Goal: Information Seeking & Learning: Learn about a topic

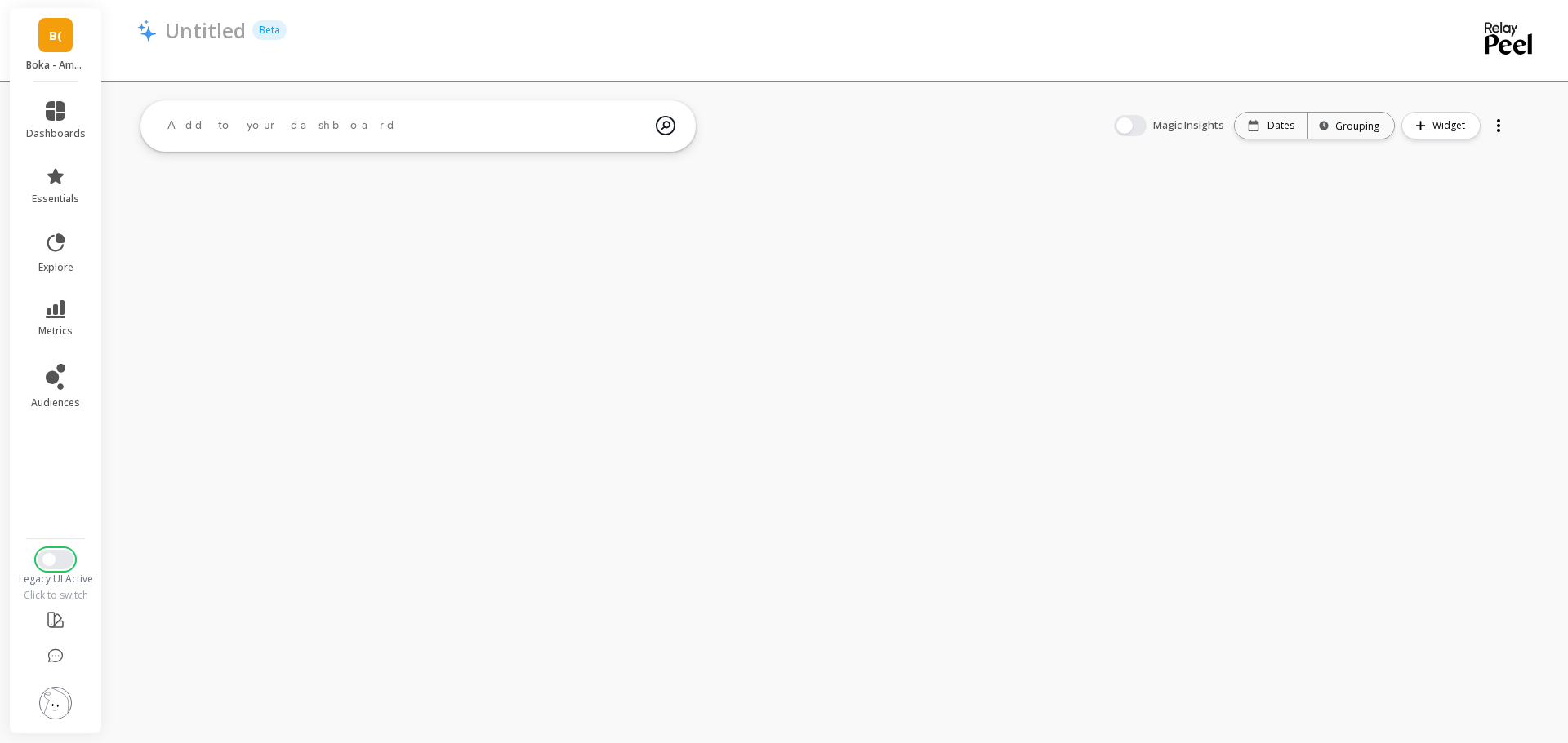
click at [58, 553] on button "Switch to New UI" at bounding box center [55, 560] width 36 height 20
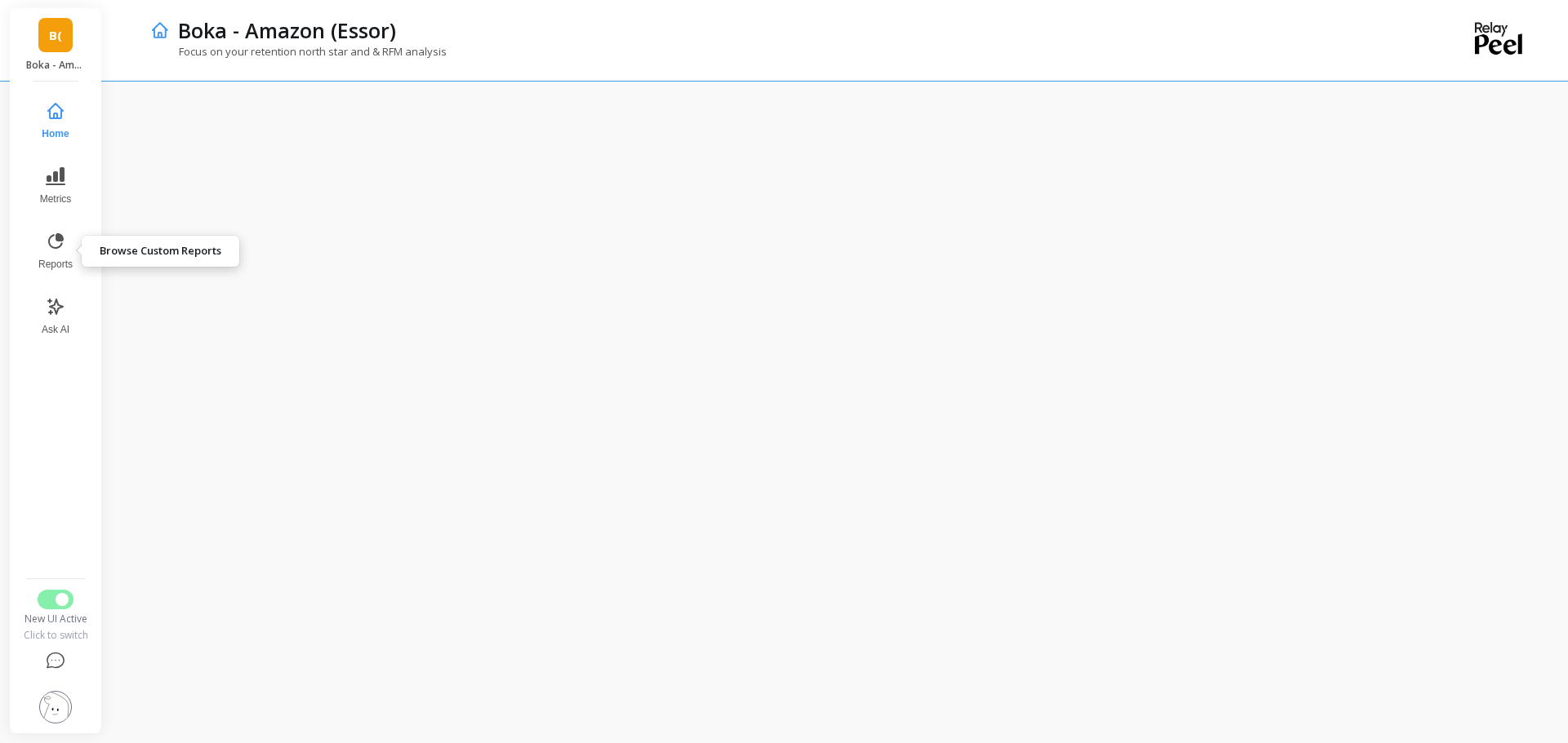
click at [64, 239] on icon at bounding box center [55, 242] width 20 height 20
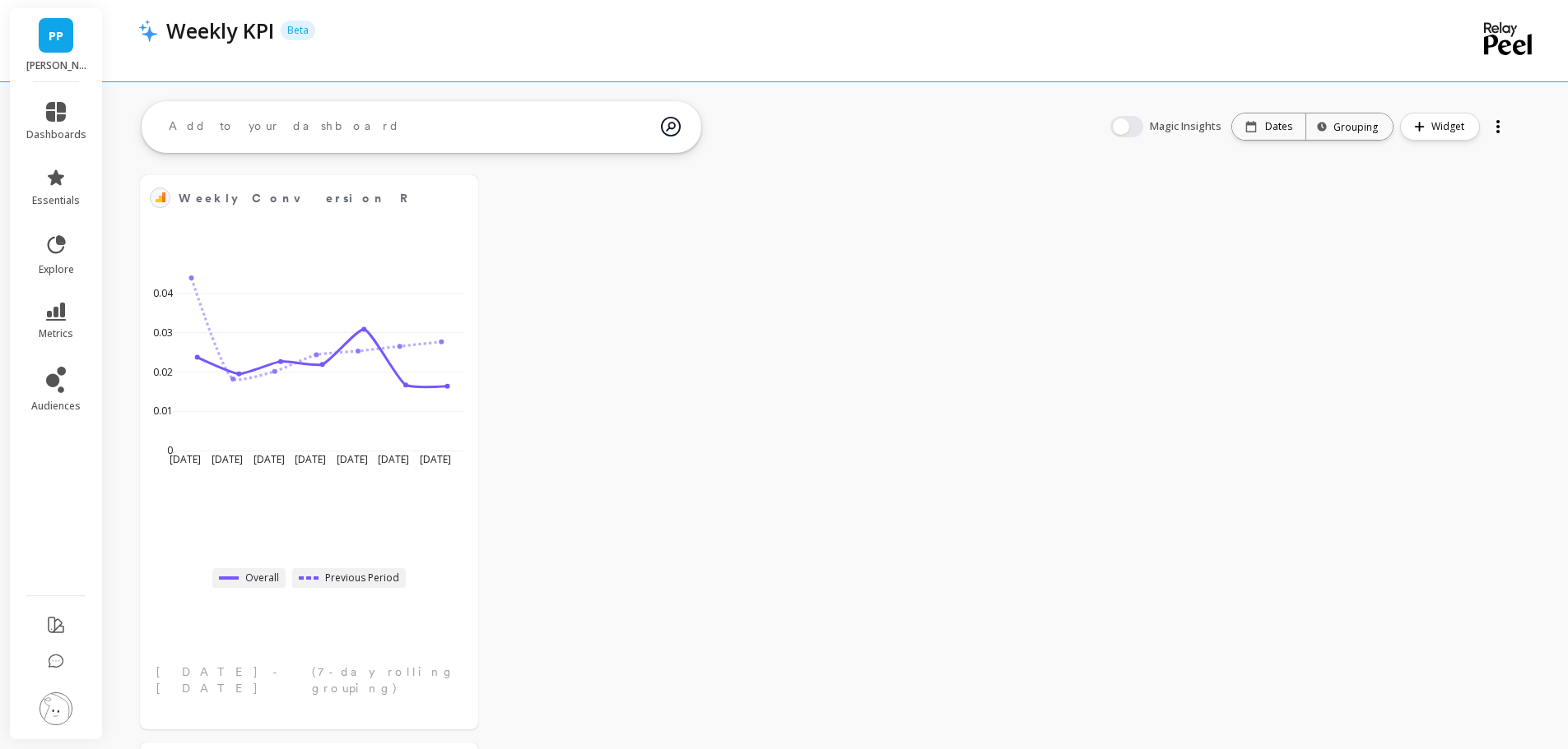
drag, startPoint x: 792, startPoint y: 548, endPoint x: 695, endPoint y: 129, distance: 430.1
click at [461, 194] on button at bounding box center [458, 197] width 20 height 23
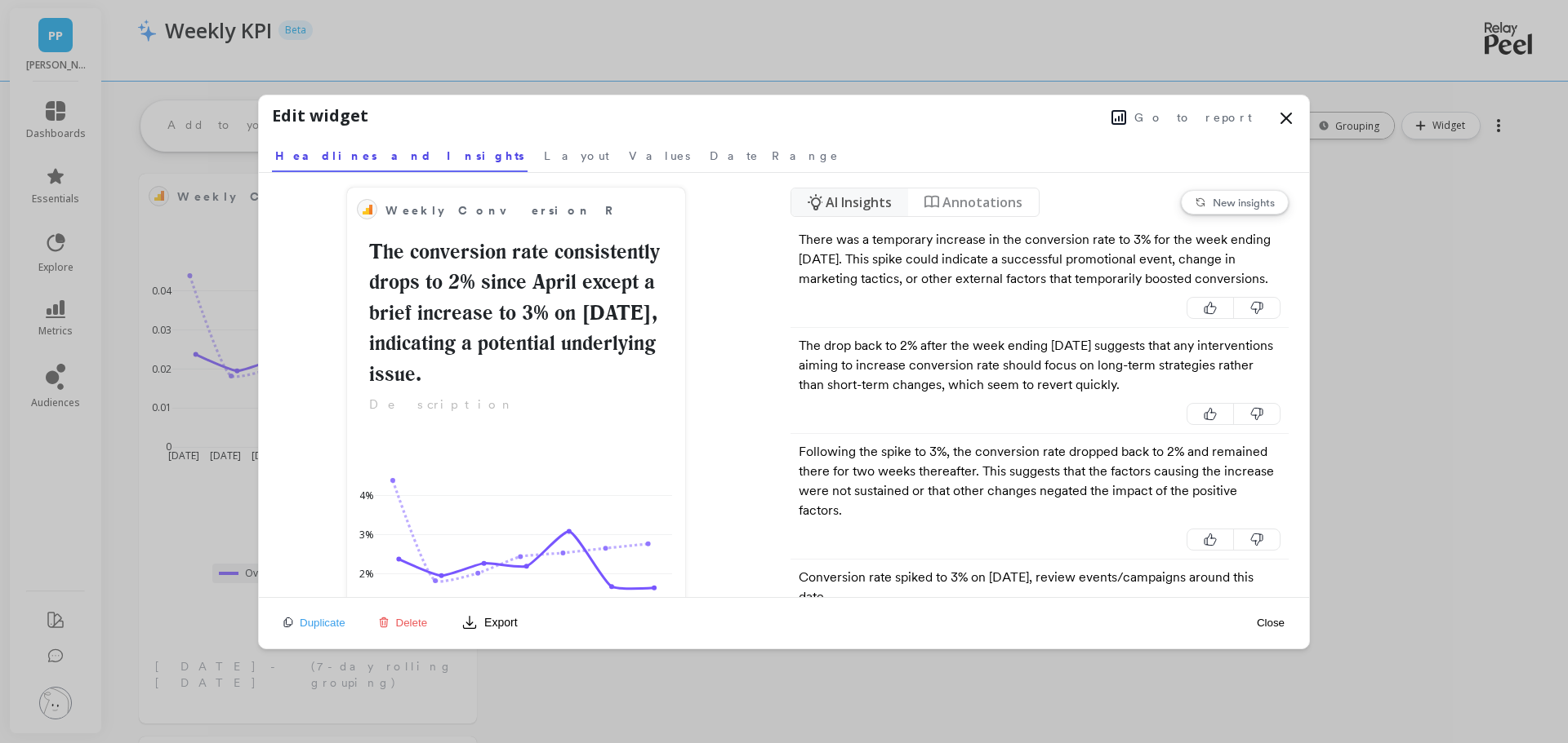
click at [544, 148] on span "Layout" at bounding box center [576, 156] width 65 height 16
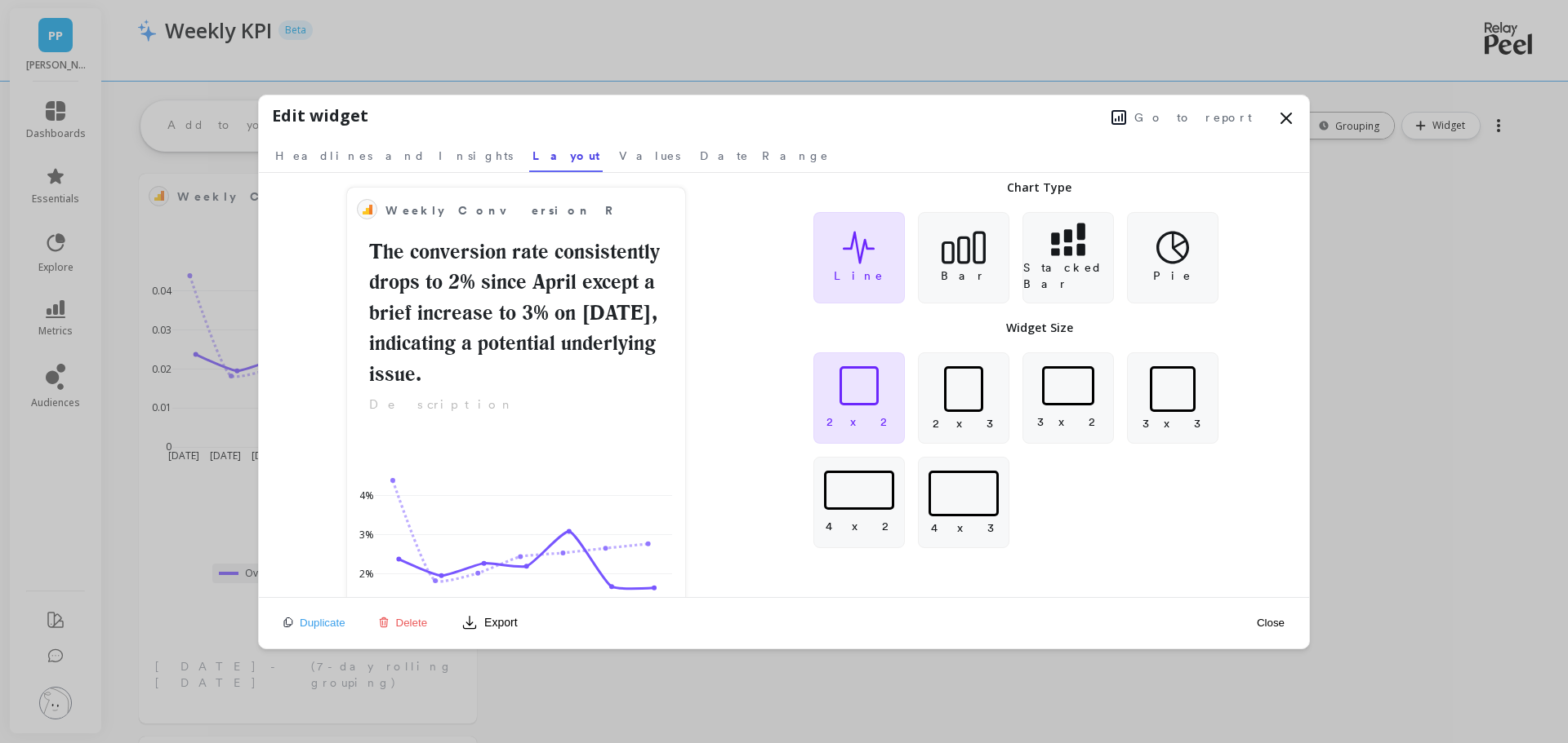
click at [1277, 624] on button "Close" at bounding box center [1270, 623] width 37 height 14
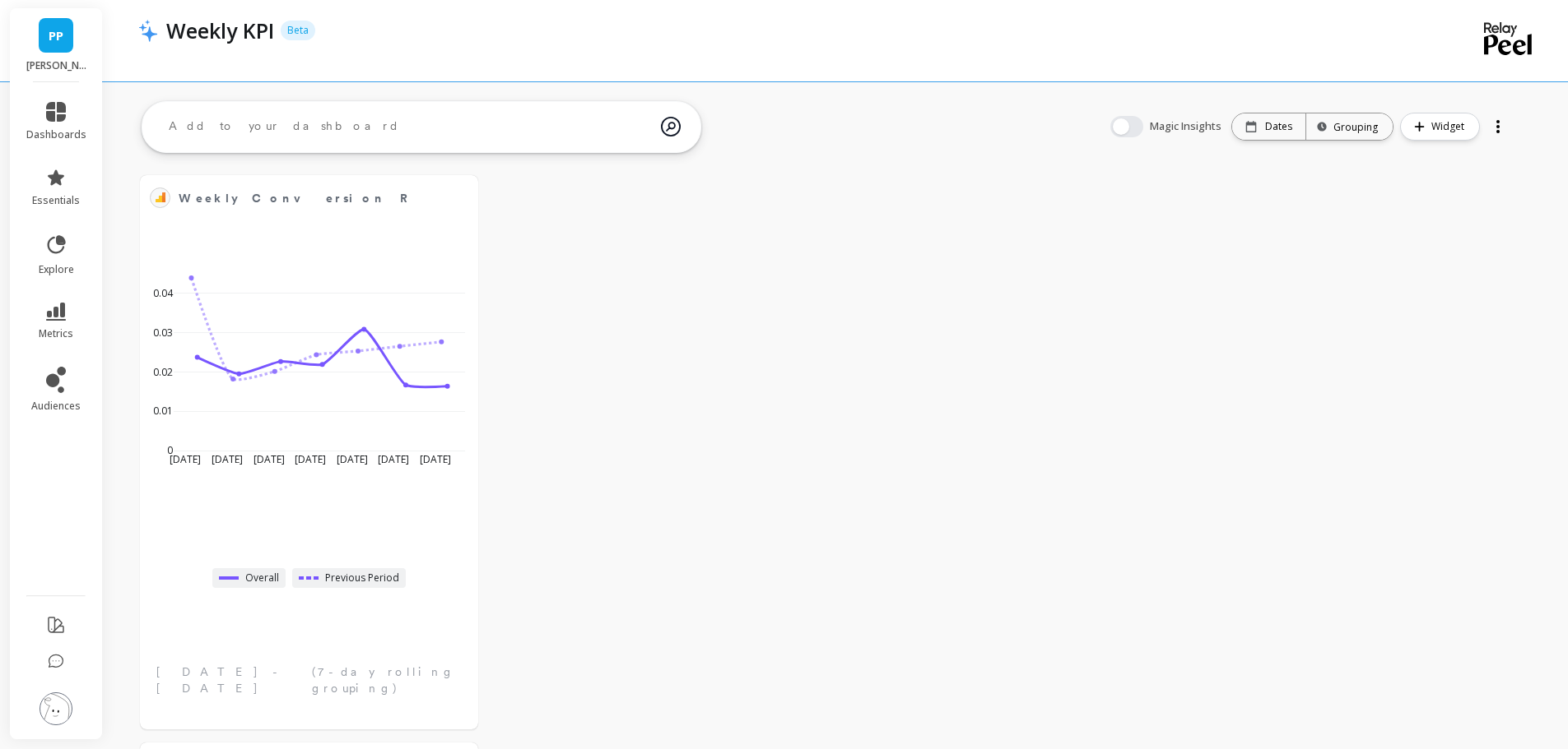
click at [0, 0] on span at bounding box center [0, 0] width 0 height 0
click at [0, 0] on div at bounding box center [0, 0] width 0 height 0
click at [1493, 125] on div at bounding box center [1498, 126] width 23 height 26
click at [327, 195] on span "Weekly Conversion Rate" at bounding box center [297, 198] width 237 height 23
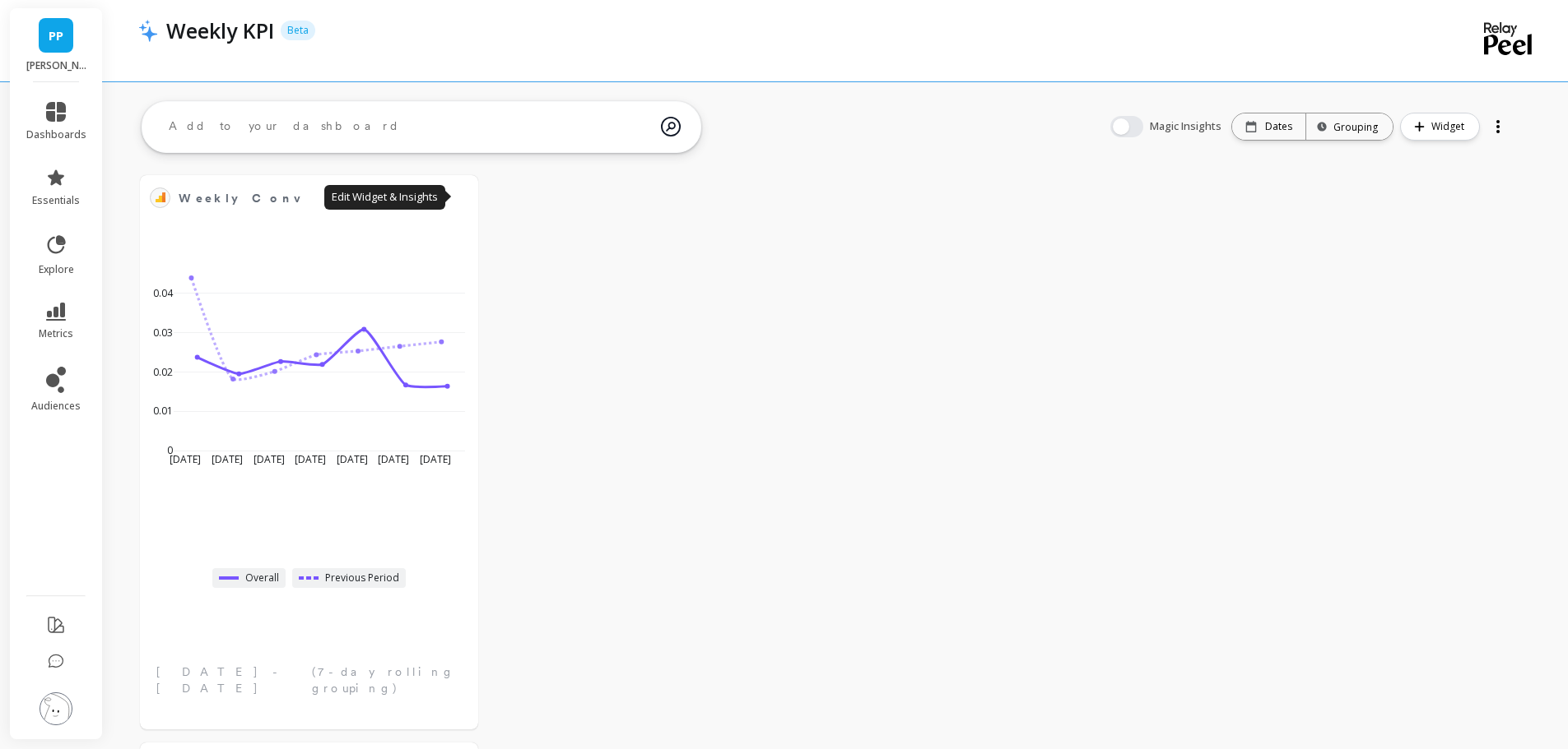
click at [464, 194] on button at bounding box center [458, 197] width 20 height 23
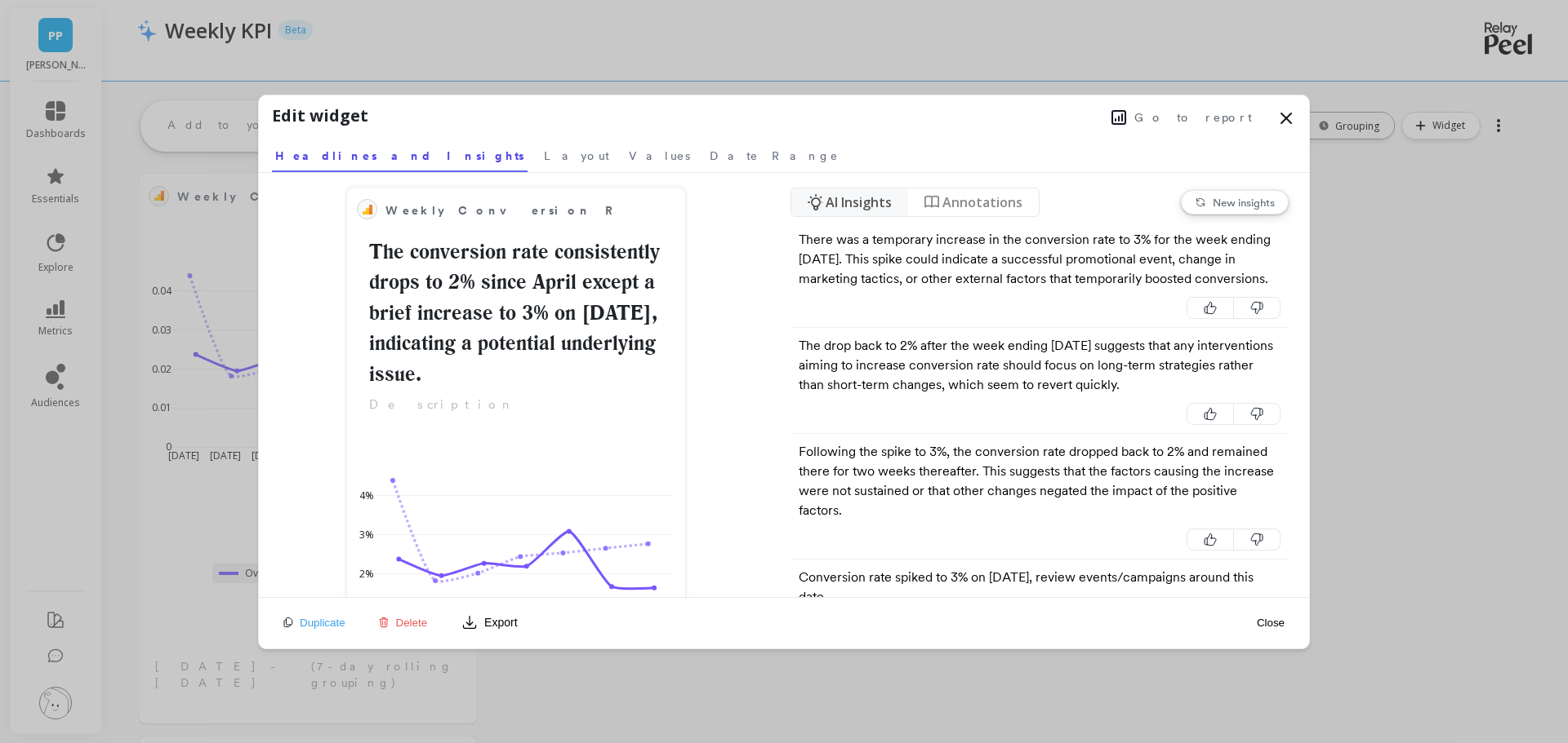
click at [544, 159] on span "Layout" at bounding box center [576, 156] width 65 height 16
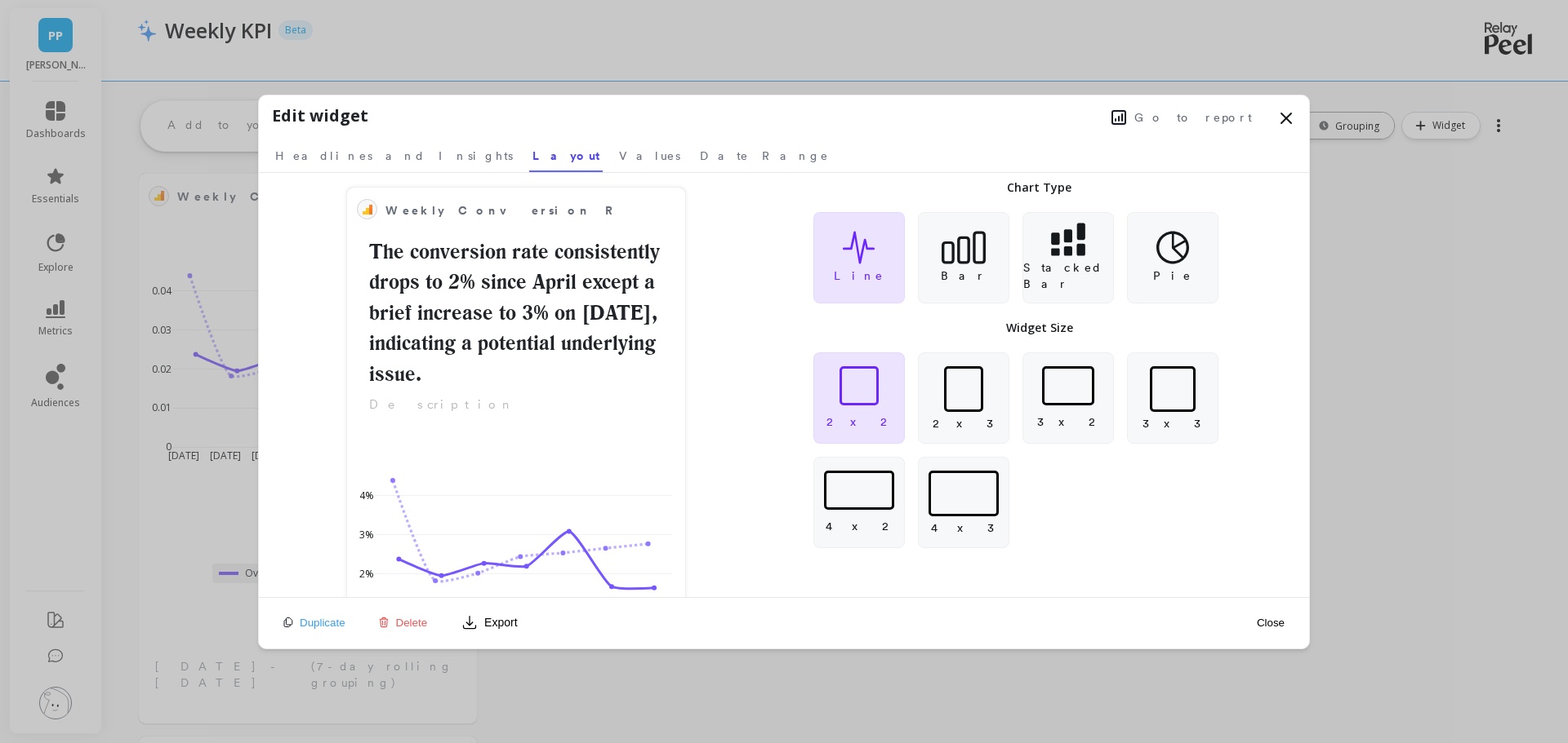
click at [1137, 557] on div "2 x 2 2 x 3 3 x 2 3 x 3 4 x 2 4 x 3" at bounding box center [1040, 451] width 499 height 216
click at [1278, 624] on button "Close" at bounding box center [1270, 623] width 37 height 14
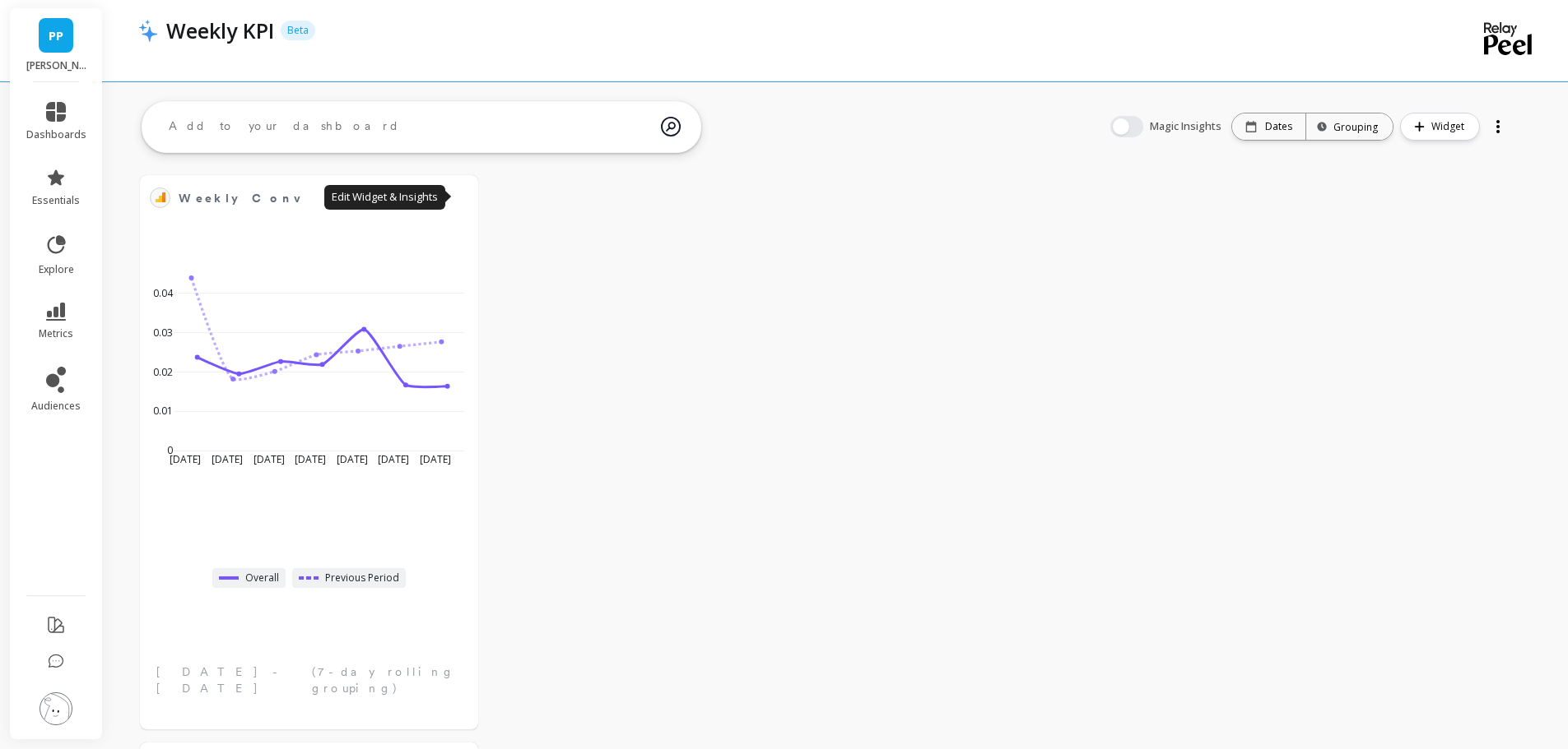
click at [460, 197] on button at bounding box center [458, 197] width 20 height 23
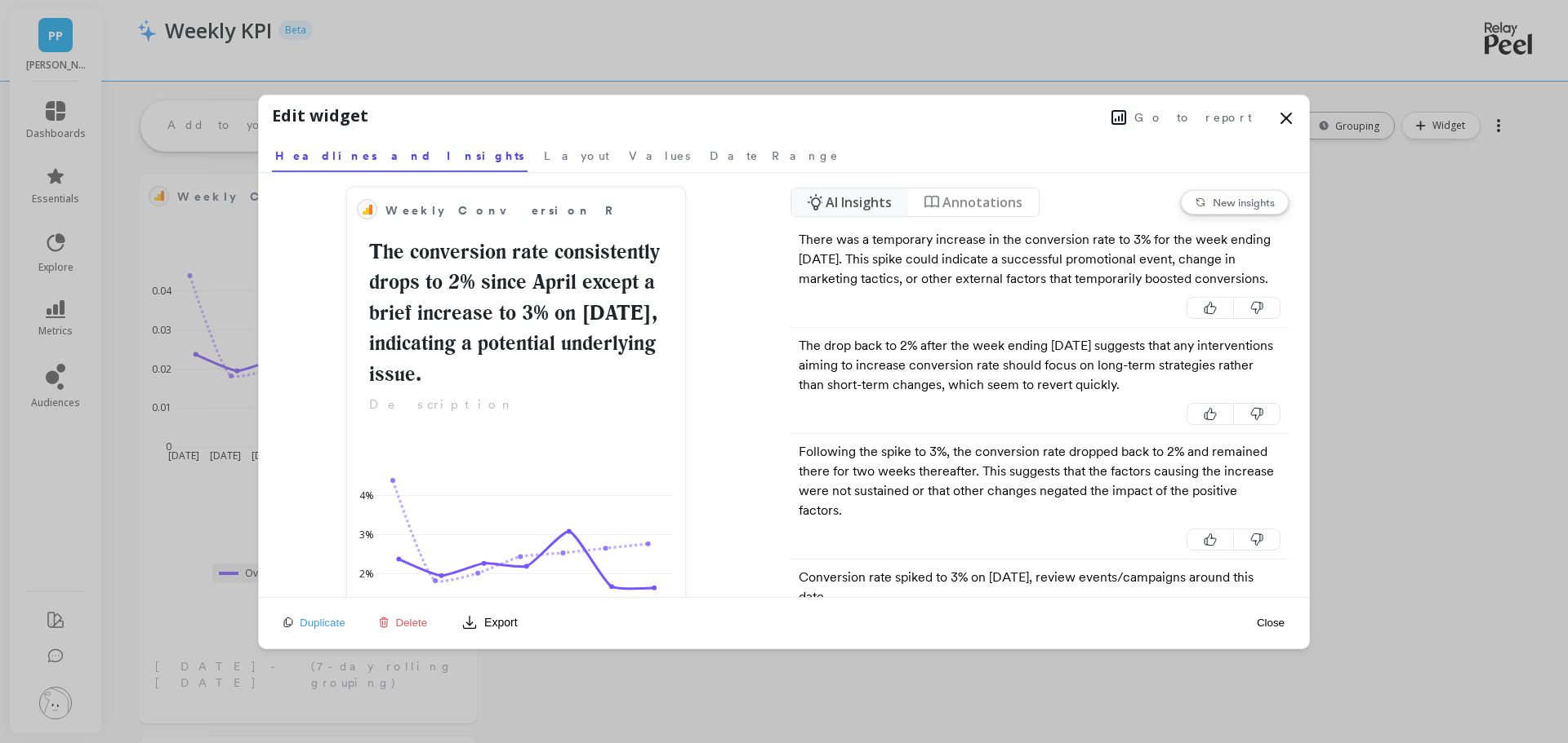
click at [544, 149] on span "Layout" at bounding box center [576, 156] width 65 height 16
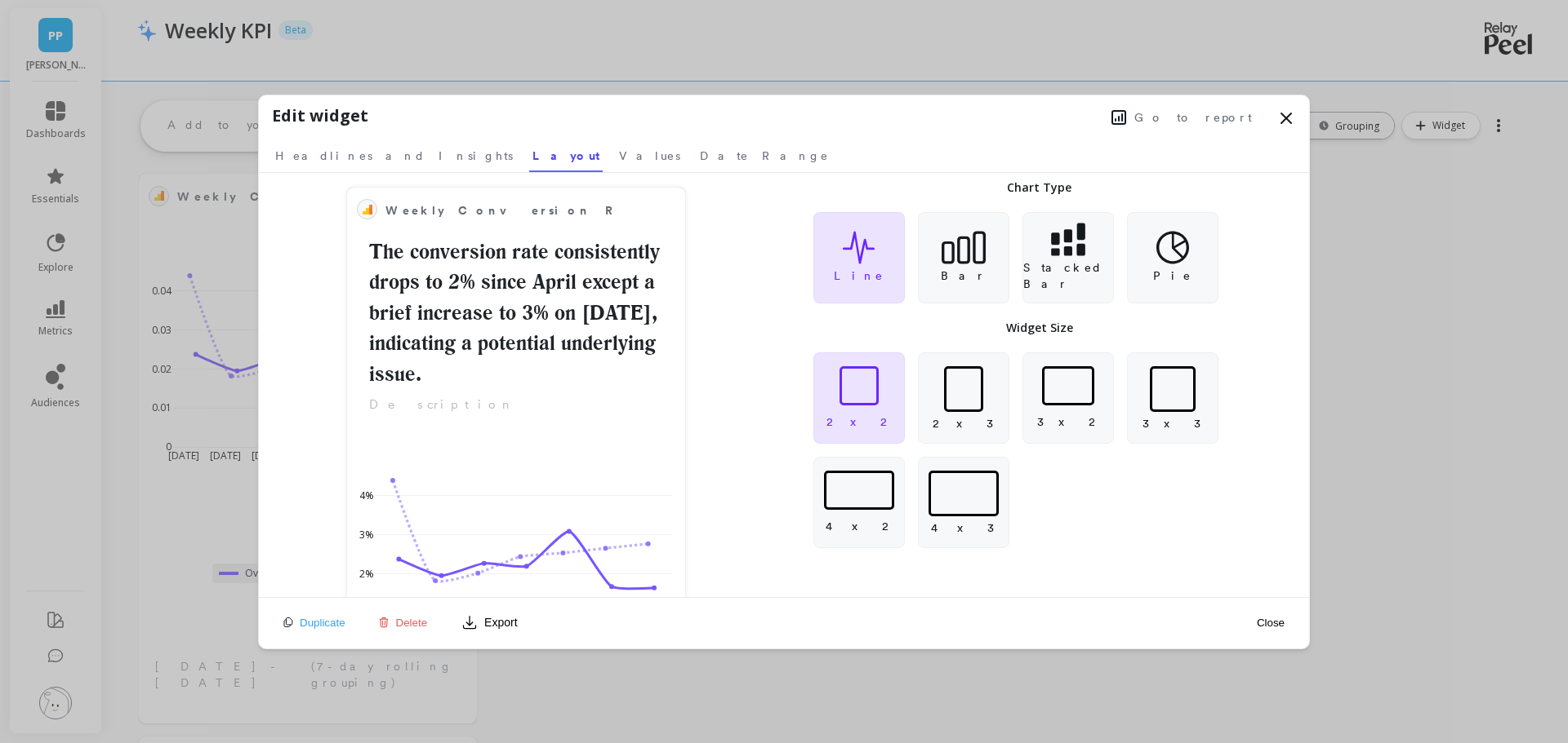
click at [1069, 390] on div at bounding box center [1067, 386] width 53 height 39
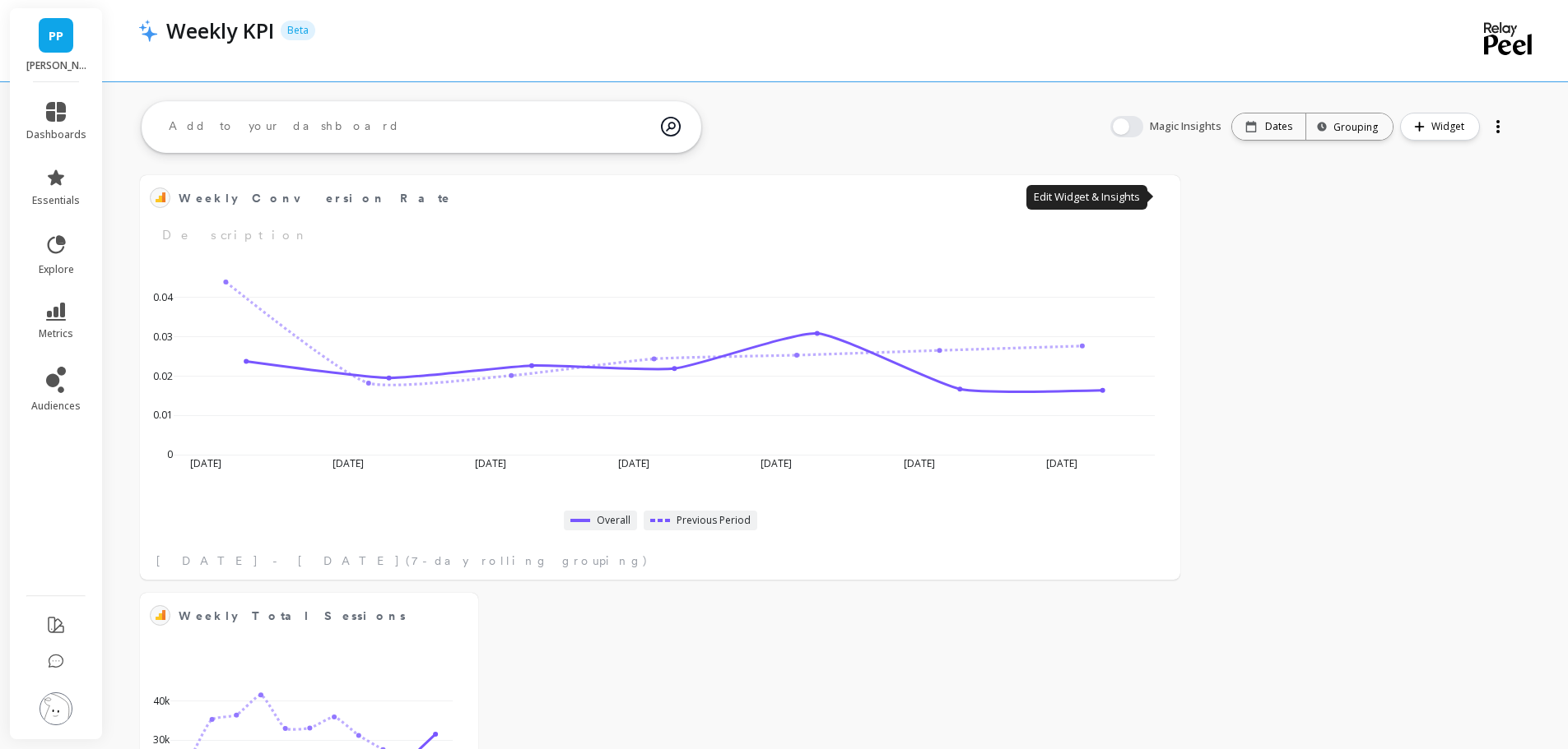
click at [1156, 202] on button at bounding box center [1161, 197] width 20 height 23
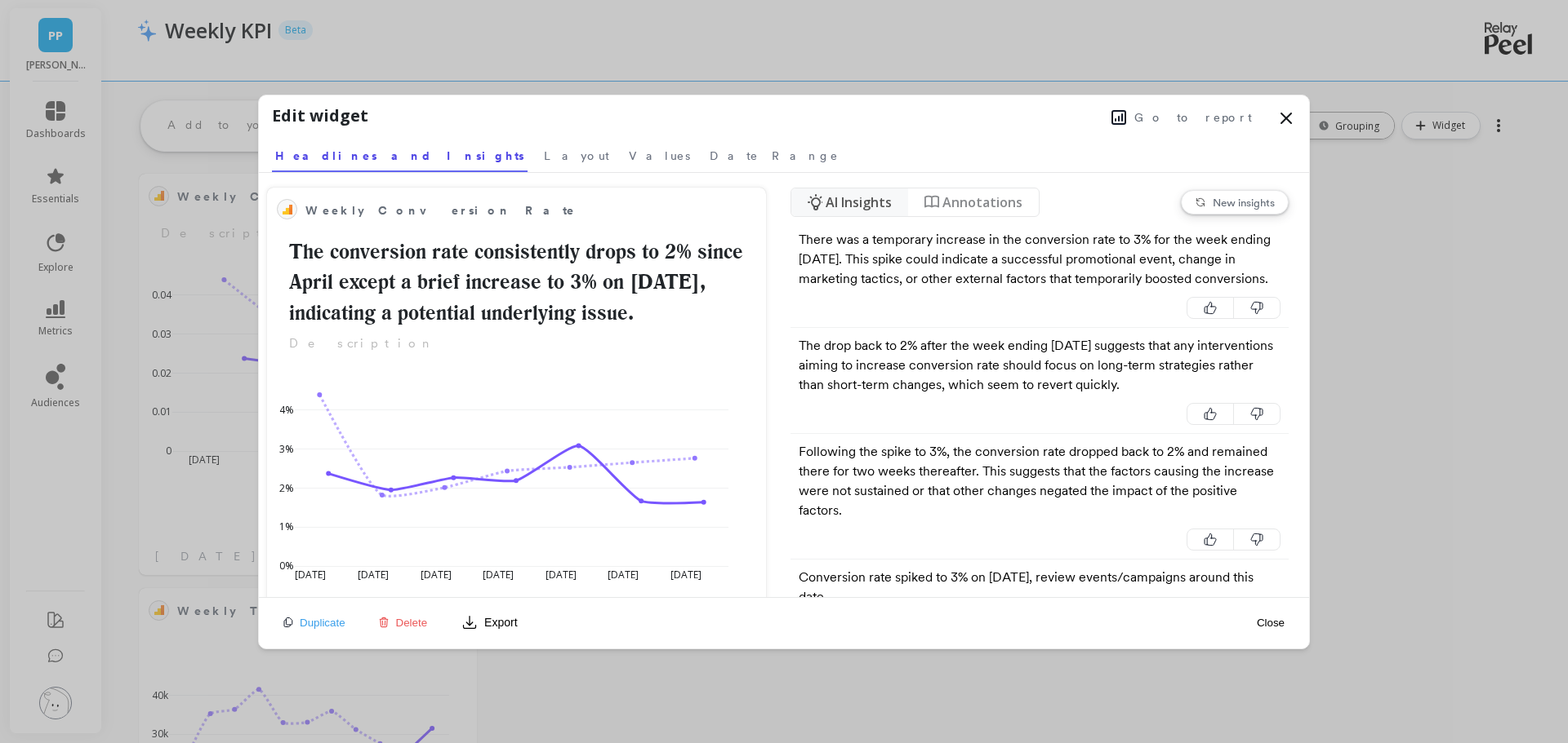
click at [544, 150] on span "Layout" at bounding box center [576, 156] width 65 height 16
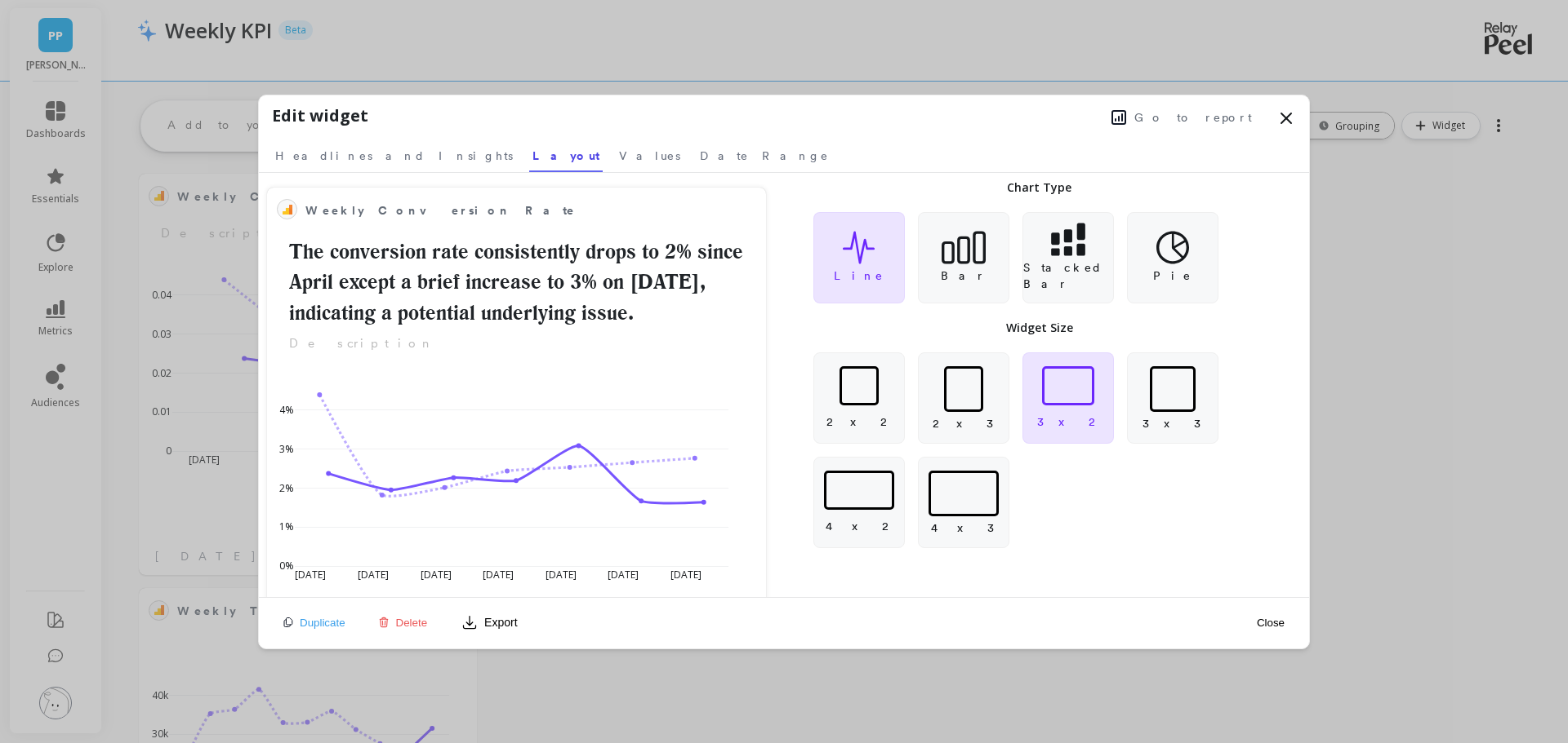
click at [860, 502] on div at bounding box center [858, 490] width 70 height 39
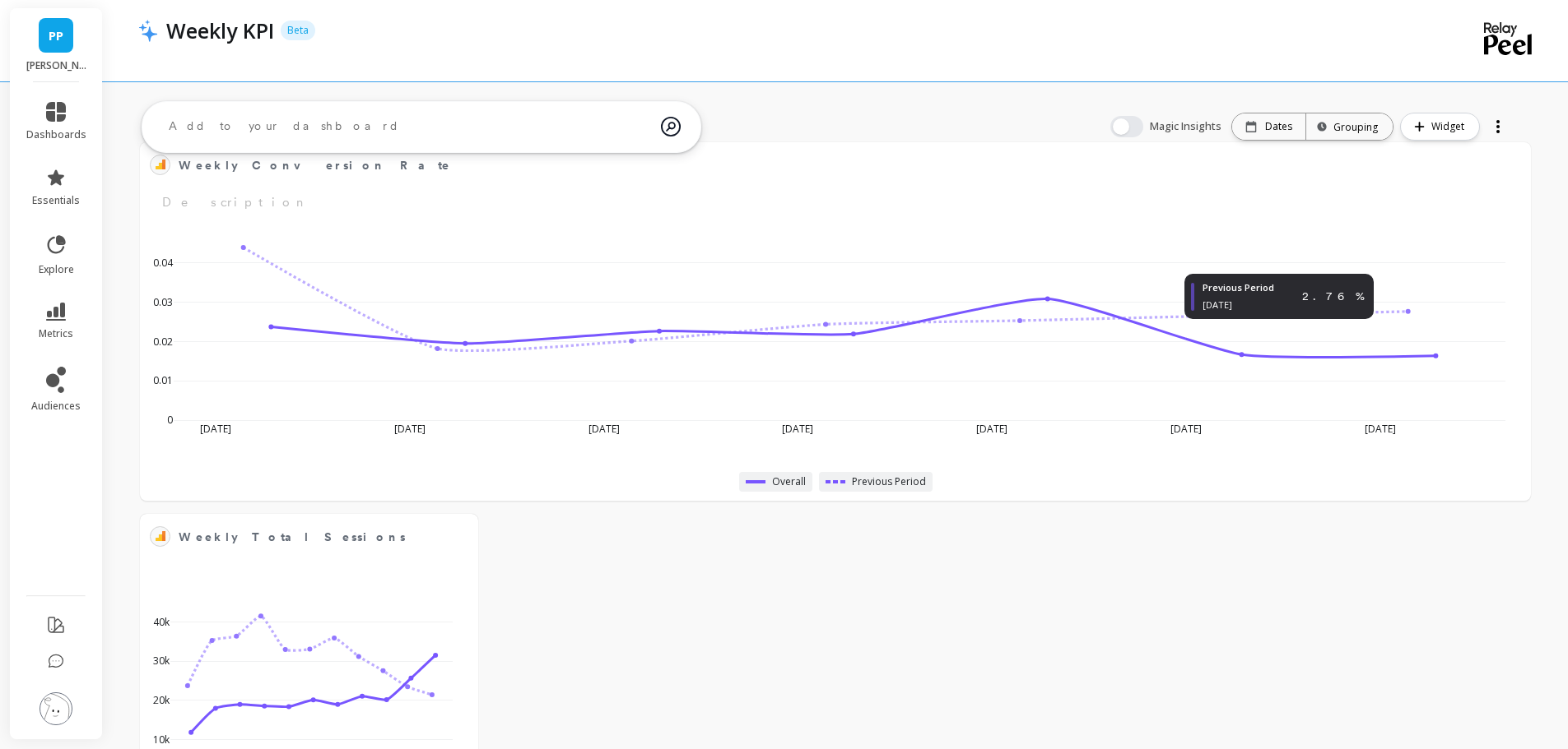
scroll to position [246, 0]
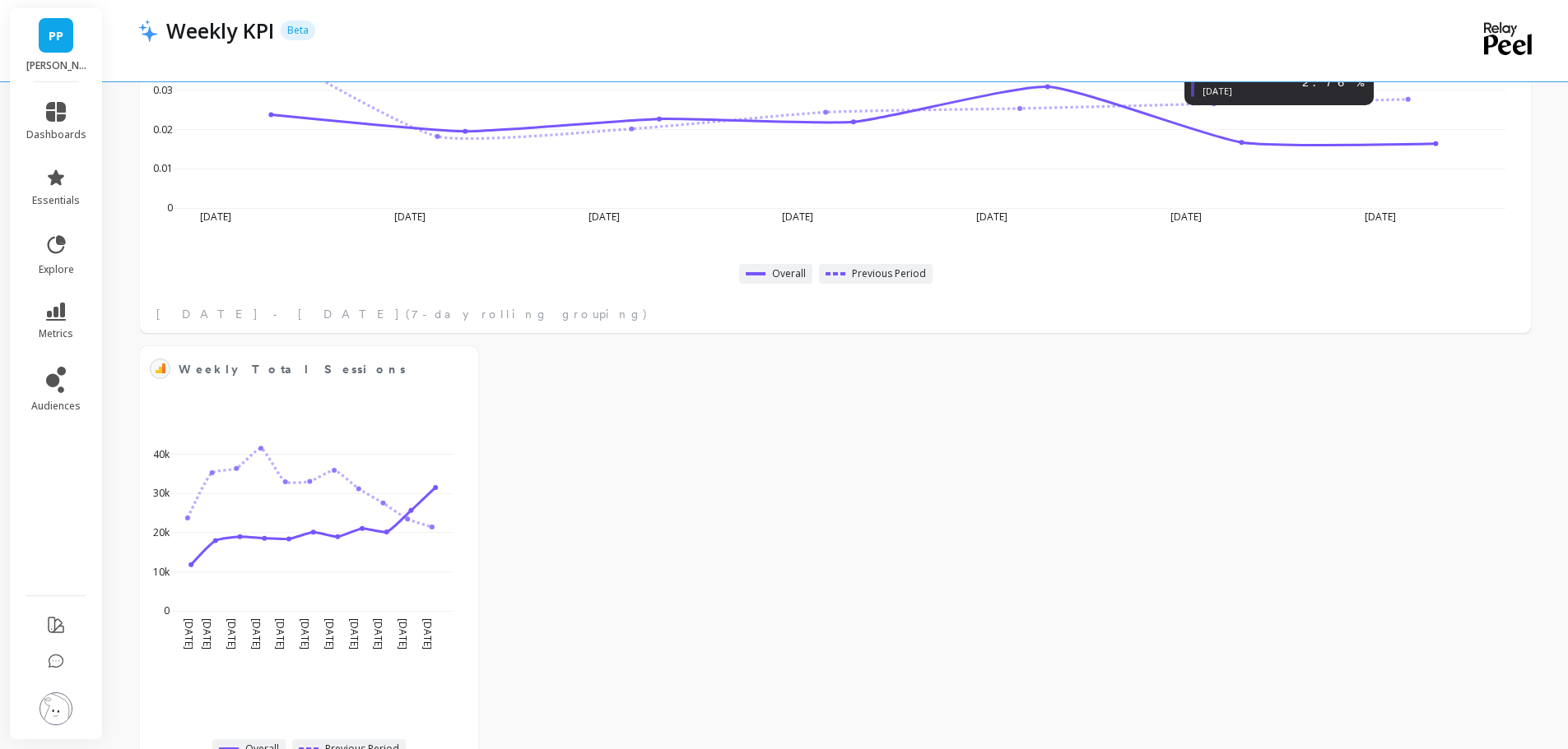
click at [478, 347] on div at bounding box center [478, 347] width 0 height 0
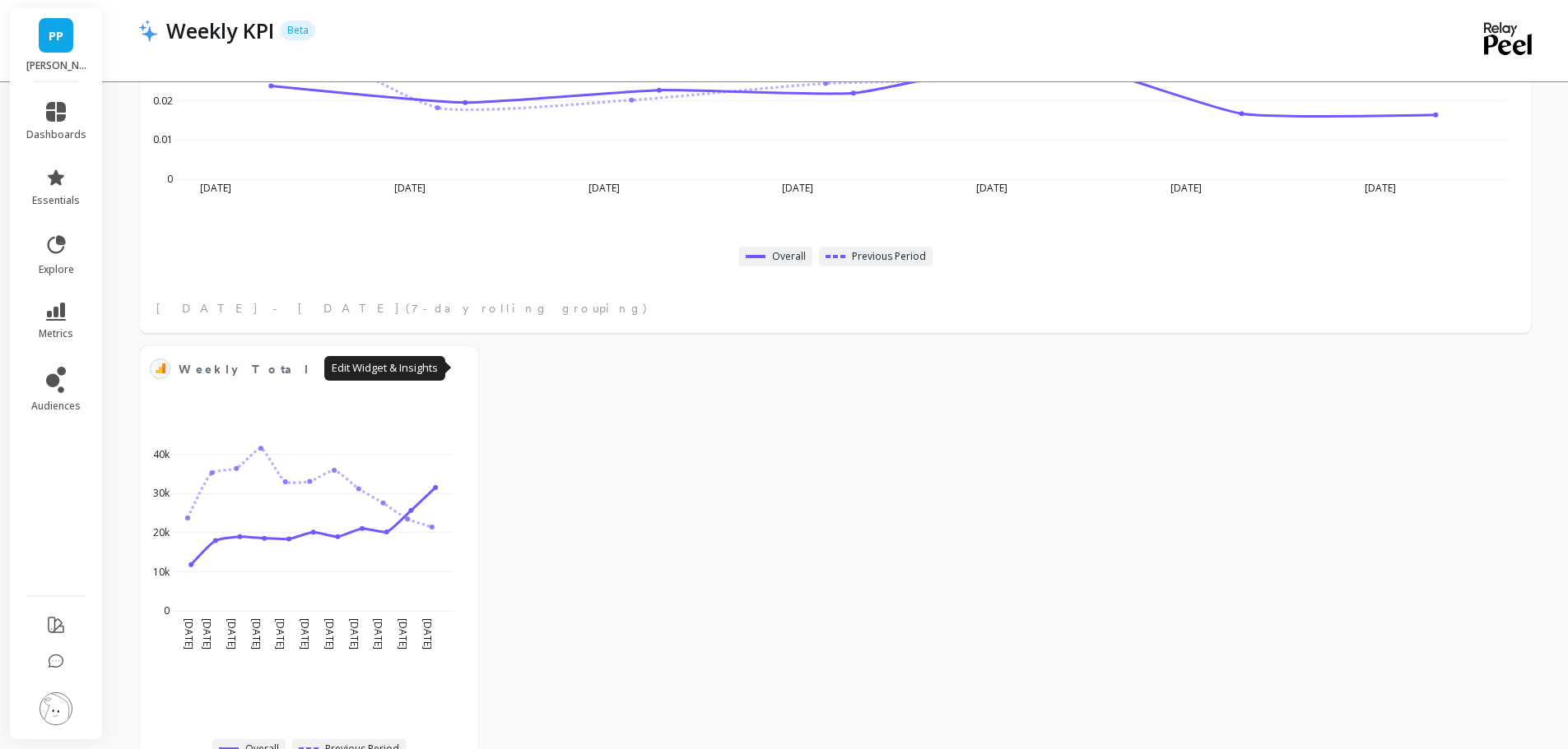
click at [456, 366] on button at bounding box center [458, 369] width 20 height 23
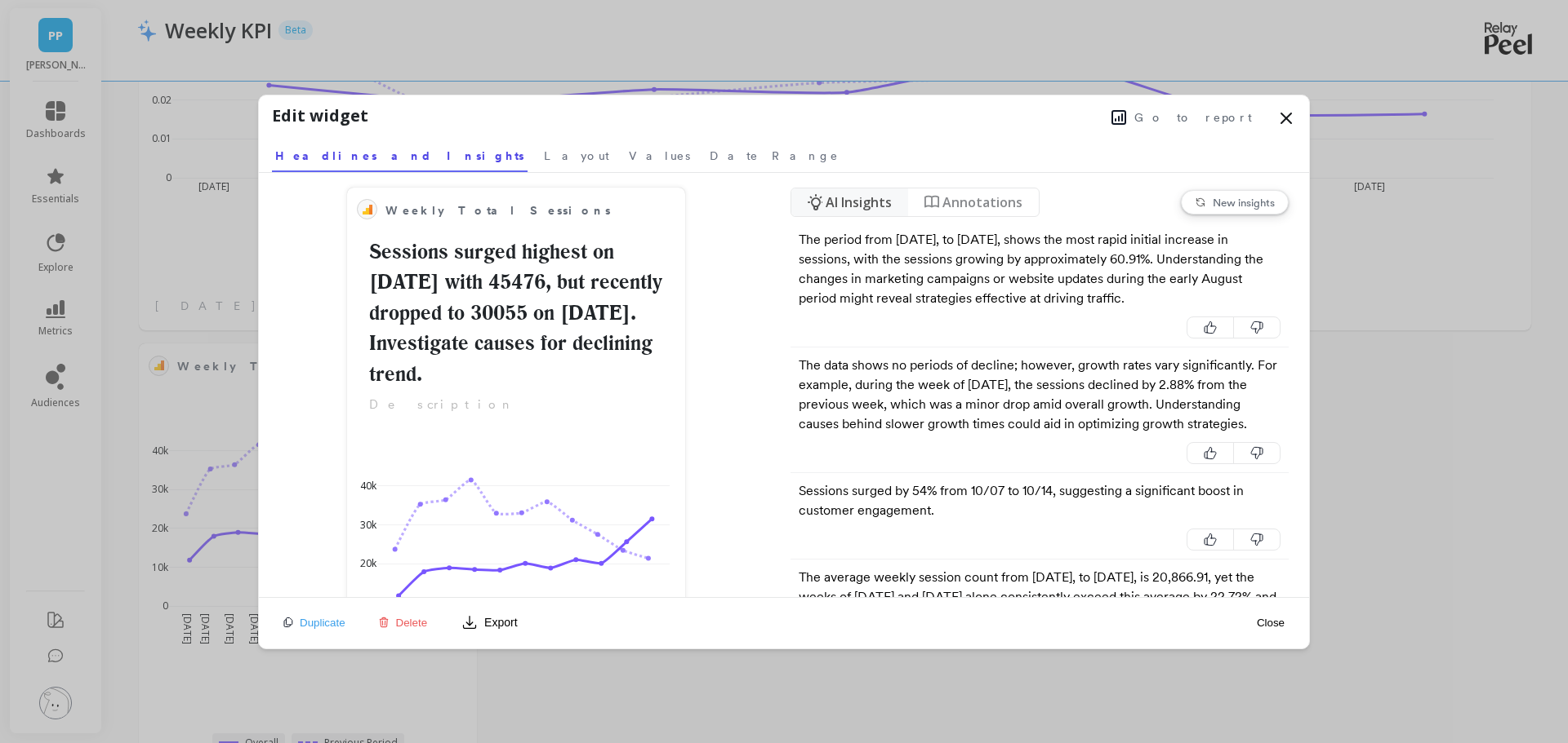
click at [544, 159] on span "Layout" at bounding box center [576, 156] width 65 height 16
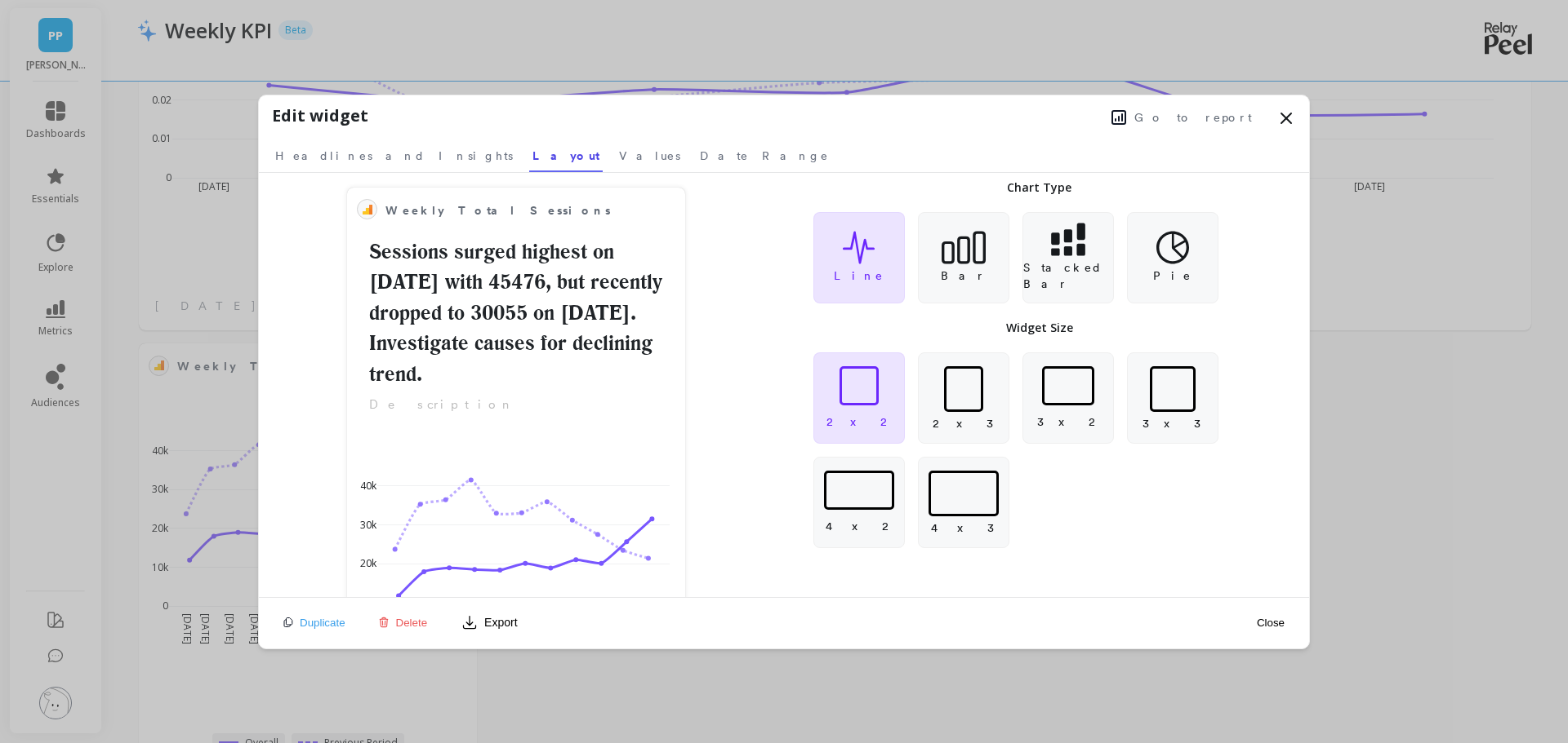
click at [848, 506] on div at bounding box center [858, 490] width 70 height 39
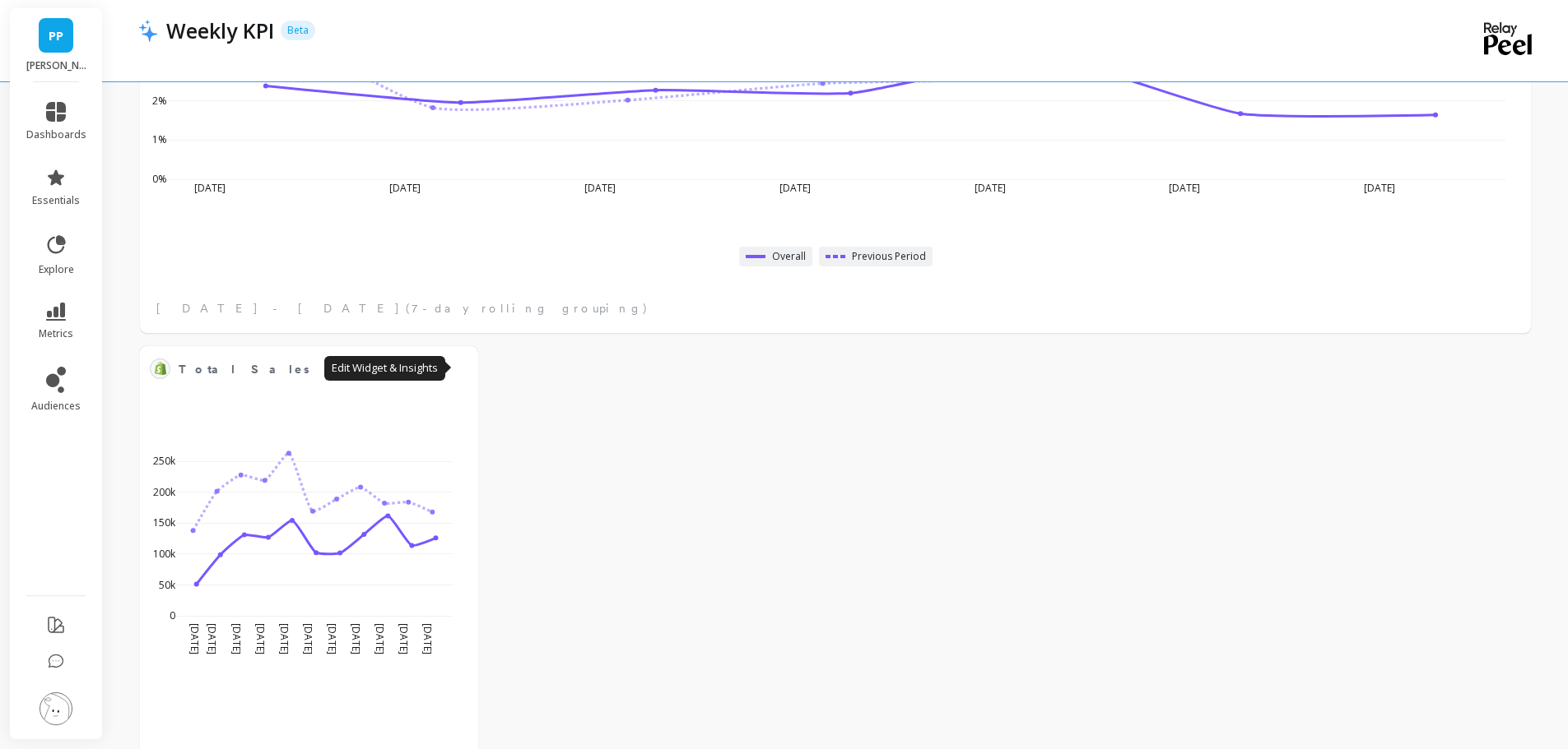
click at [460, 365] on button at bounding box center [458, 369] width 20 height 23
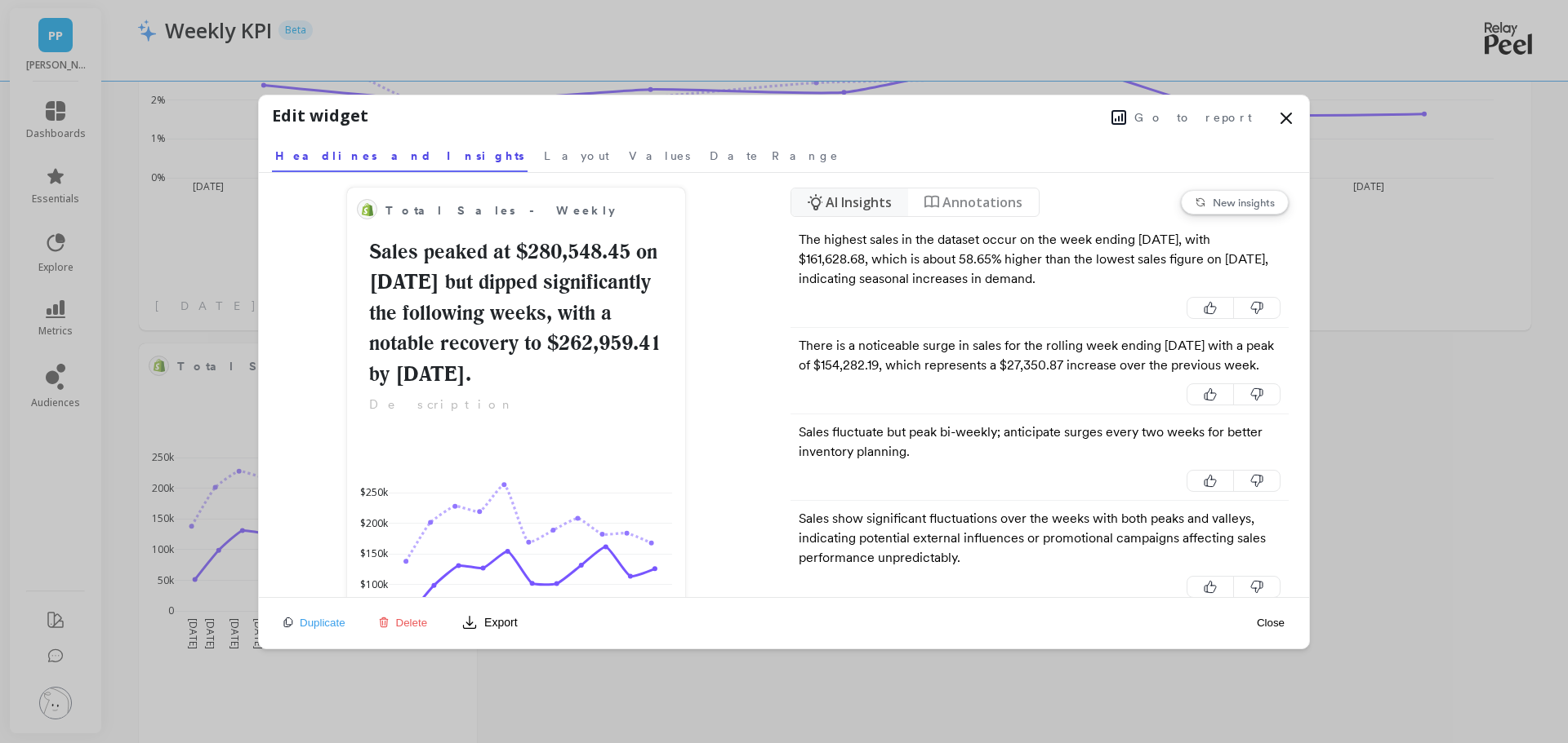
click at [544, 161] on span "Layout" at bounding box center [576, 156] width 65 height 16
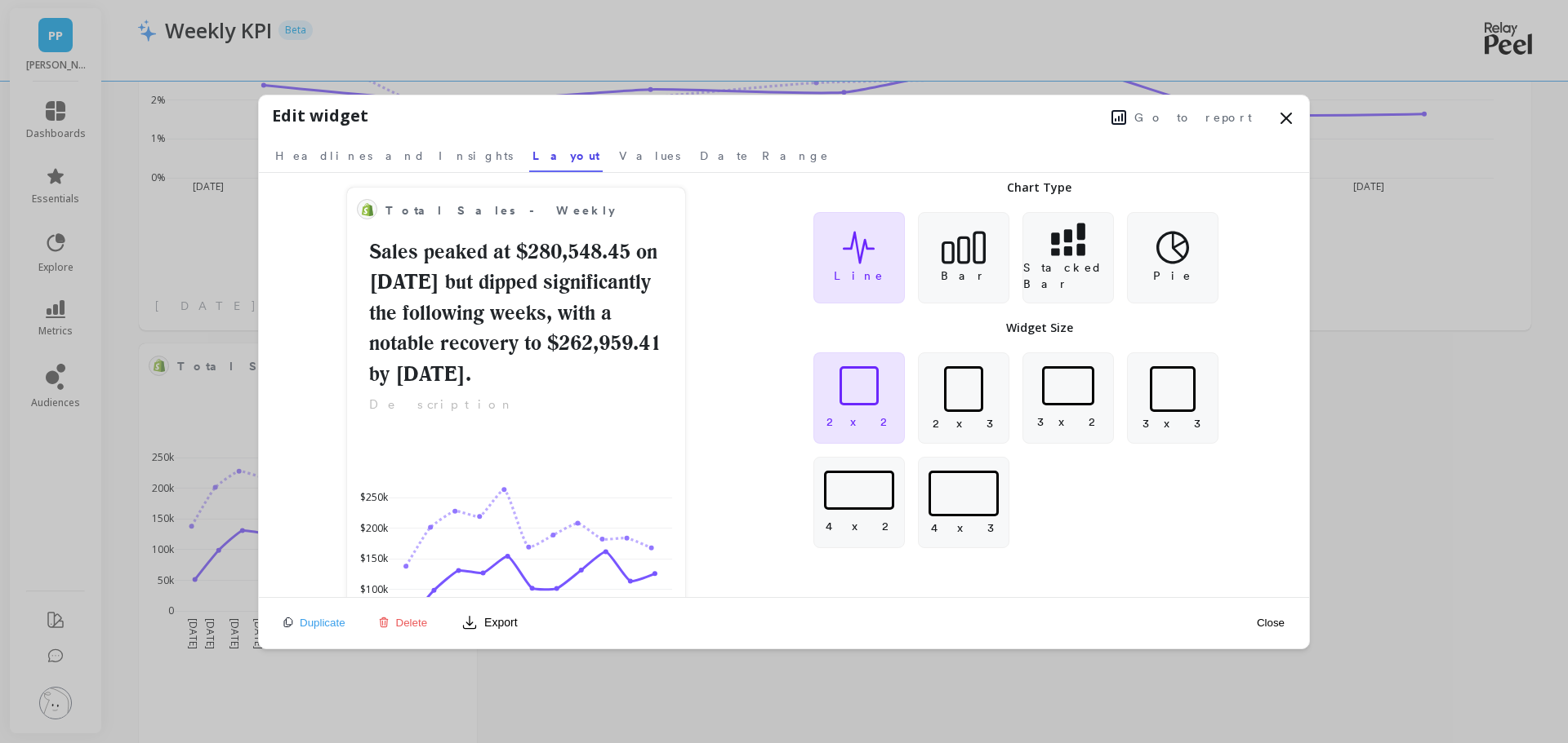
click at [866, 491] on div at bounding box center [858, 490] width 70 height 39
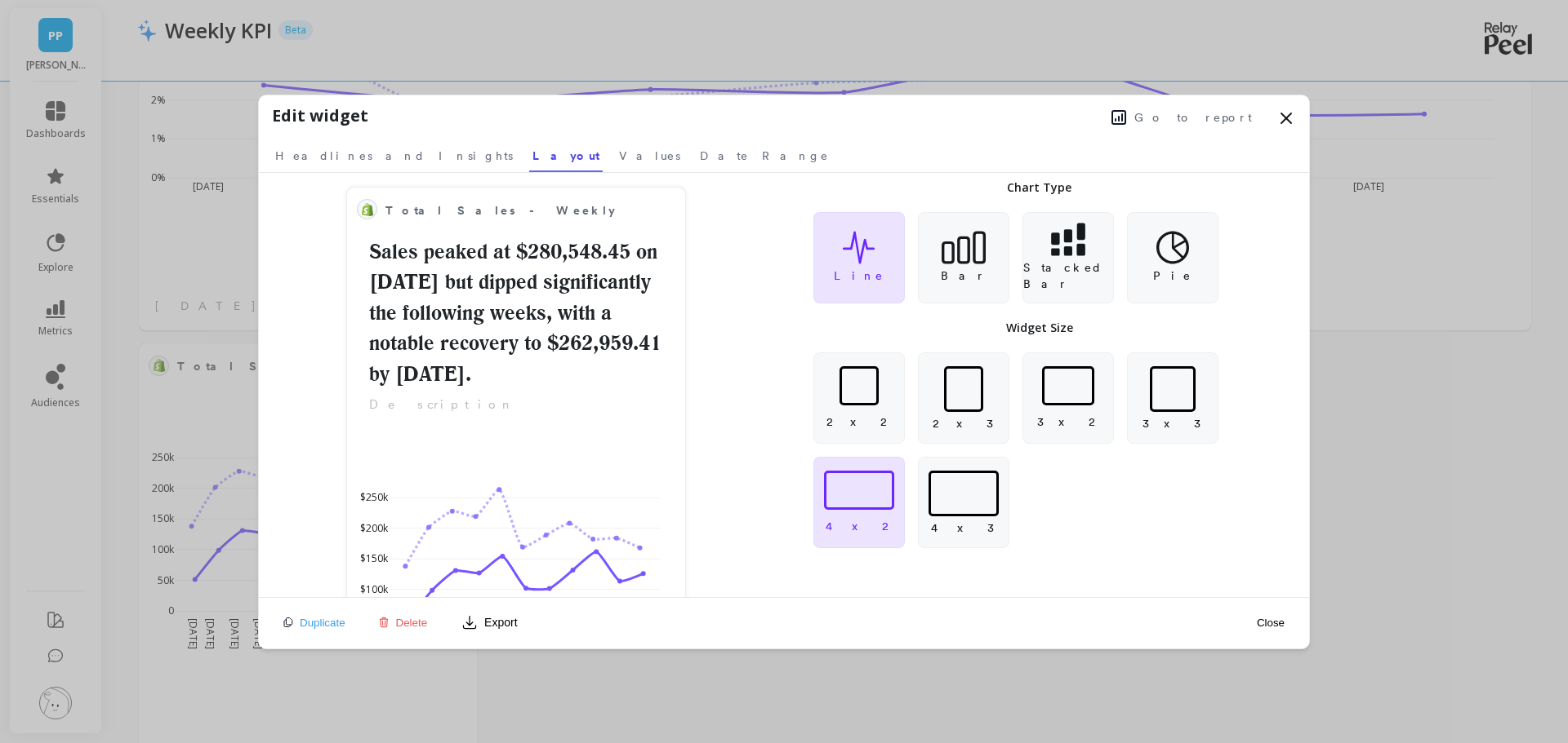
click at [1277, 623] on button "Close" at bounding box center [1270, 623] width 37 height 14
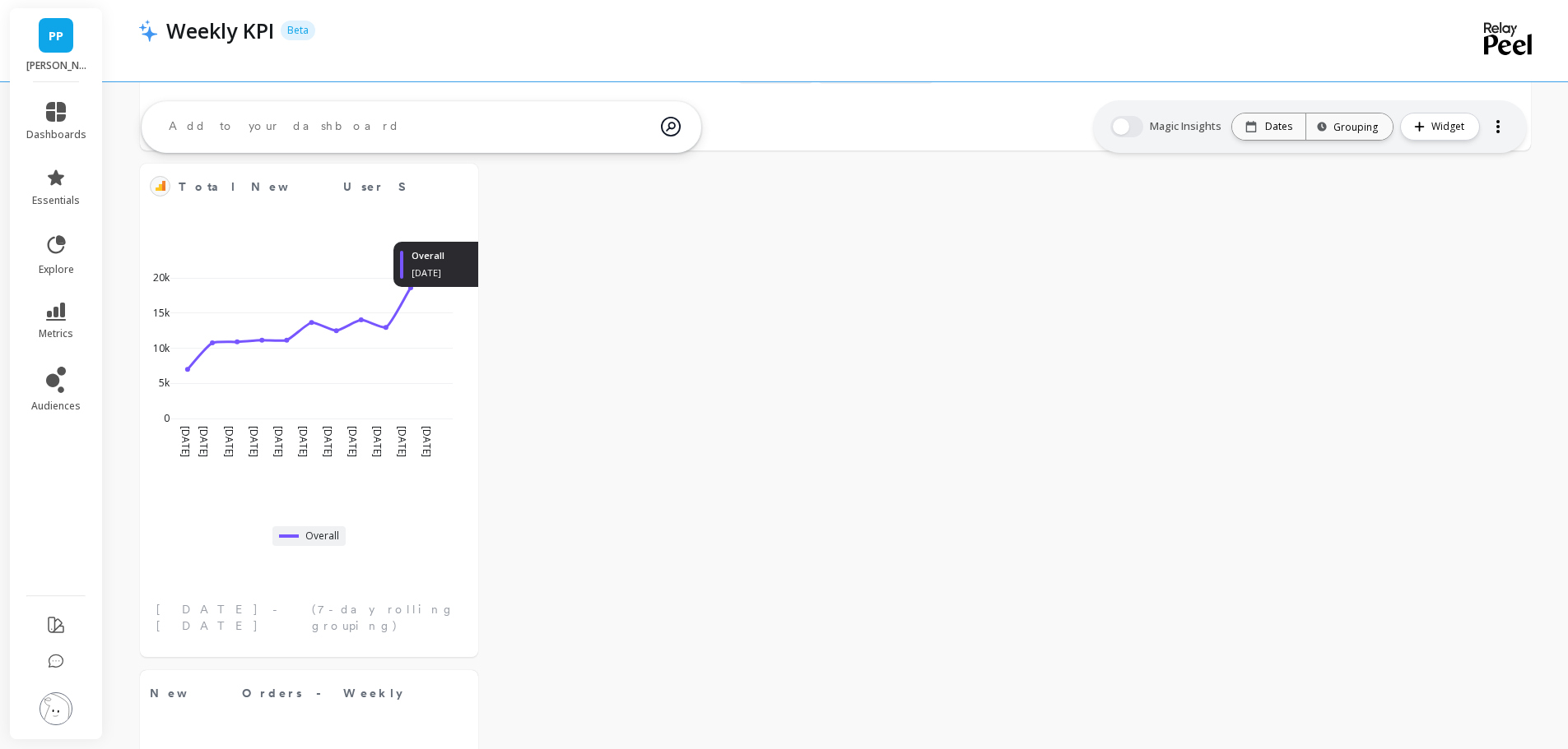
scroll to position [820, 0]
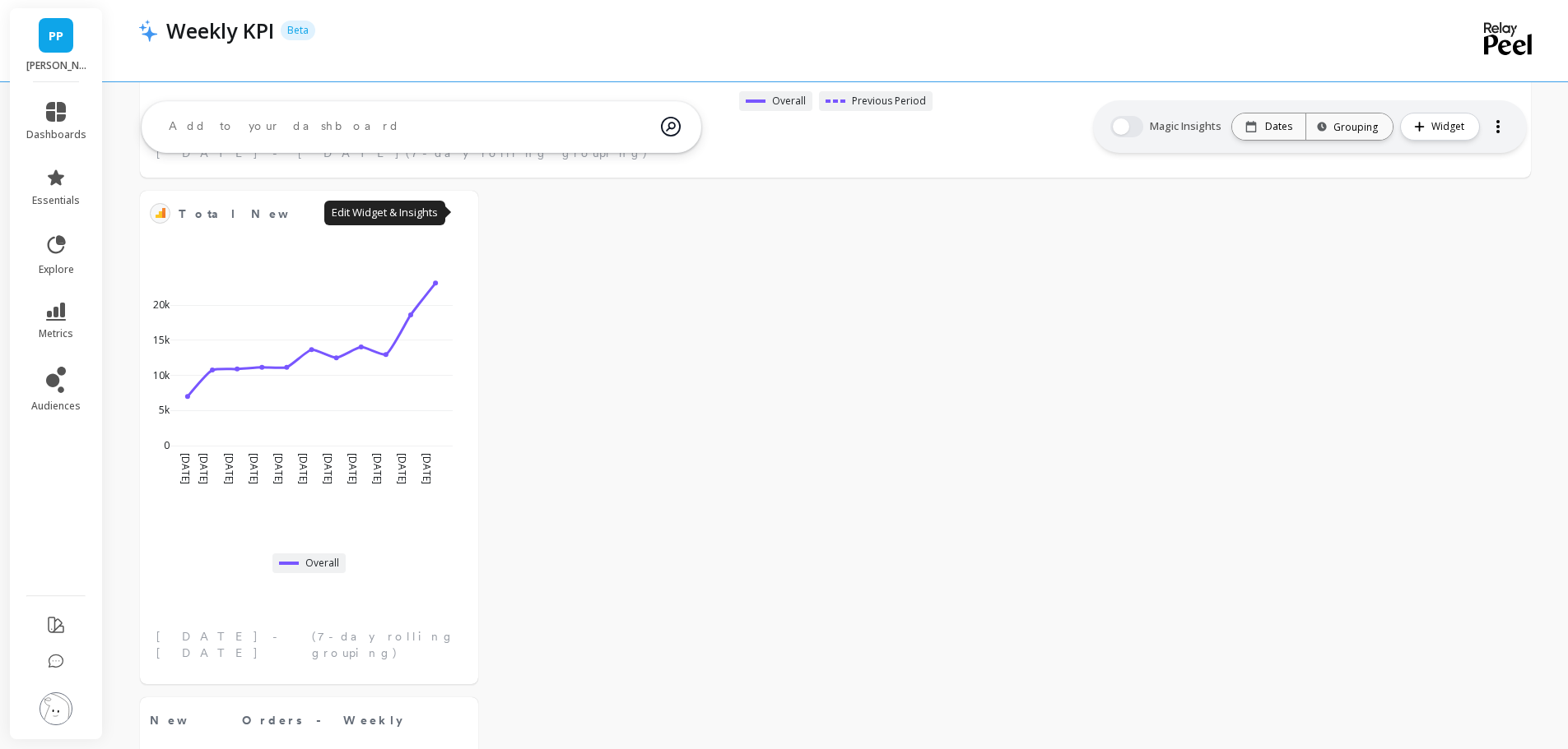
click at [458, 214] on button at bounding box center [458, 213] width 20 height 23
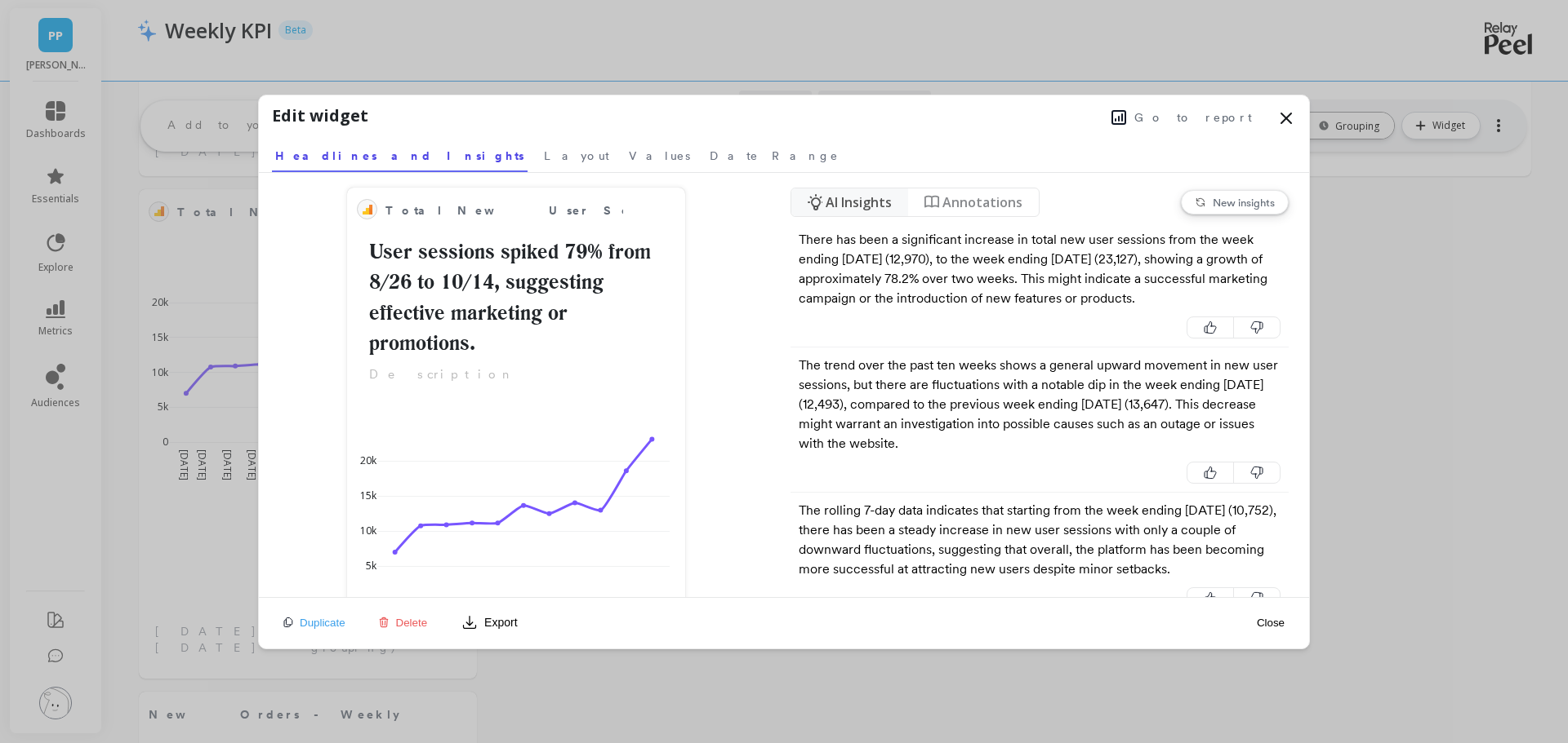
click at [544, 155] on span "Layout" at bounding box center [576, 156] width 65 height 16
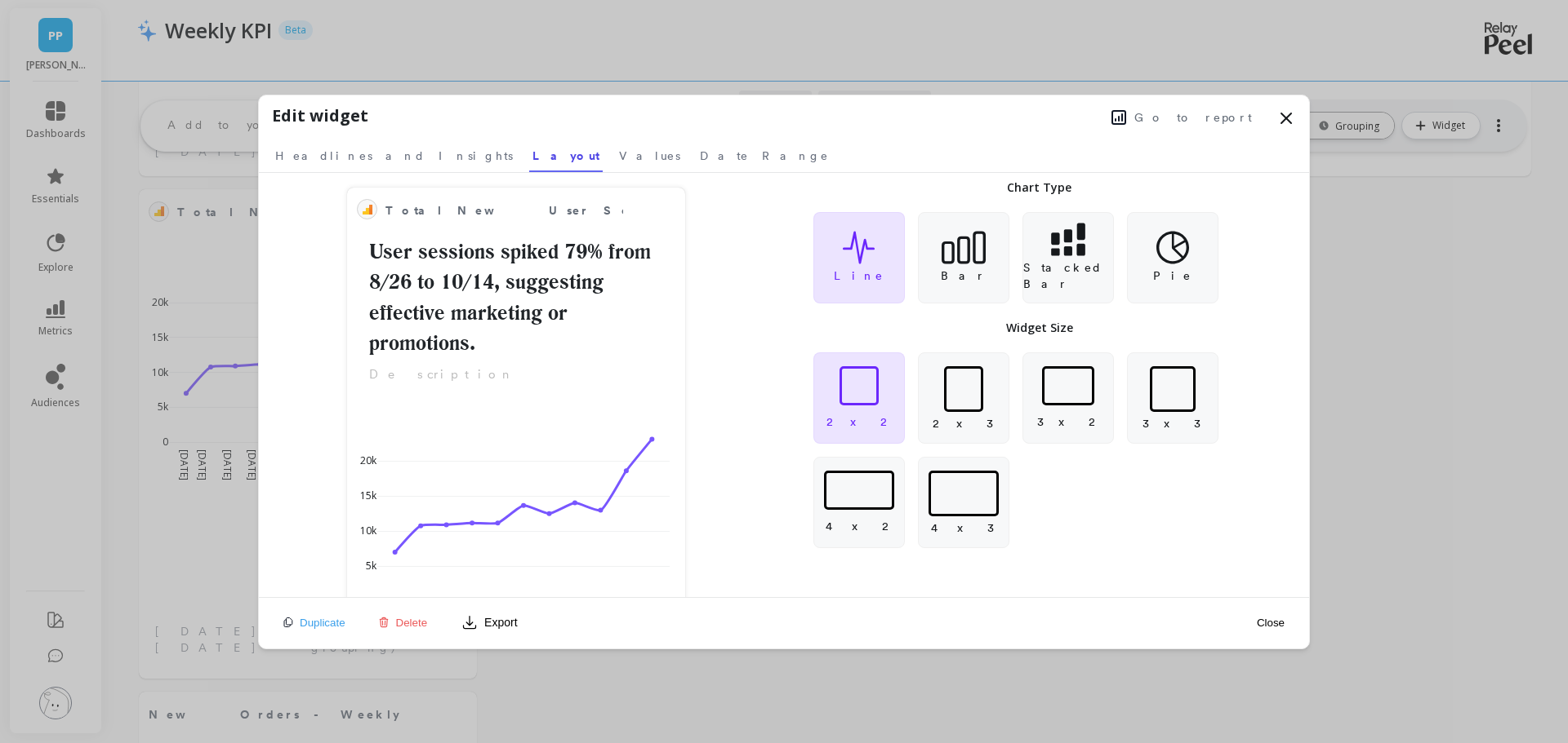
click at [867, 483] on div at bounding box center [858, 490] width 70 height 39
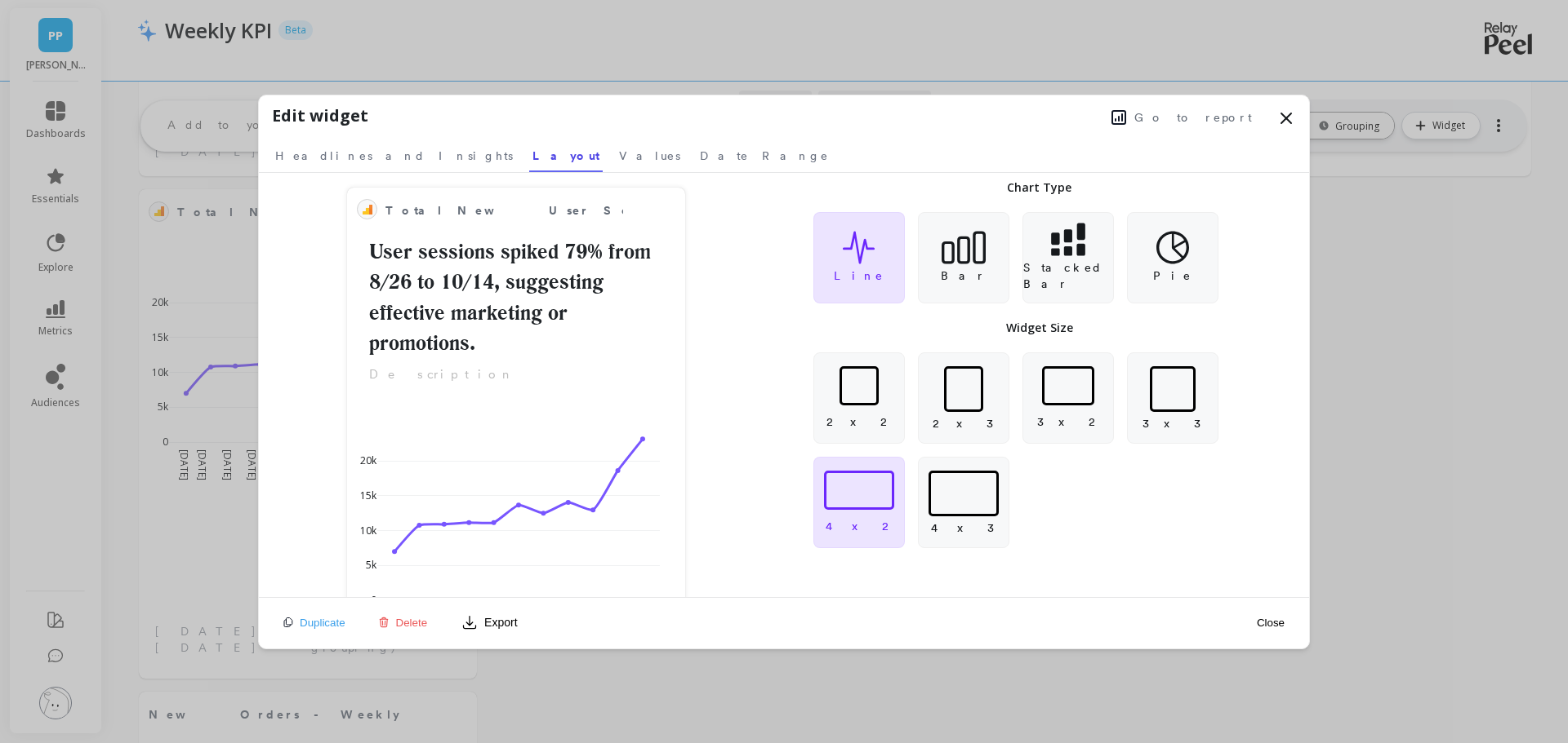
click at [1272, 624] on button "Close" at bounding box center [1270, 623] width 37 height 14
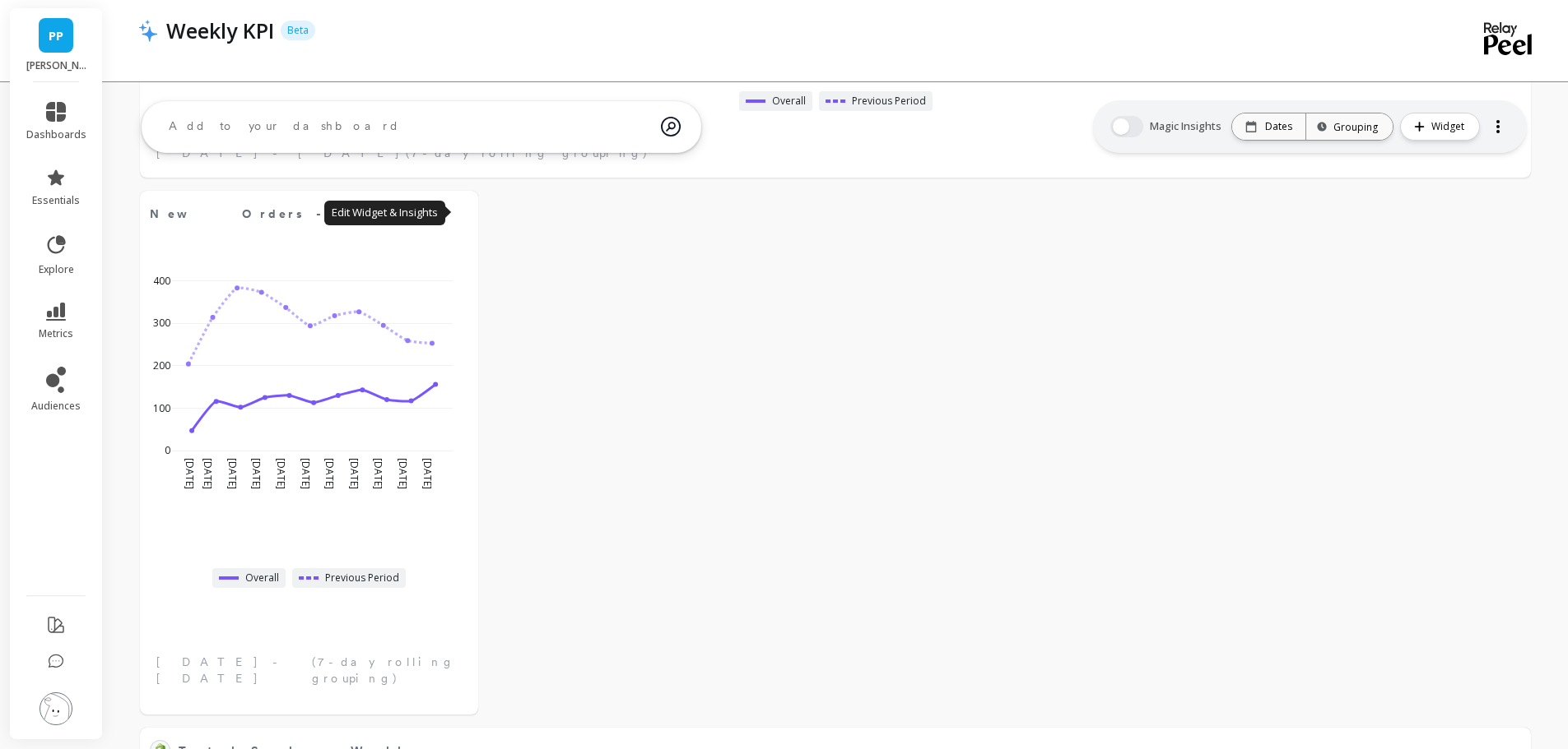
click at [461, 212] on button at bounding box center [458, 213] width 20 height 23
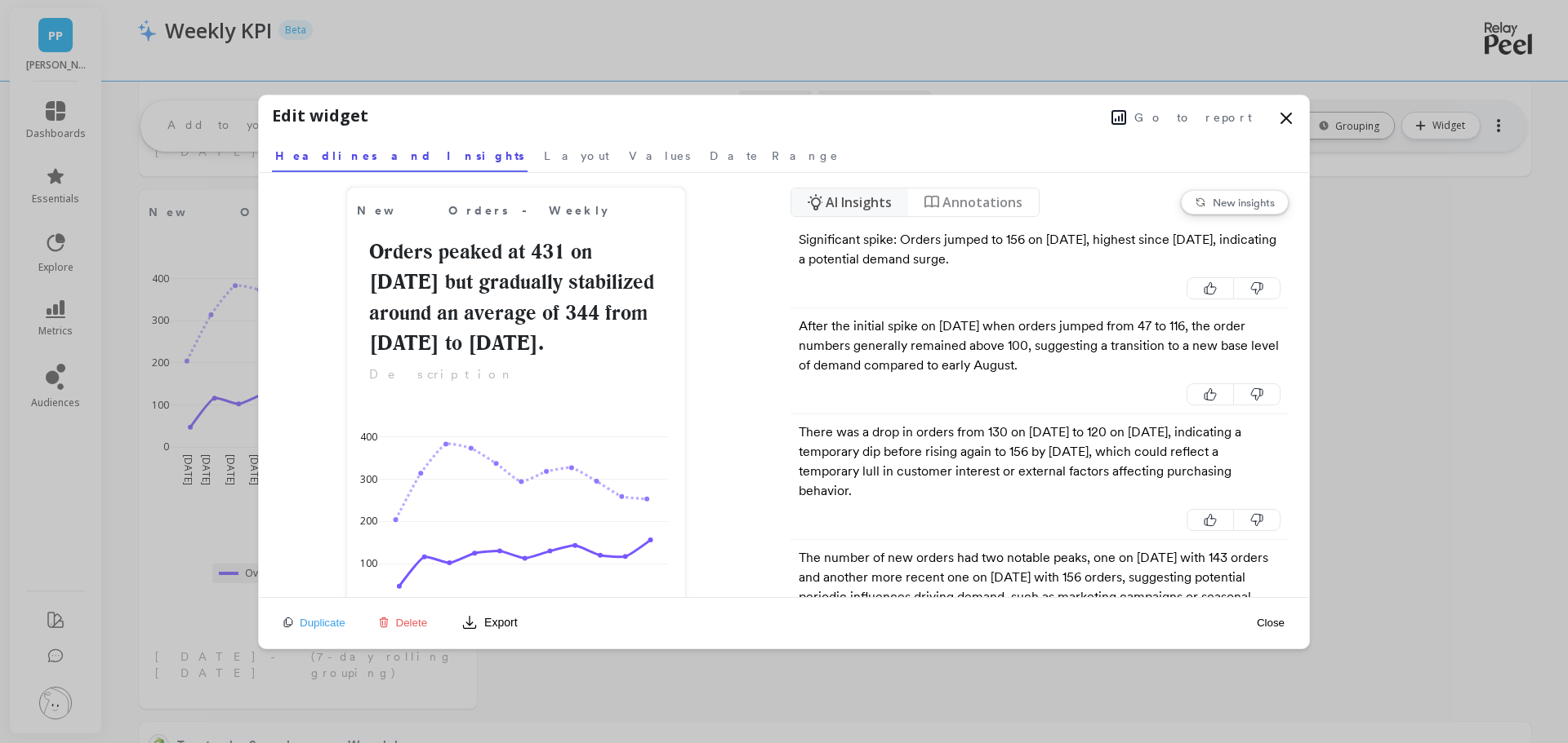
click at [541, 165] on link "Layout" at bounding box center [576, 153] width 72 height 37
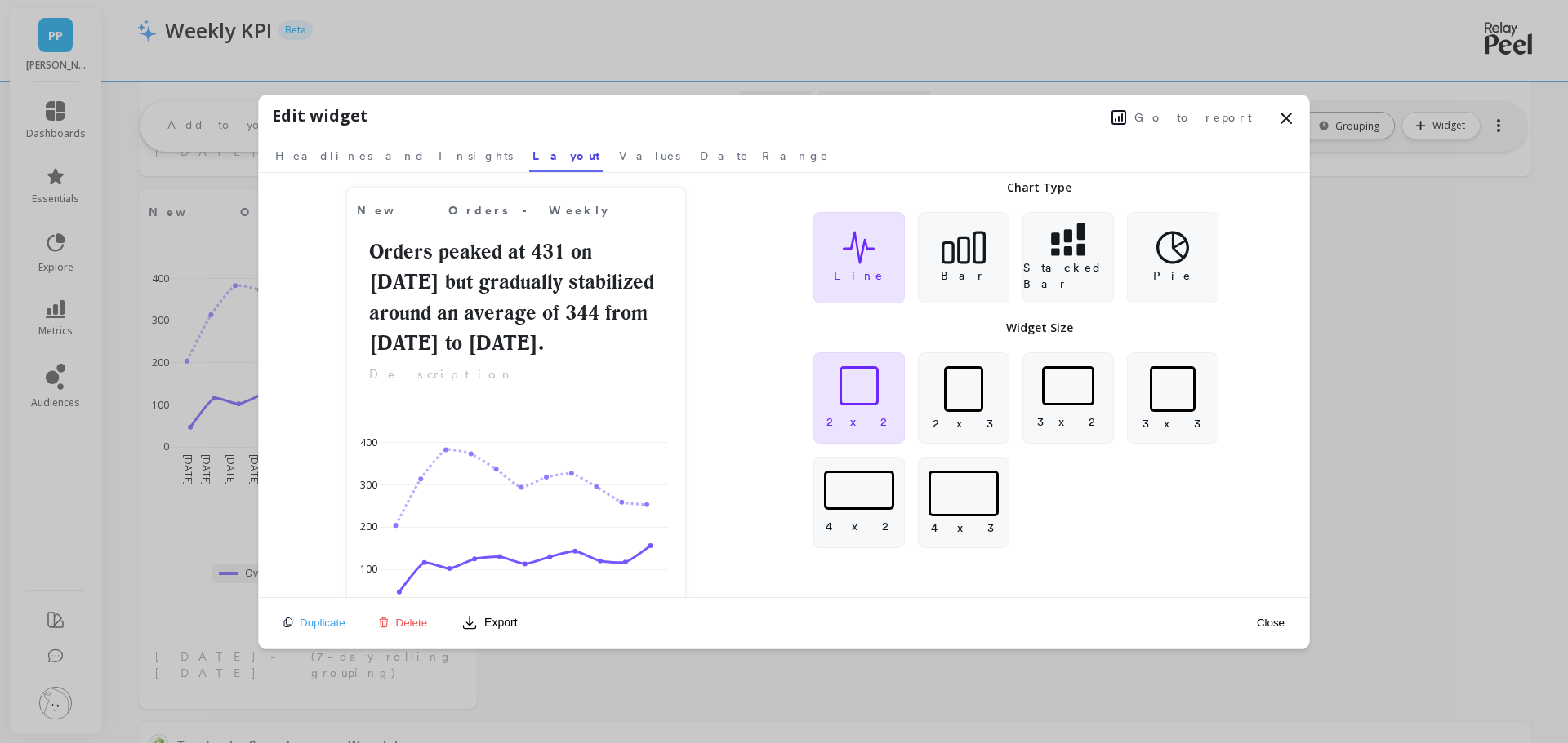
click at [873, 507] on div at bounding box center [858, 490] width 70 height 39
click at [1276, 624] on button "Close" at bounding box center [1270, 623] width 37 height 14
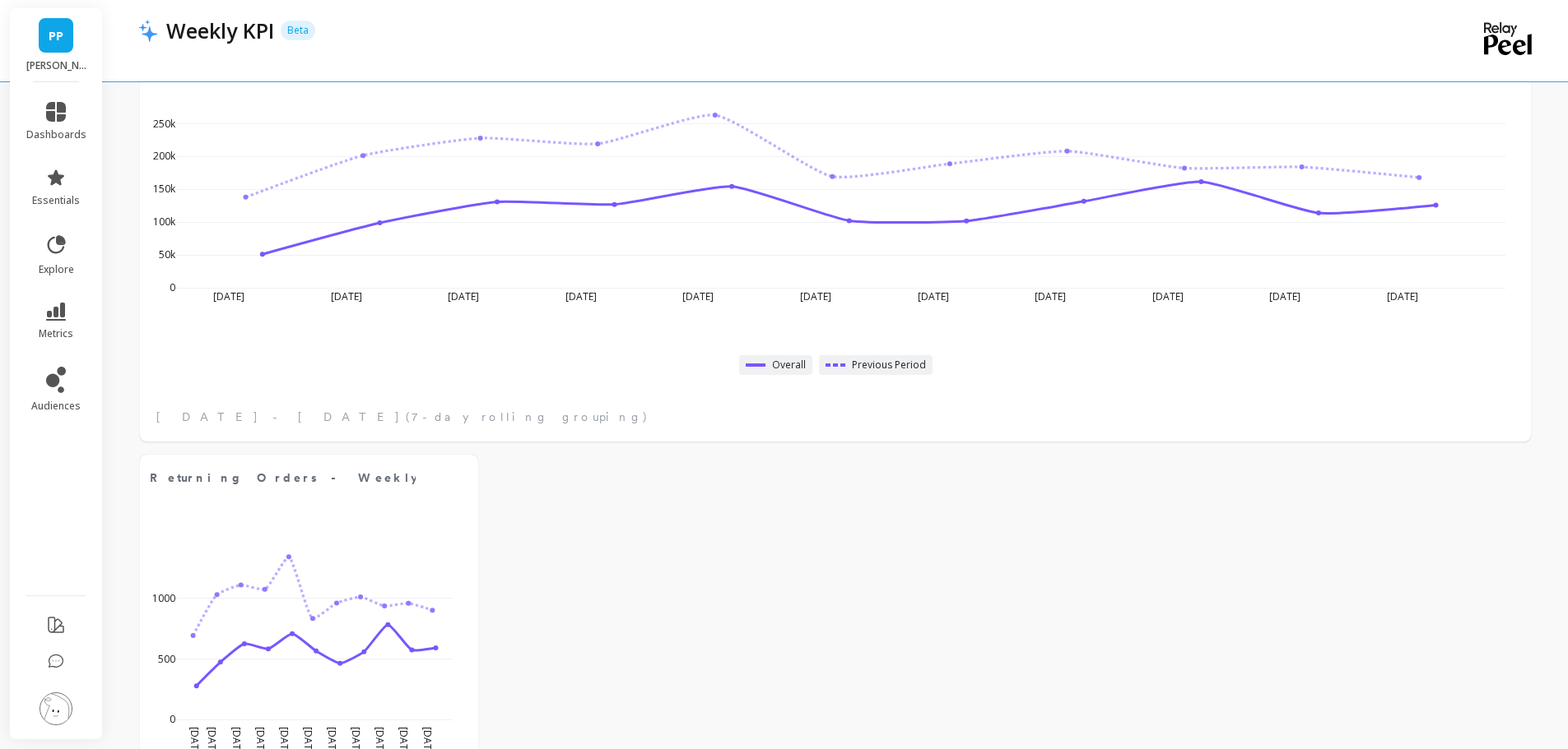
scroll to position [1067, 0]
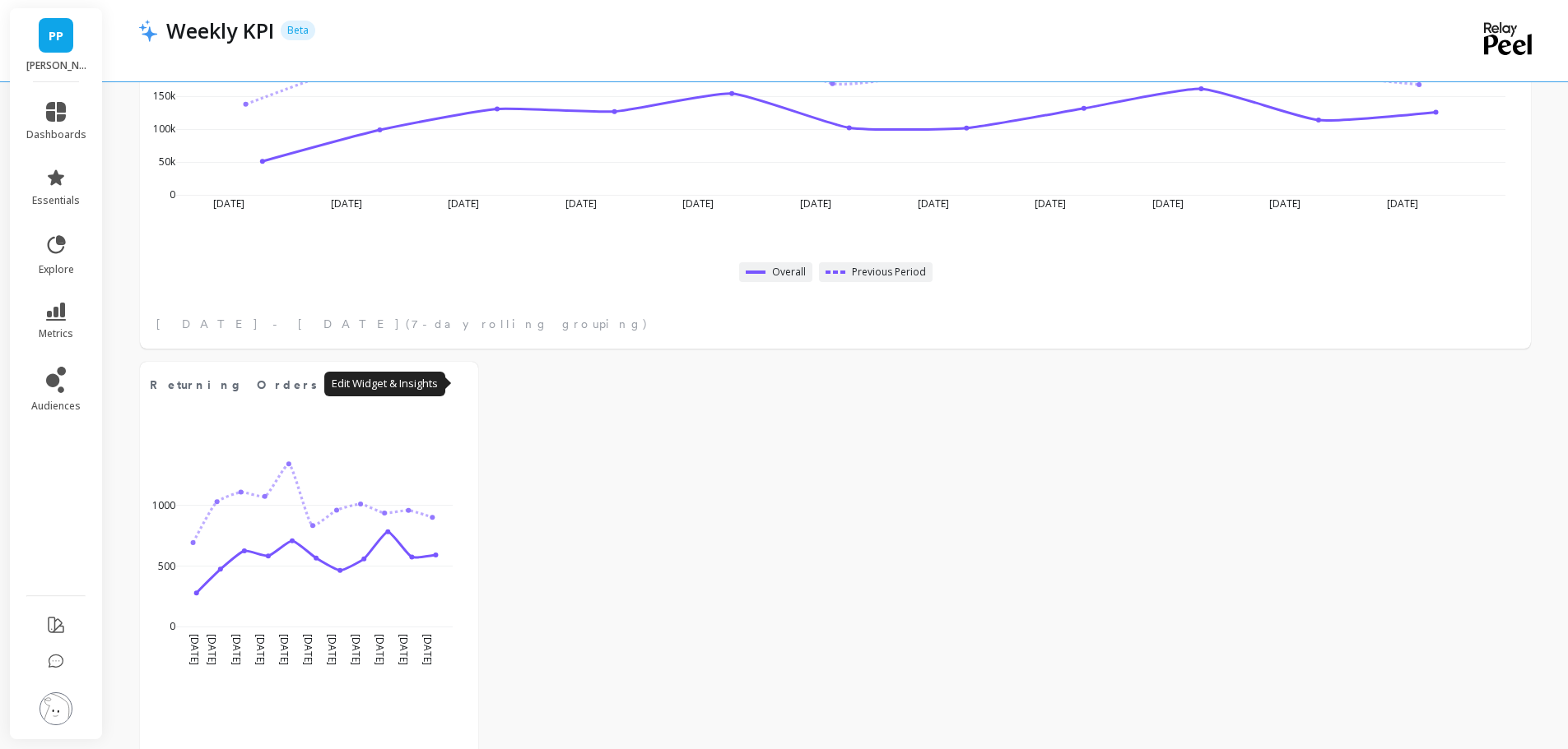
click at [464, 386] on button at bounding box center [458, 384] width 20 height 23
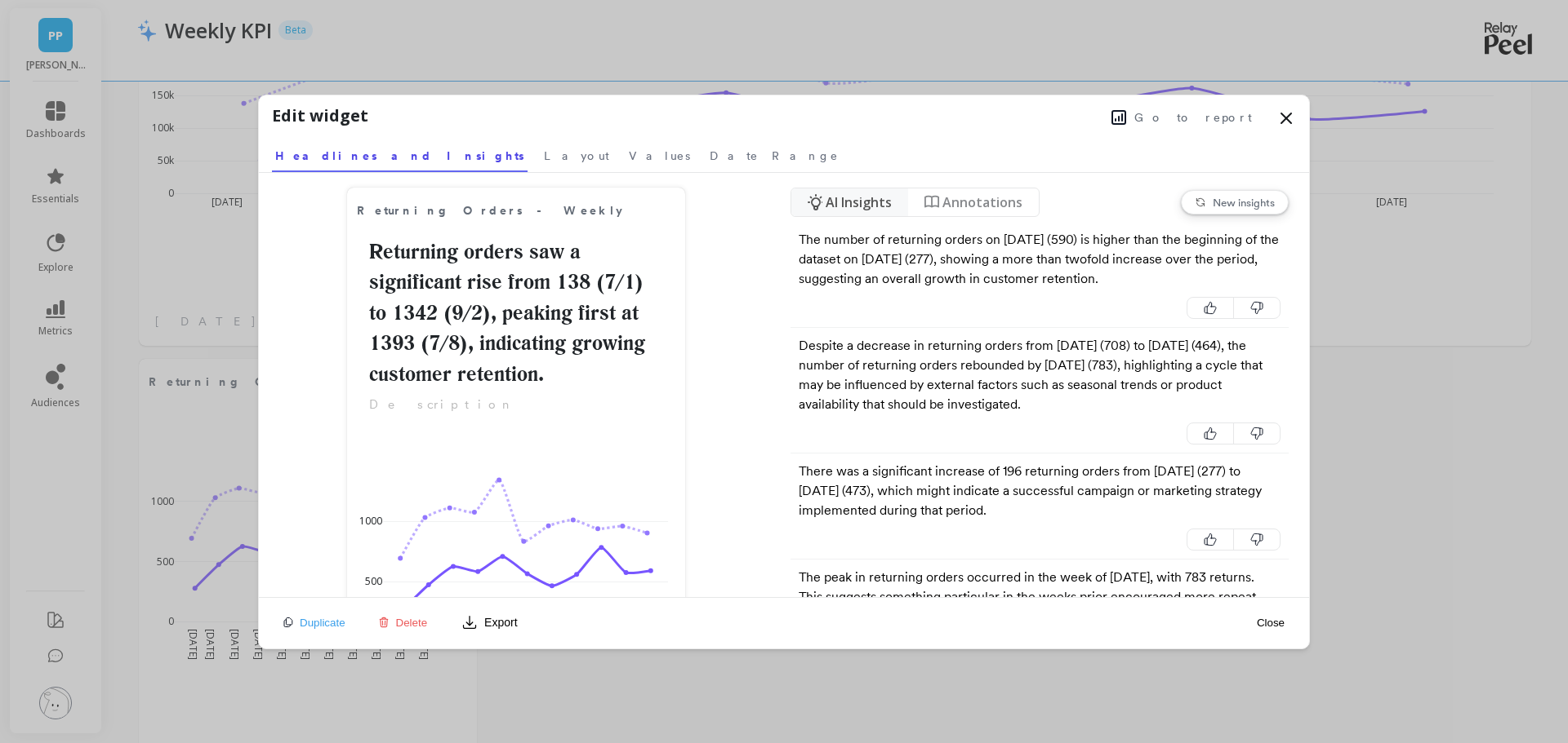
click at [541, 153] on link "Layout" at bounding box center [576, 153] width 72 height 37
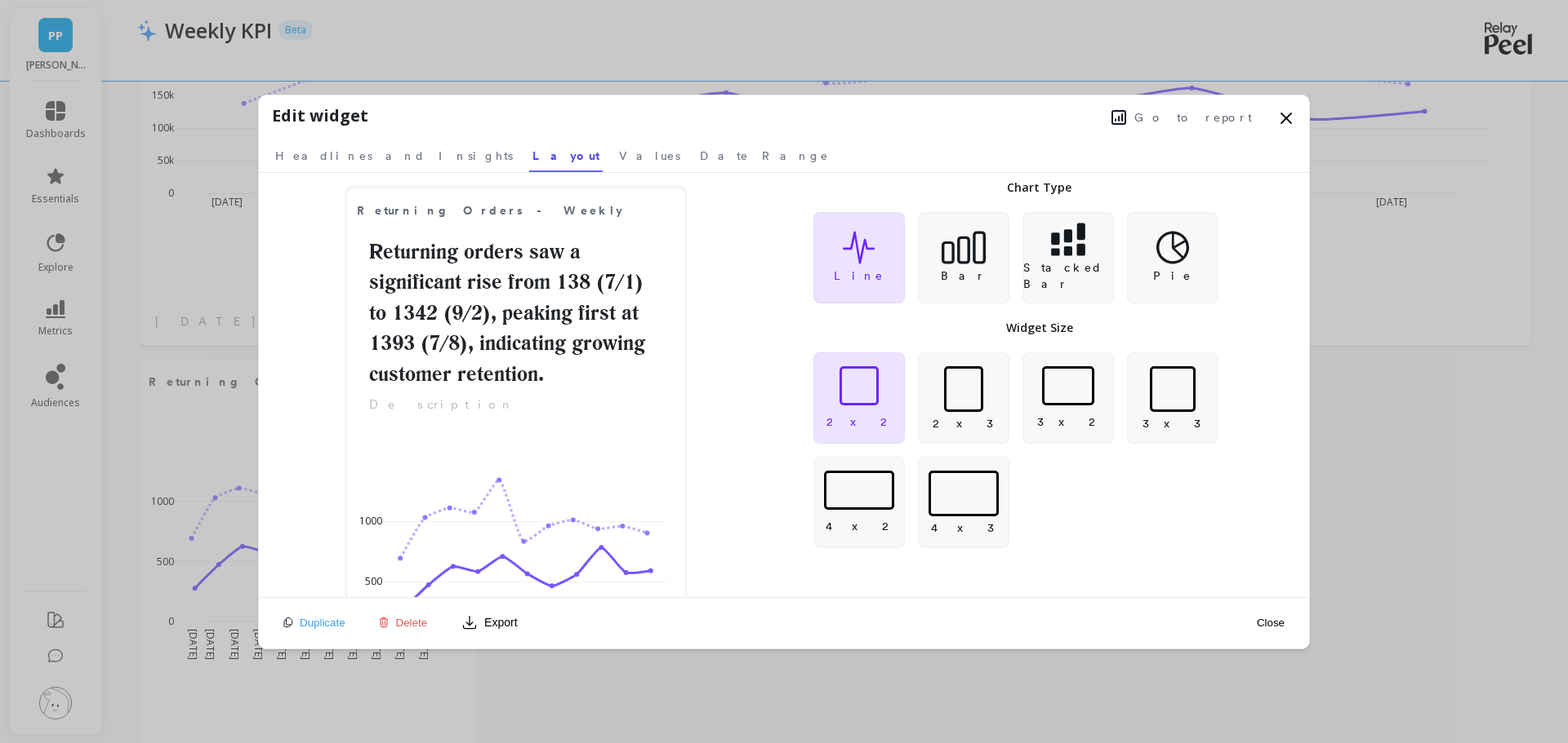
click at [878, 500] on div at bounding box center [858, 490] width 70 height 39
click at [1223, 631] on div "Duplicate Delete Export Close" at bounding box center [784, 623] width 1050 height 51
click at [1262, 624] on button "Close" at bounding box center [1270, 623] width 37 height 14
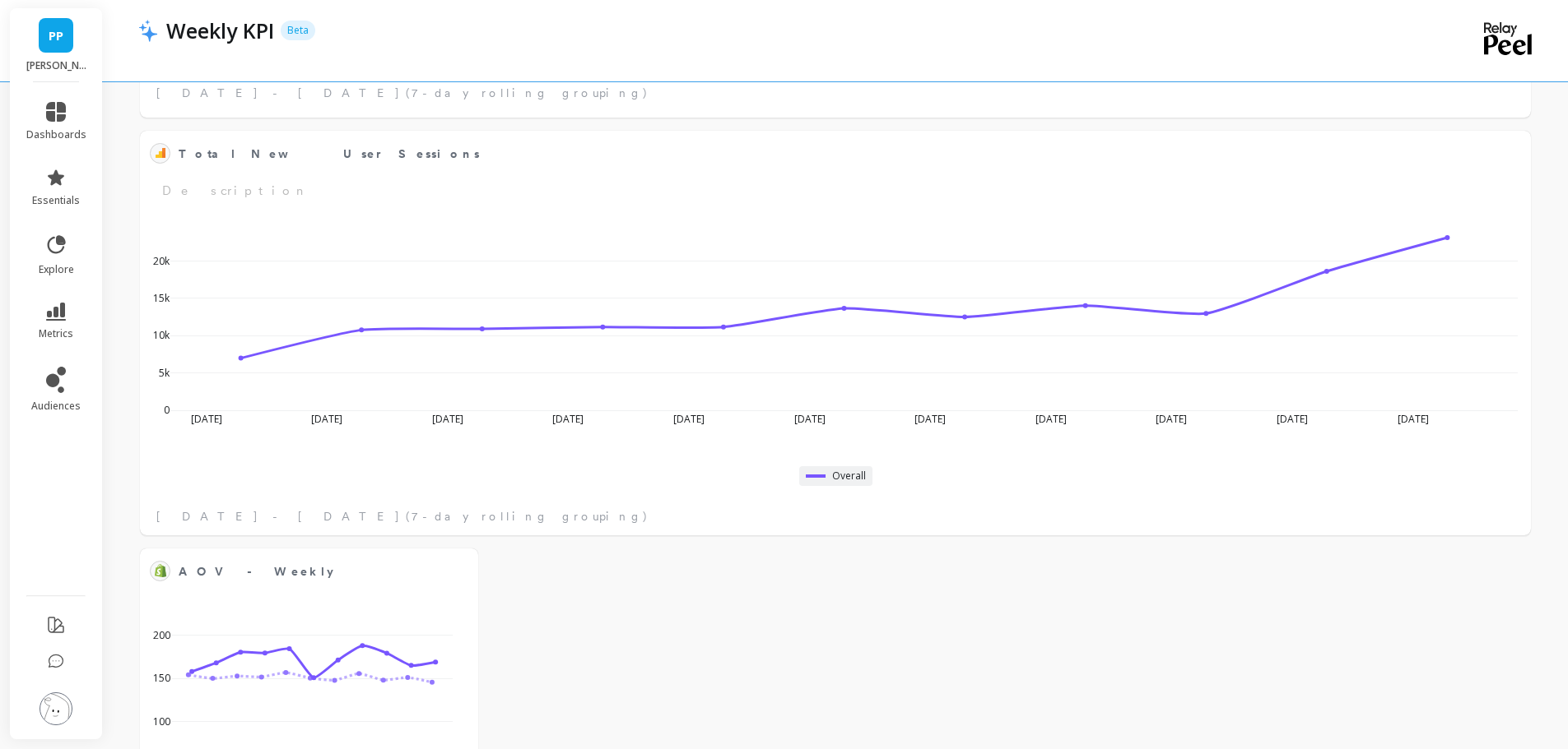
scroll to position [1479, 0]
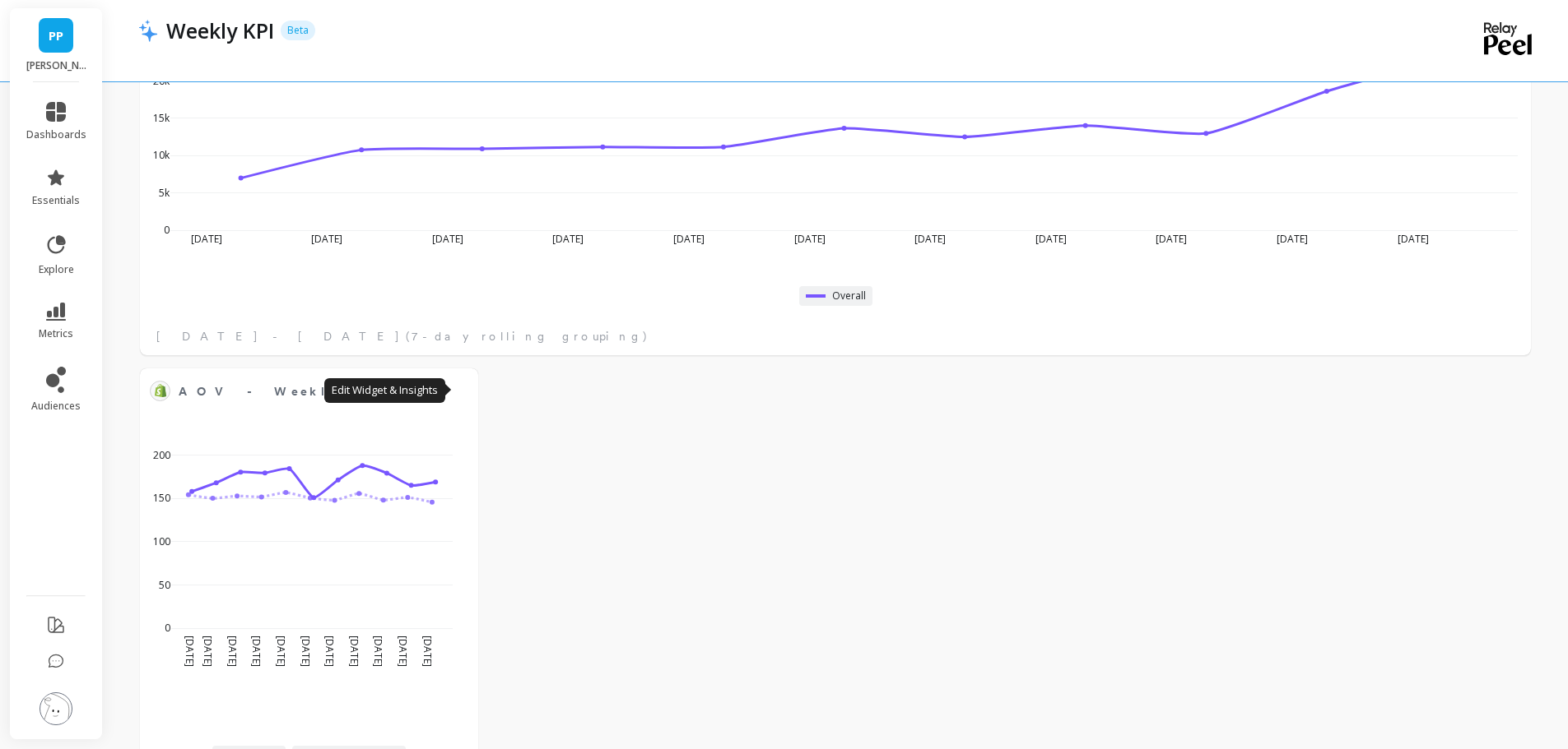
click at [454, 393] on button at bounding box center [458, 391] width 20 height 23
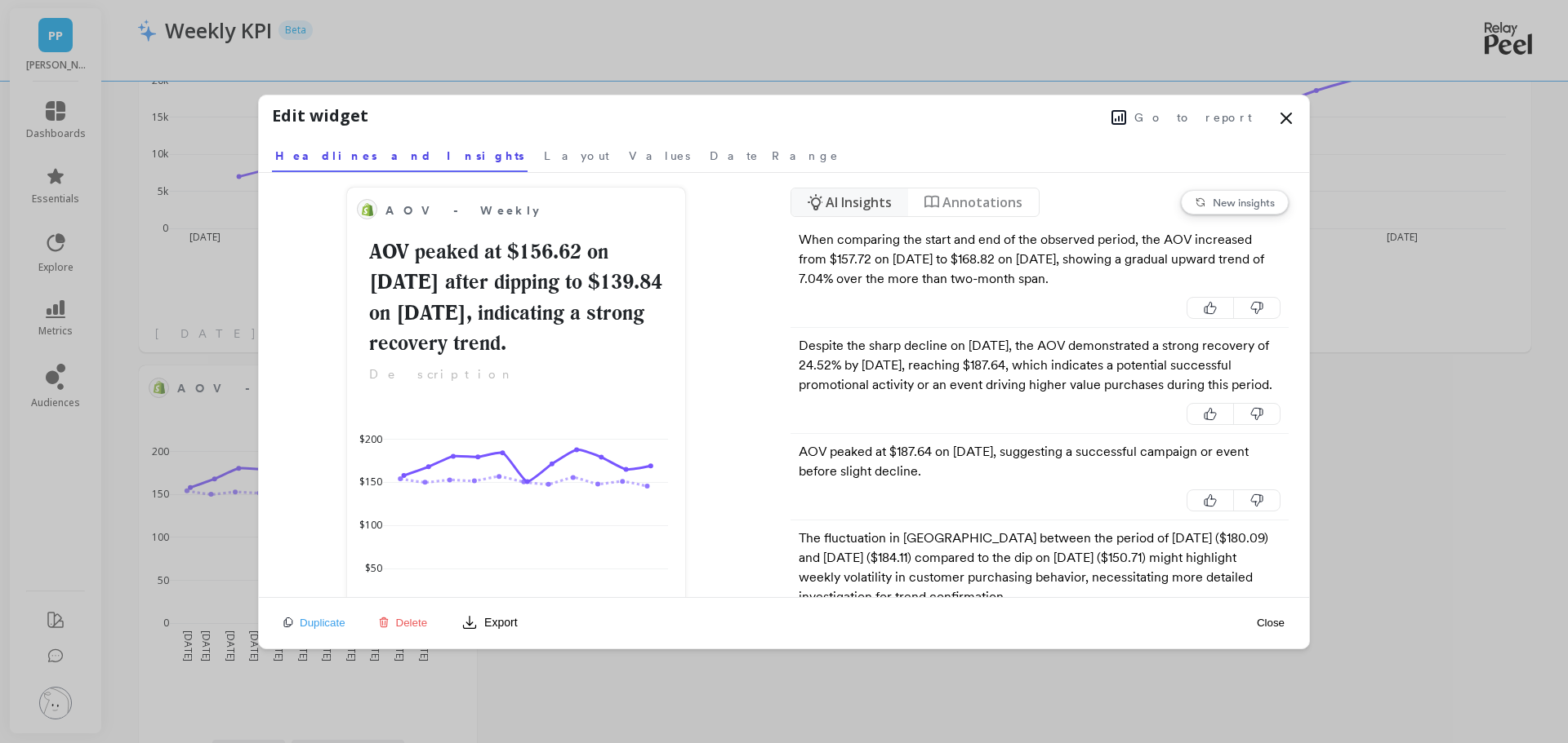
click at [544, 159] on span "Layout" at bounding box center [576, 156] width 65 height 16
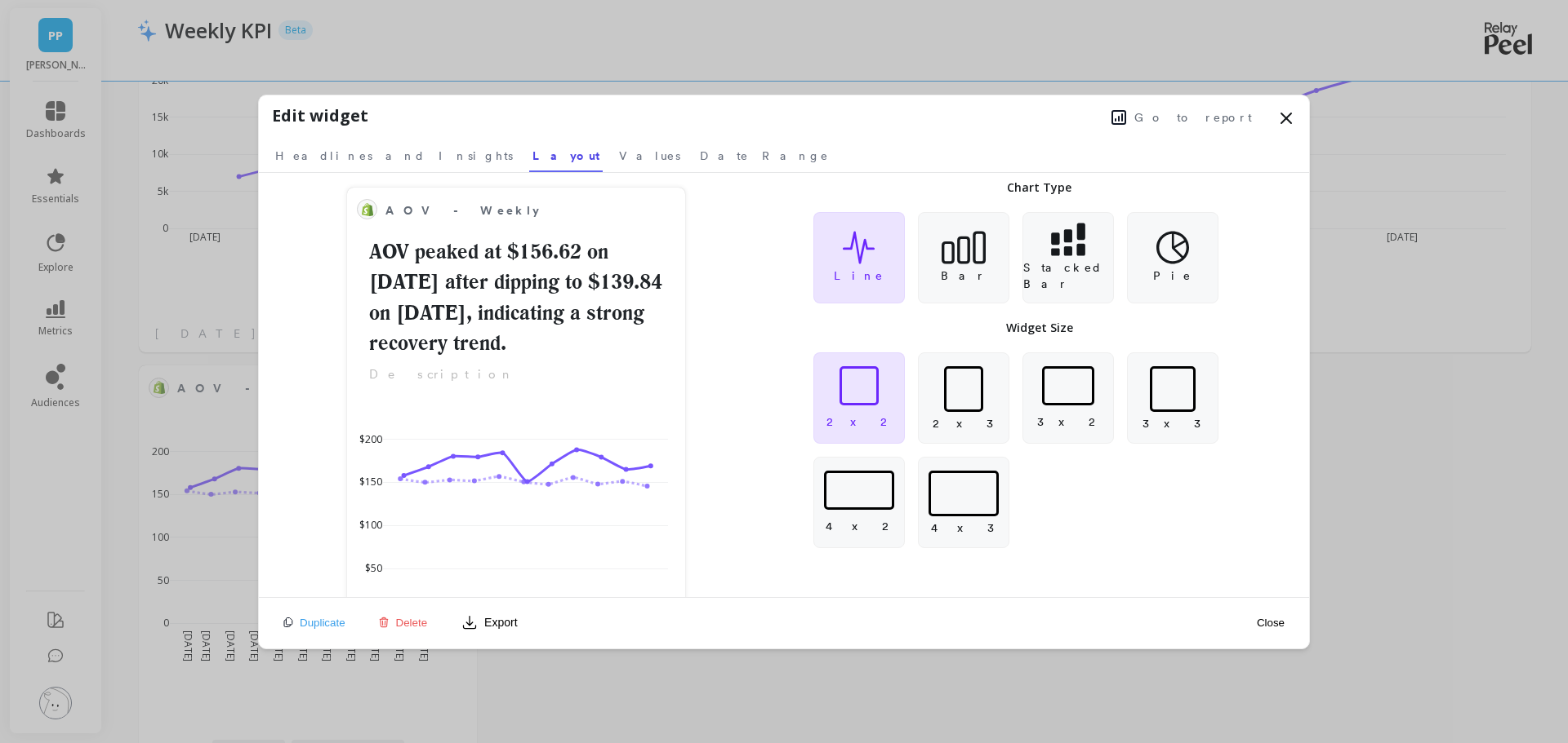
click at [891, 505] on div at bounding box center [858, 490] width 70 height 39
drag, startPoint x: 1175, startPoint y: 609, endPoint x: 1253, endPoint y: 623, distance: 79.2
click at [1174, 609] on div "Duplicate Delete Export Close" at bounding box center [784, 623] width 1050 height 51
click at [1262, 624] on button "Close" at bounding box center [1270, 623] width 37 height 14
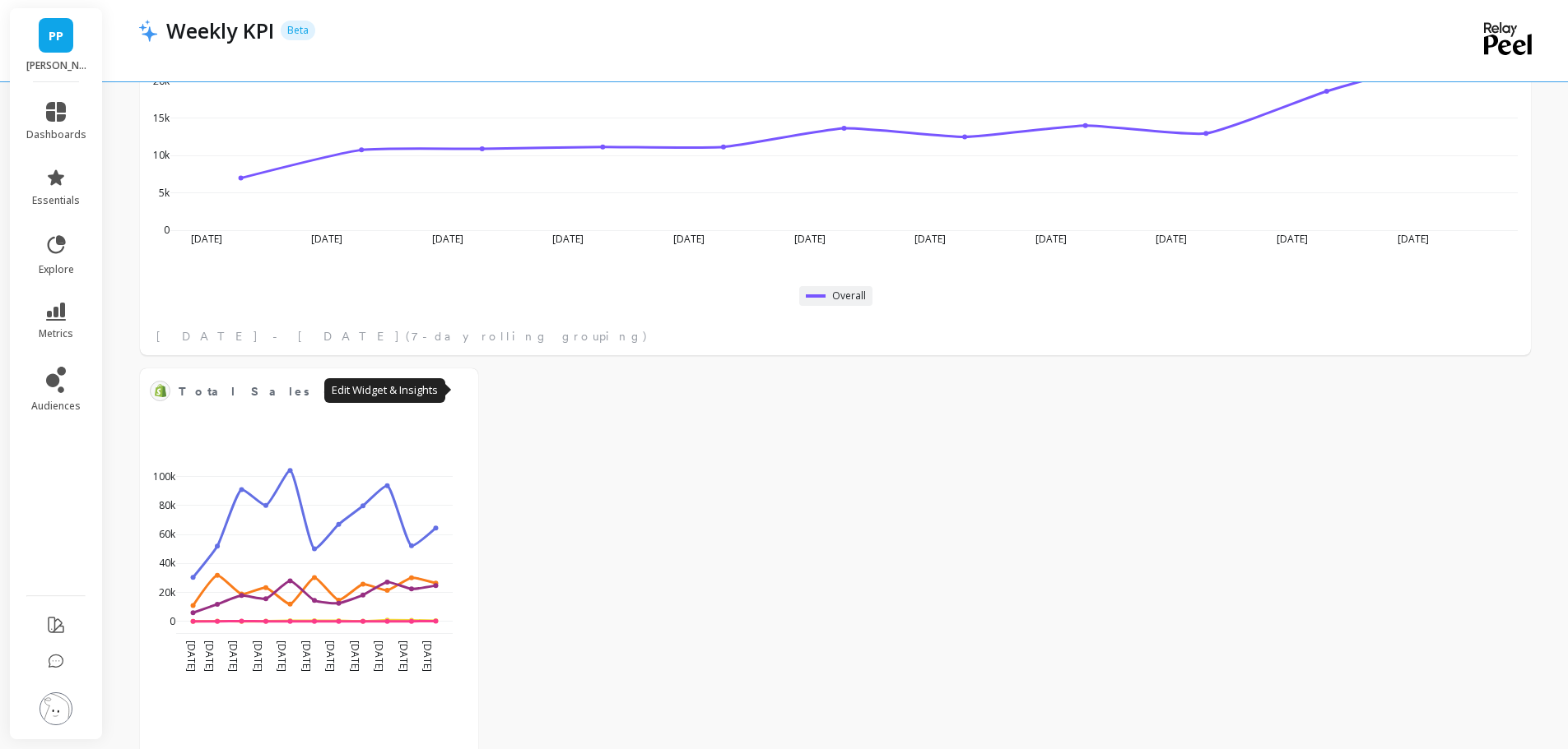
click at [450, 385] on button at bounding box center [458, 391] width 20 height 23
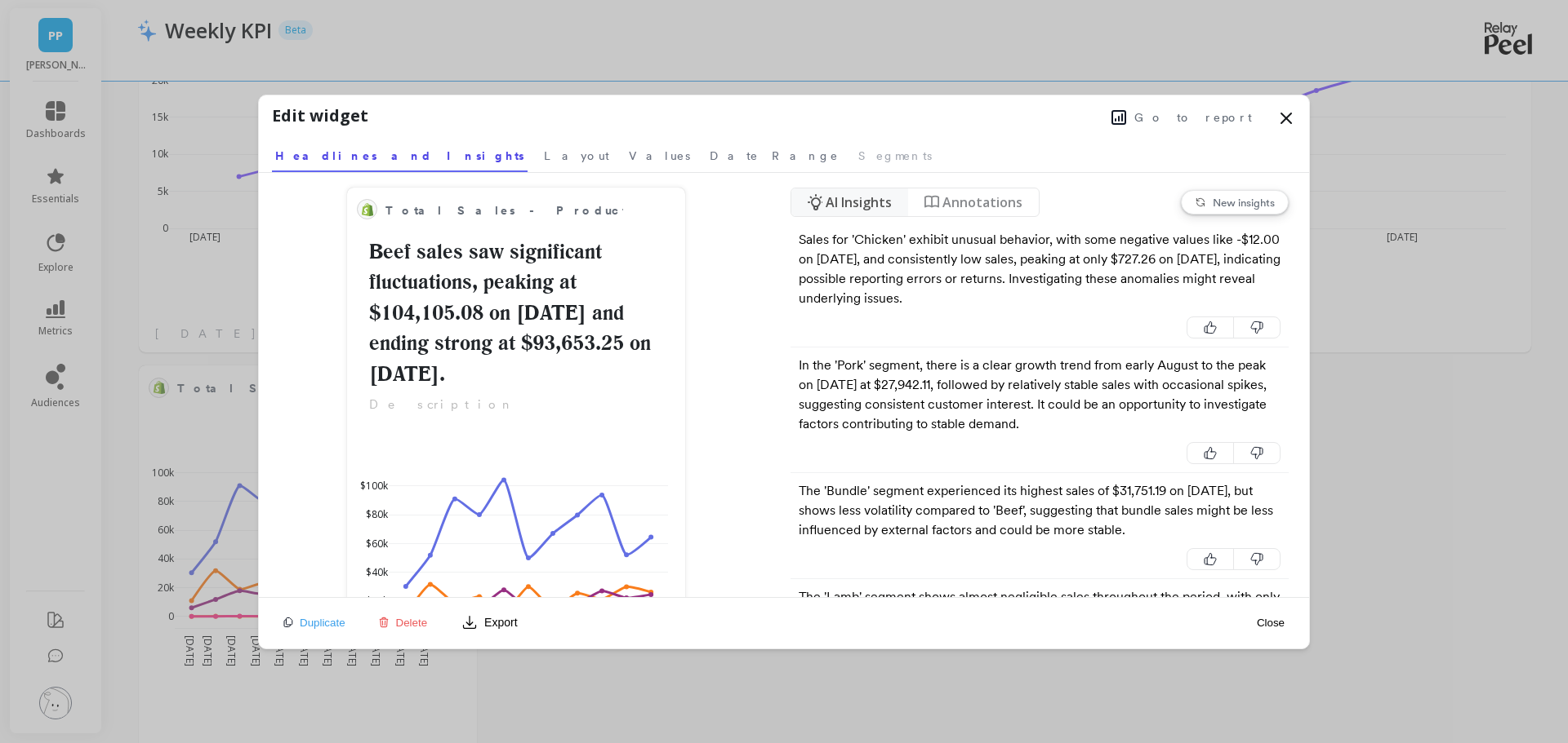
click at [541, 163] on link "Layout" at bounding box center [576, 153] width 72 height 37
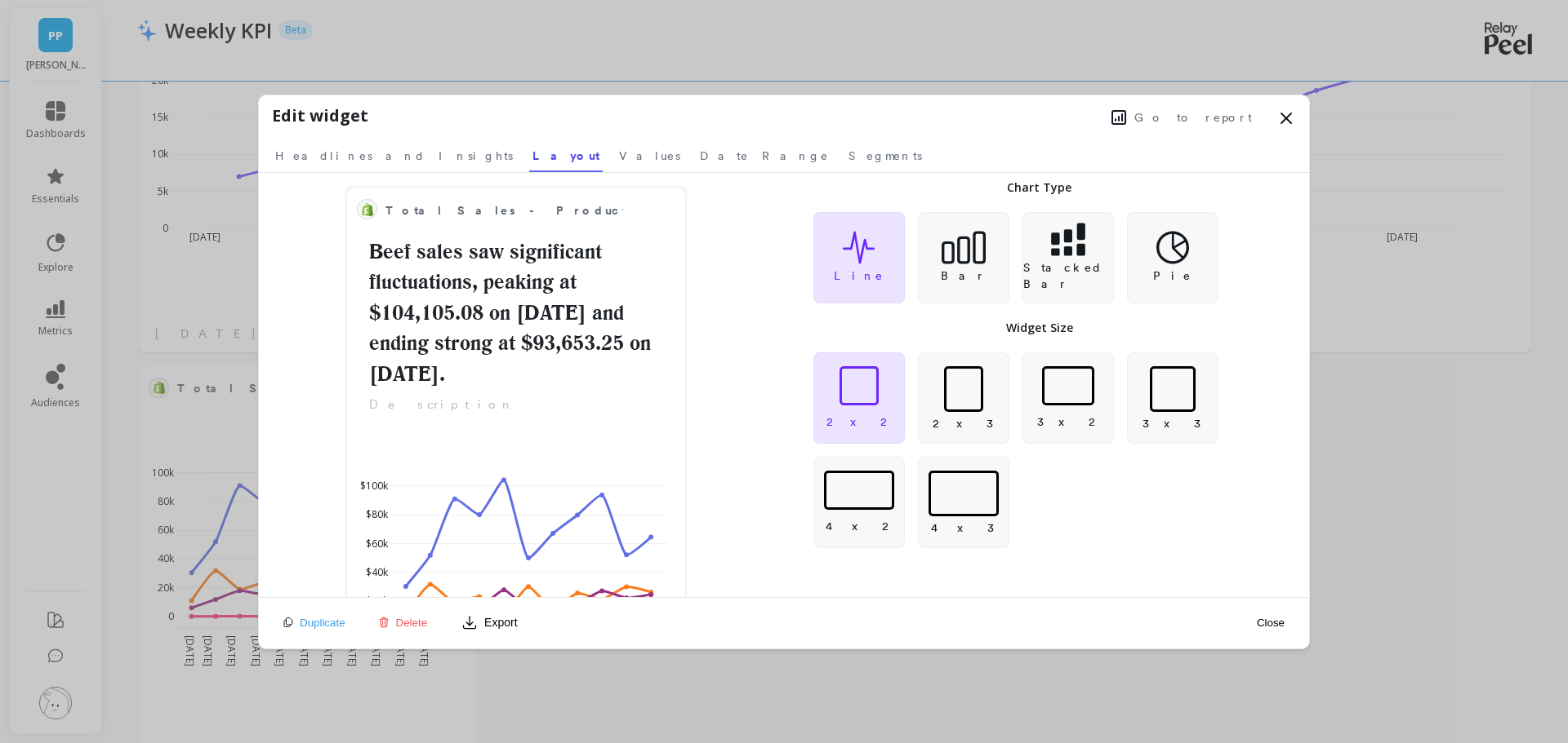
click at [857, 487] on div at bounding box center [858, 490] width 70 height 39
click at [1271, 625] on button "Close" at bounding box center [1270, 623] width 37 height 14
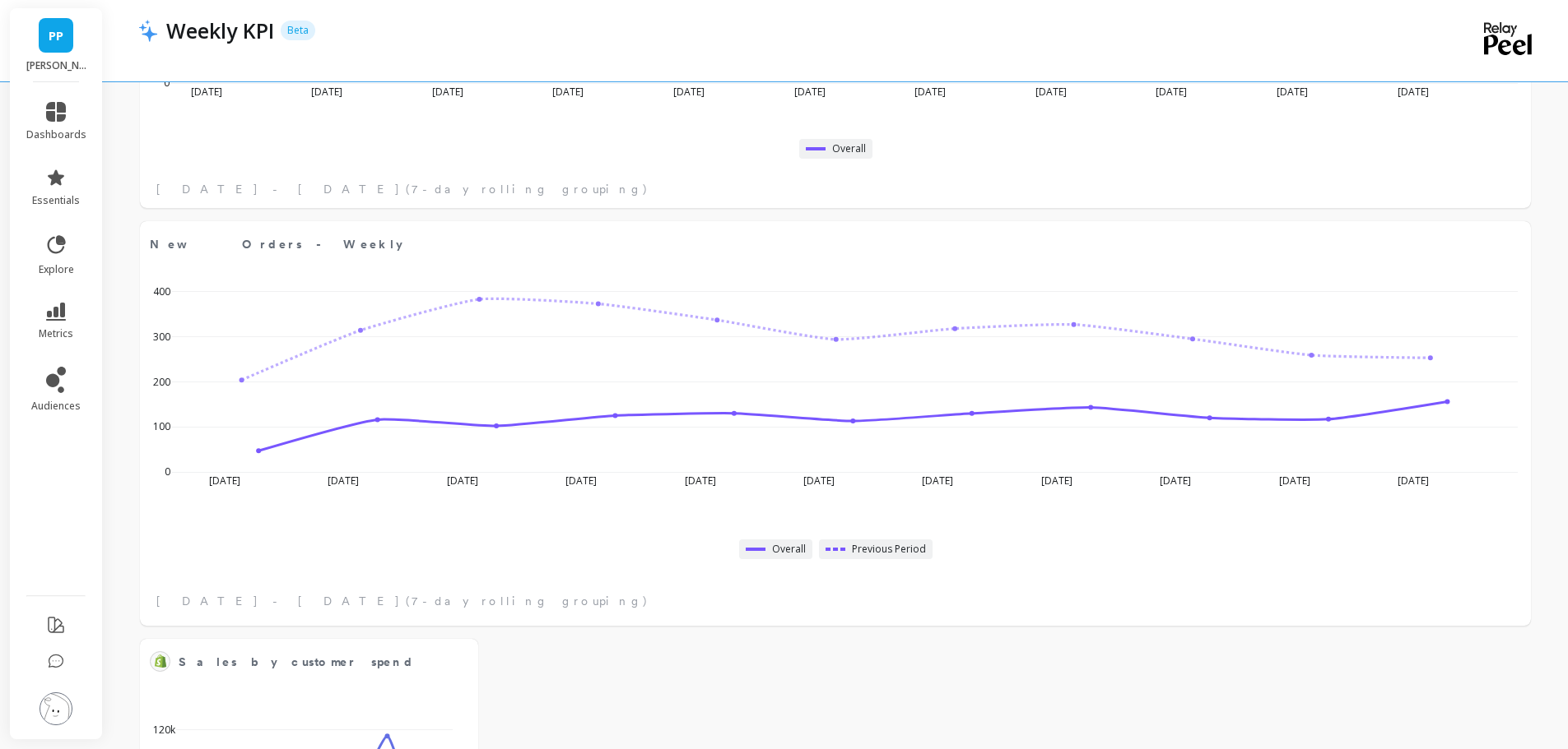
scroll to position [1975, 0]
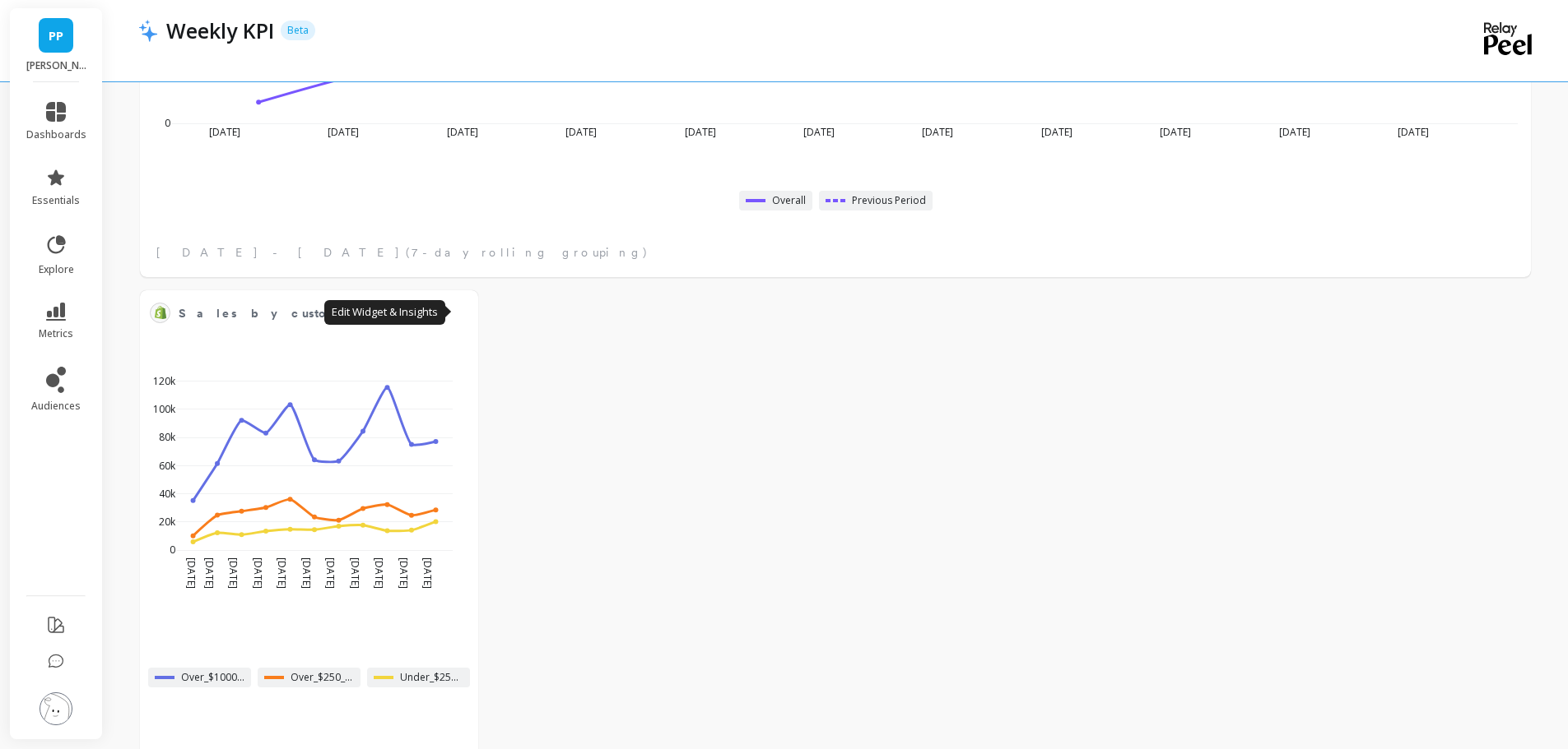
click at [466, 314] on button at bounding box center [458, 313] width 20 height 23
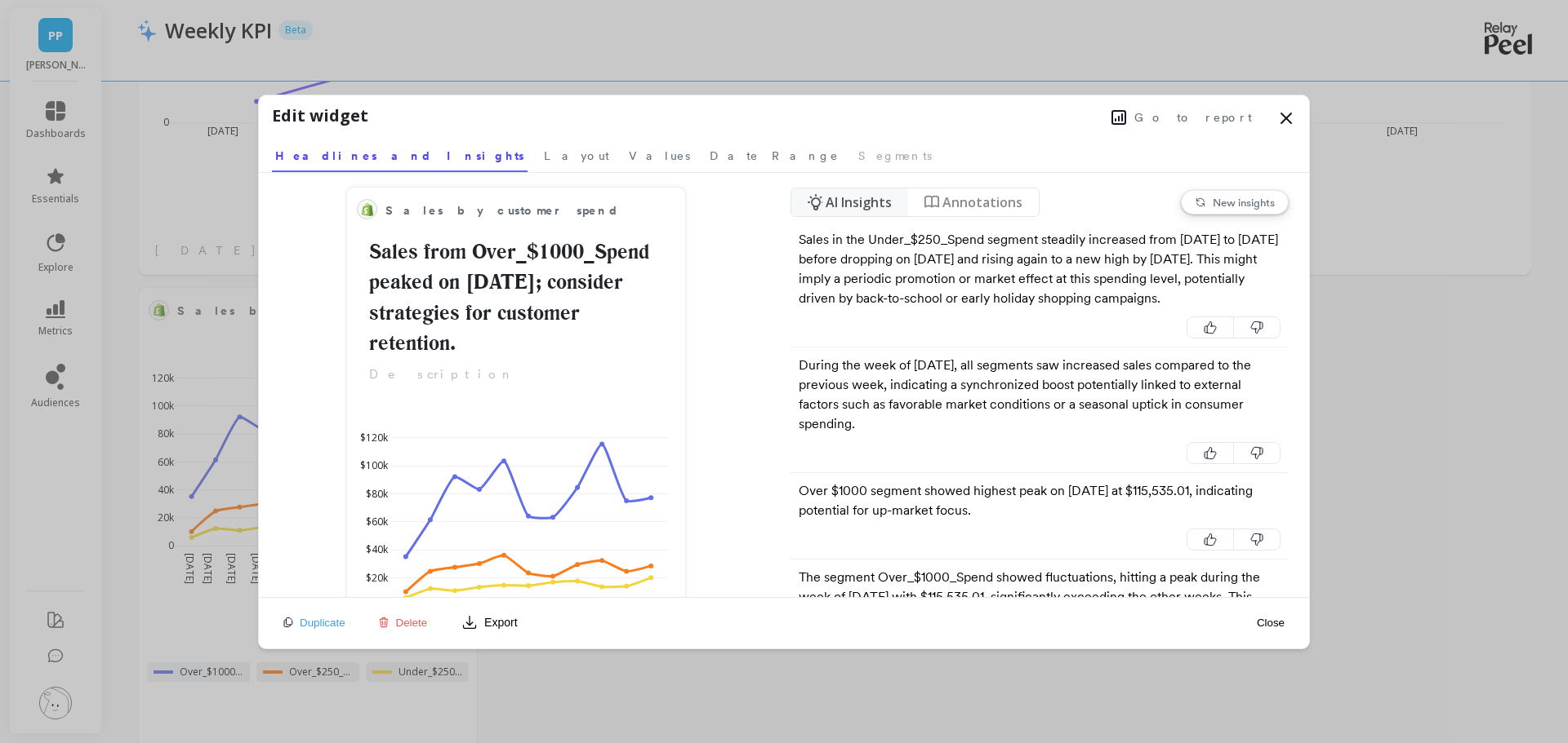
click at [544, 160] on span "Layout" at bounding box center [576, 156] width 65 height 16
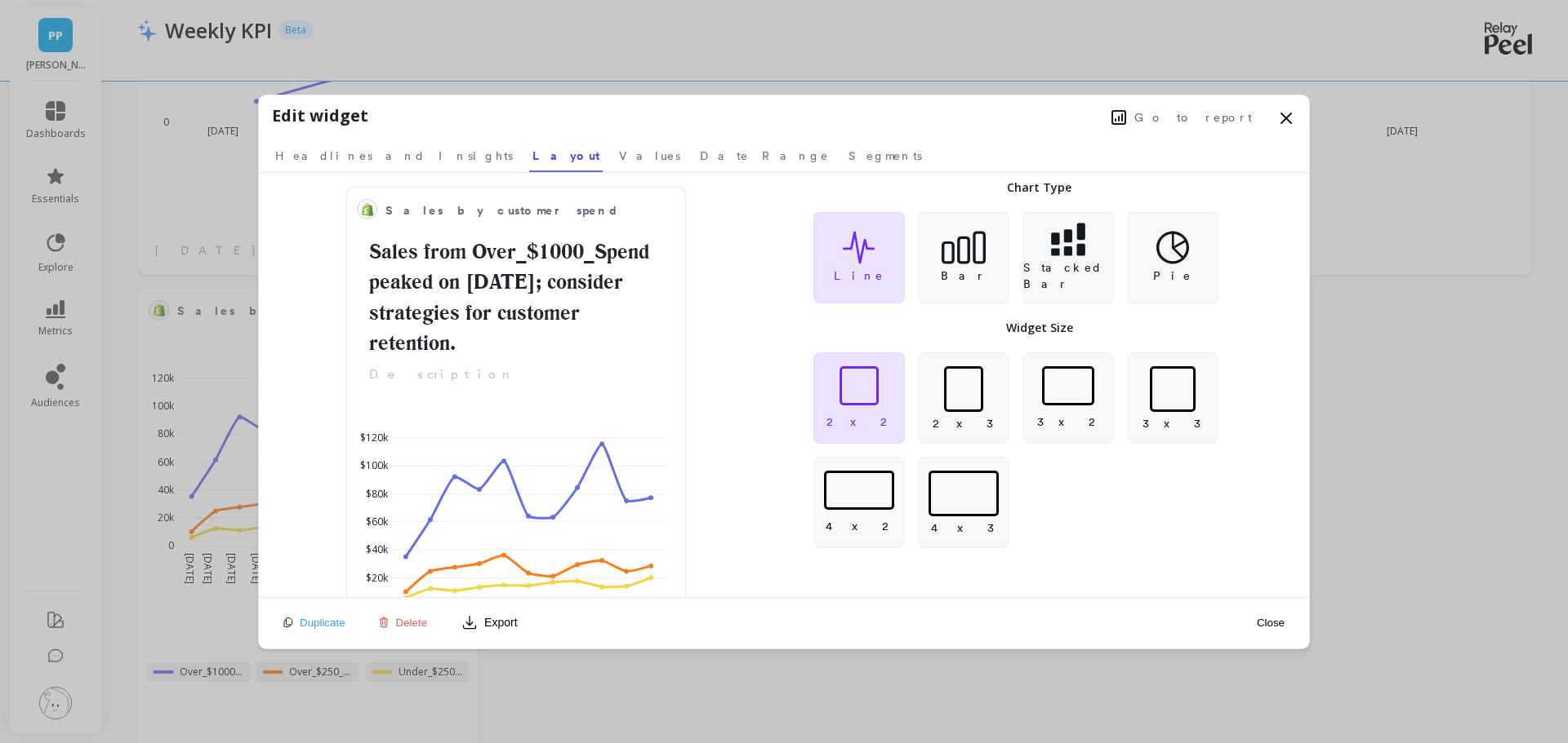
click at [878, 498] on div at bounding box center [858, 490] width 70 height 39
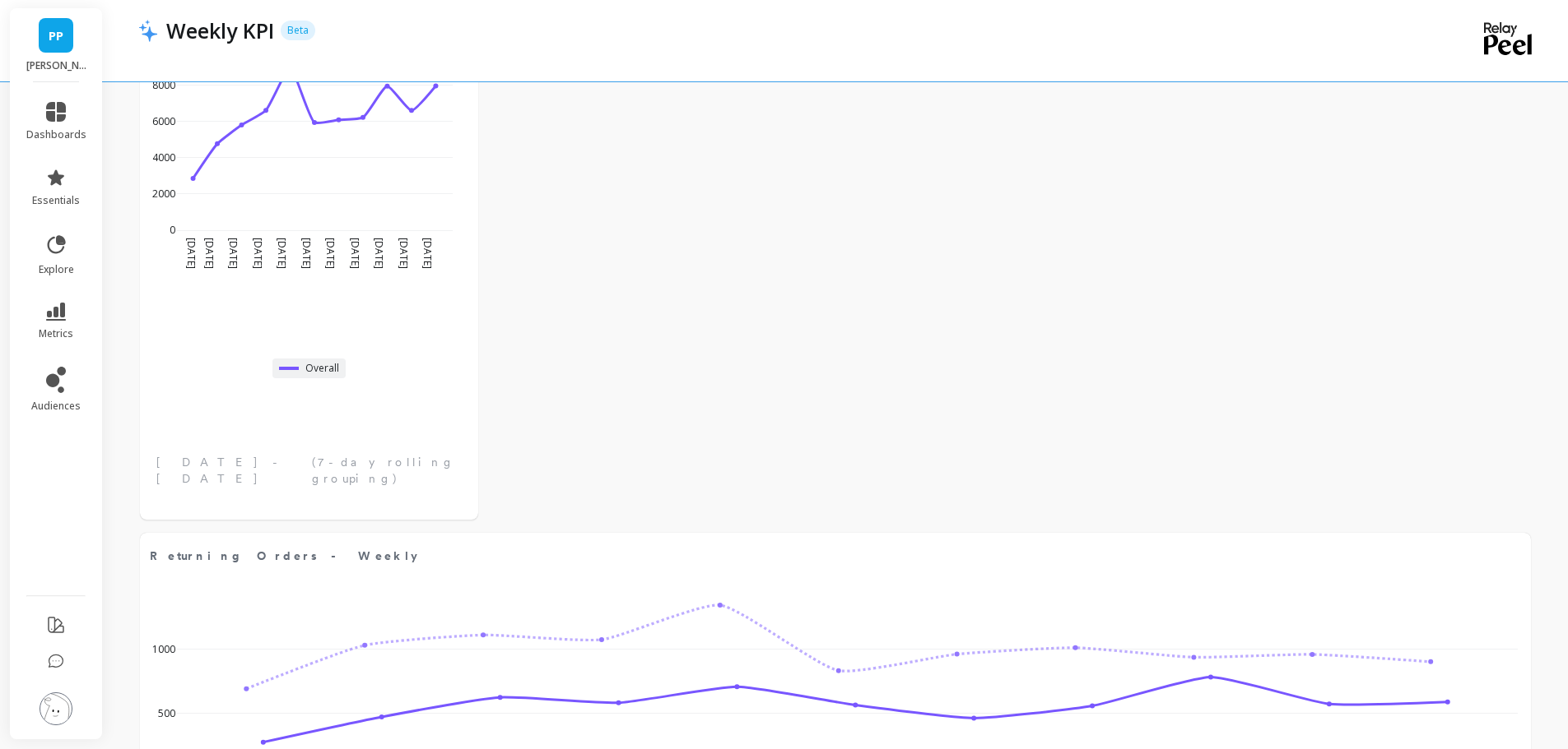
scroll to position [2304, 0]
click at [679, 546] on span "Returning Orders - Weekly" at bounding box center [809, 552] width 1319 height 23
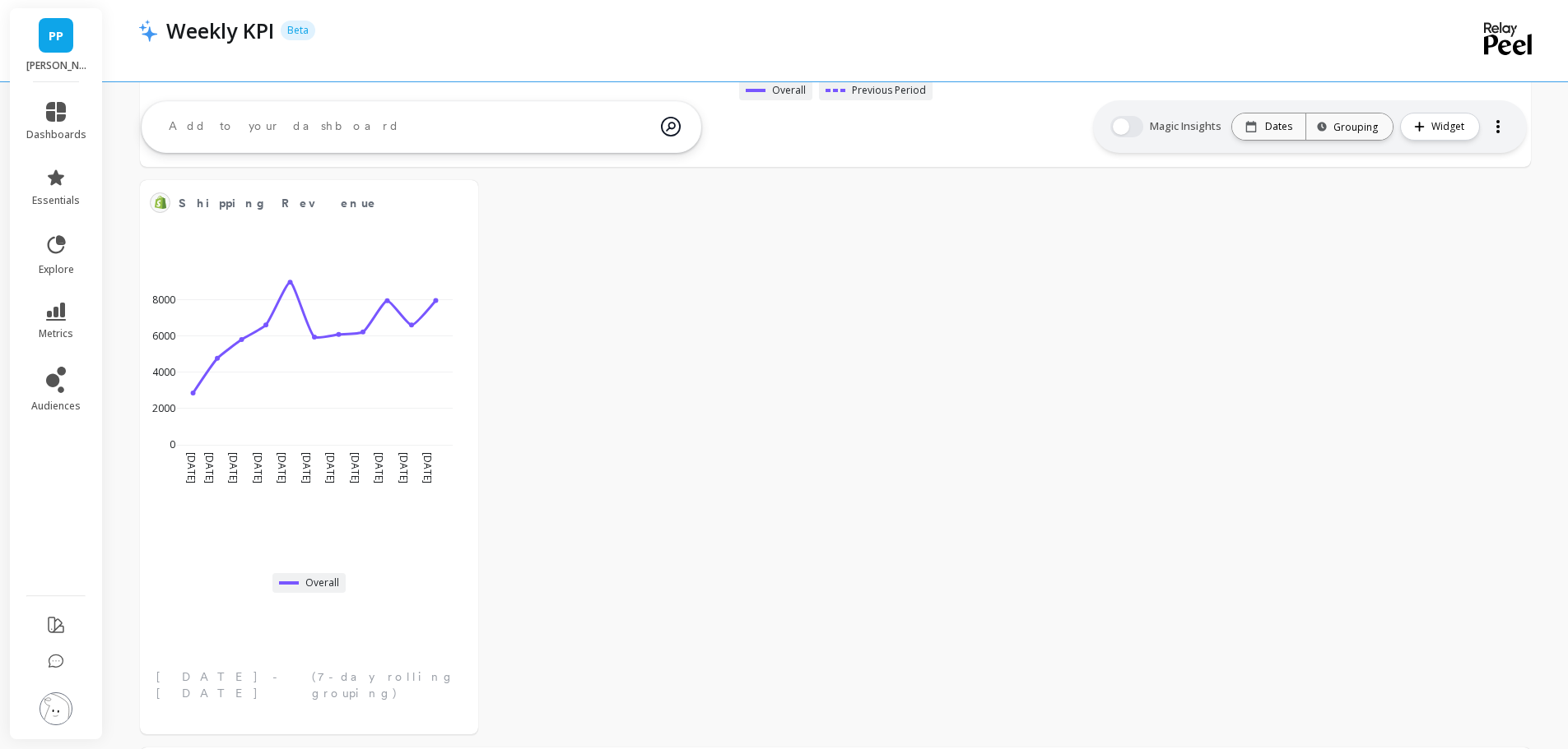
scroll to position [1975, 0]
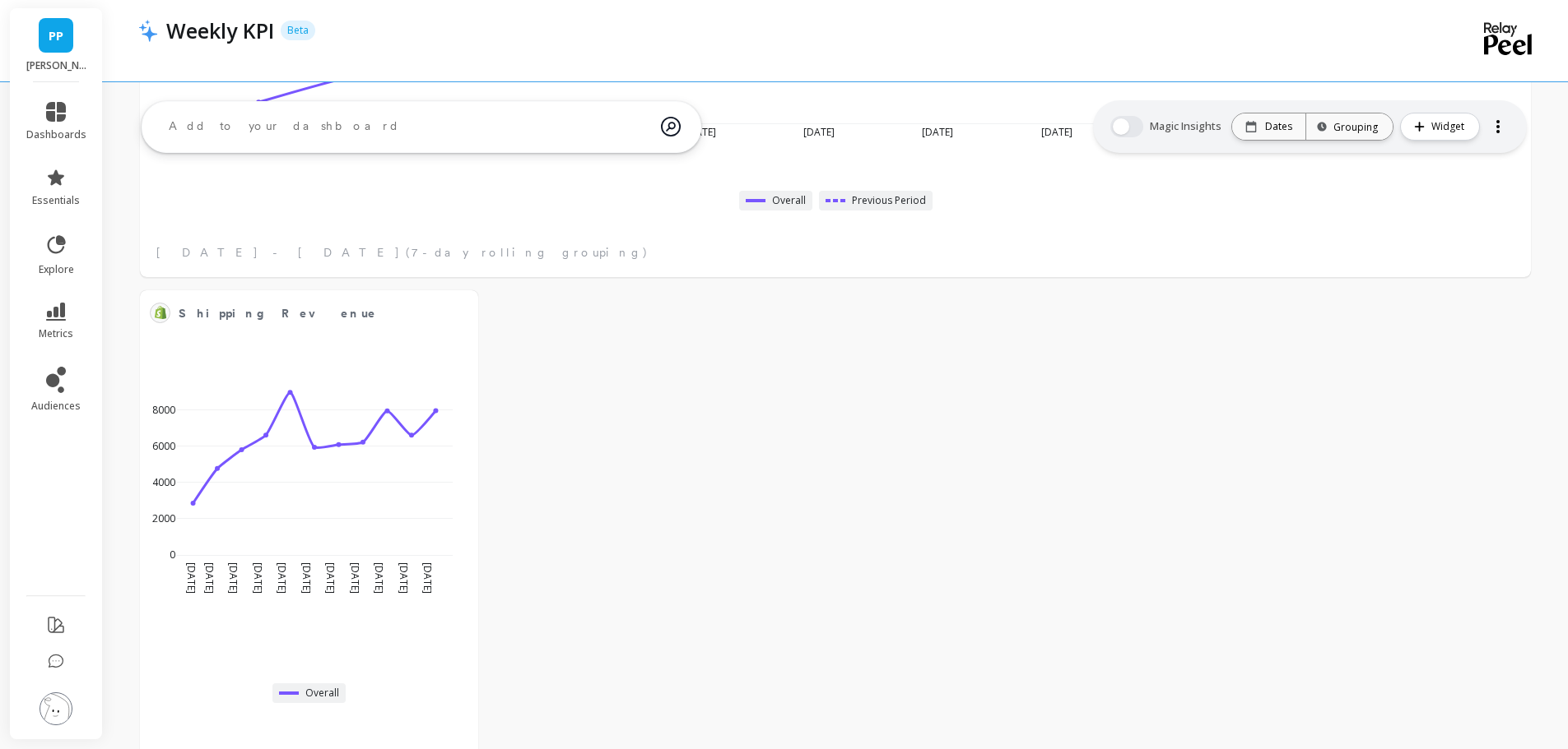
click at [449, 310] on button at bounding box center [458, 313] width 20 height 23
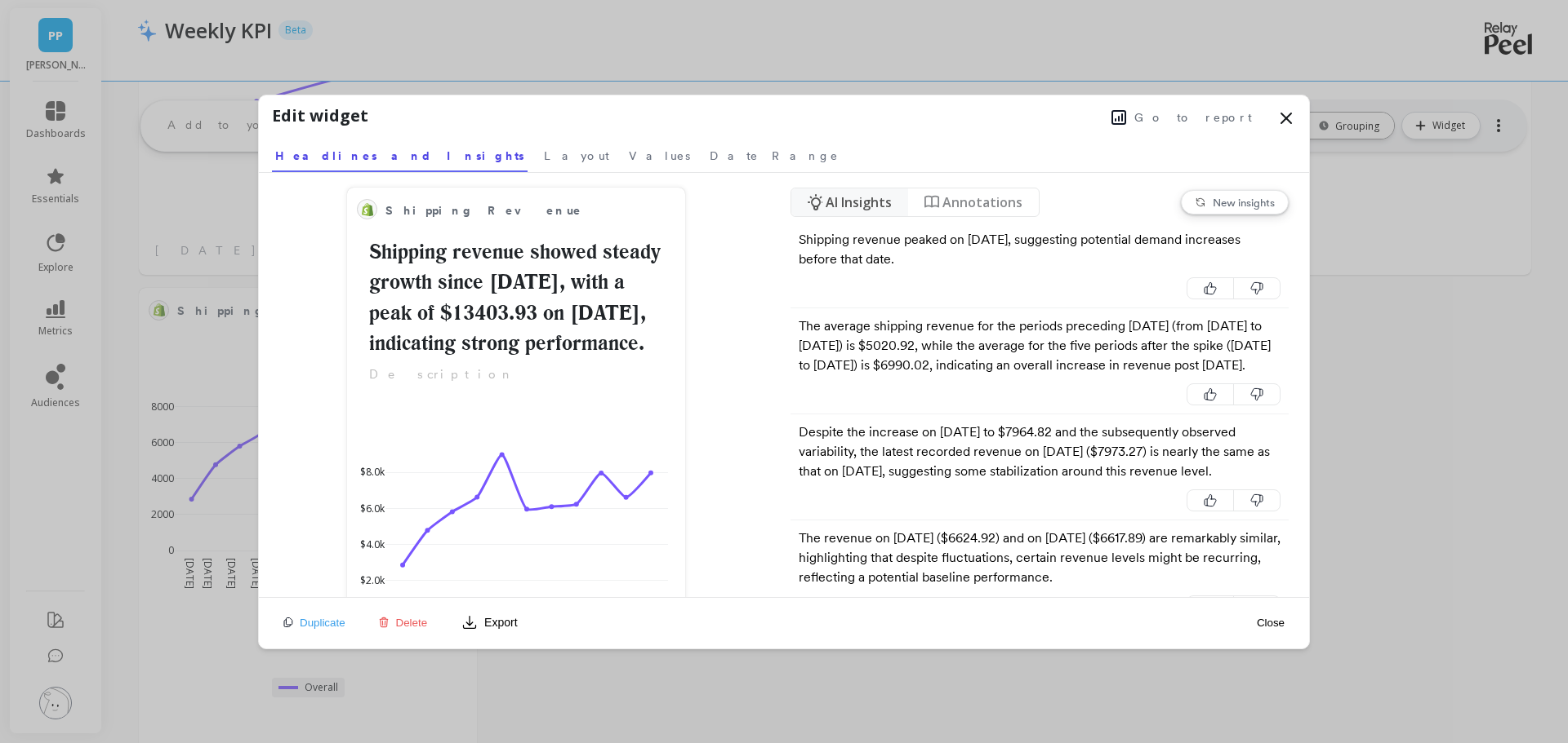
click at [544, 151] on span "Layout" at bounding box center [576, 156] width 65 height 16
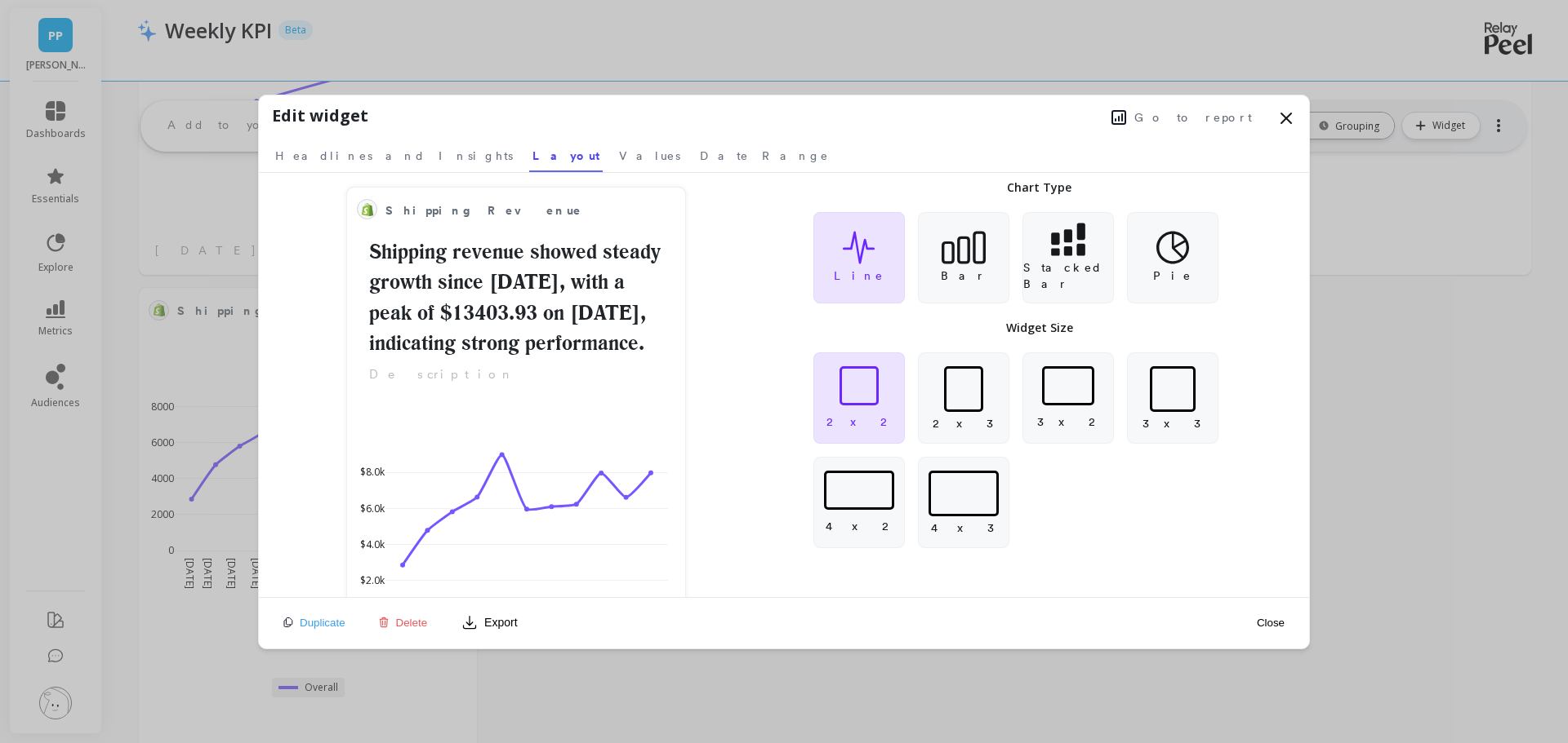
click at [863, 402] on div at bounding box center [858, 386] width 39 height 39
click at [957, 379] on div at bounding box center [963, 390] width 39 height 46
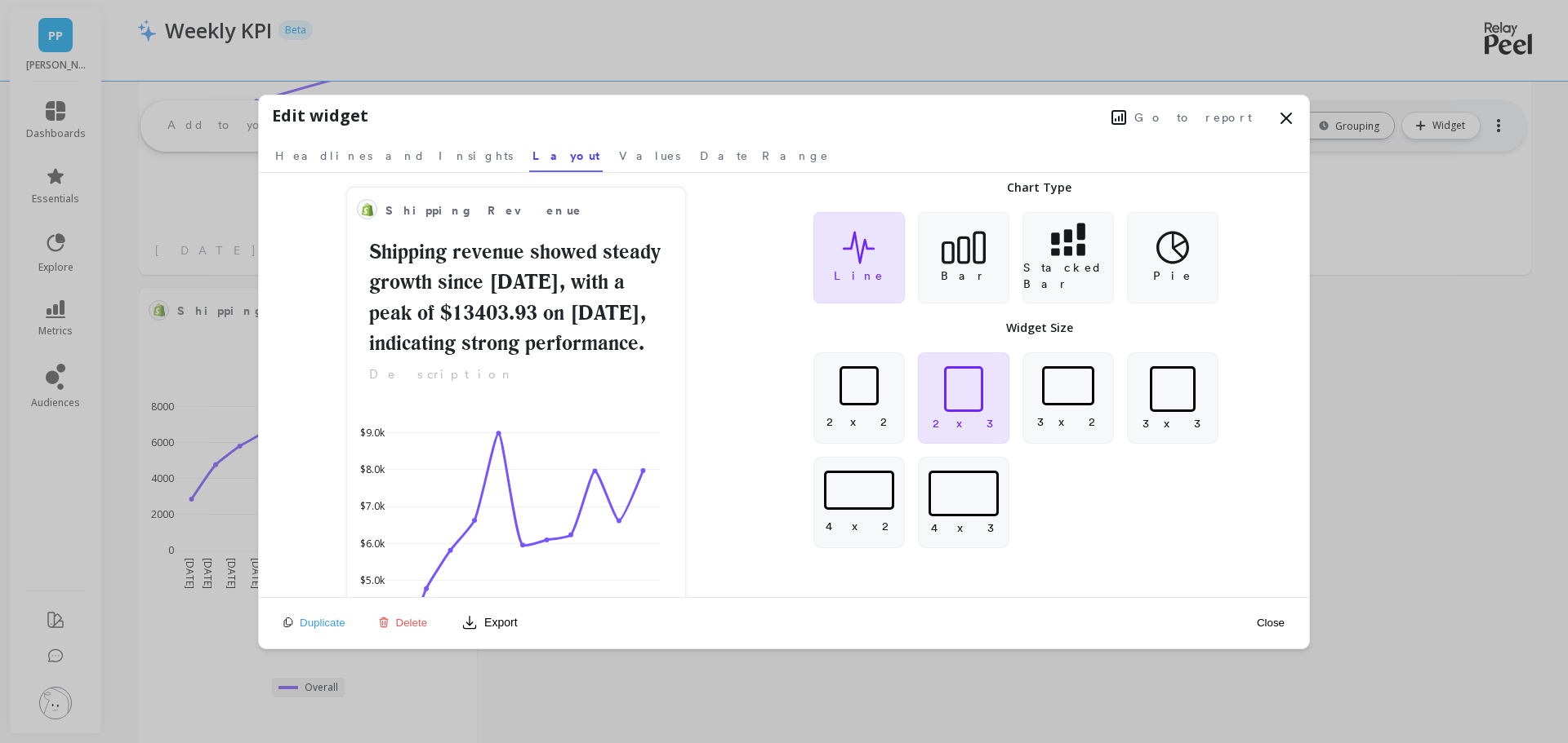
click at [859, 379] on div at bounding box center [858, 386] width 39 height 39
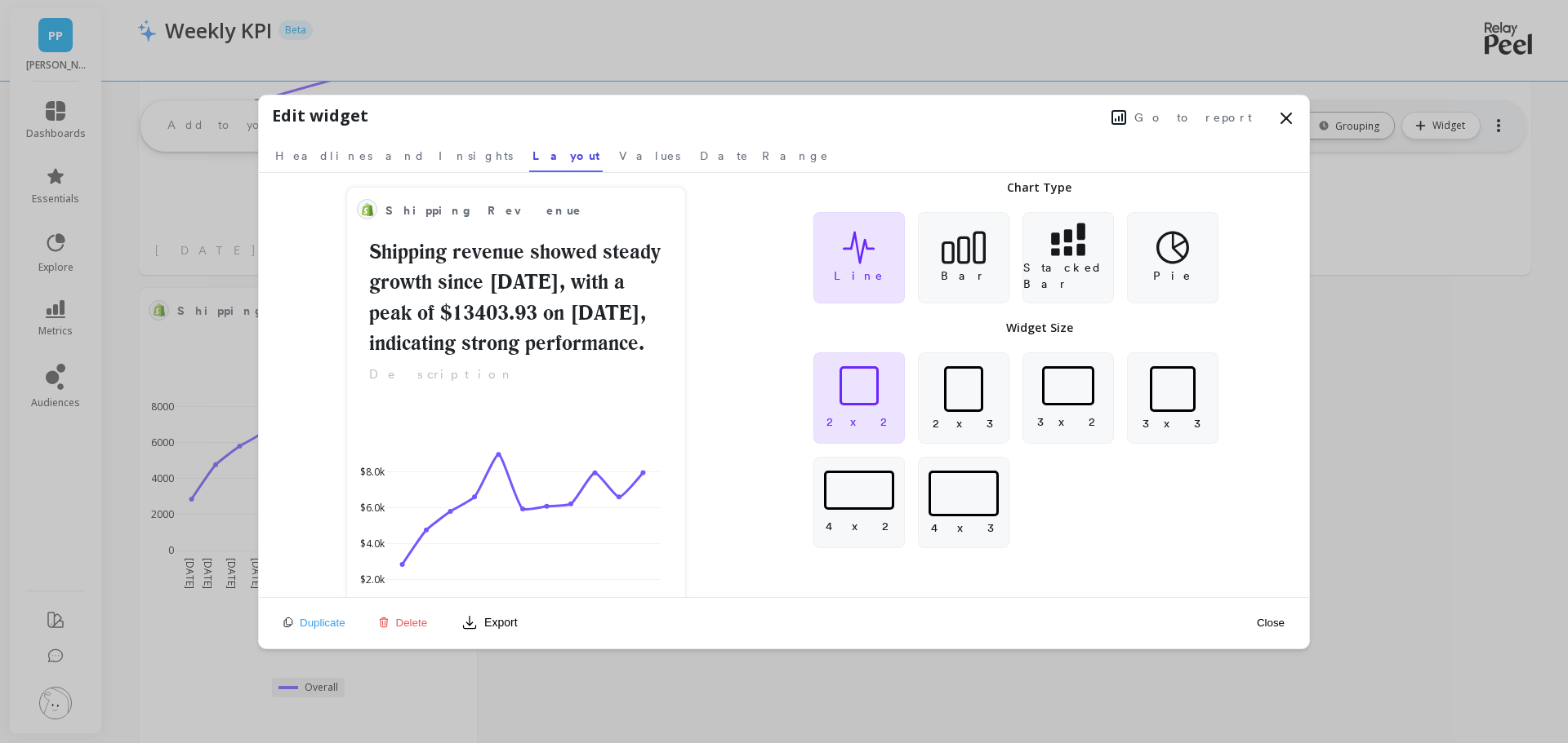
click at [859, 379] on div at bounding box center [858, 386] width 39 height 39
click at [1276, 618] on button "Close" at bounding box center [1270, 623] width 37 height 14
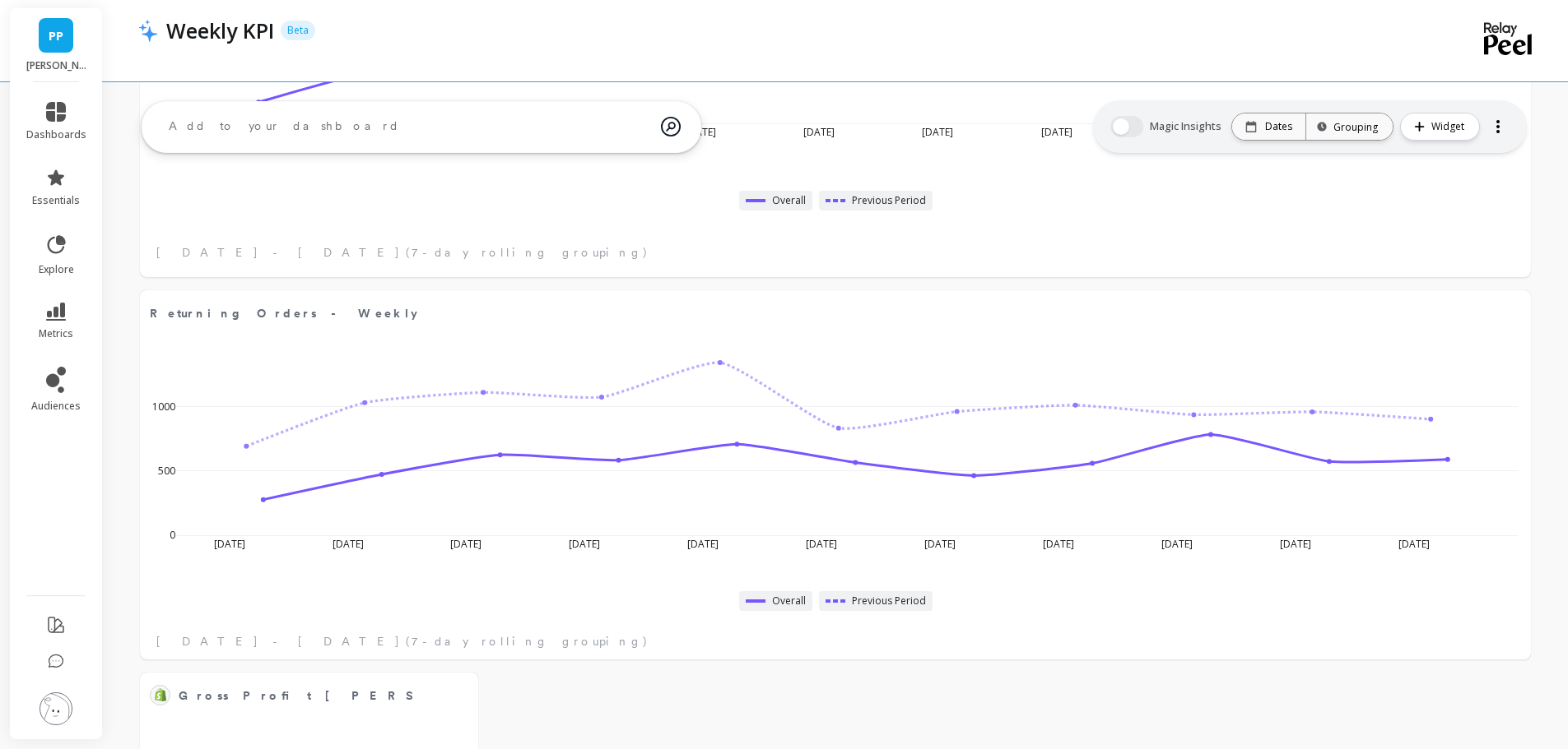
click at [1530, 291] on div at bounding box center [1530, 291] width 0 height 0
click at [1505, 310] on button at bounding box center [1511, 313] width 20 height 23
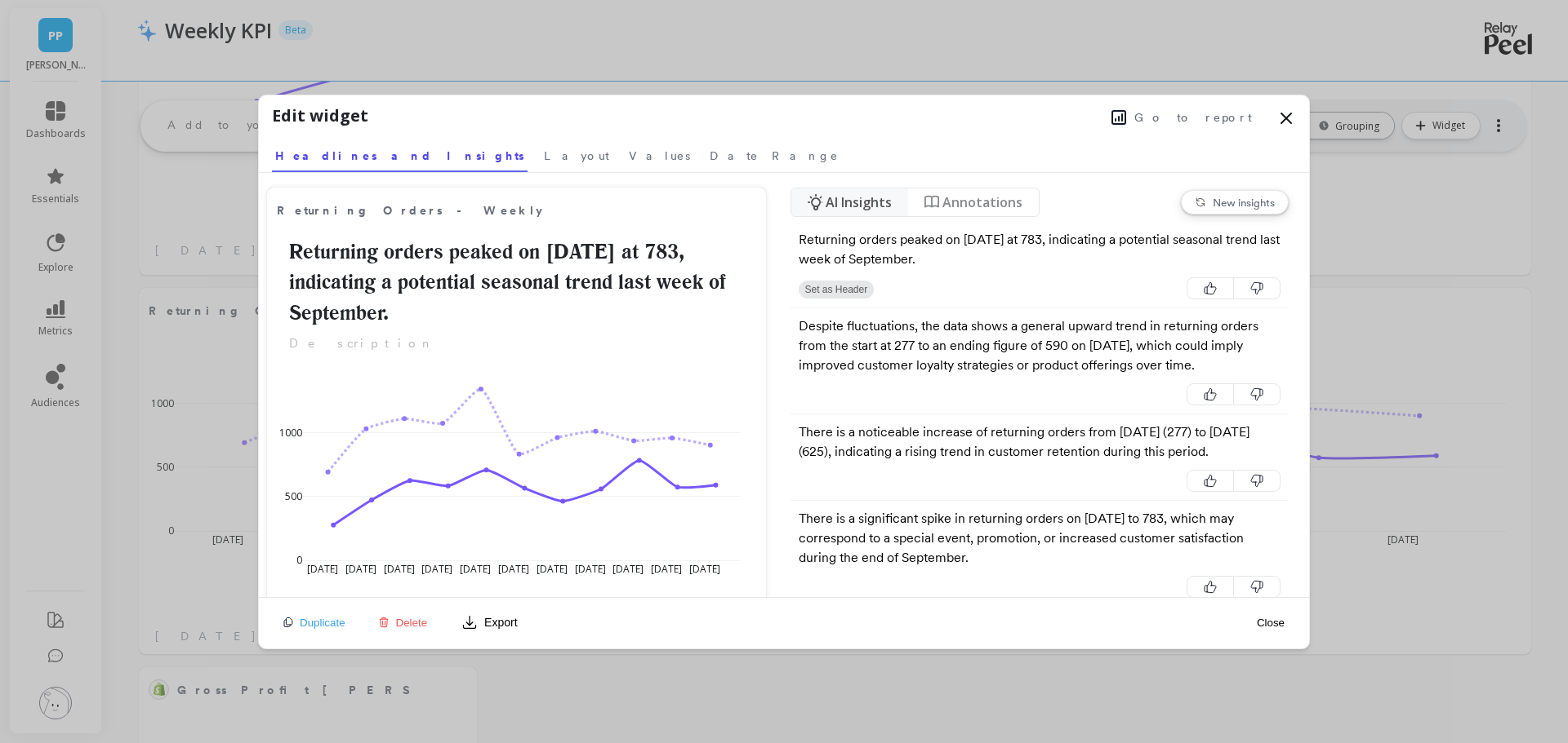
click at [541, 142] on link "Layout" at bounding box center [576, 153] width 72 height 37
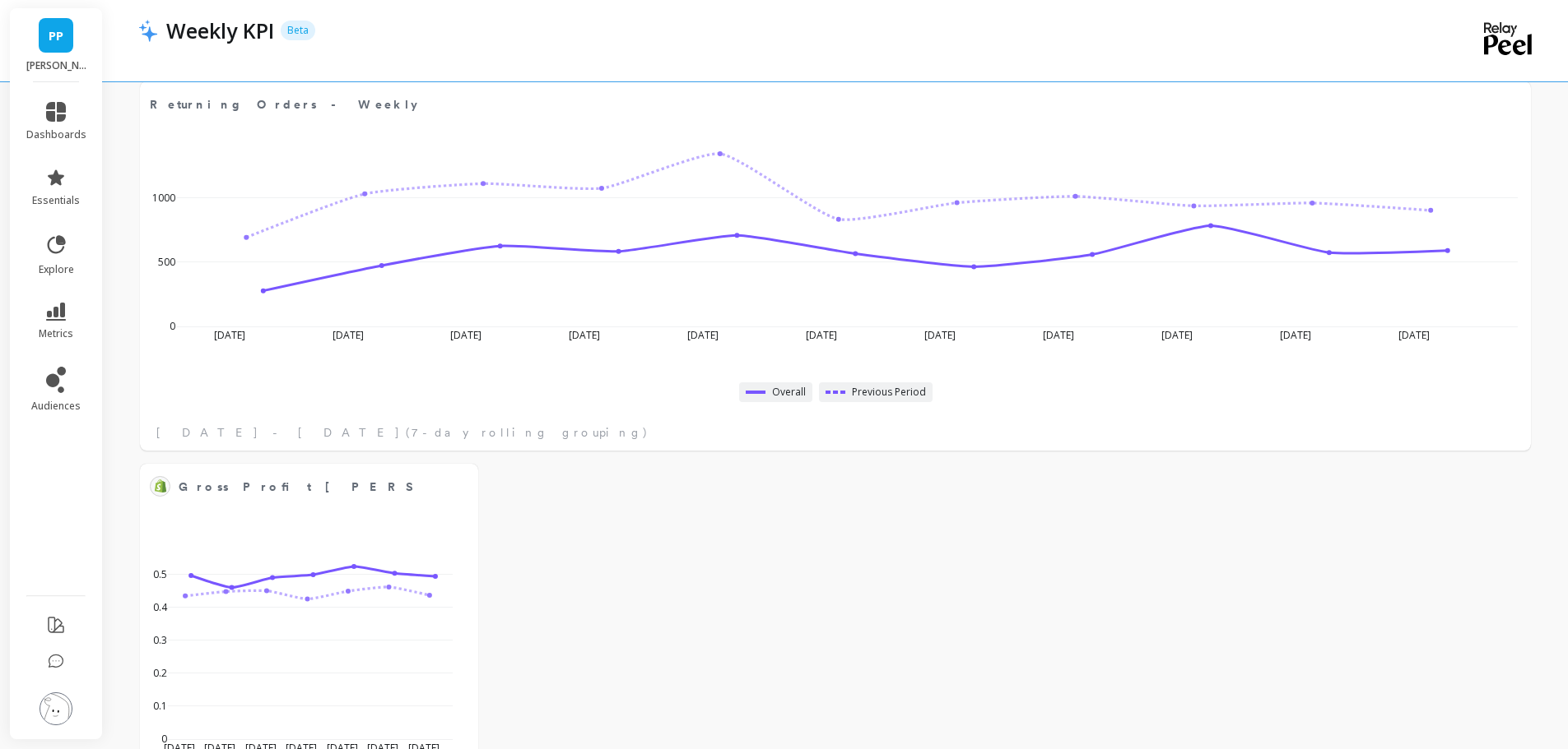
scroll to position [2386, 0]
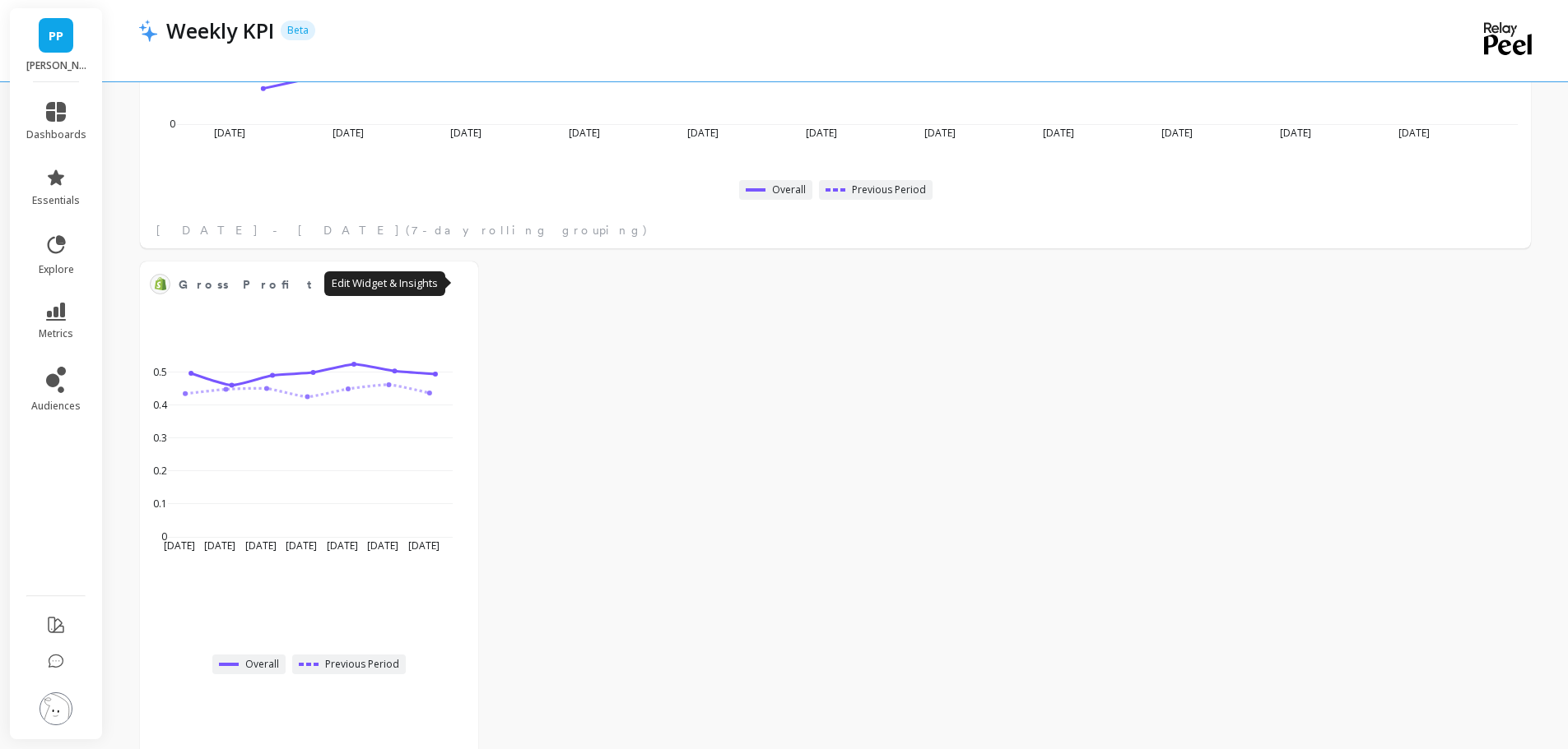
click at [467, 288] on button at bounding box center [458, 284] width 20 height 23
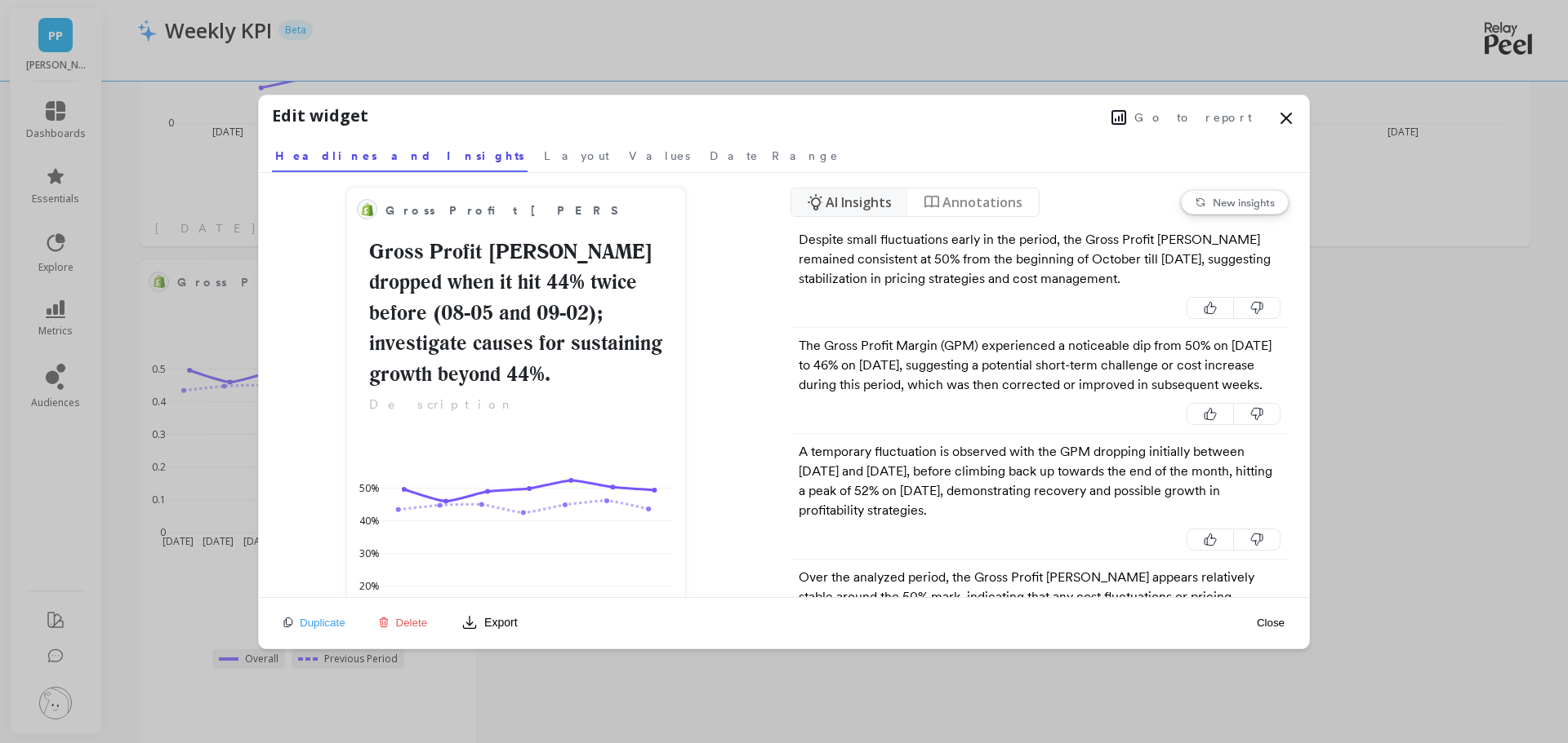
click at [544, 155] on span "Layout" at bounding box center [576, 156] width 65 height 16
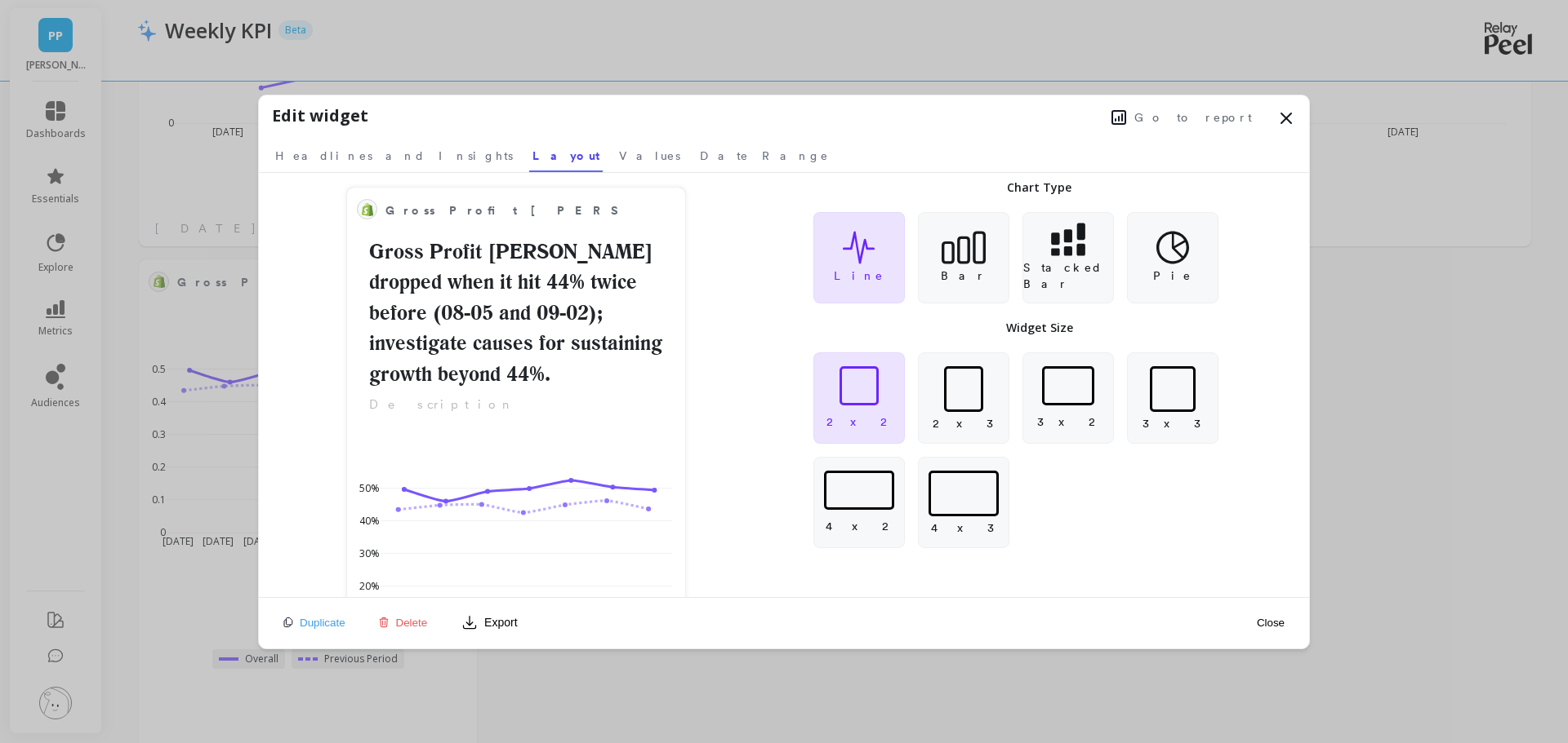
click at [869, 392] on div at bounding box center [858, 386] width 39 height 39
click at [867, 391] on div at bounding box center [858, 386] width 39 height 39
click at [1262, 620] on button "Close" at bounding box center [1270, 623] width 37 height 14
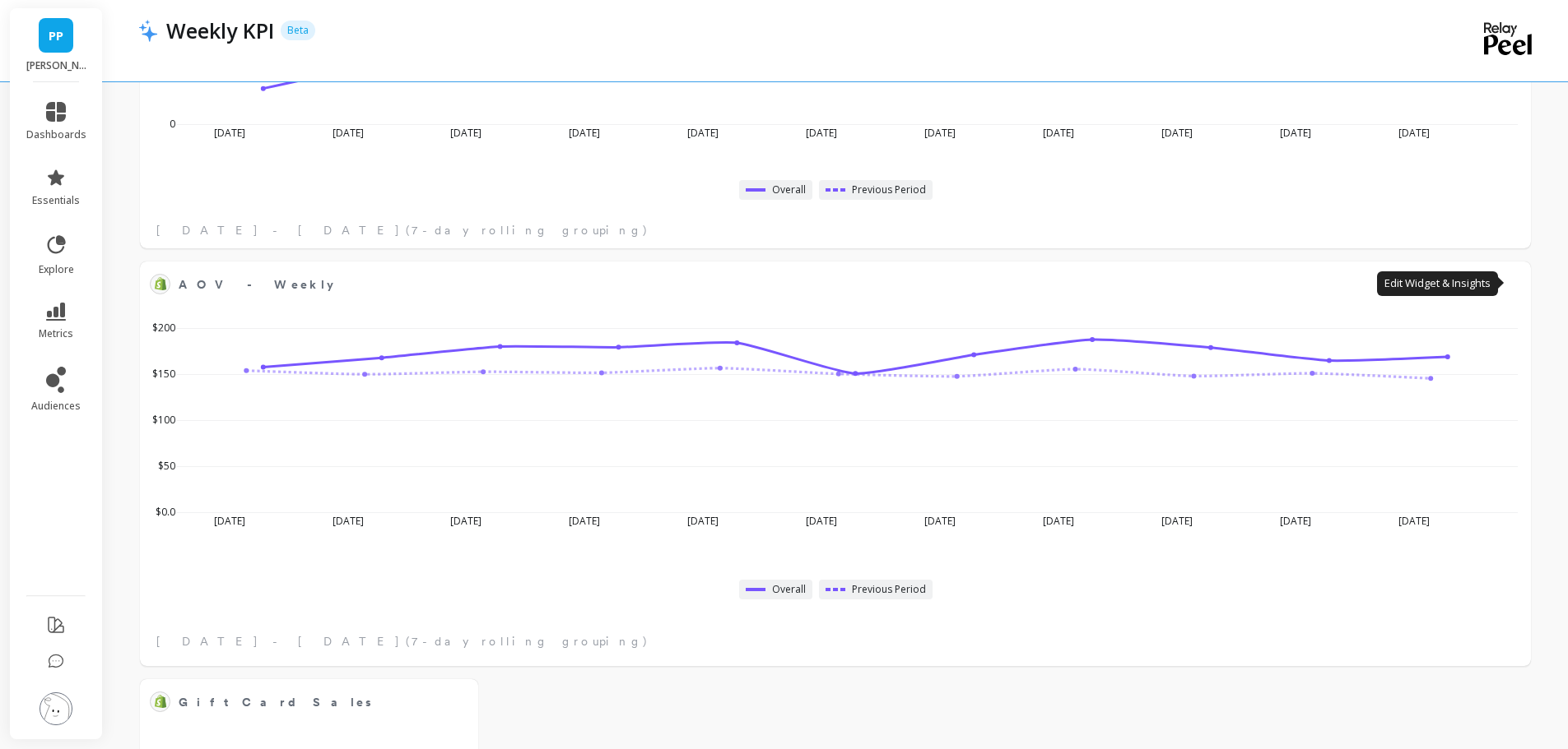
click at [1503, 286] on button at bounding box center [1511, 284] width 20 height 23
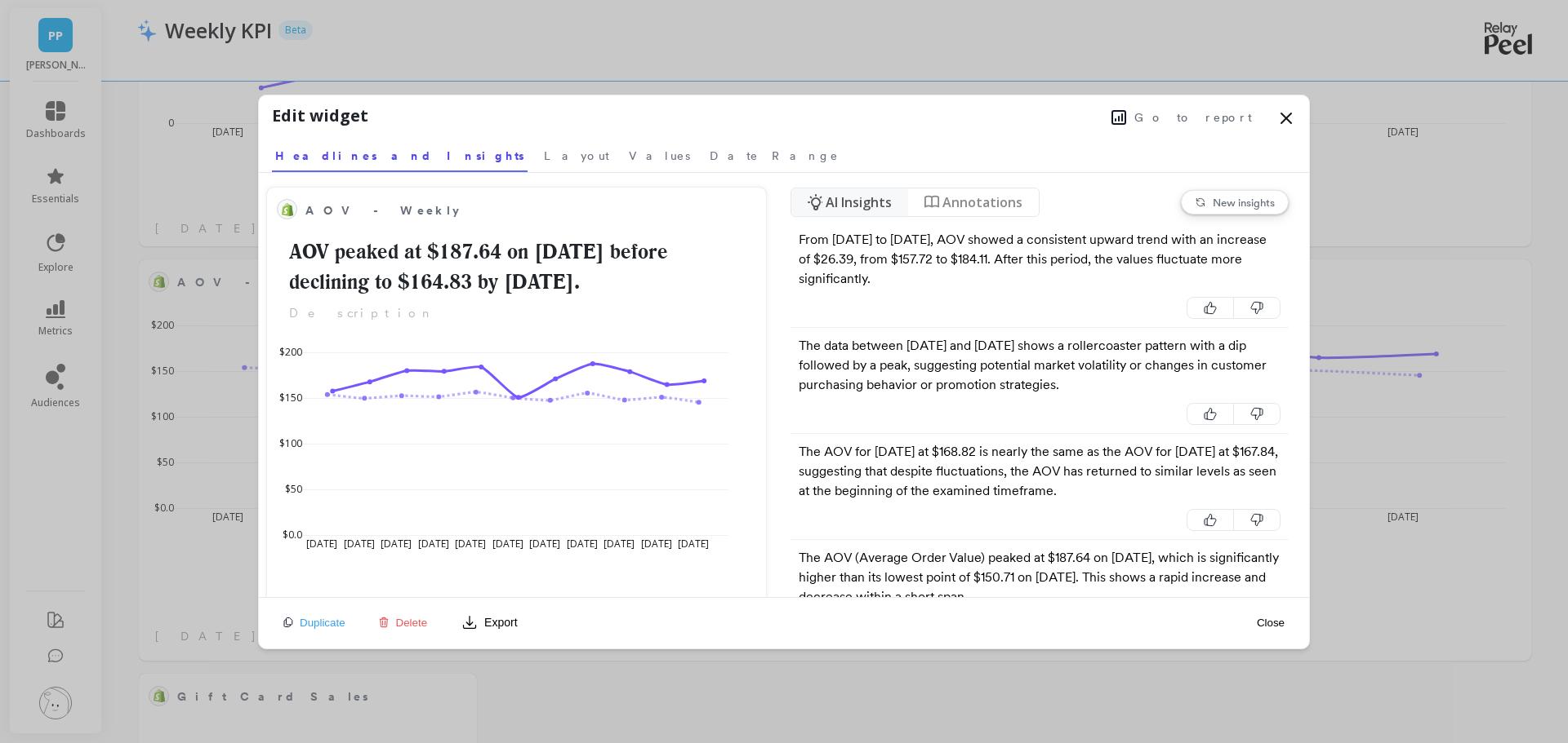
click at [544, 153] on span "Layout" at bounding box center [576, 156] width 65 height 16
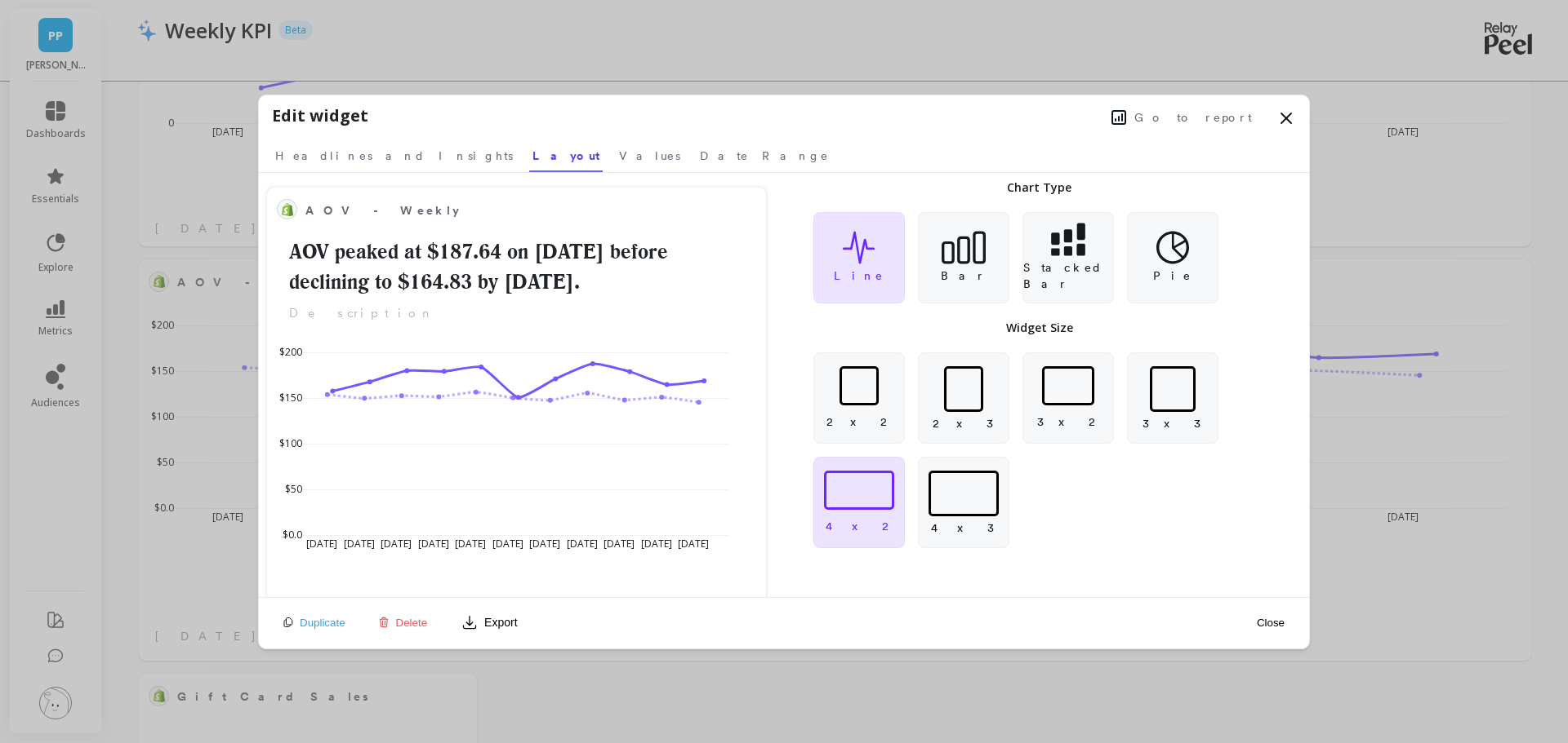
click at [1300, 113] on div "Edit widget Go to report Select a tab Headlines and Insights Layout Values Date…" at bounding box center [784, 134] width 1050 height 77
click at [879, 397] on div at bounding box center [859, 386] width 90 height 39
click at [1276, 624] on button "Close" at bounding box center [1270, 623] width 37 height 14
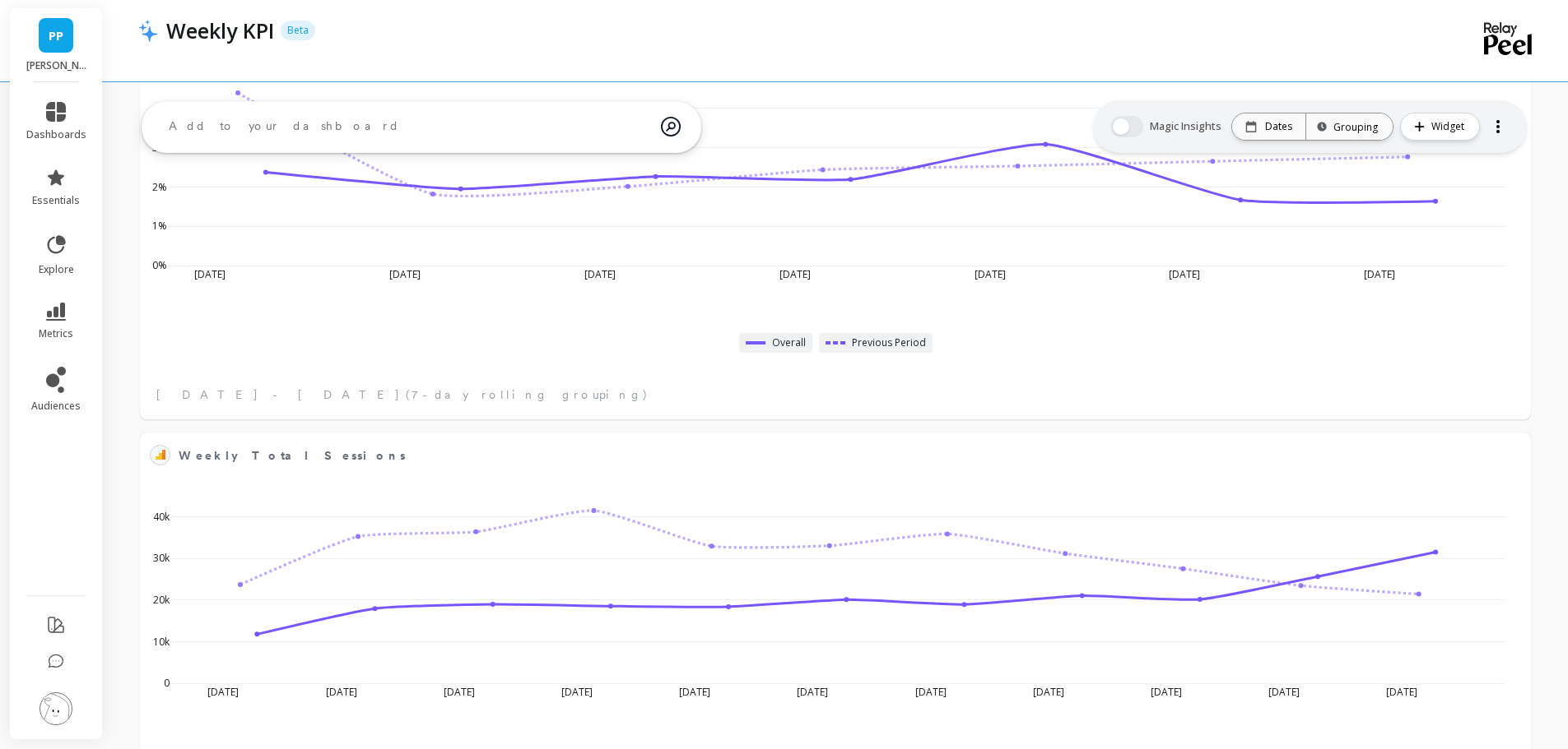
scroll to position [0, 0]
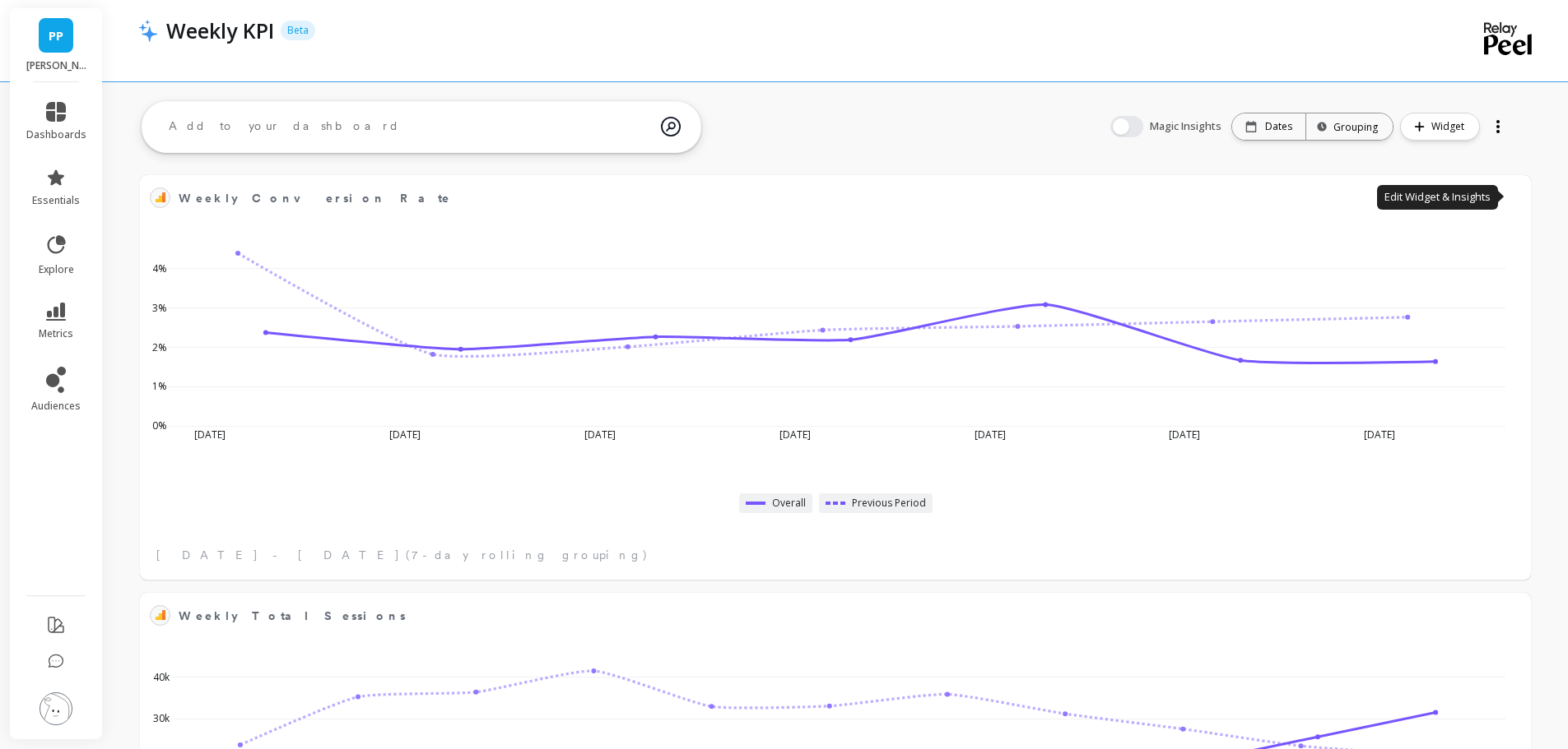
click at [1508, 198] on button at bounding box center [1511, 197] width 20 height 23
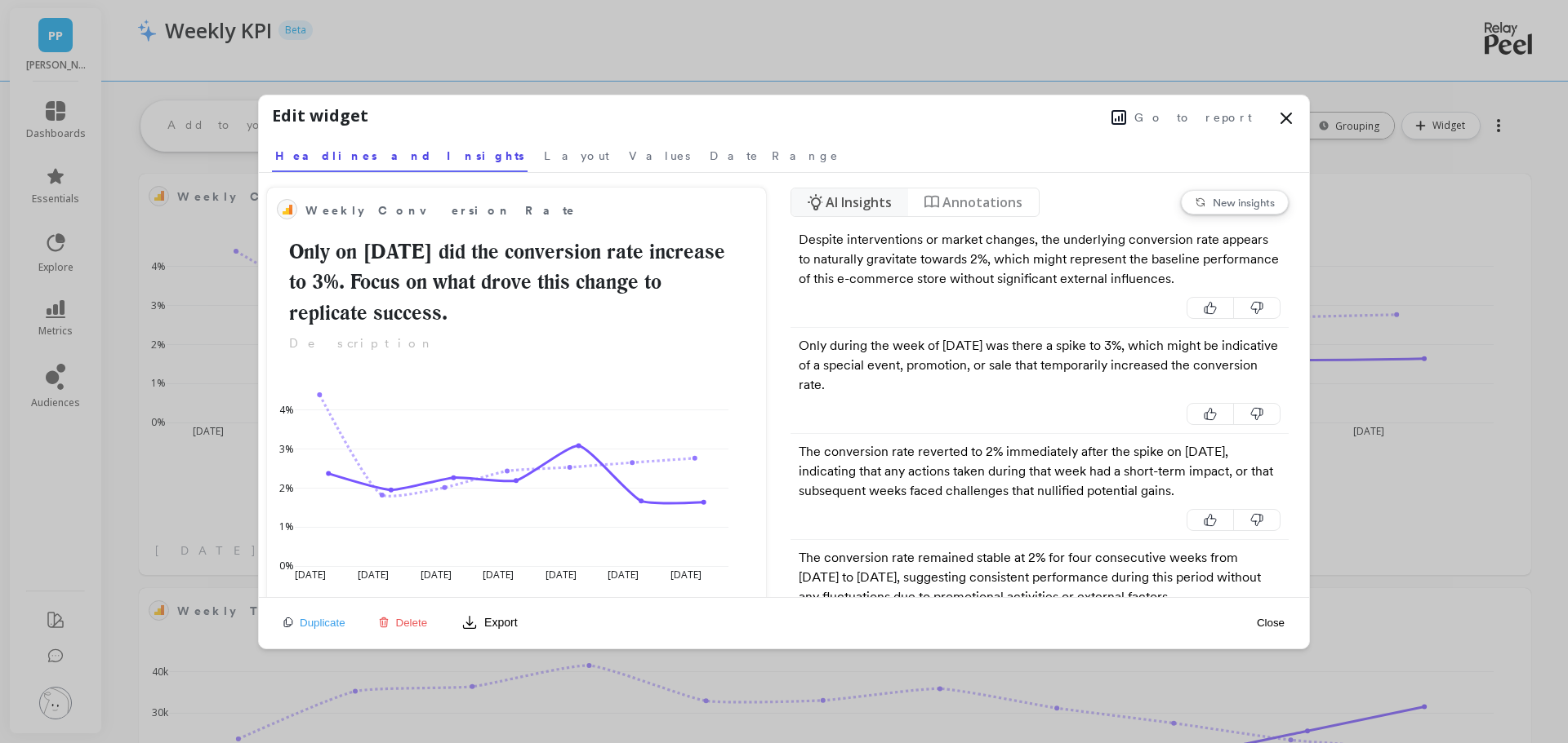
click at [544, 158] on span "Layout" at bounding box center [576, 156] width 65 height 16
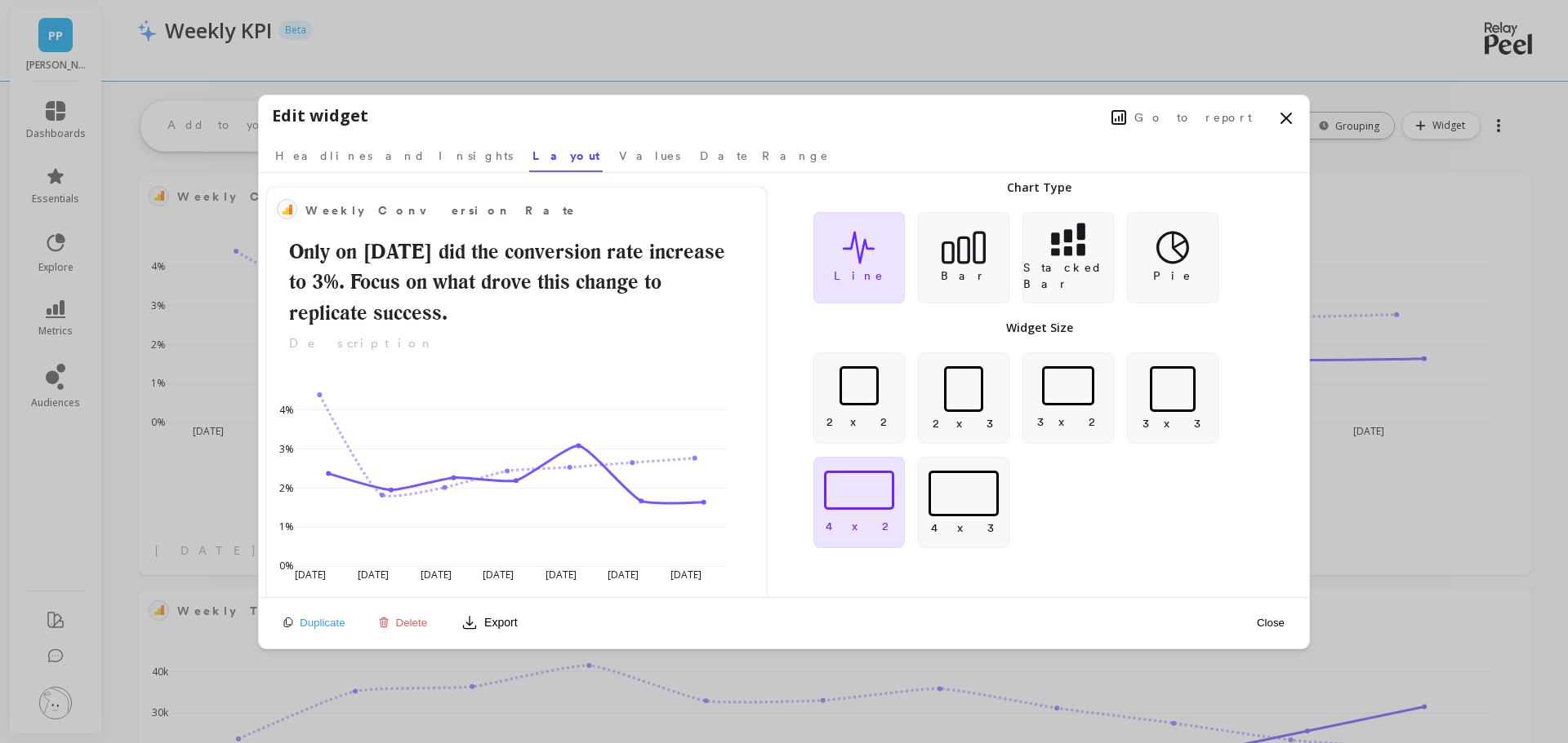
click at [881, 403] on div at bounding box center [859, 386] width 90 height 39
click at [1276, 623] on button "Close" at bounding box center [1270, 623] width 37 height 14
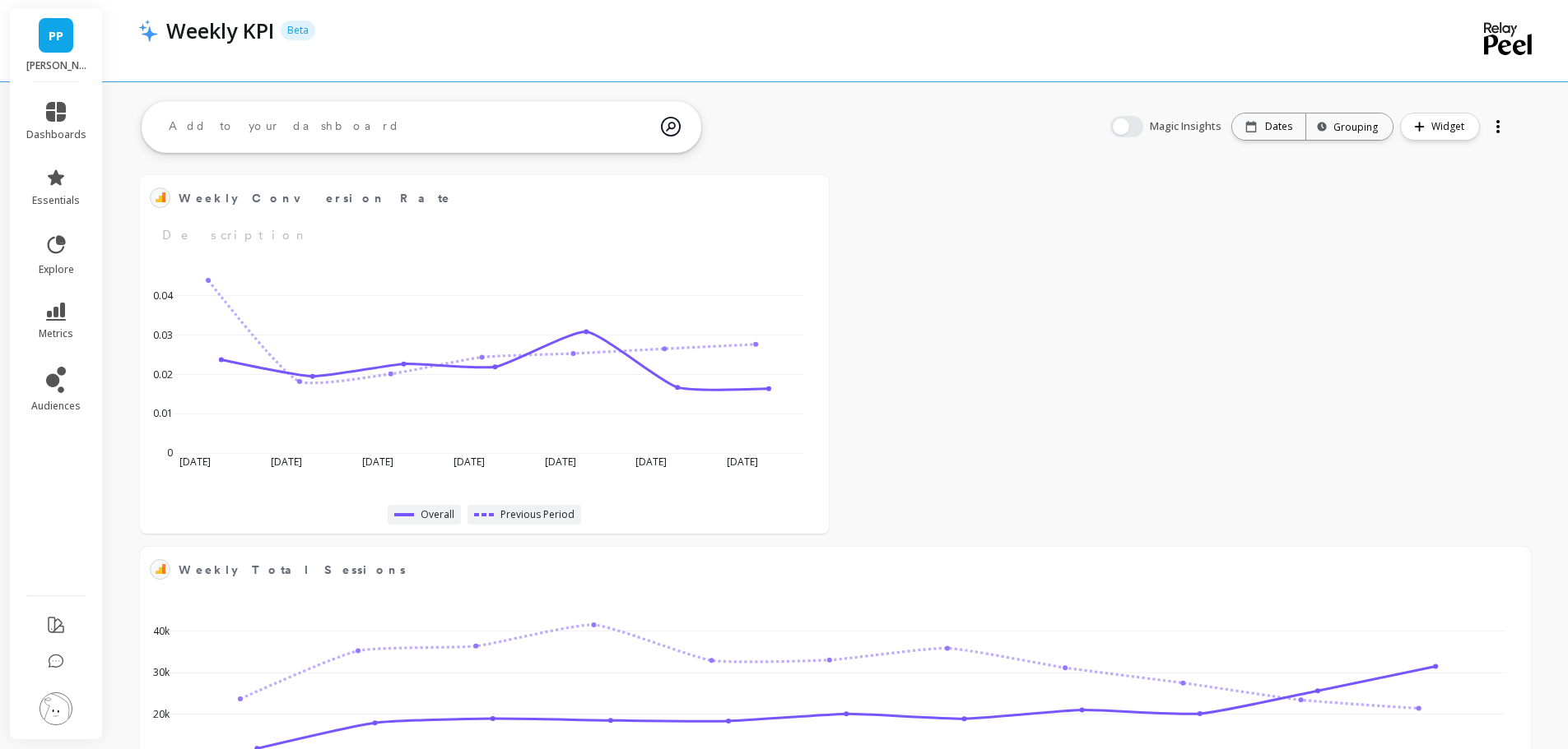
click at [875, 578] on span "Weekly Total Sessions" at bounding box center [823, 570] width 1290 height 23
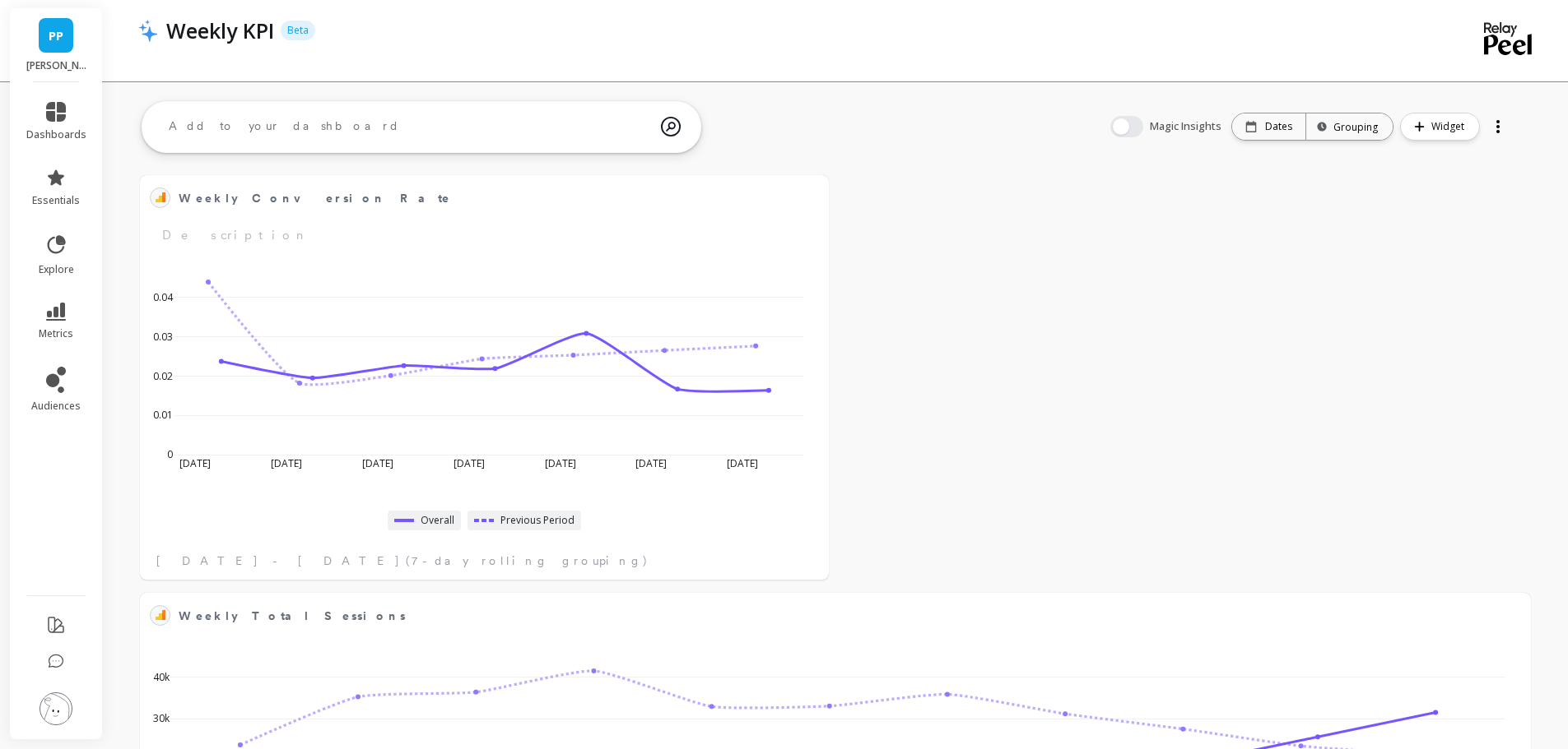
click at [881, 645] on div "[DATE] Aug [DATE] Aug [DATE] [DATE] Sep [DATE] Sep [DATE] [DATE] 0 10k 20k 30k …" at bounding box center [828, 760] width 1369 height 242
click at [1105, 650] on div "[DATE] Aug [DATE] Aug [DATE] [DATE] Sep [DATE] Sep [DATE] [DATE] 0 10k 20k 30k …" at bounding box center [828, 760] width 1369 height 242
click at [1502, 606] on button at bounding box center [1511, 615] width 20 height 23
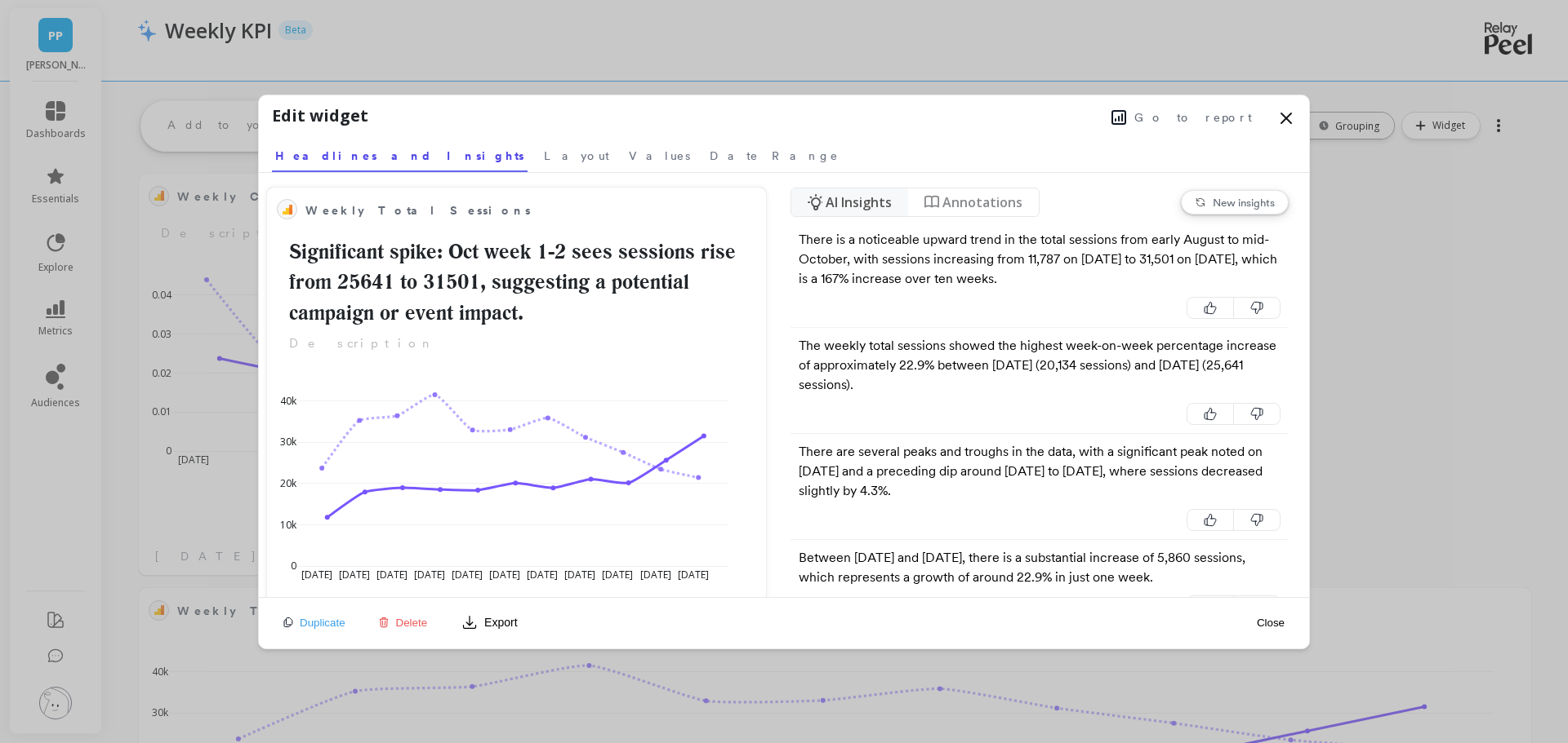
click at [544, 151] on span "Layout" at bounding box center [576, 156] width 65 height 16
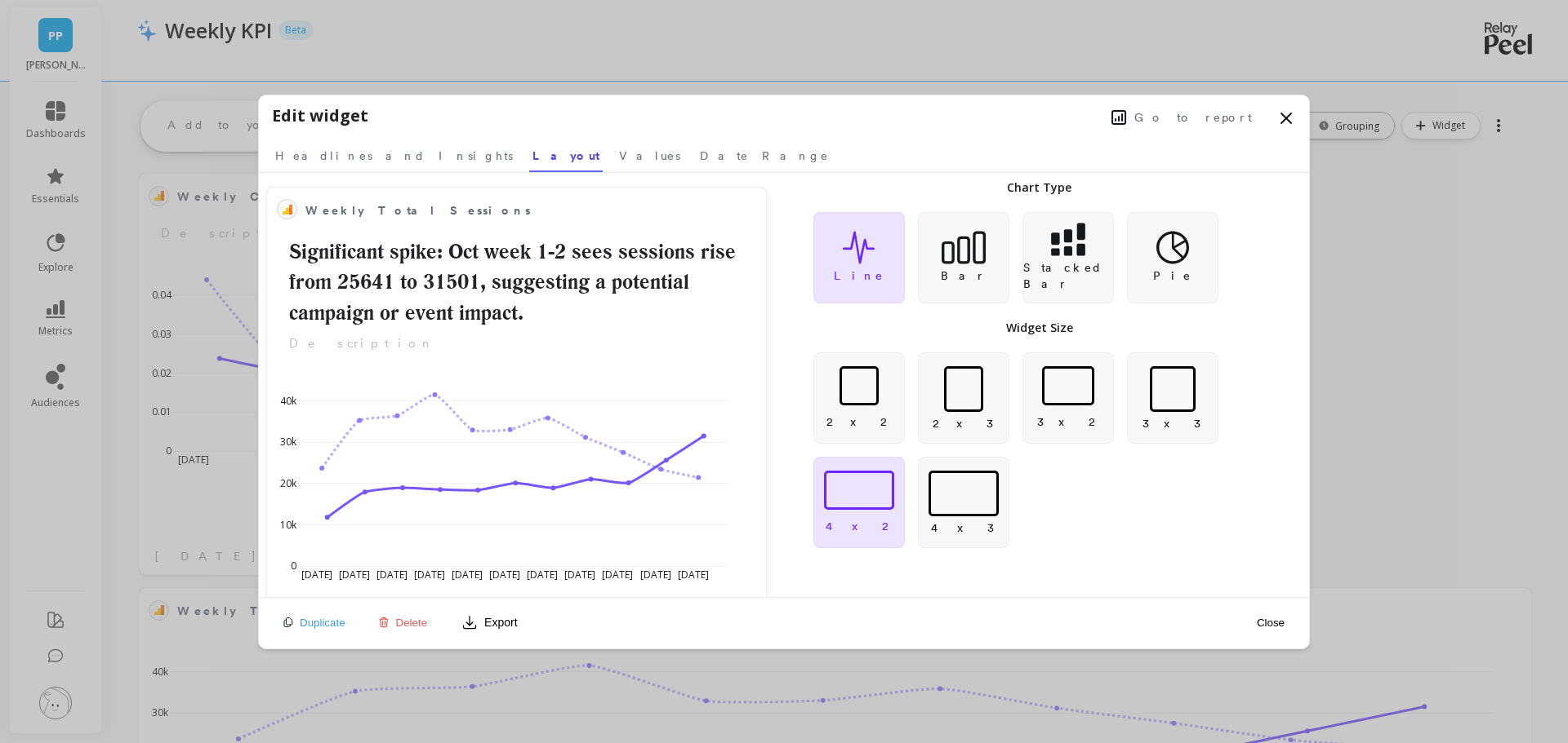
click at [863, 382] on div at bounding box center [858, 386] width 39 height 39
click at [1276, 620] on button "Close" at bounding box center [1270, 623] width 37 height 14
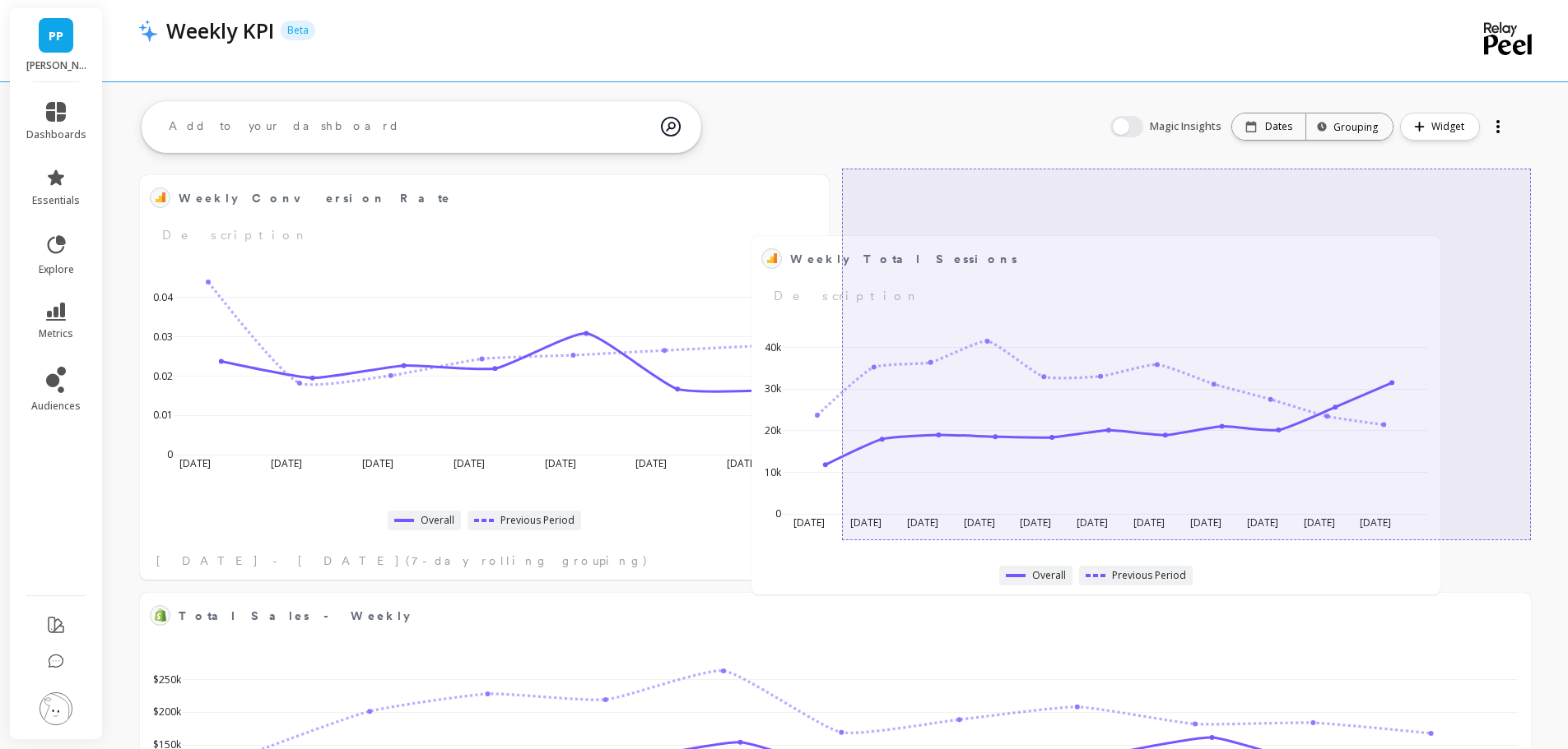
drag, startPoint x: 580, startPoint y: 632, endPoint x: 1191, endPoint y: 274, distance: 708.2
click at [1191, 274] on div "Weekly Total Sessions Edit Widget & Insights Description" at bounding box center [1095, 276] width 669 height 60
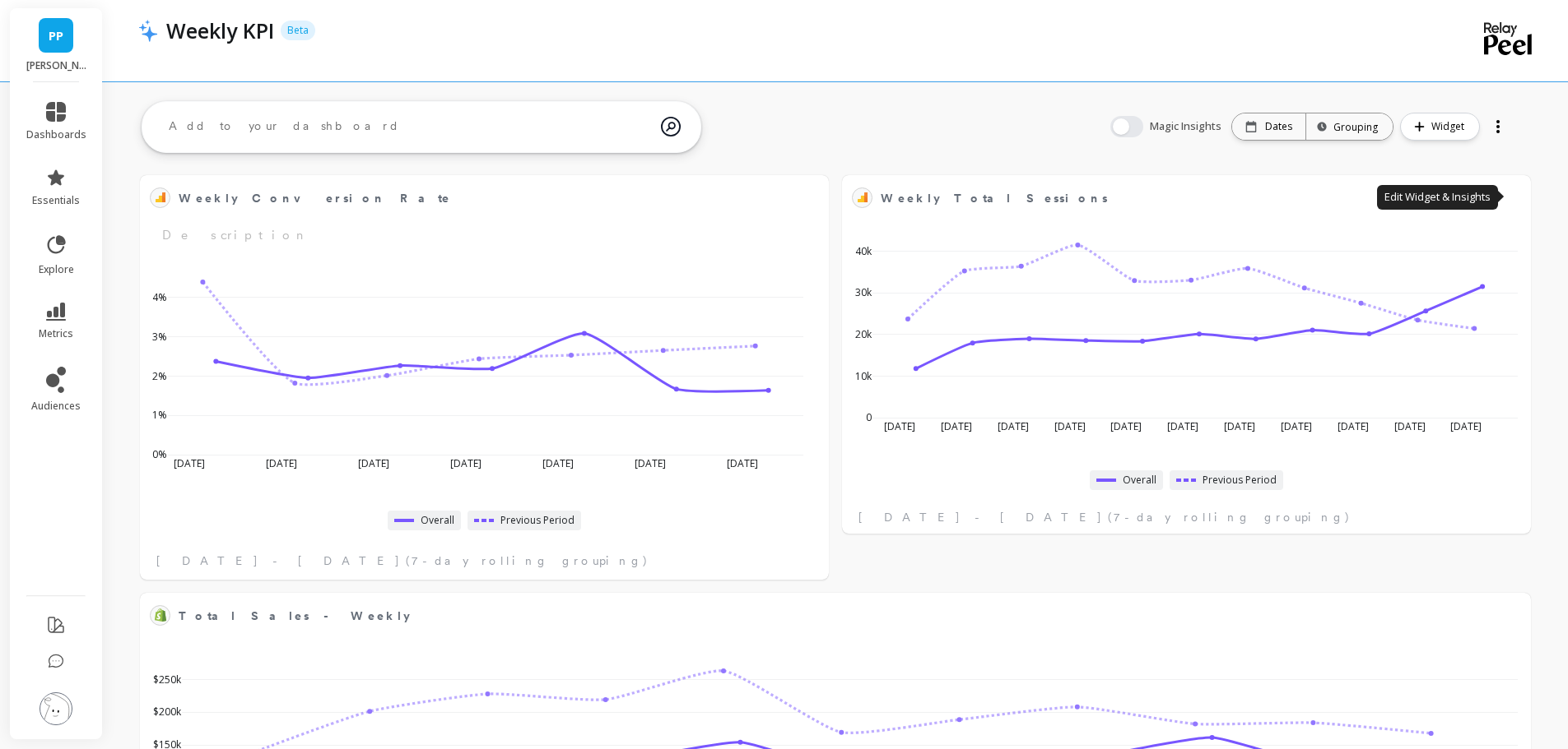
click at [1513, 194] on button at bounding box center [1511, 197] width 20 height 23
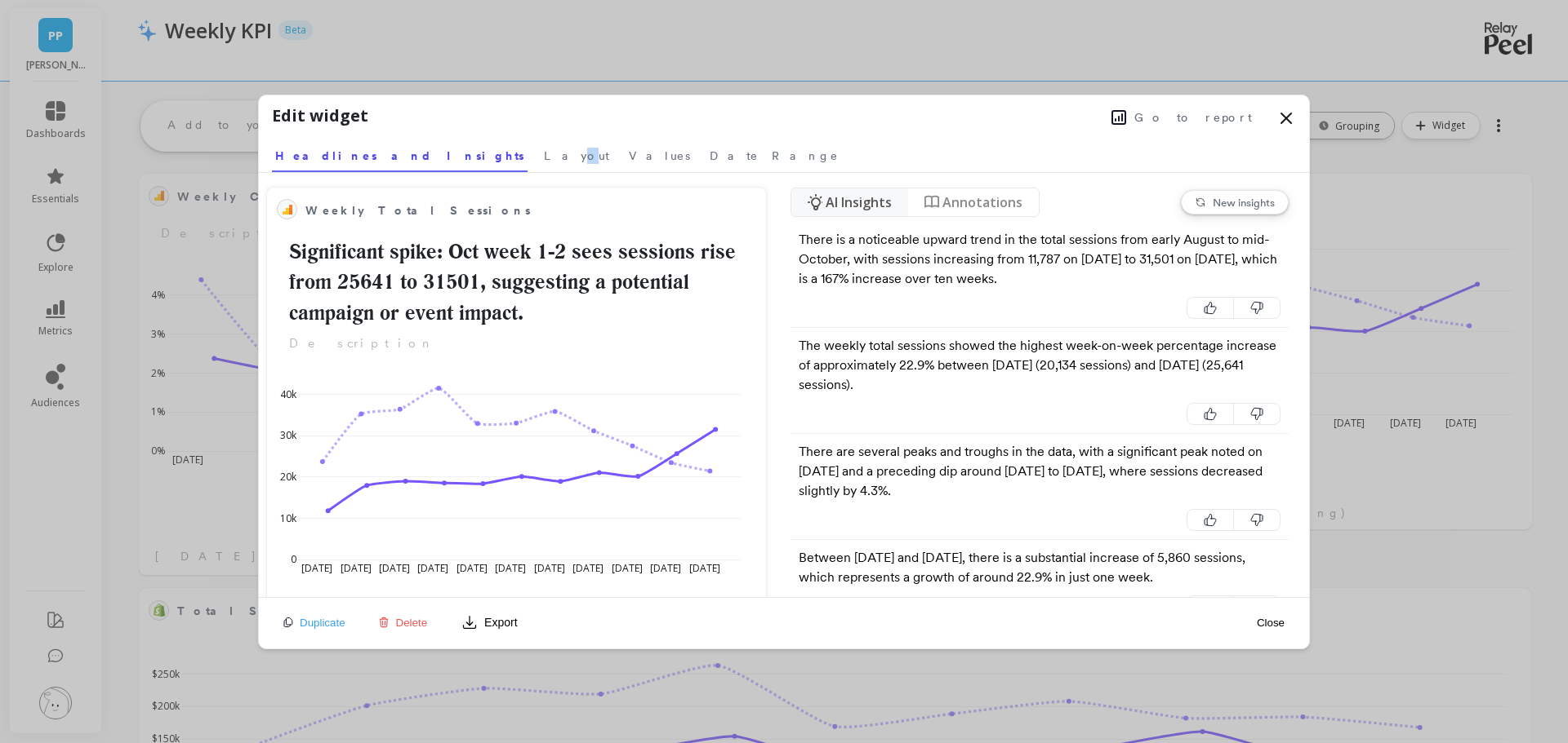
click at [544, 159] on span "Layout" at bounding box center [576, 156] width 65 height 16
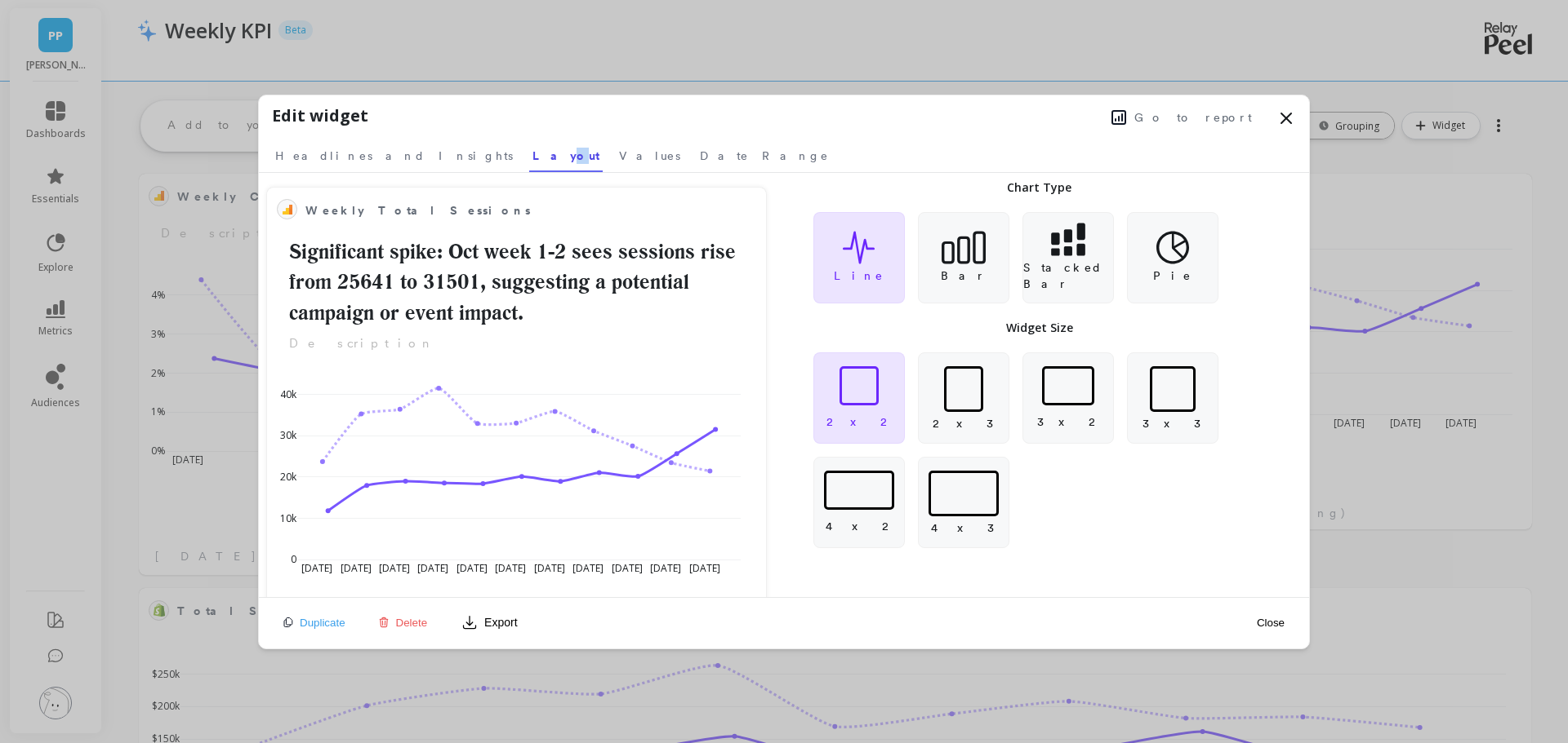
click at [1269, 620] on button "Close" at bounding box center [1270, 623] width 37 height 14
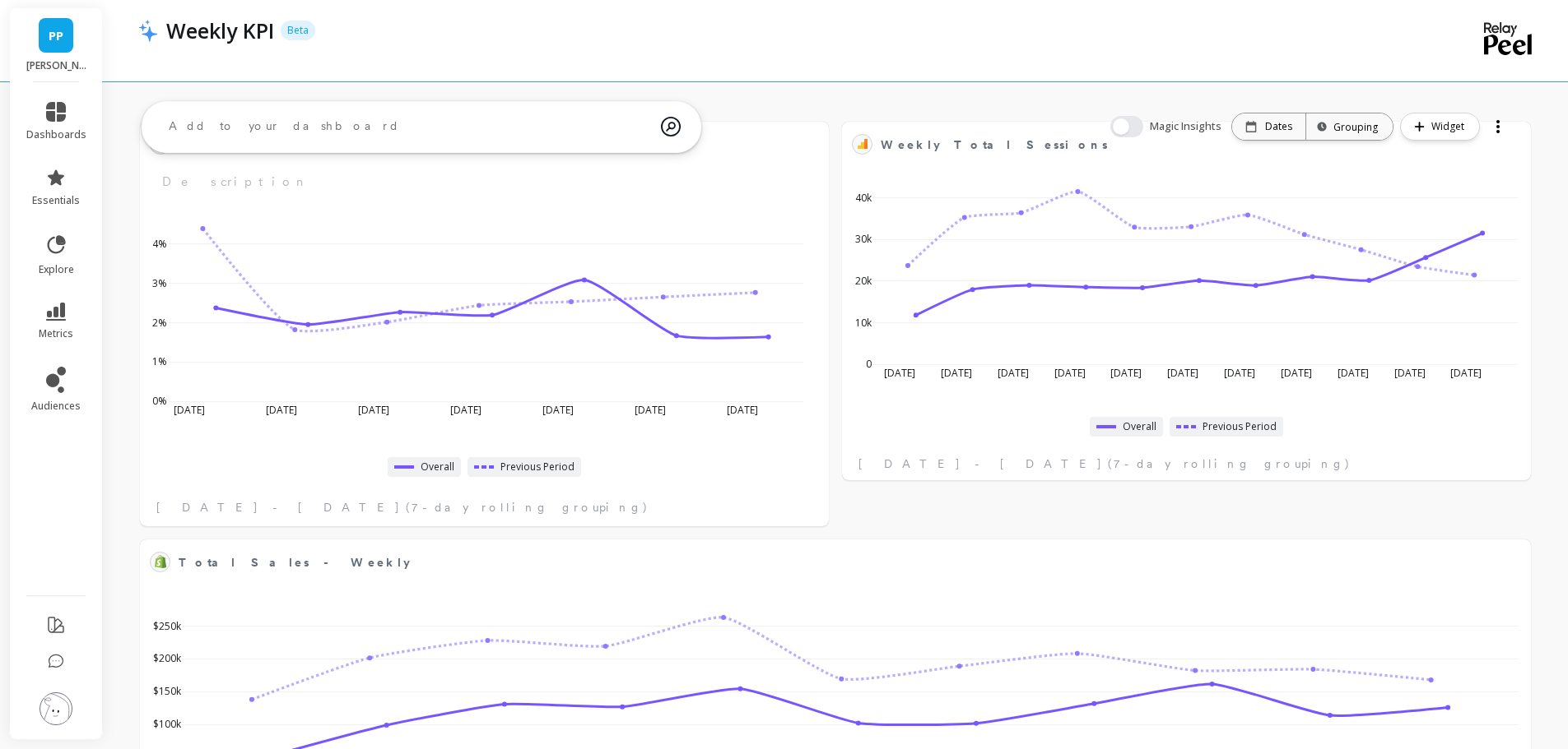
scroll to position [82, 0]
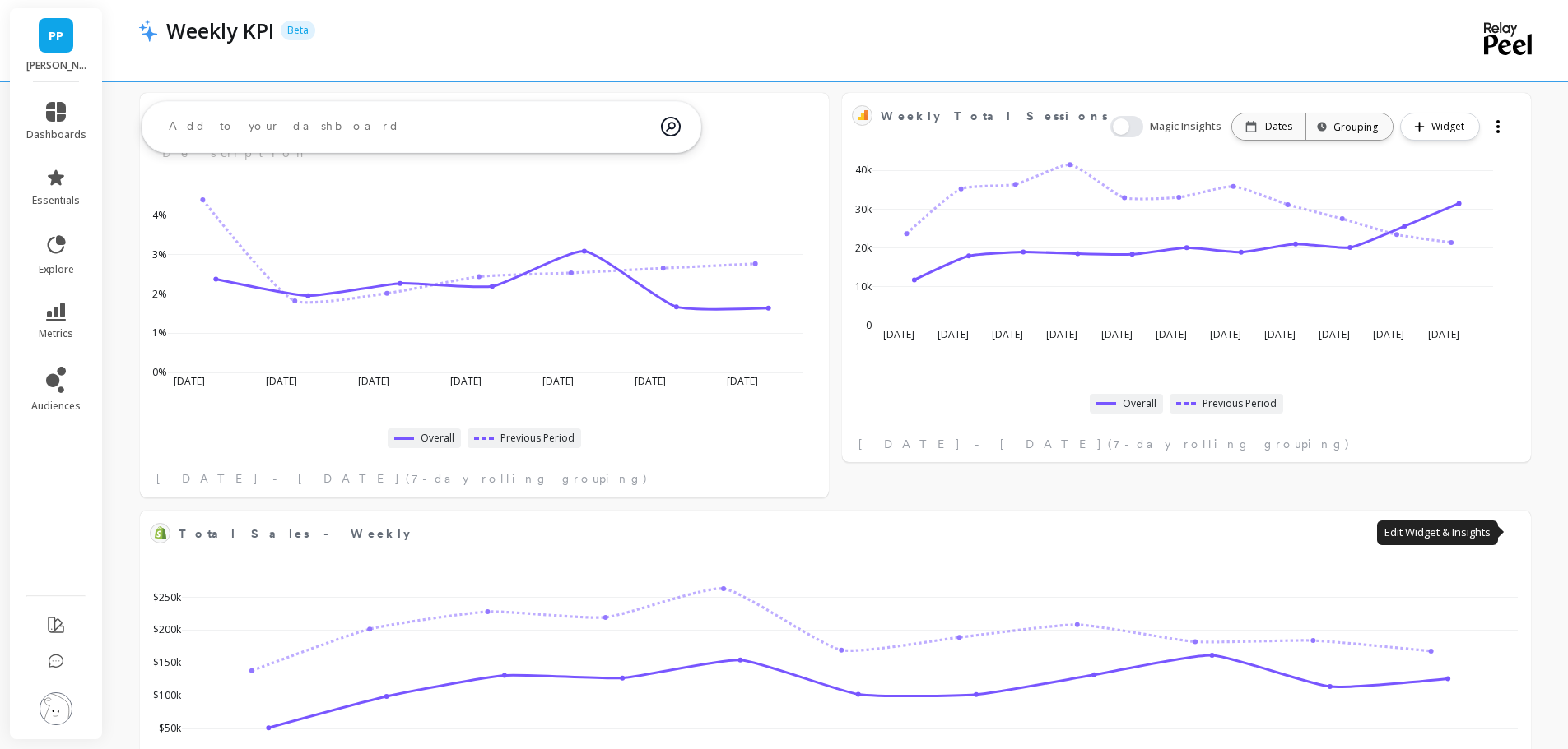
click at [1502, 526] on button at bounding box center [1511, 533] width 20 height 23
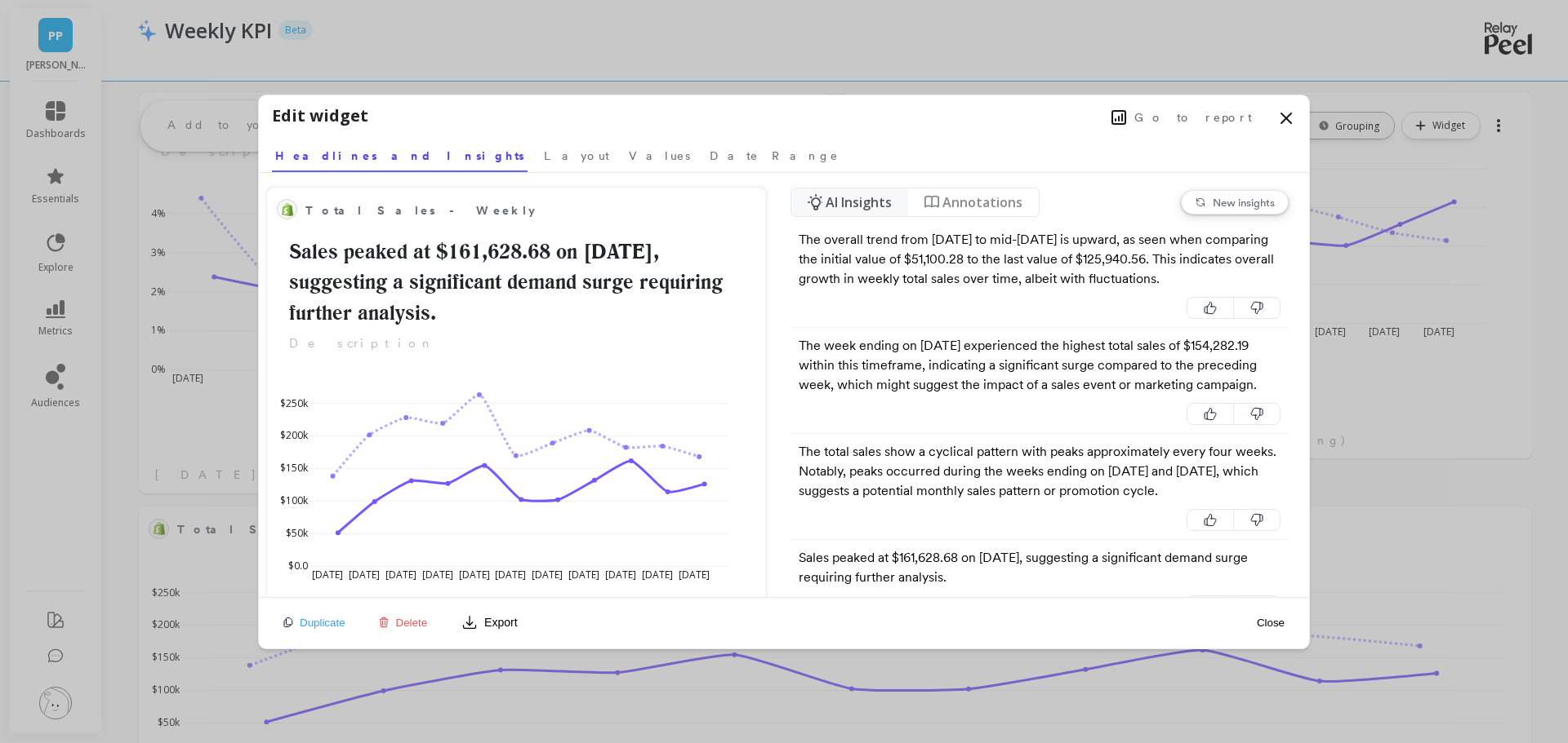
click at [544, 151] on span "Layout" at bounding box center [576, 156] width 65 height 16
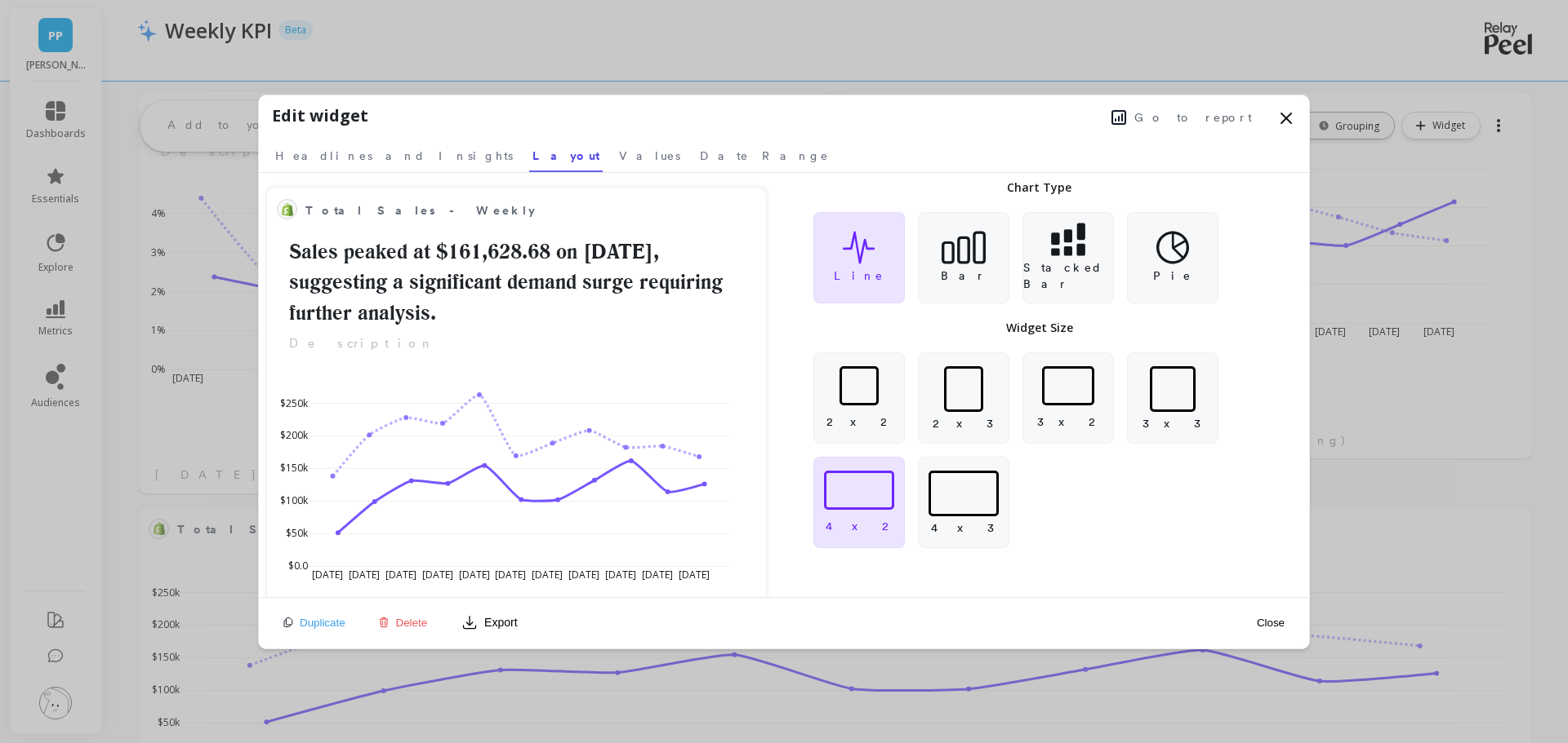
click at [867, 416] on p "2 x 2" at bounding box center [859, 421] width 65 height 16
click at [1269, 620] on button "Close" at bounding box center [1270, 623] width 37 height 14
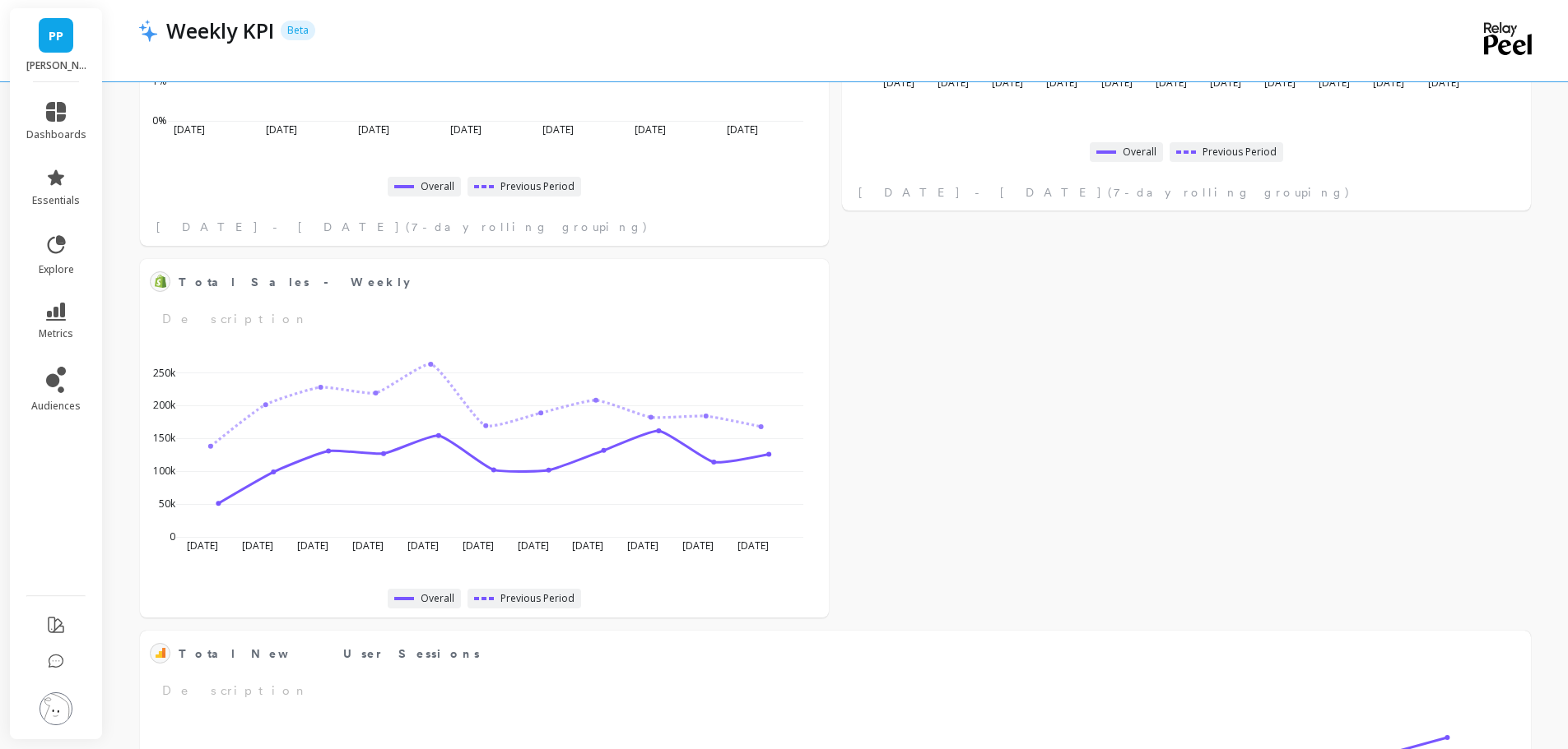
scroll to position [576, 0]
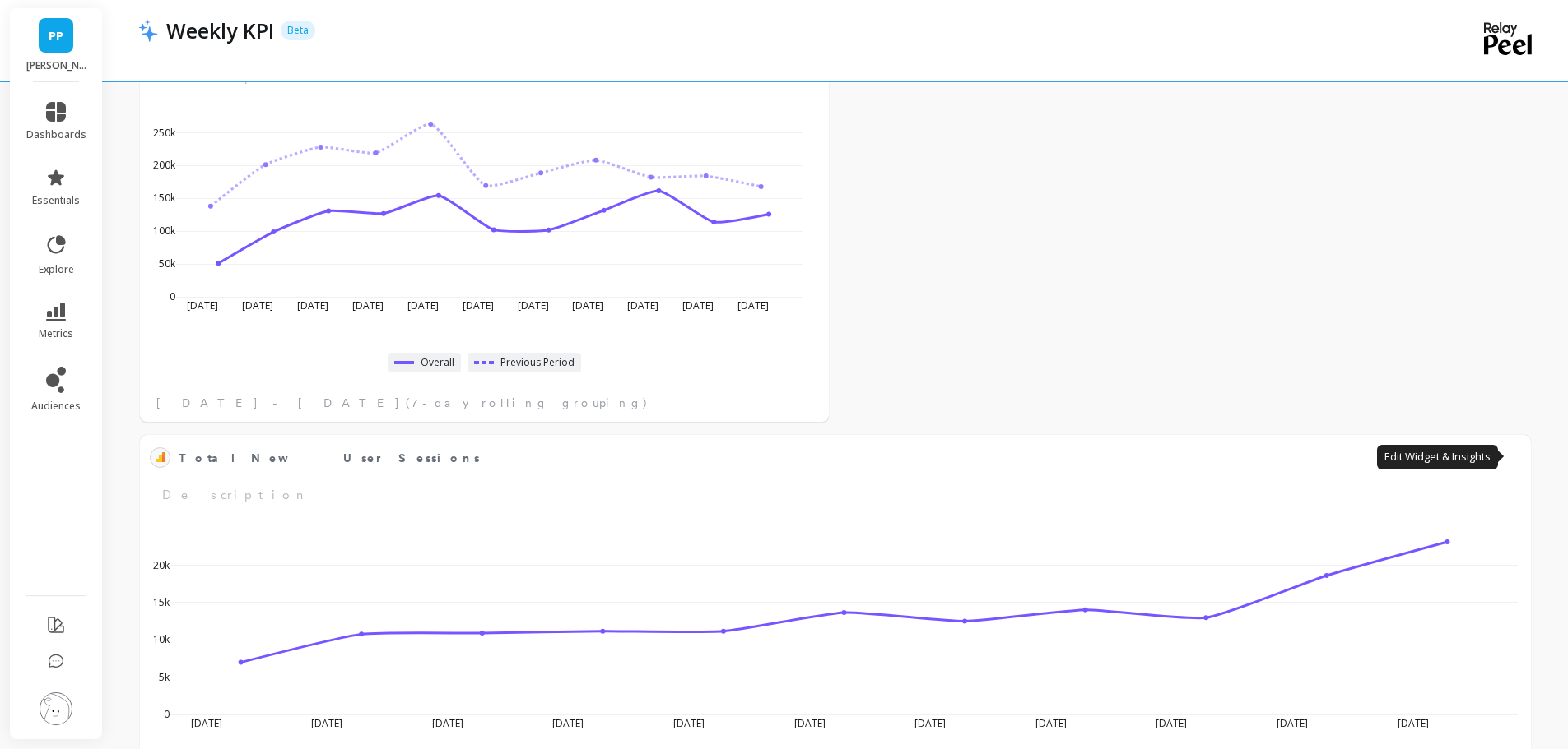
click at [1502, 451] on button at bounding box center [1511, 457] width 20 height 23
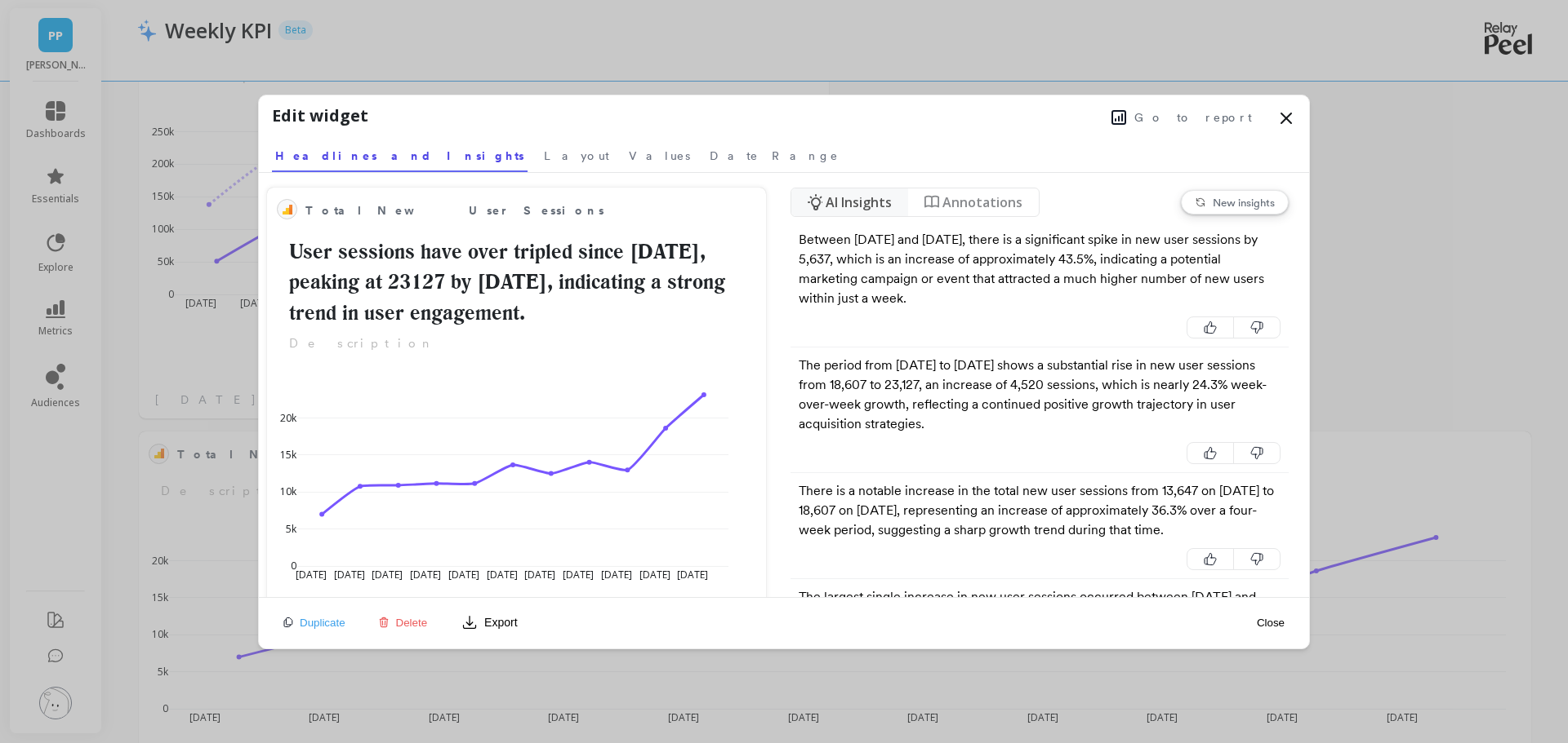
click at [544, 152] on span "Layout" at bounding box center [576, 156] width 65 height 16
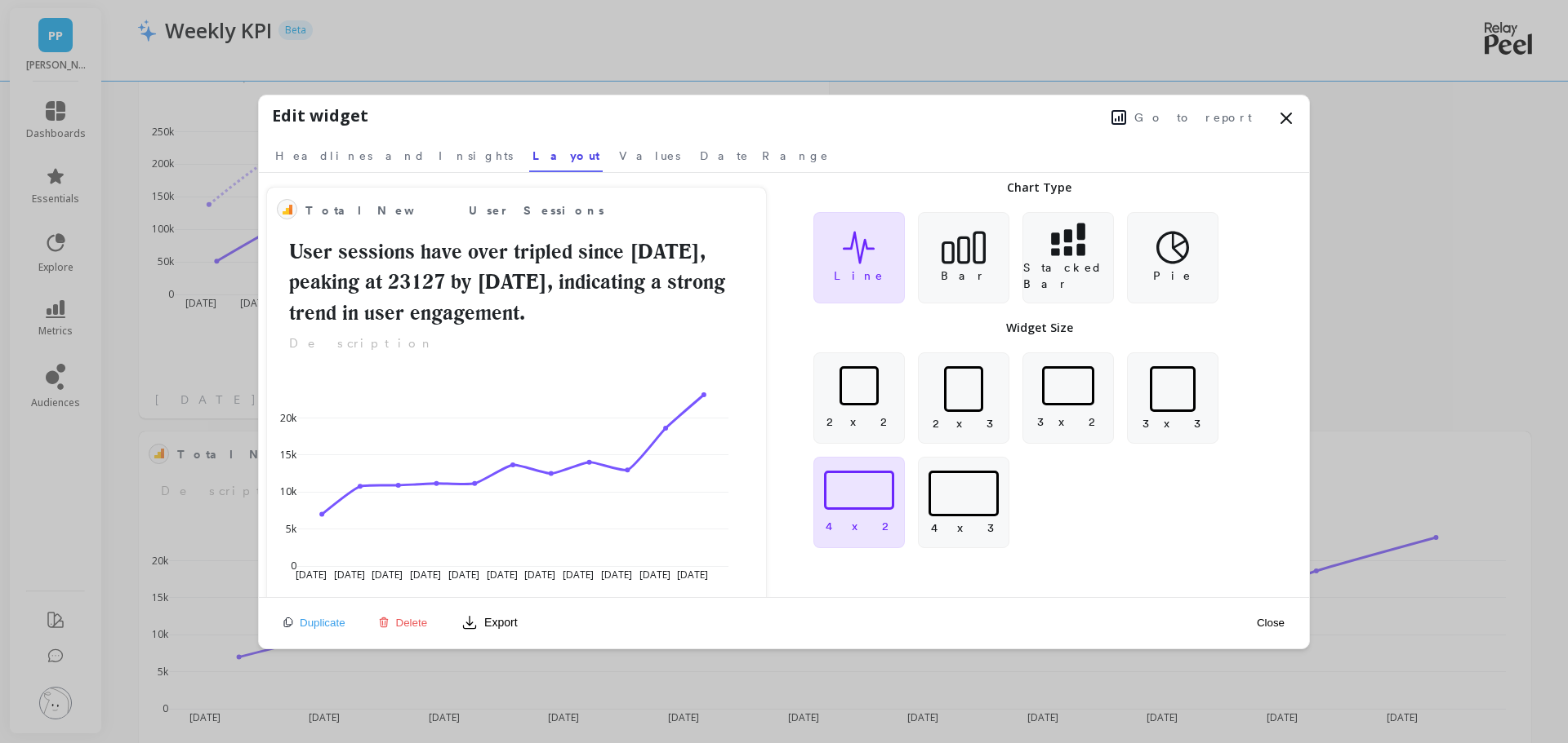
click at [862, 403] on div at bounding box center [858, 386] width 39 height 39
click at [1103, 615] on div "Duplicate Delete Export Close" at bounding box center [784, 623] width 1050 height 51
click at [1275, 626] on button "Close" at bounding box center [1270, 623] width 37 height 14
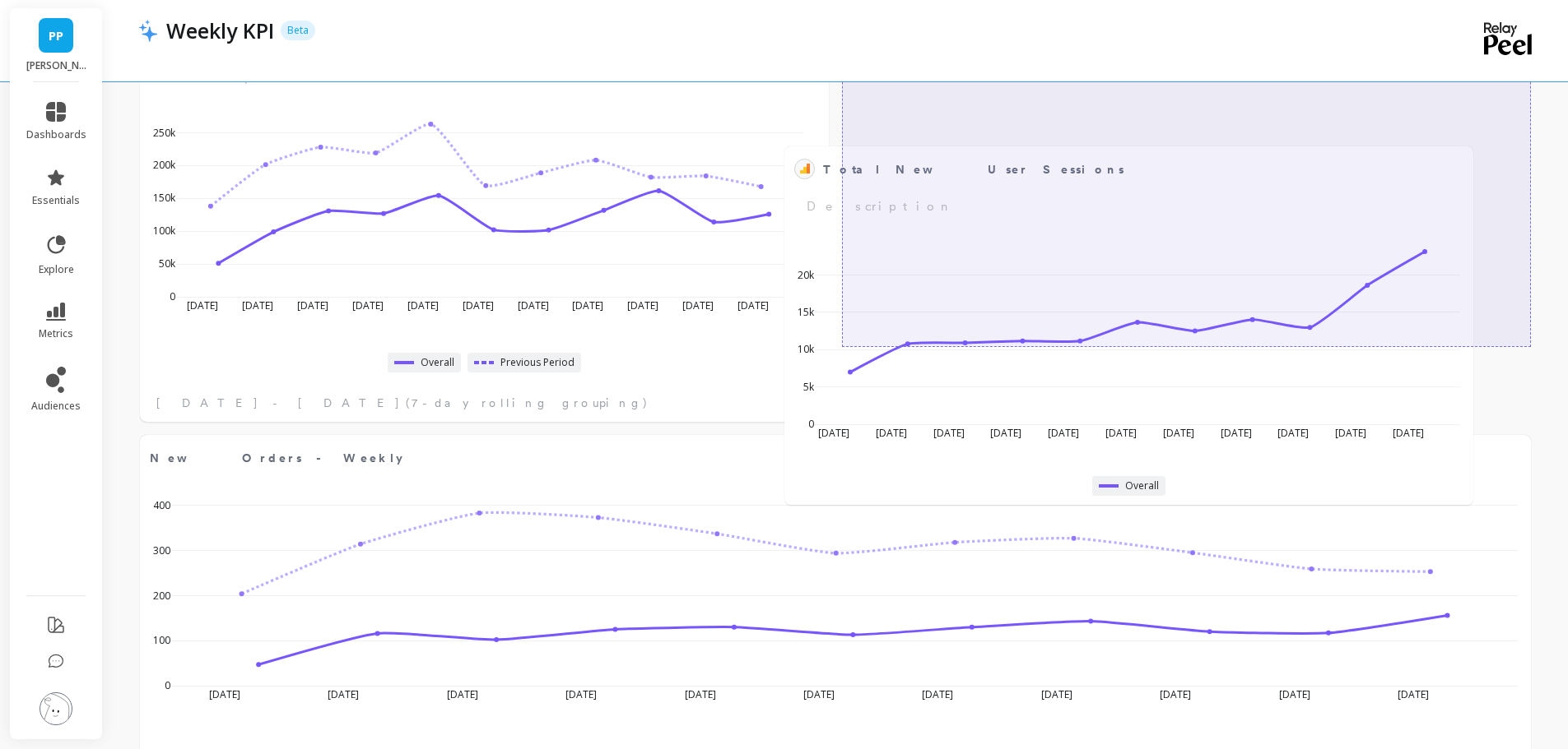
drag, startPoint x: 641, startPoint y: 473, endPoint x: 1286, endPoint y: 184, distance: 706.8
click at [1286, 184] on div "Total New User Sessions Edit Widget & Insights Description" at bounding box center [1129, 186] width 669 height 60
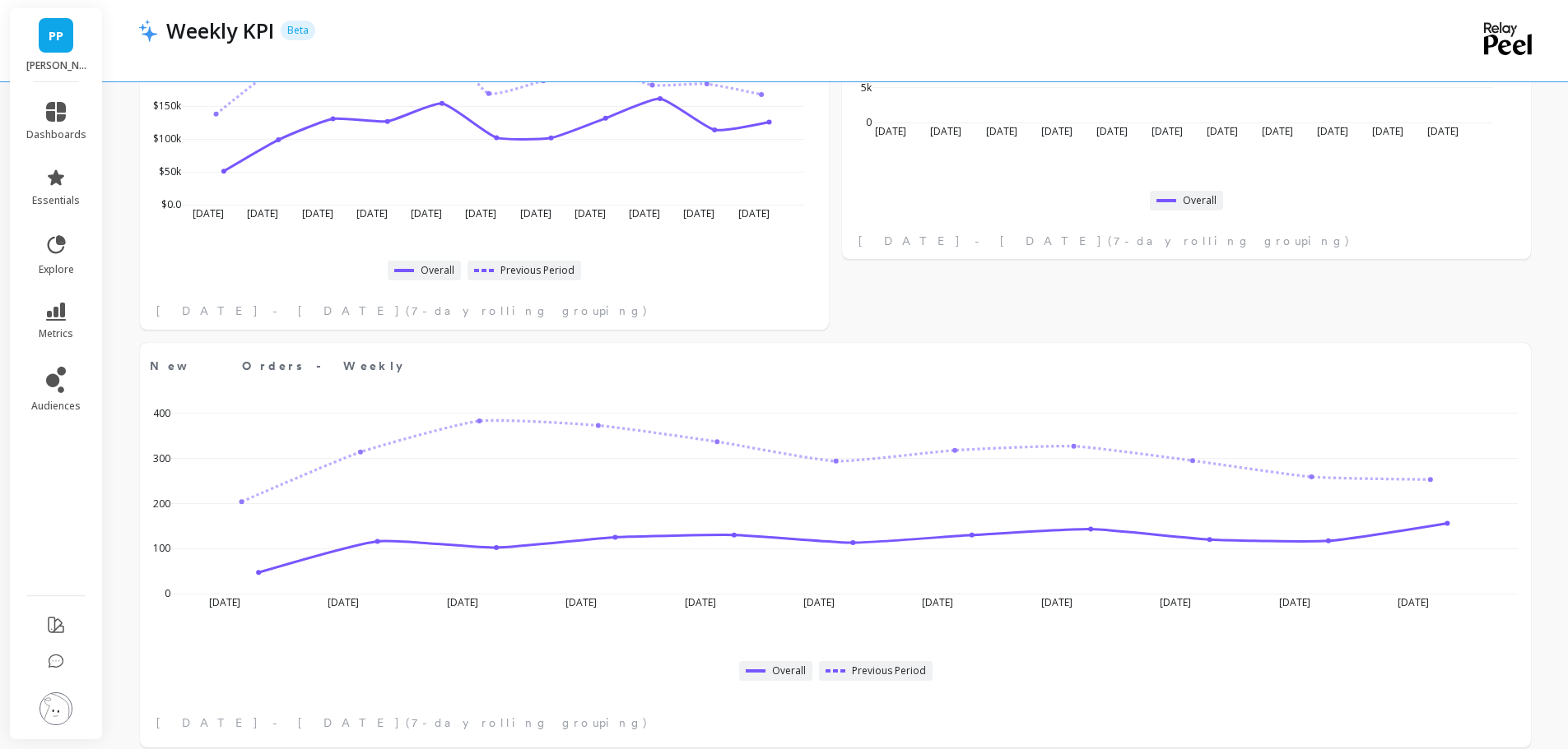
scroll to position [823, 0]
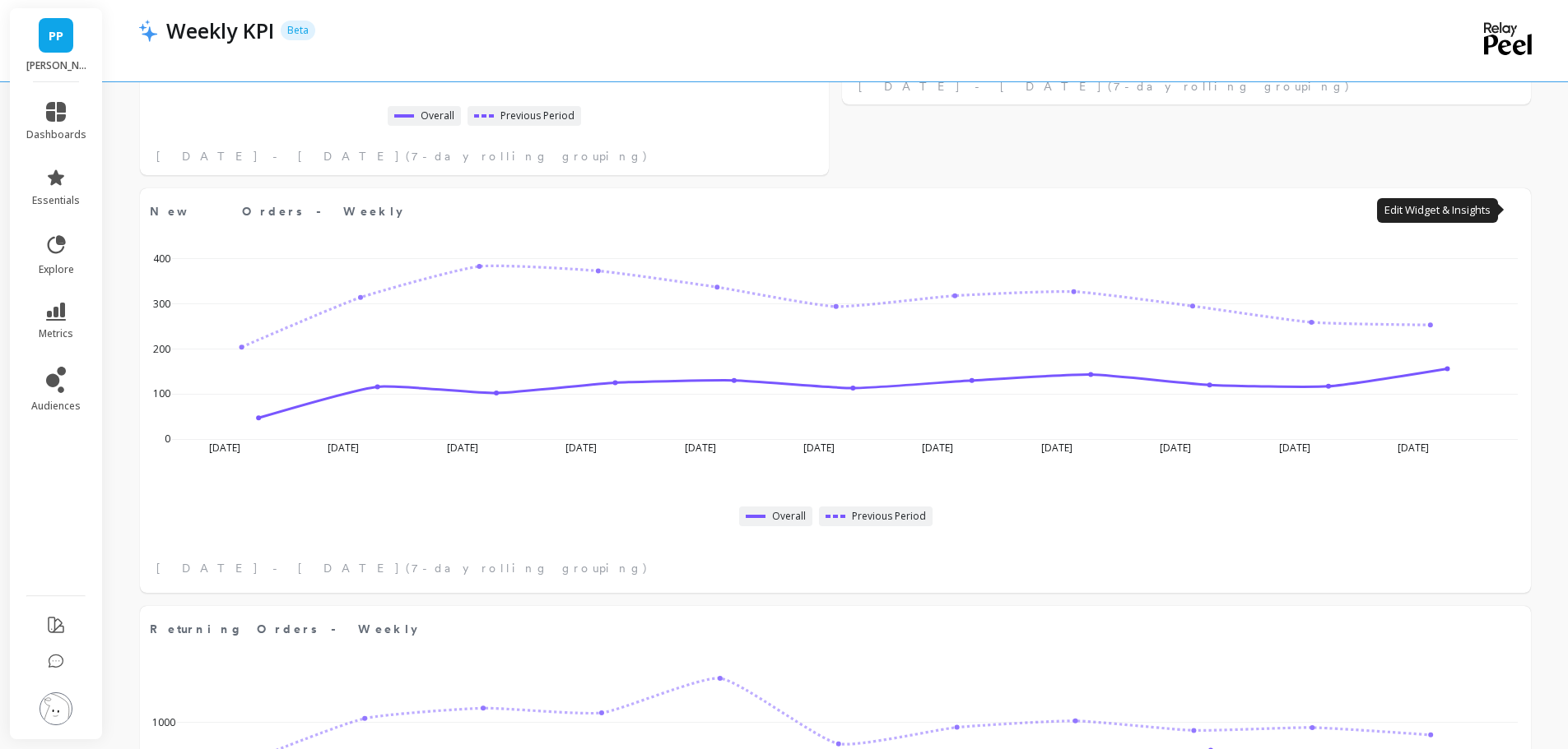
click at [1507, 212] on button at bounding box center [1511, 211] width 20 height 23
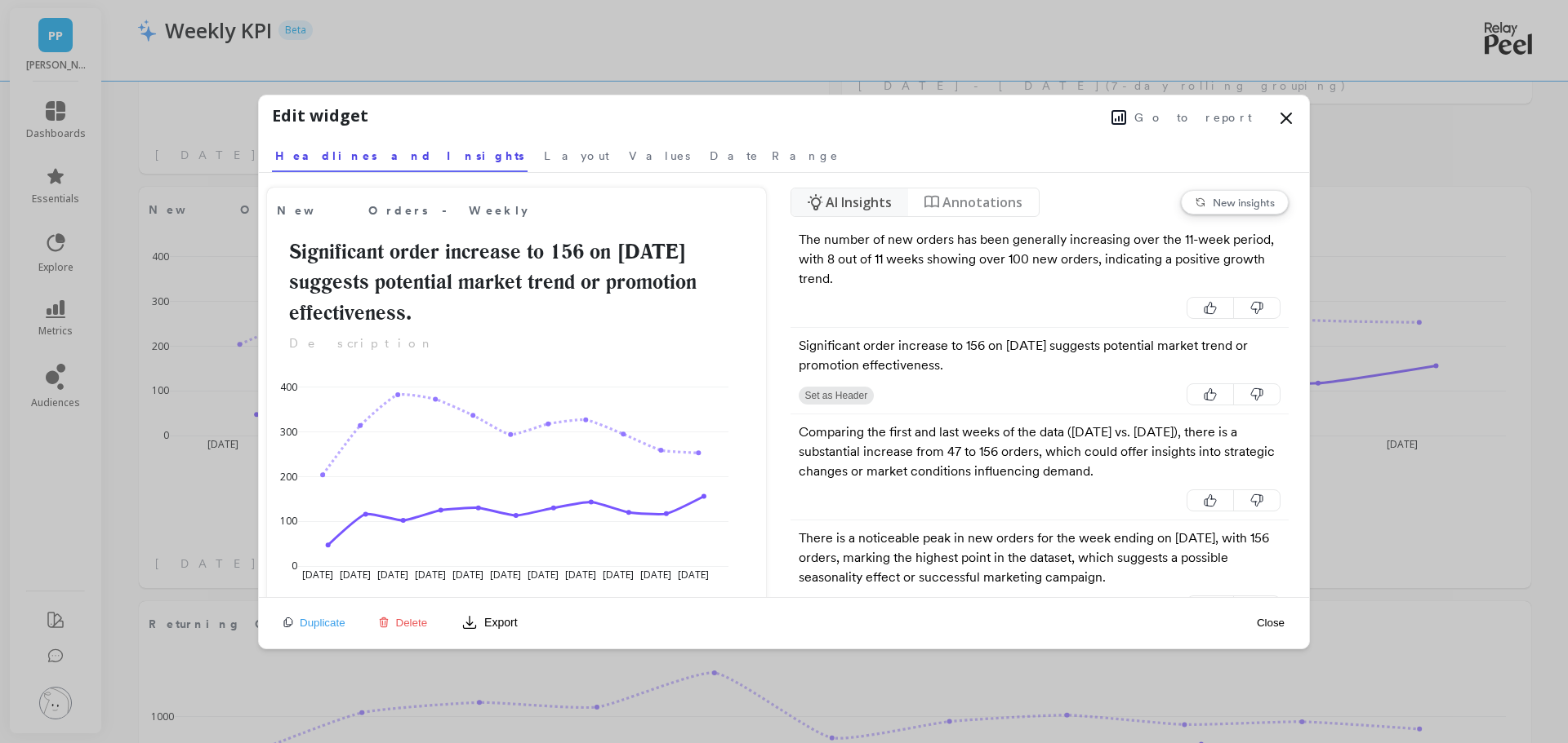
click at [544, 155] on span "Layout" at bounding box center [576, 156] width 65 height 16
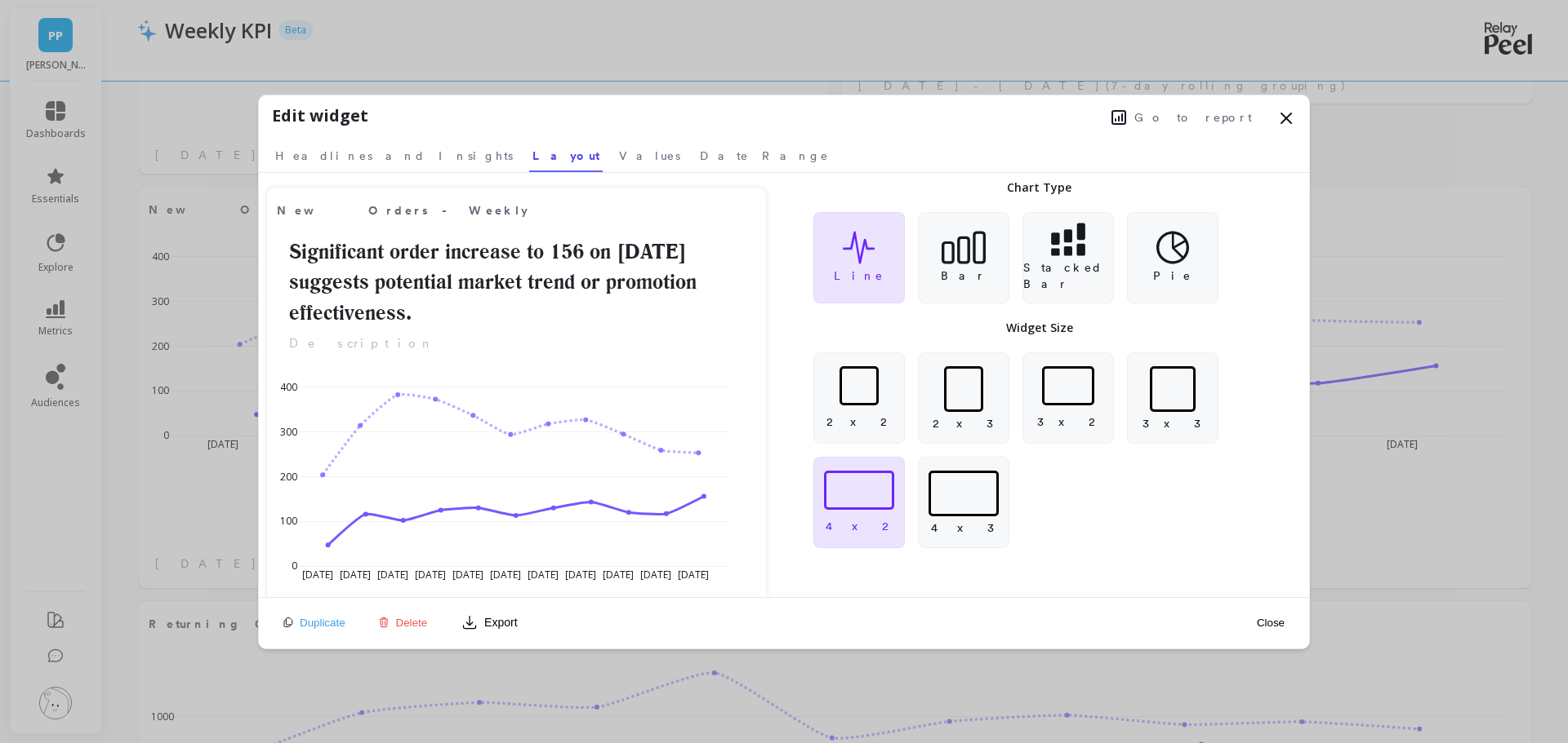
click at [855, 385] on div at bounding box center [858, 386] width 39 height 39
click at [1266, 626] on button "Close" at bounding box center [1270, 623] width 37 height 14
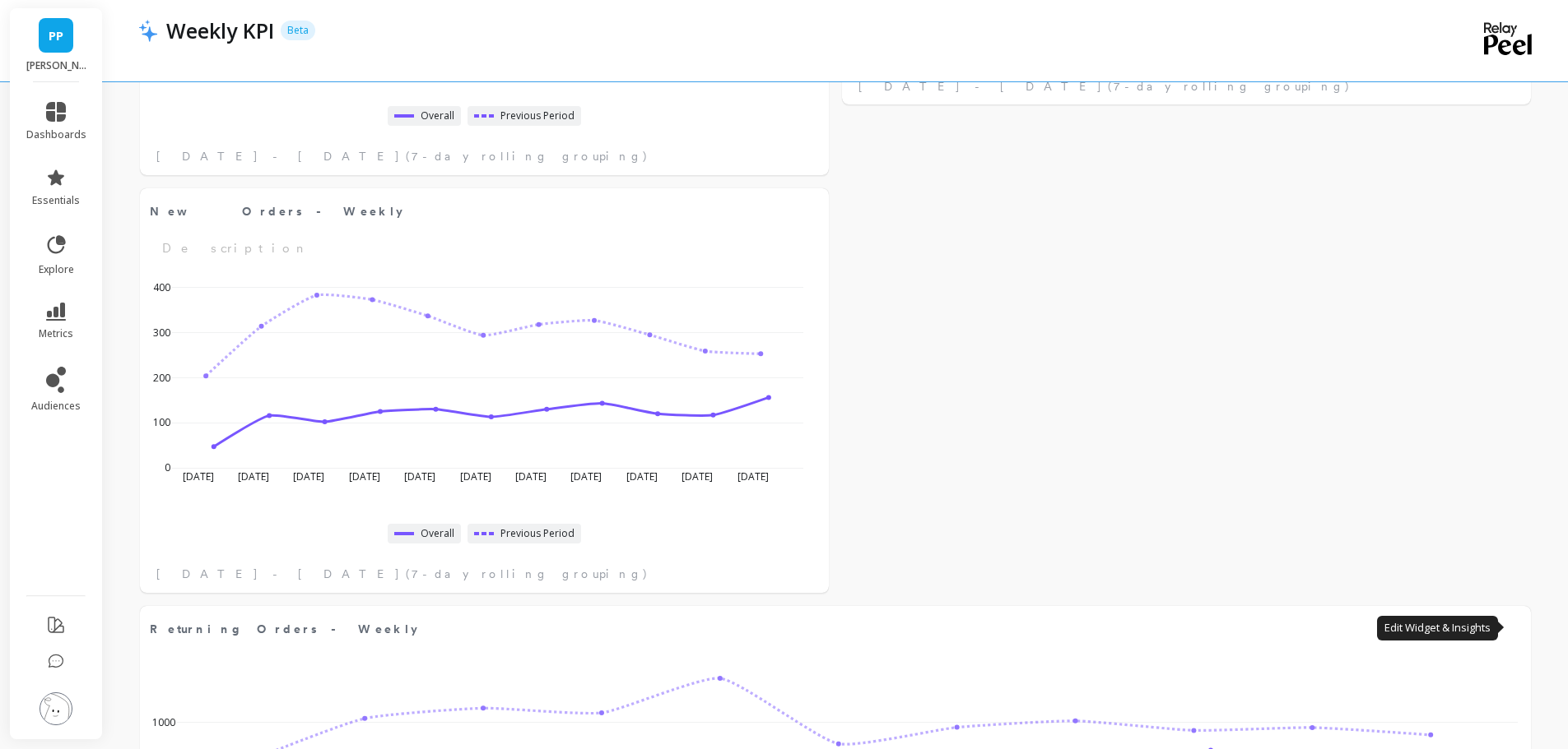
click at [1517, 625] on button at bounding box center [1511, 629] width 20 height 23
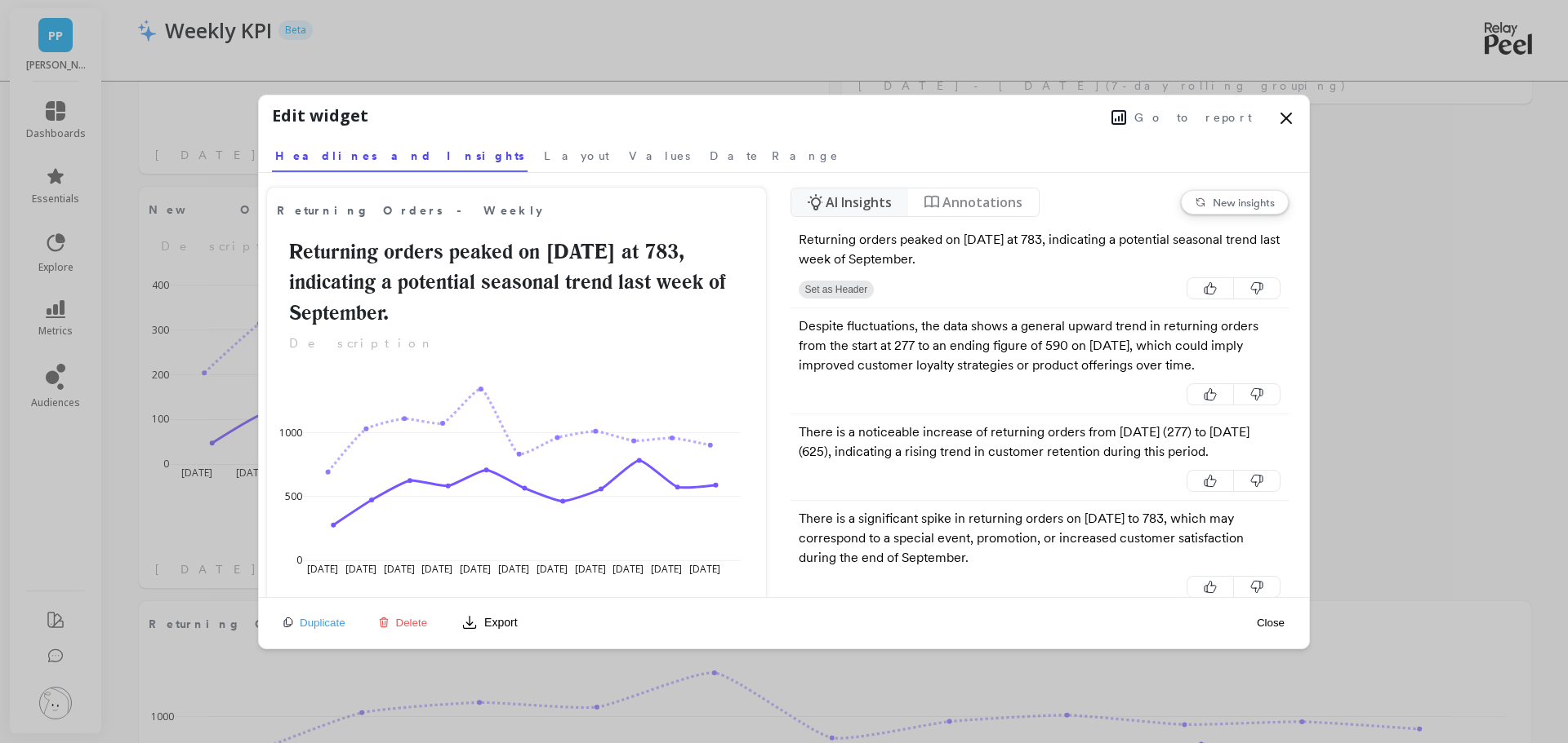
click at [1284, 114] on icon at bounding box center [1286, 118] width 20 height 20
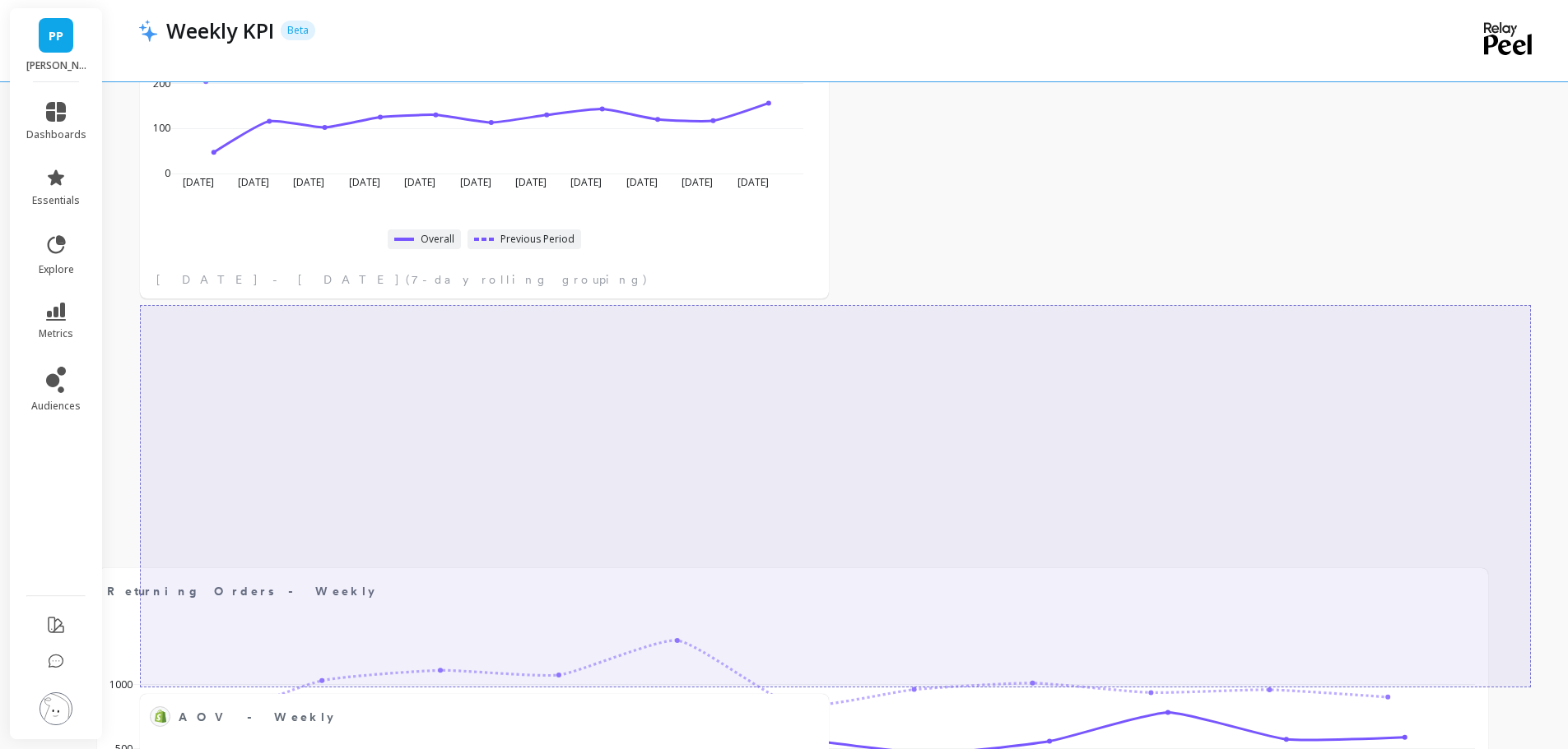
scroll to position [1151, 0]
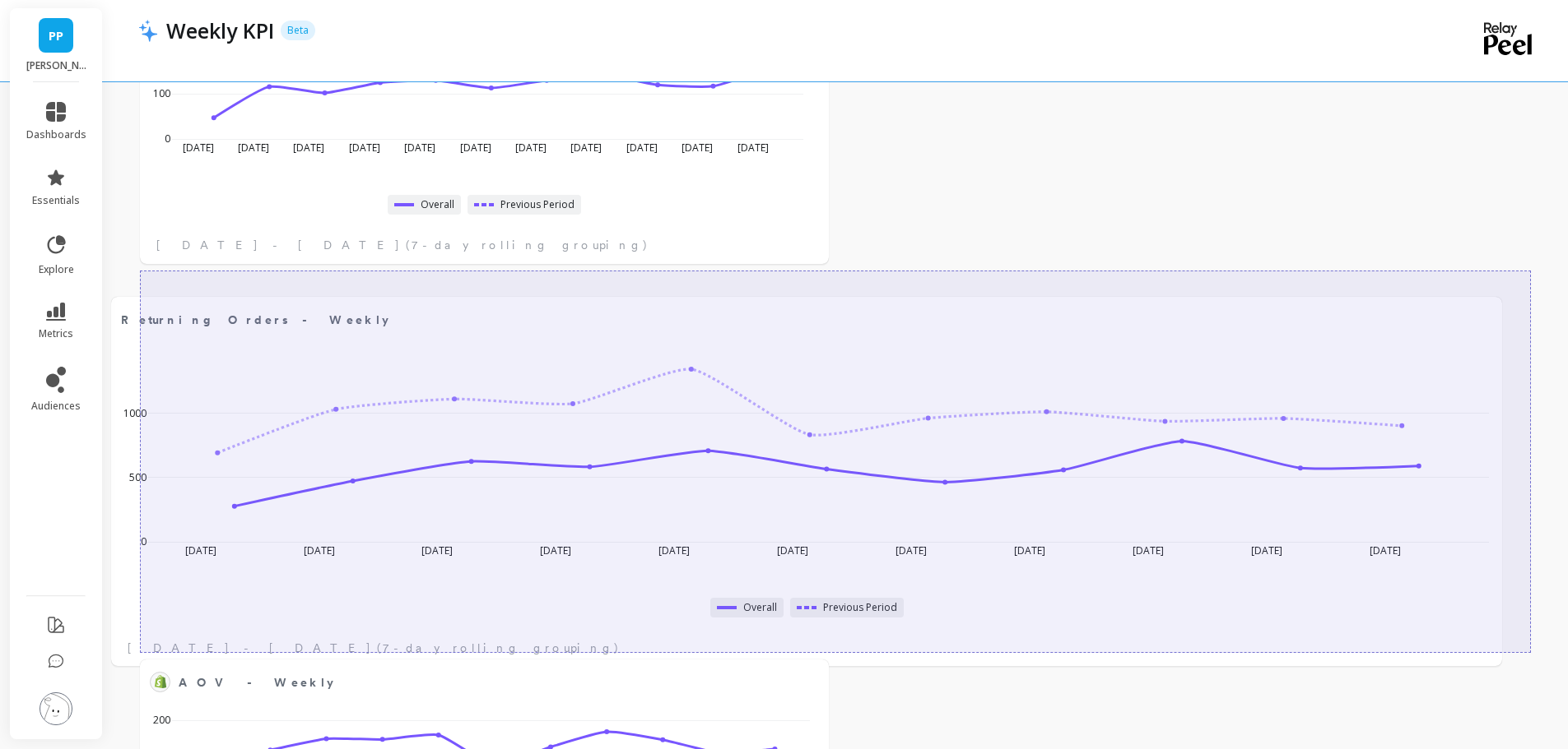
drag, startPoint x: 950, startPoint y: 638, endPoint x: 921, endPoint y: 329, distance: 310.4
click at [921, 329] on span "Returning Orders - Weekly" at bounding box center [780, 320] width 1319 height 23
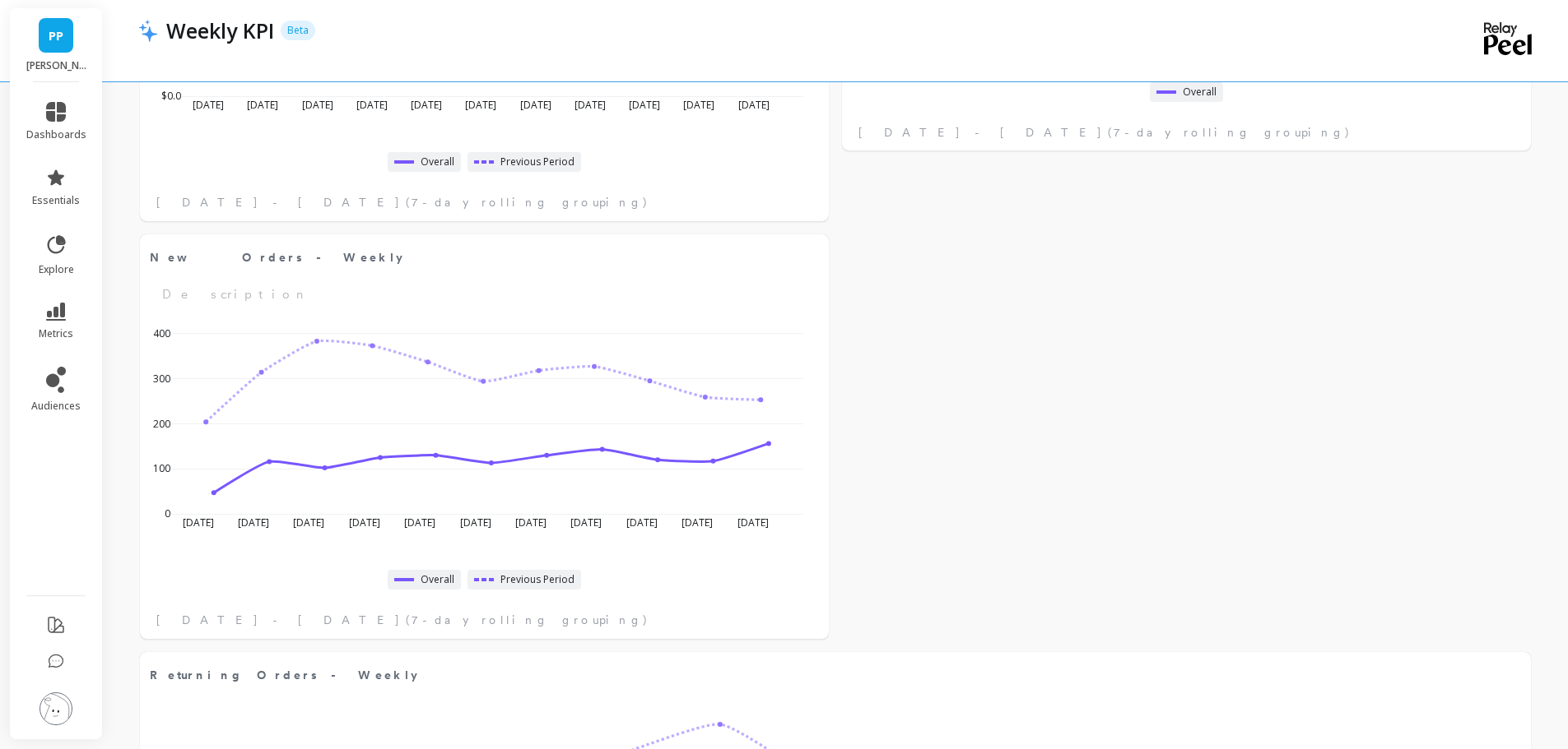
scroll to position [986, 0]
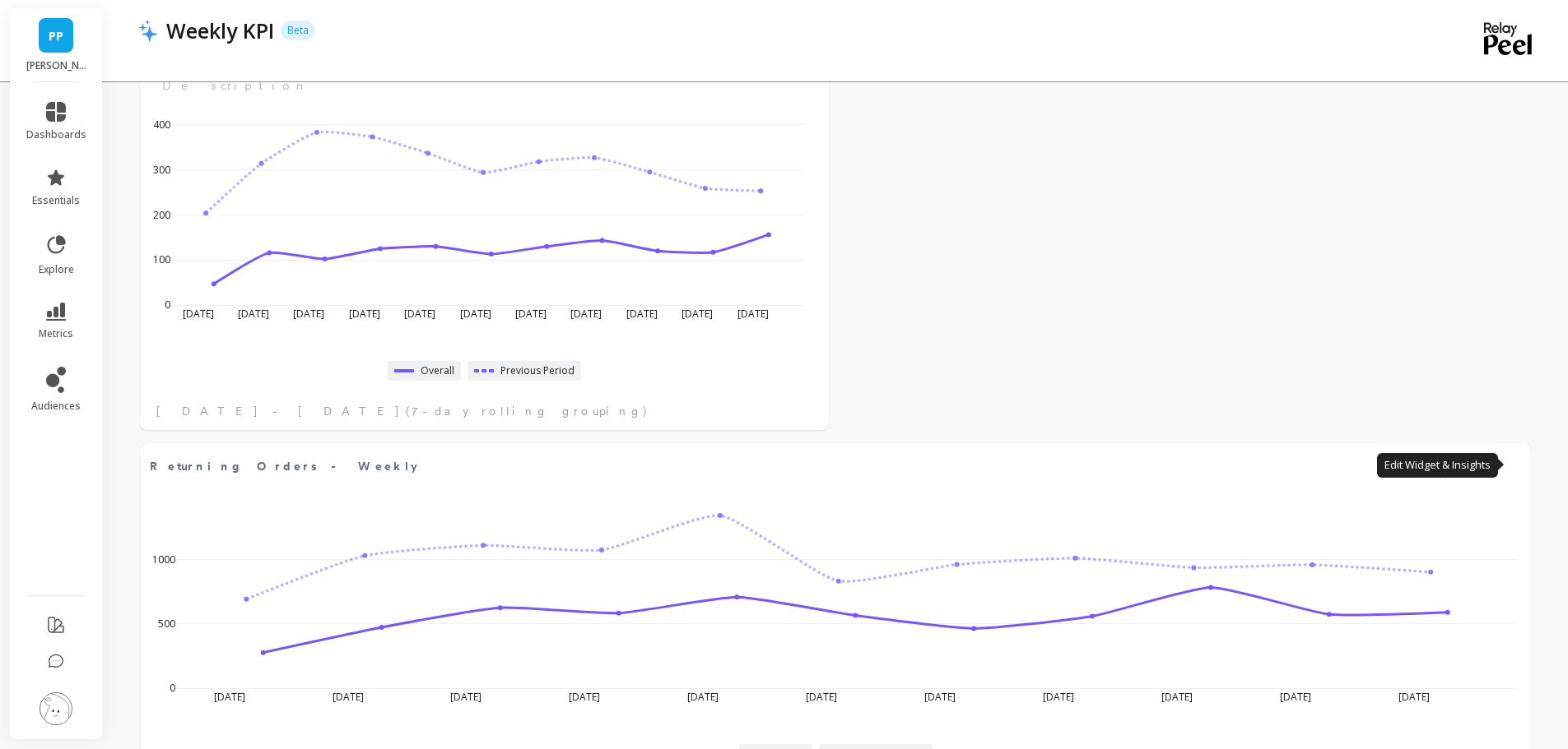
click at [1508, 458] on button at bounding box center [1511, 466] width 20 height 23
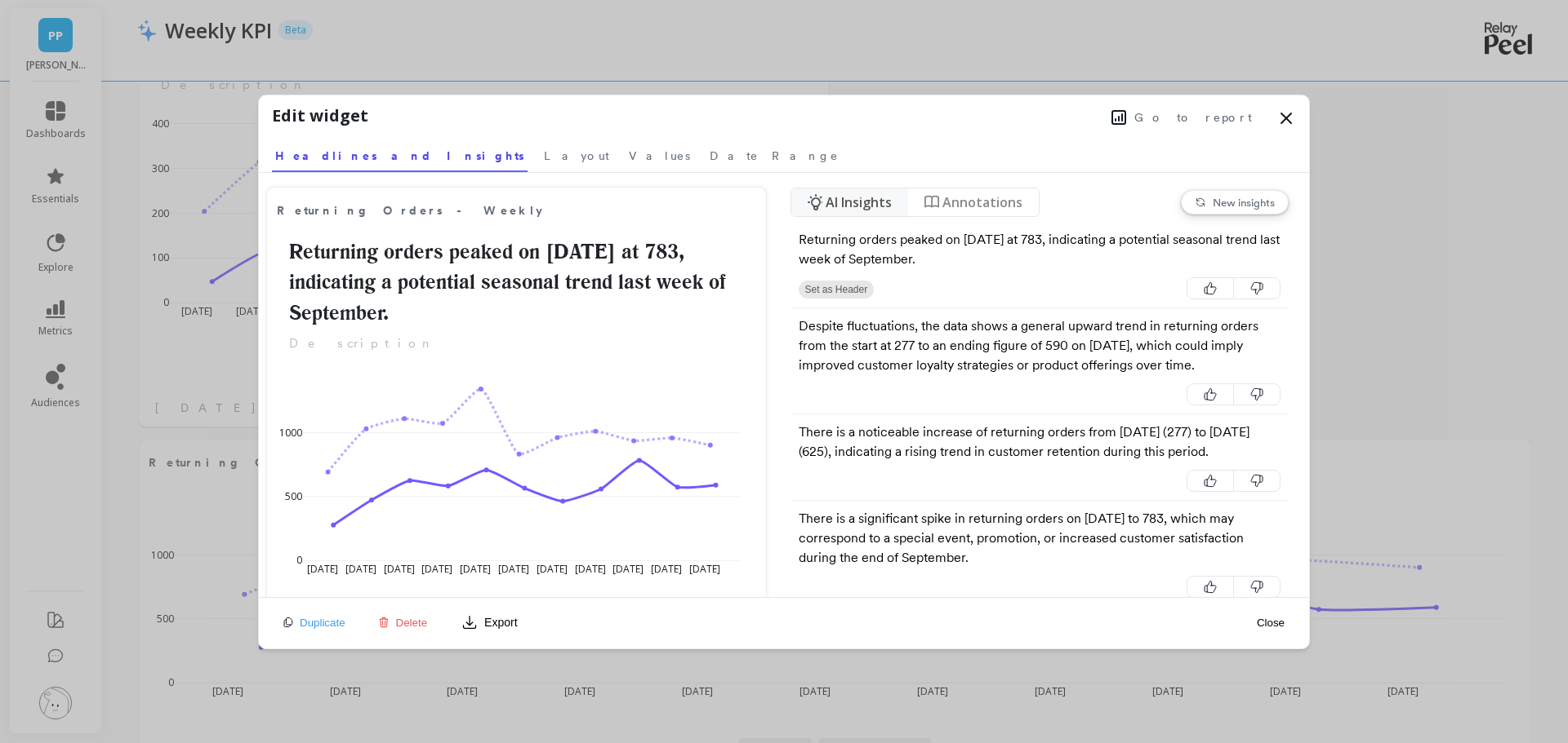
click at [544, 155] on span "Layout" at bounding box center [576, 156] width 65 height 16
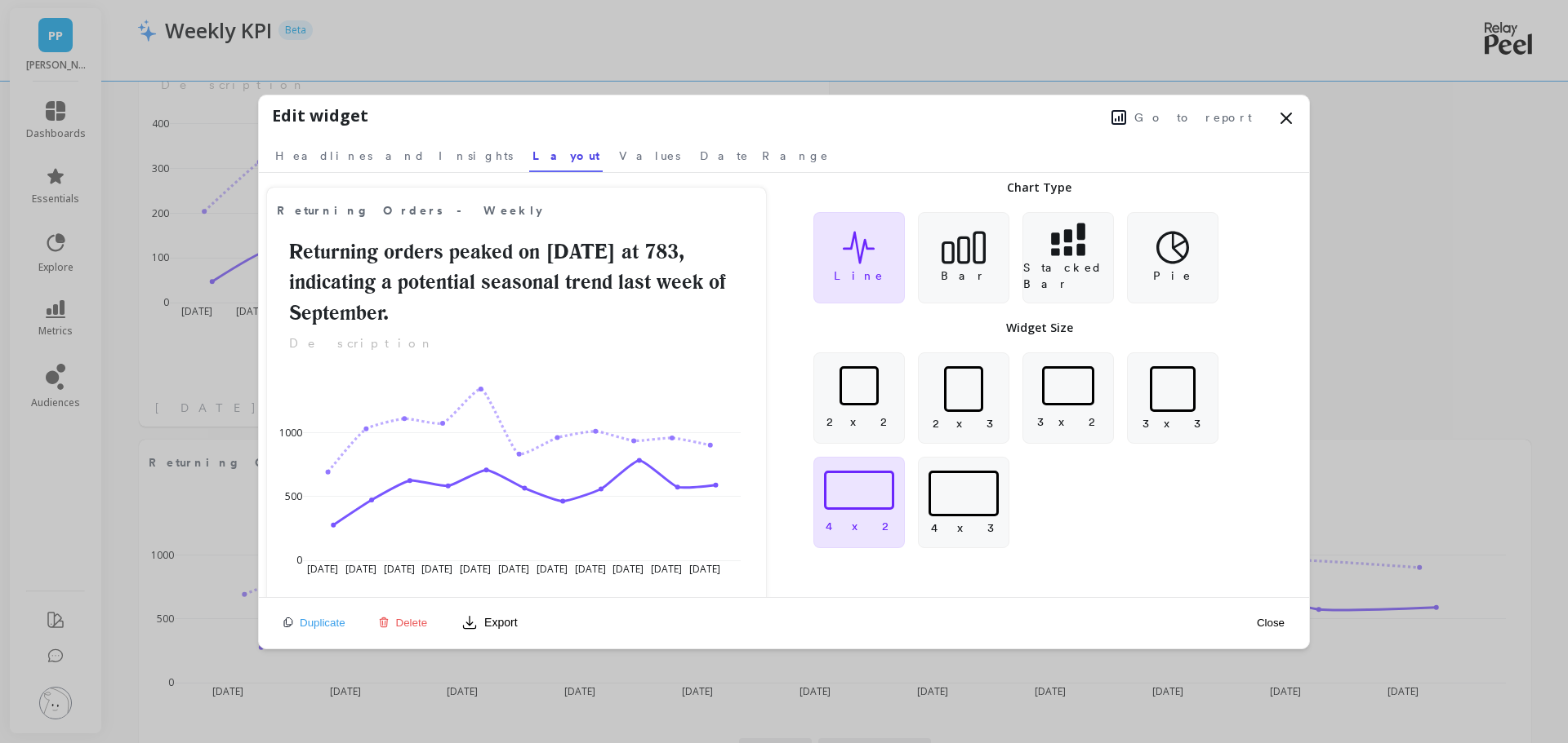
click at [863, 399] on div at bounding box center [858, 386] width 39 height 39
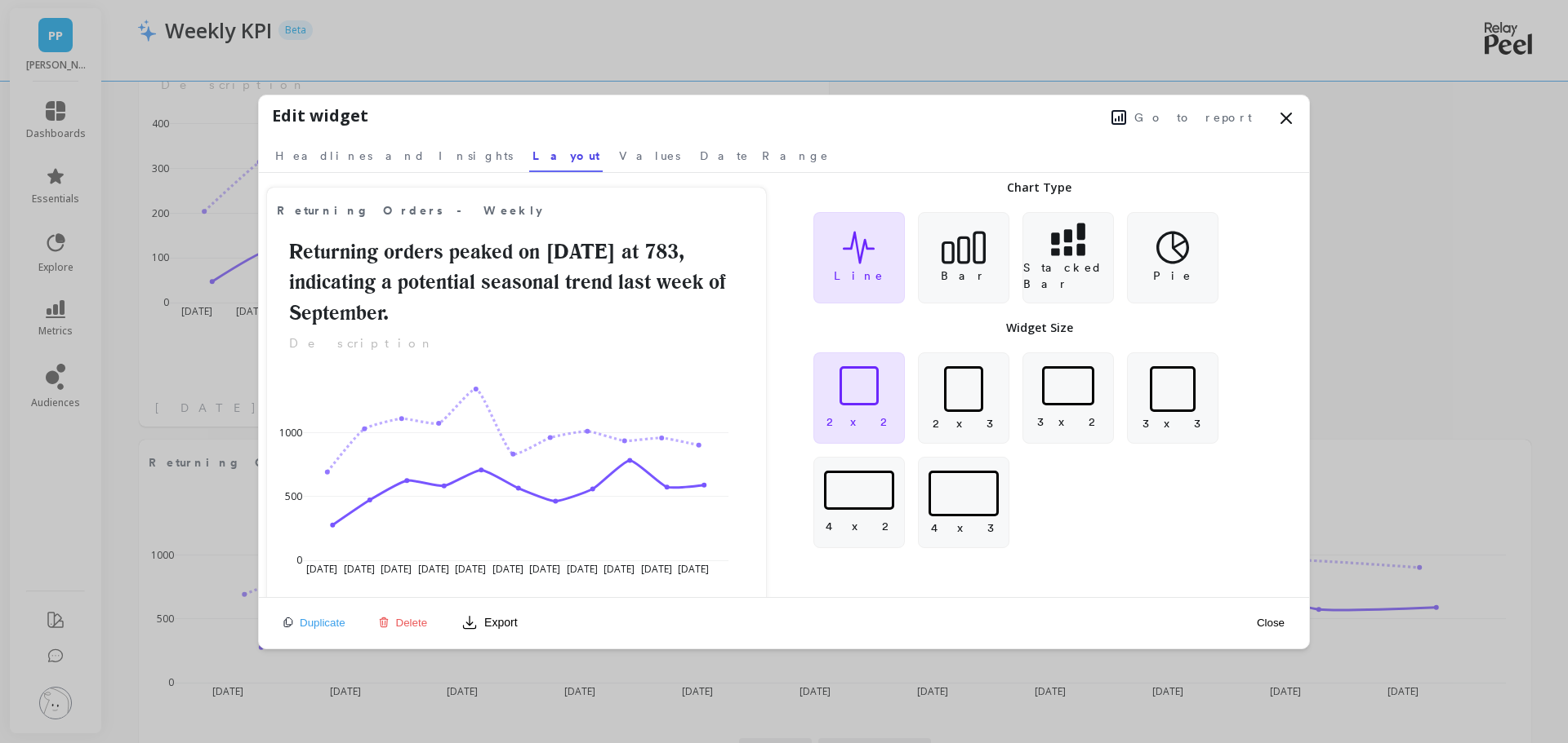
click at [1090, 616] on div "Duplicate Delete Export Close" at bounding box center [784, 623] width 1050 height 51
click at [1274, 624] on button "Close" at bounding box center [1270, 623] width 37 height 14
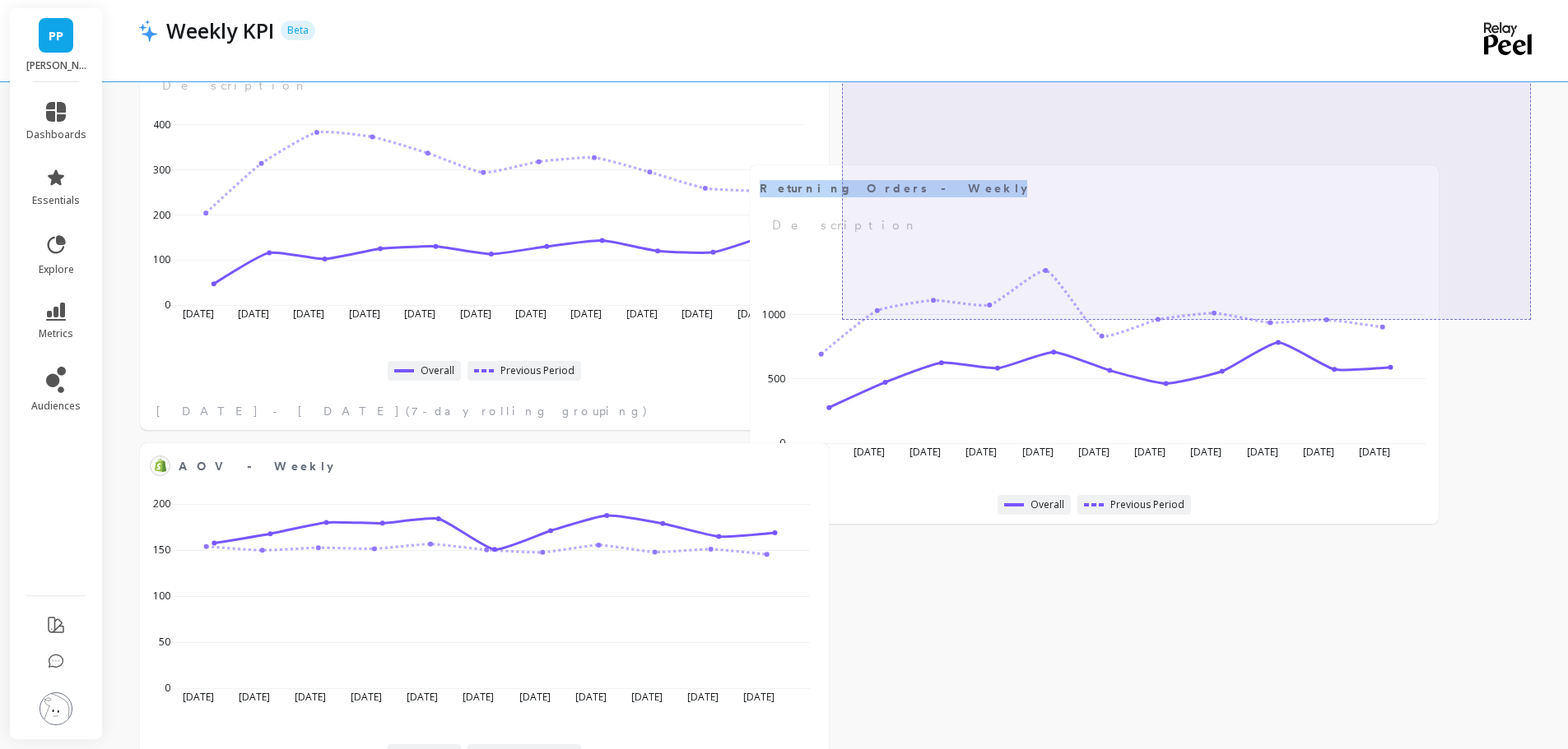
drag, startPoint x: 755, startPoint y: 473, endPoint x: 1371, endPoint y: 189, distance: 678.3
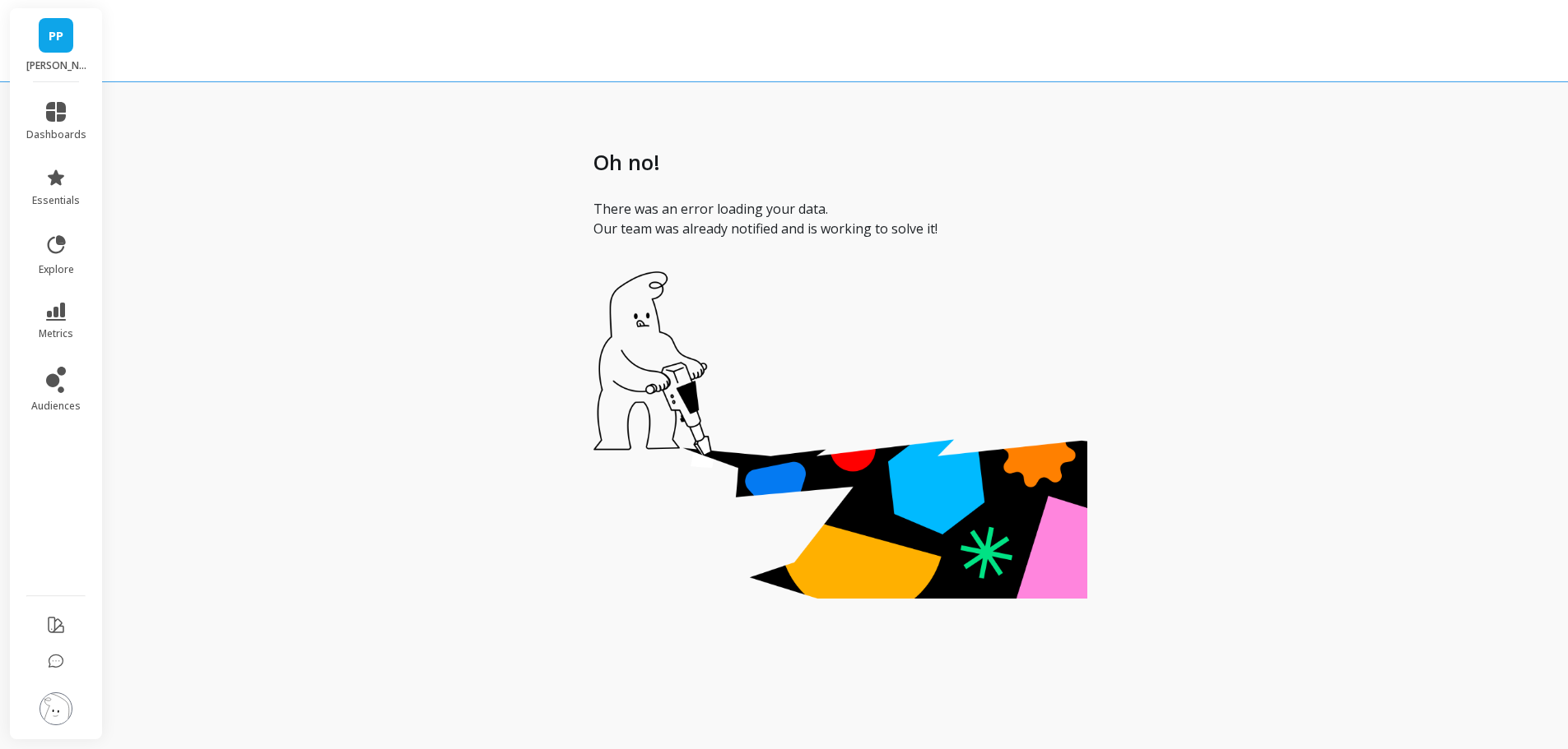
scroll to position [16, 0]
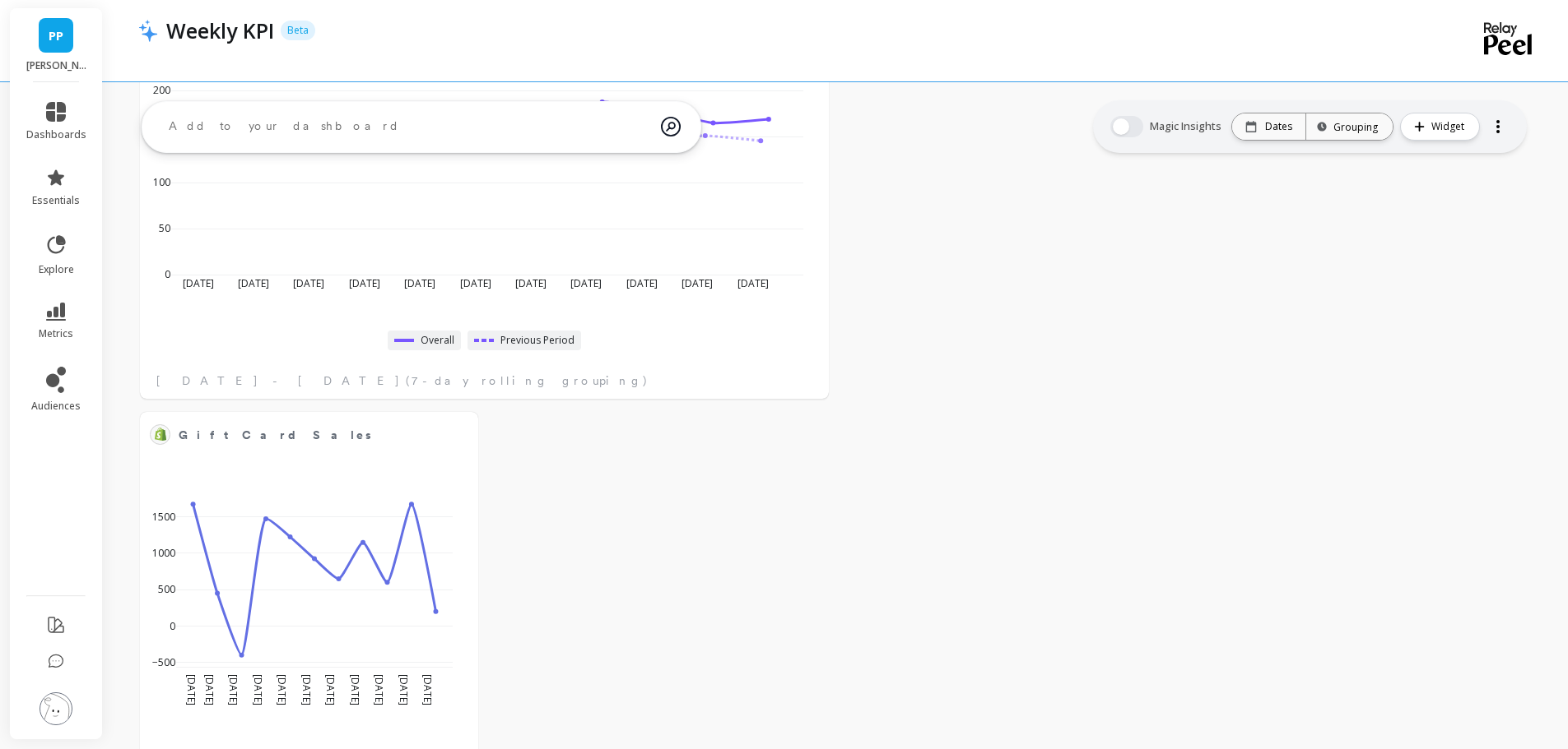
scroll to position [1399, 0]
drag, startPoint x: 249, startPoint y: 474, endPoint x: 268, endPoint y: 474, distance: 19.0
click at [250, 474] on div "Aug 3 2025 Aug 10 Aug 17 Aug 24 Aug 31 Sep 7 Sep 14 Sep 21 Sep 28 Oct 5 Oct 12 …" at bounding box center [302, 594] width 316 height 242
click at [455, 440] on button at bounding box center [458, 435] width 20 height 23
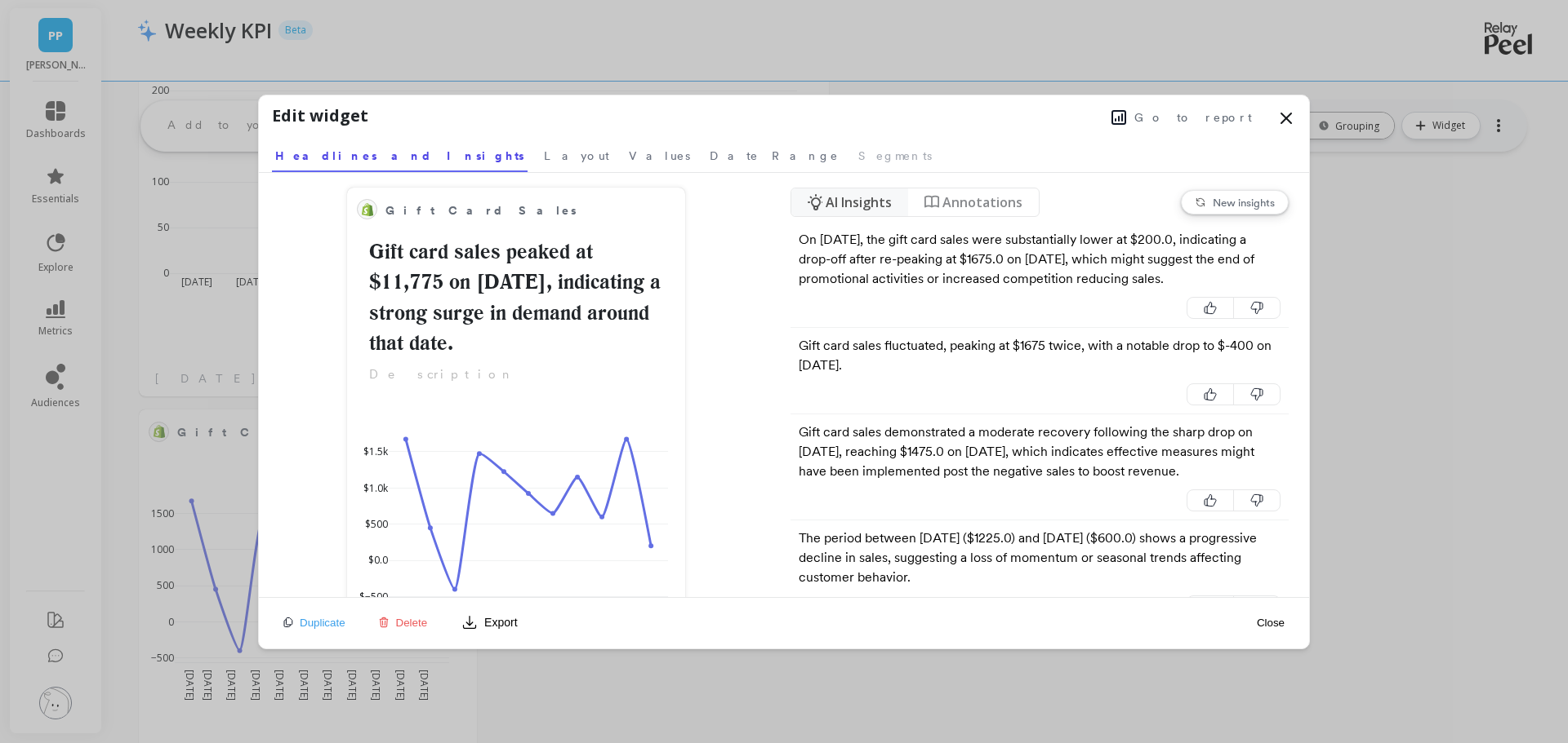
click at [544, 159] on span "Layout" at bounding box center [576, 156] width 65 height 16
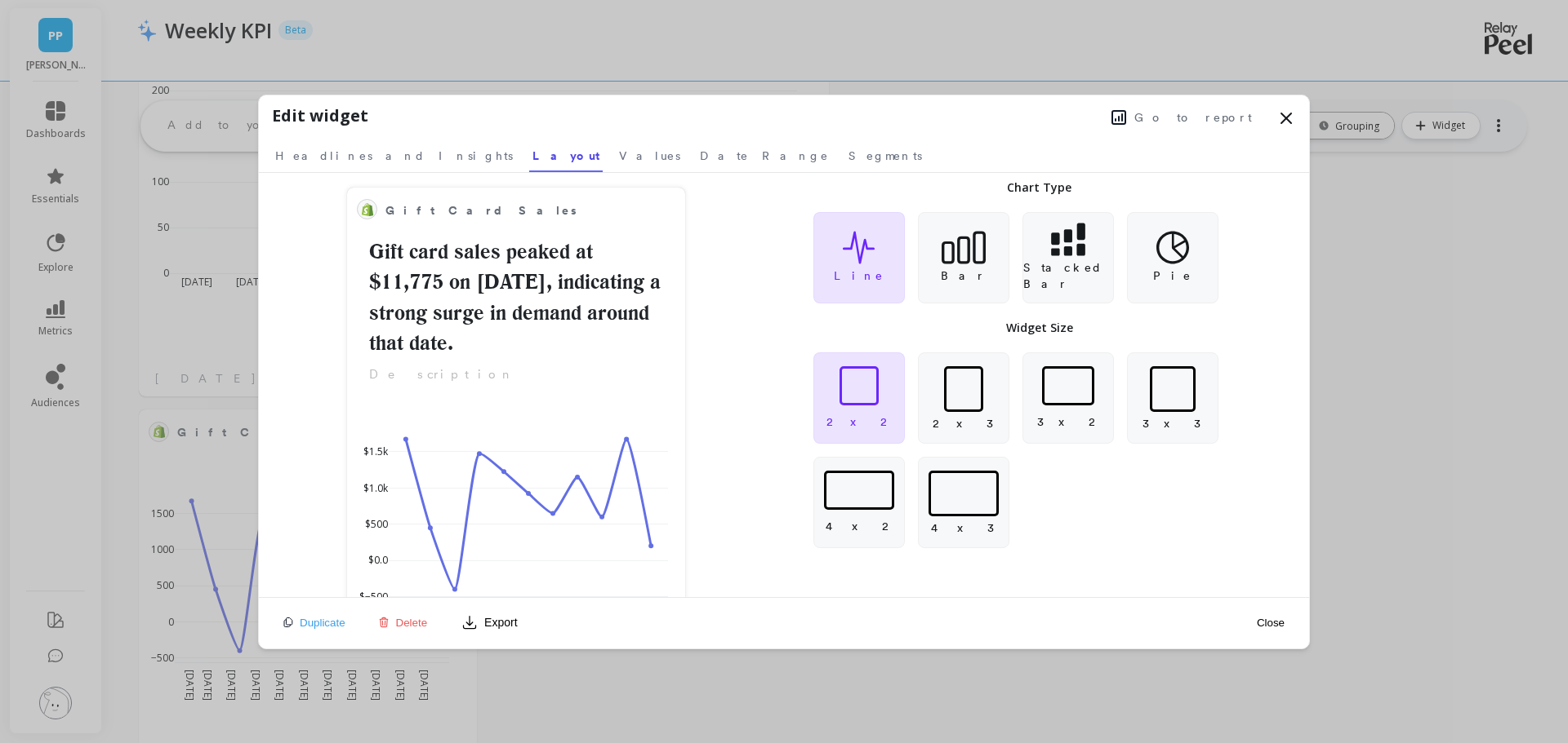
click at [859, 400] on div at bounding box center [858, 386] width 39 height 39
click at [1272, 620] on button "Close" at bounding box center [1270, 623] width 37 height 14
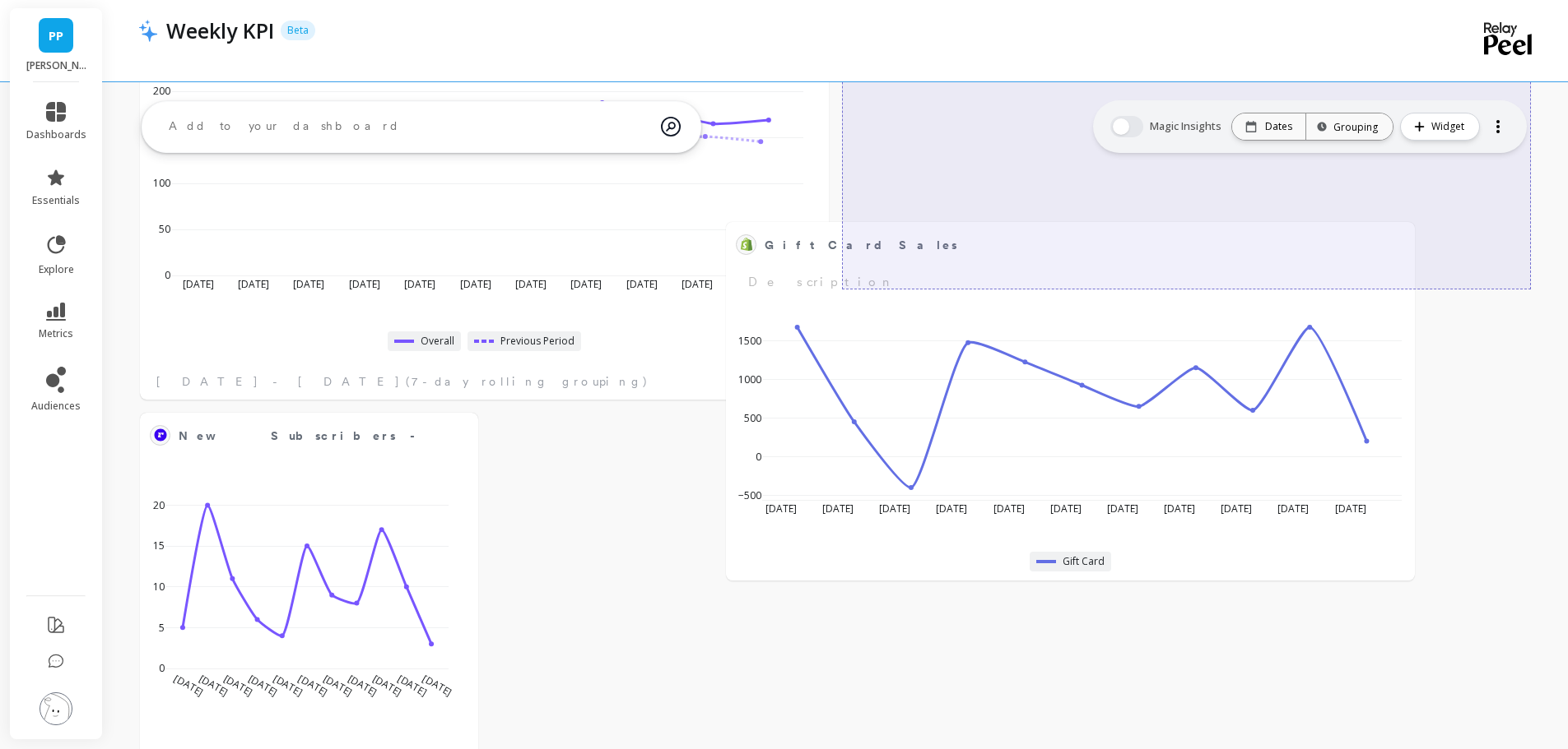
drag, startPoint x: 672, startPoint y: 446, endPoint x: 1253, endPoint y: 249, distance: 613.5
click at [1253, 249] on div "Gift Card Sales Edit Widget & Insights Description" at bounding box center [1070, 262] width 669 height 60
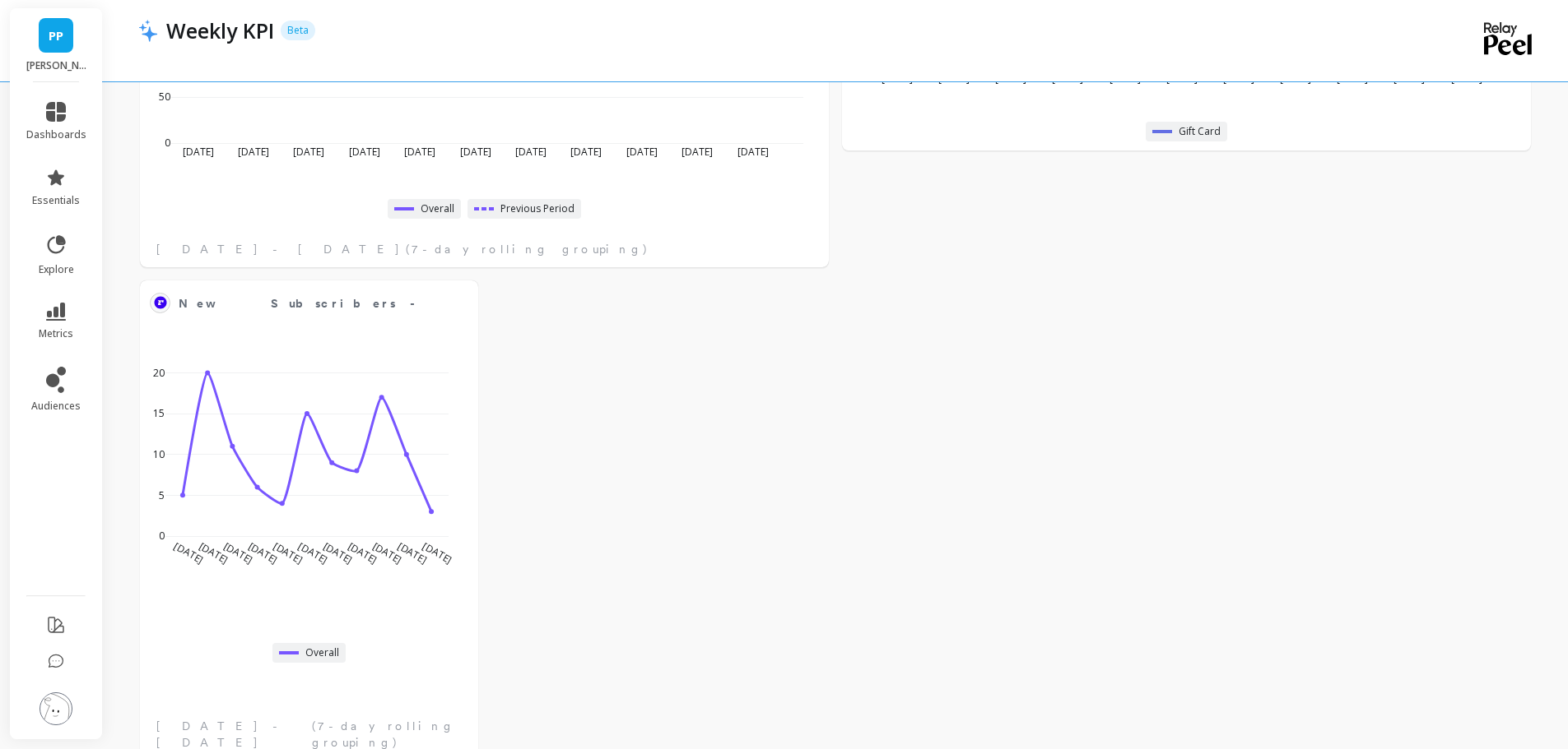
scroll to position [1645, 0]
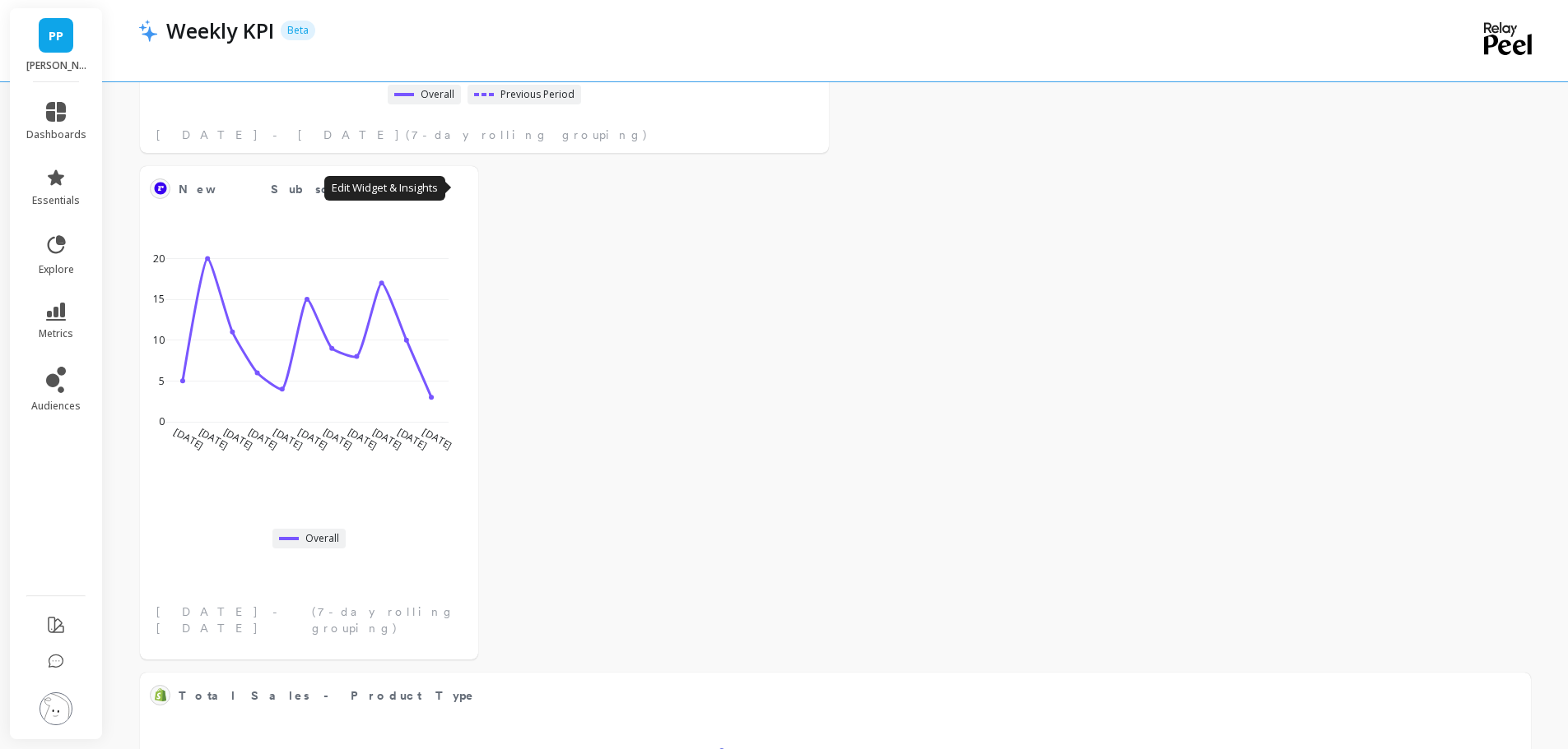
click at [455, 185] on button at bounding box center [458, 189] width 20 height 23
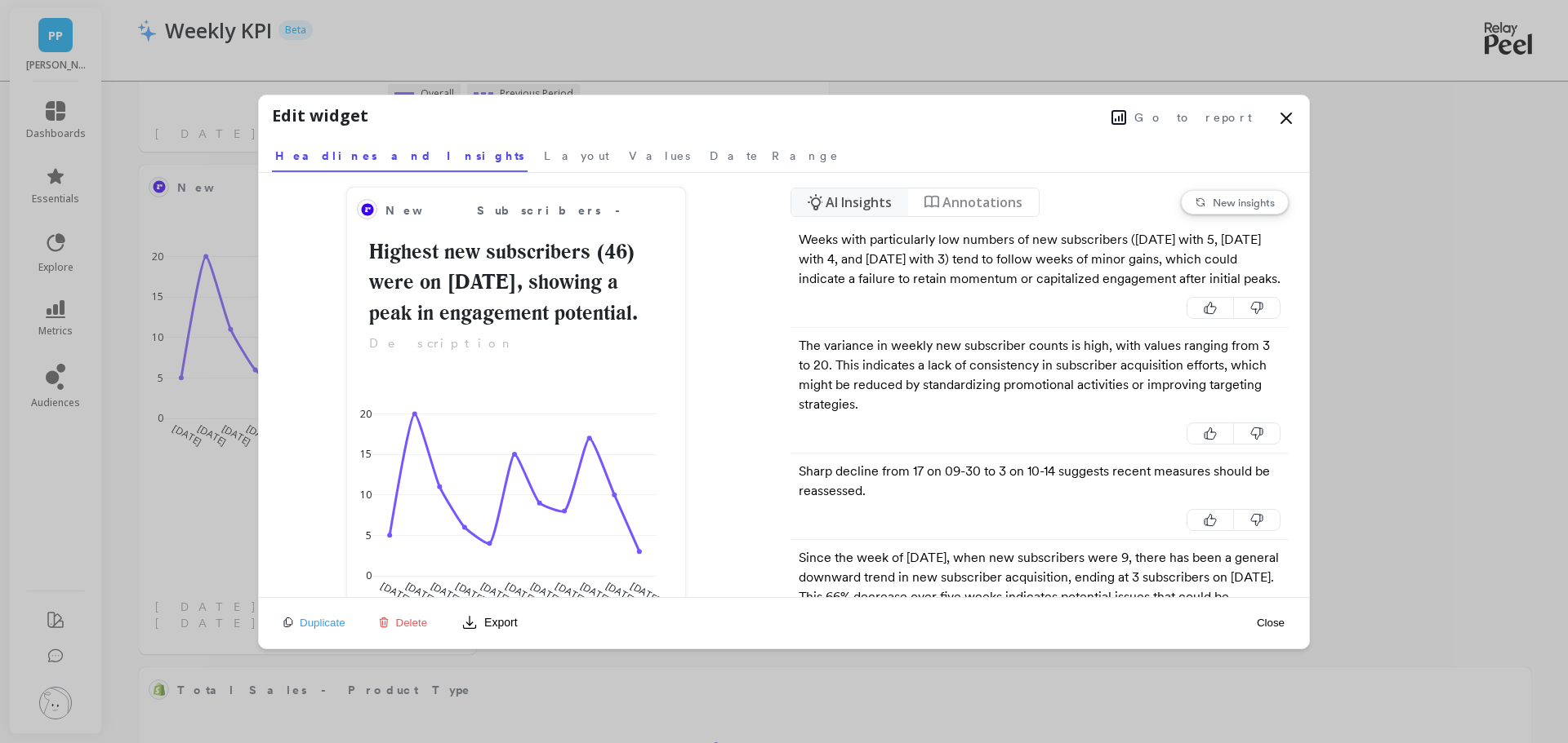
click at [544, 159] on span "Layout" at bounding box center [576, 156] width 65 height 16
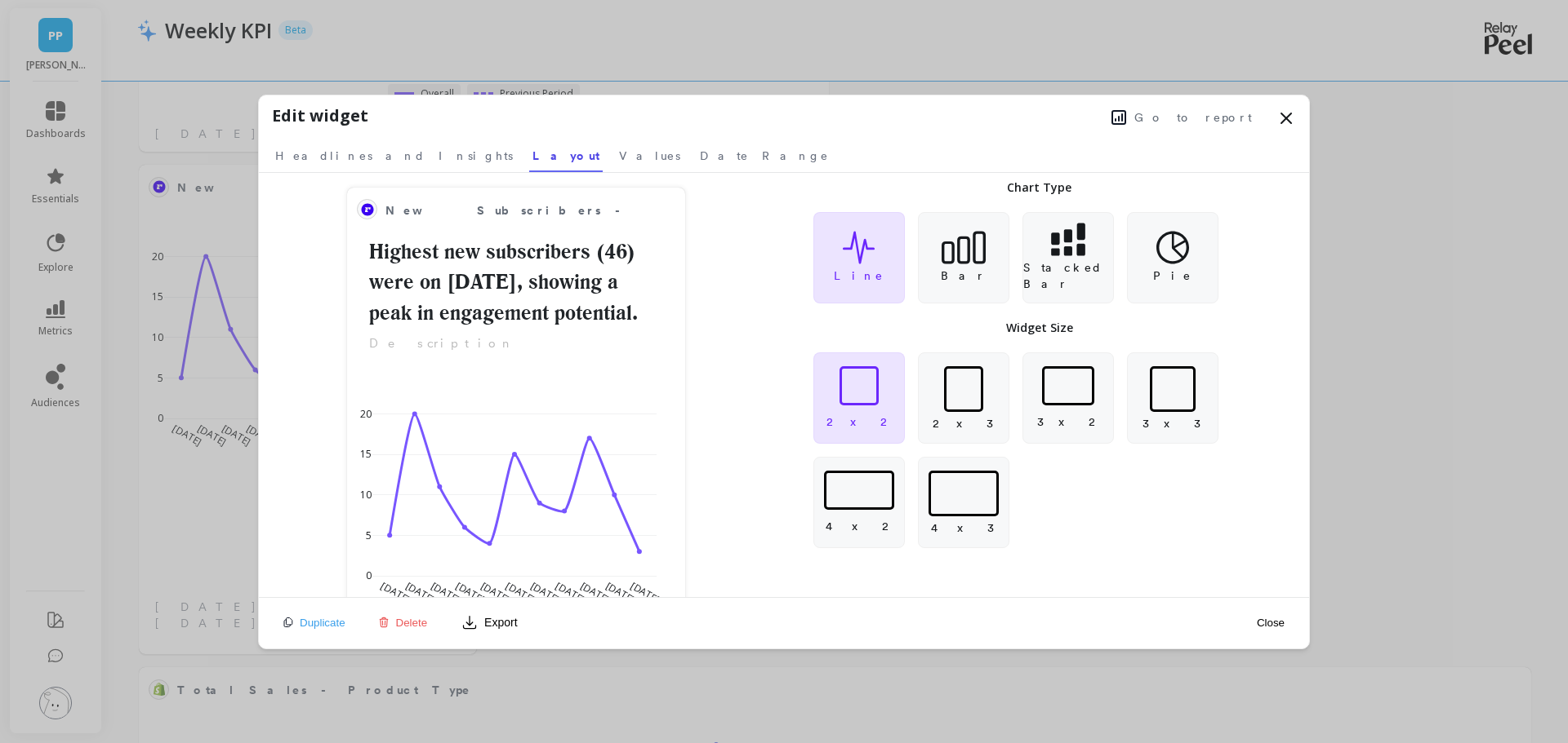
click at [873, 405] on div at bounding box center [858, 386] width 39 height 39
click at [1274, 616] on button "Close" at bounding box center [1270, 623] width 37 height 14
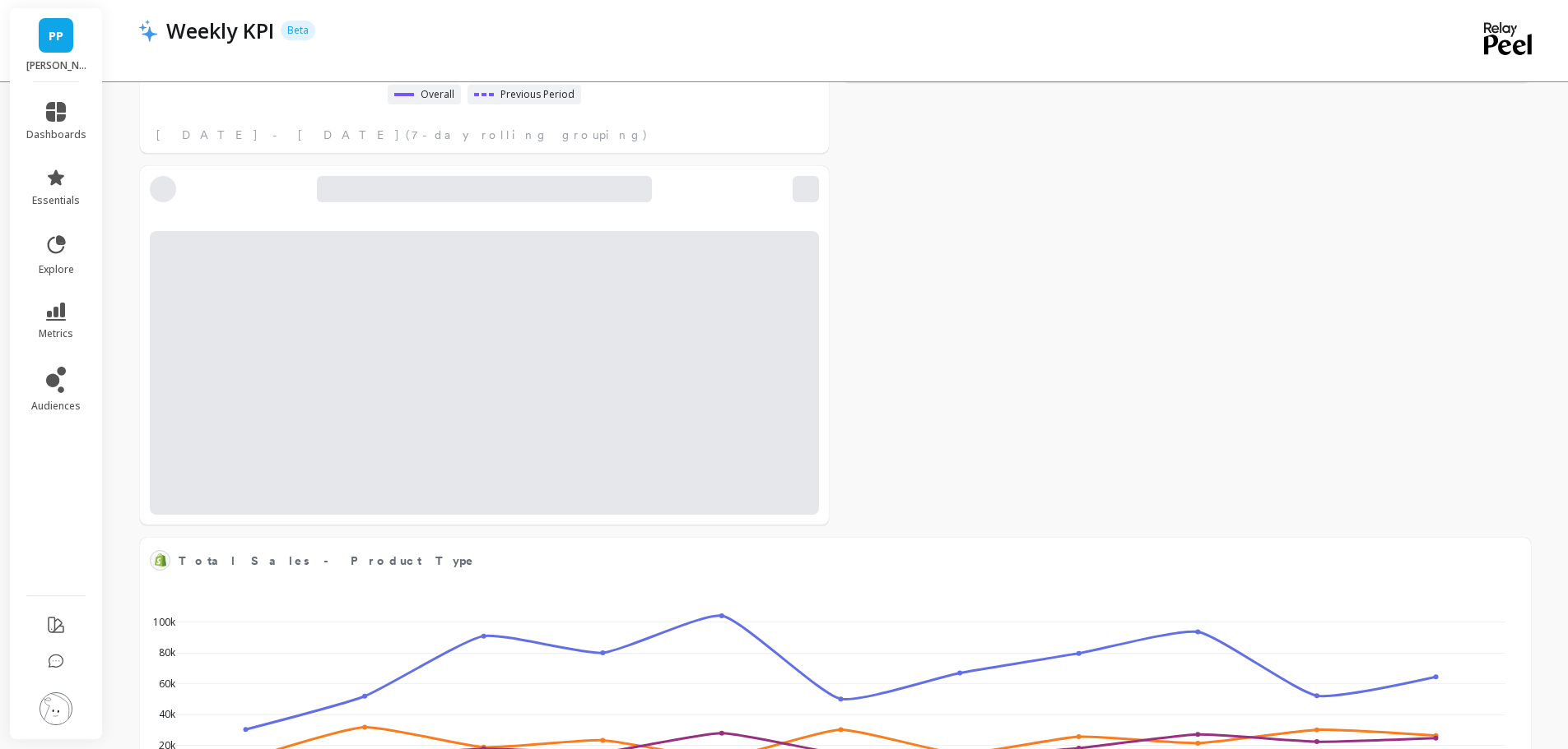
click at [741, 555] on span "Total Sales - Product Type" at bounding box center [823, 561] width 1290 height 23
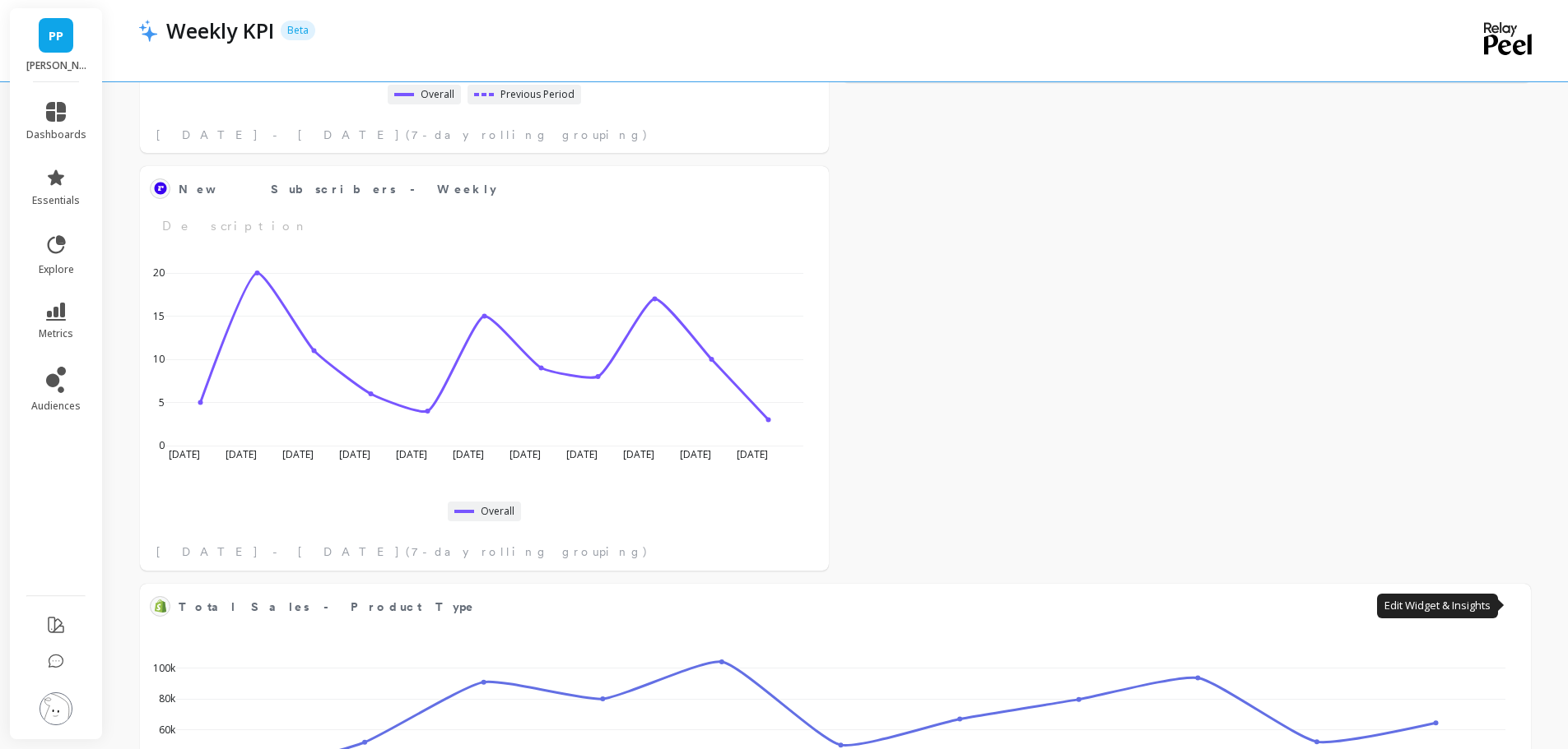
click at [1507, 608] on button at bounding box center [1511, 607] width 20 height 23
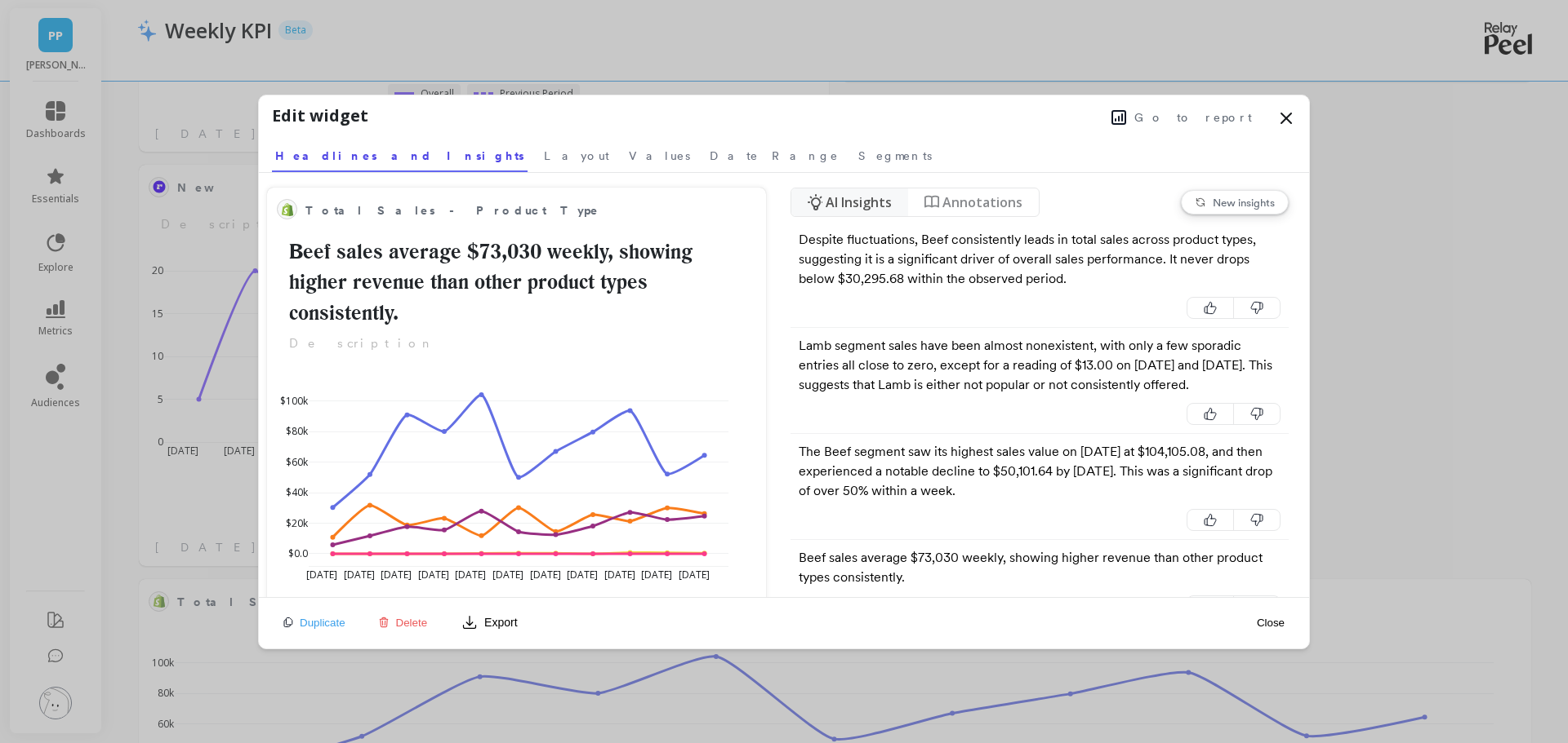
click at [544, 155] on span "Layout" at bounding box center [576, 156] width 65 height 16
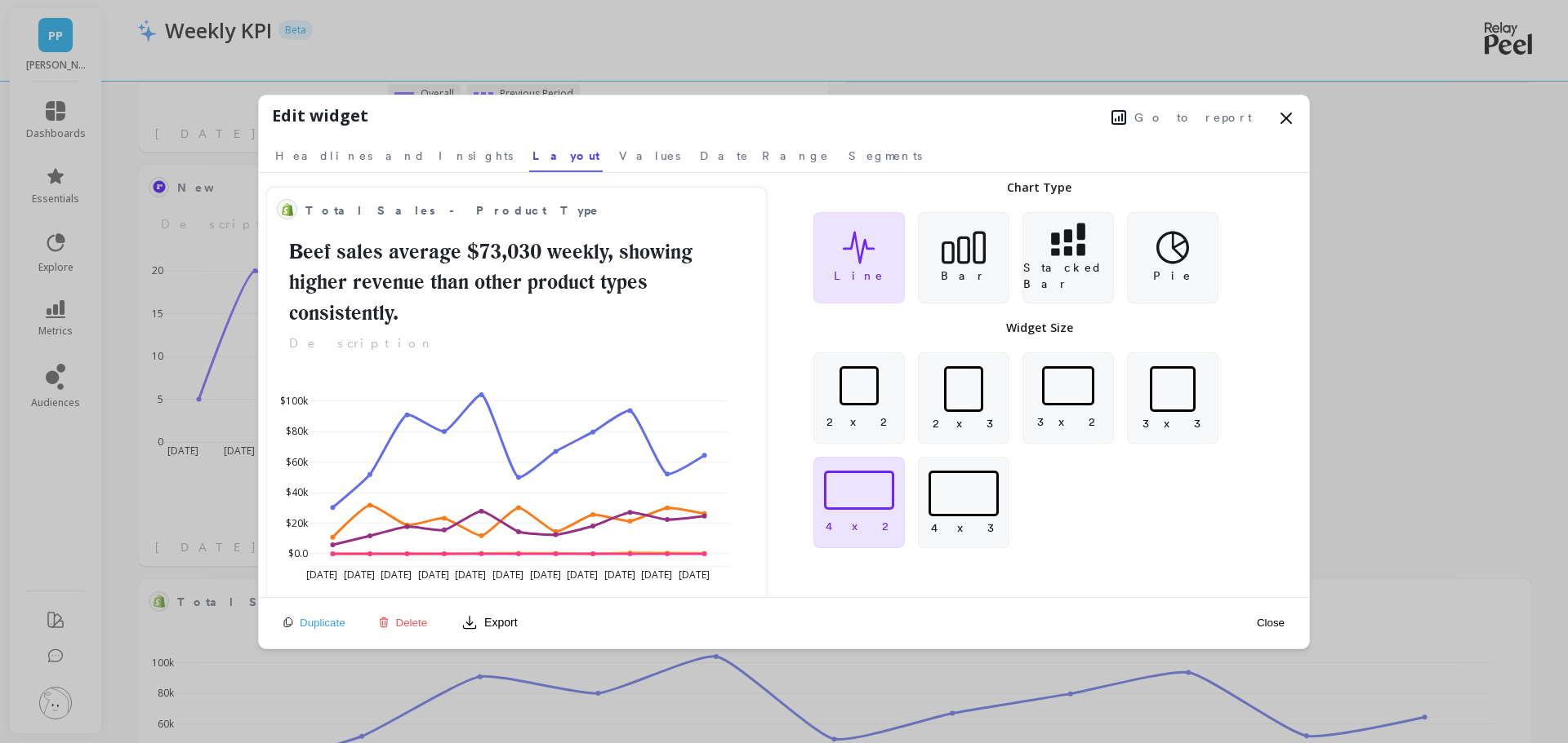
click at [865, 407] on div "2 x 2" at bounding box center [859, 398] width 92 height 92
click at [1274, 621] on button "Close" at bounding box center [1270, 623] width 37 height 14
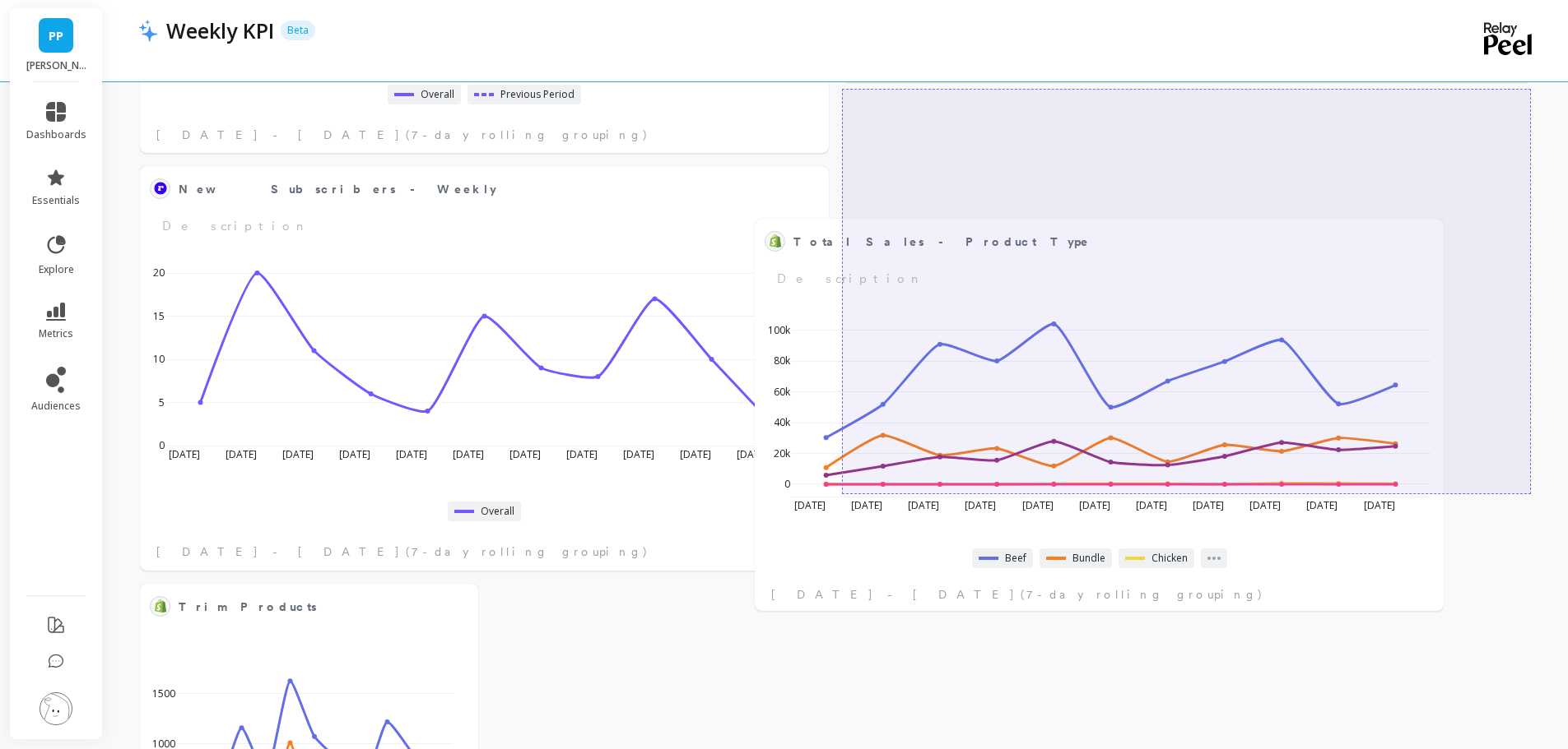
drag, startPoint x: 685, startPoint y: 608, endPoint x: 1299, endPoint y: 244, distance: 713.8
click at [1299, 244] on span "Total Sales - Product Type" at bounding box center [1087, 242] width 588 height 23
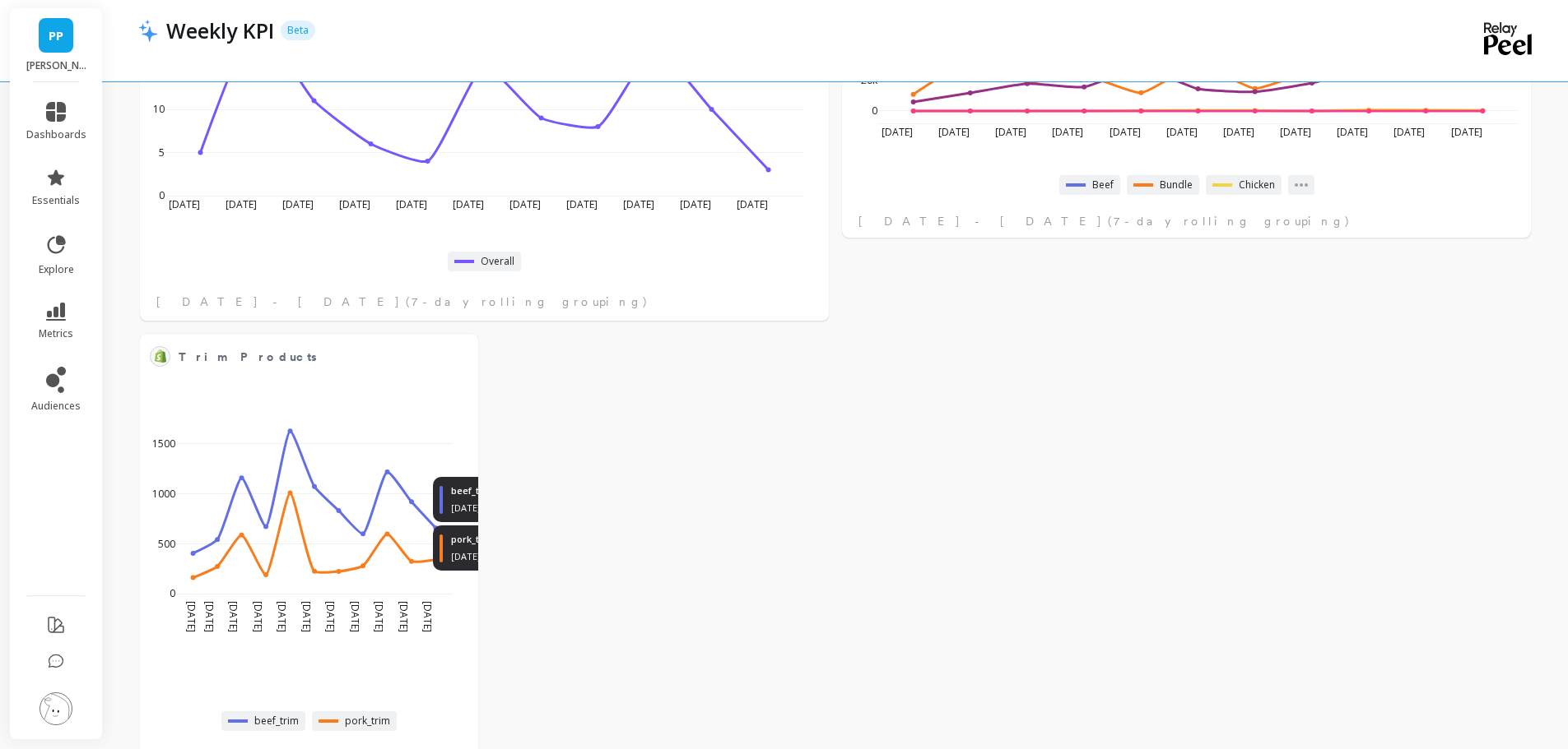
scroll to position [1975, 0]
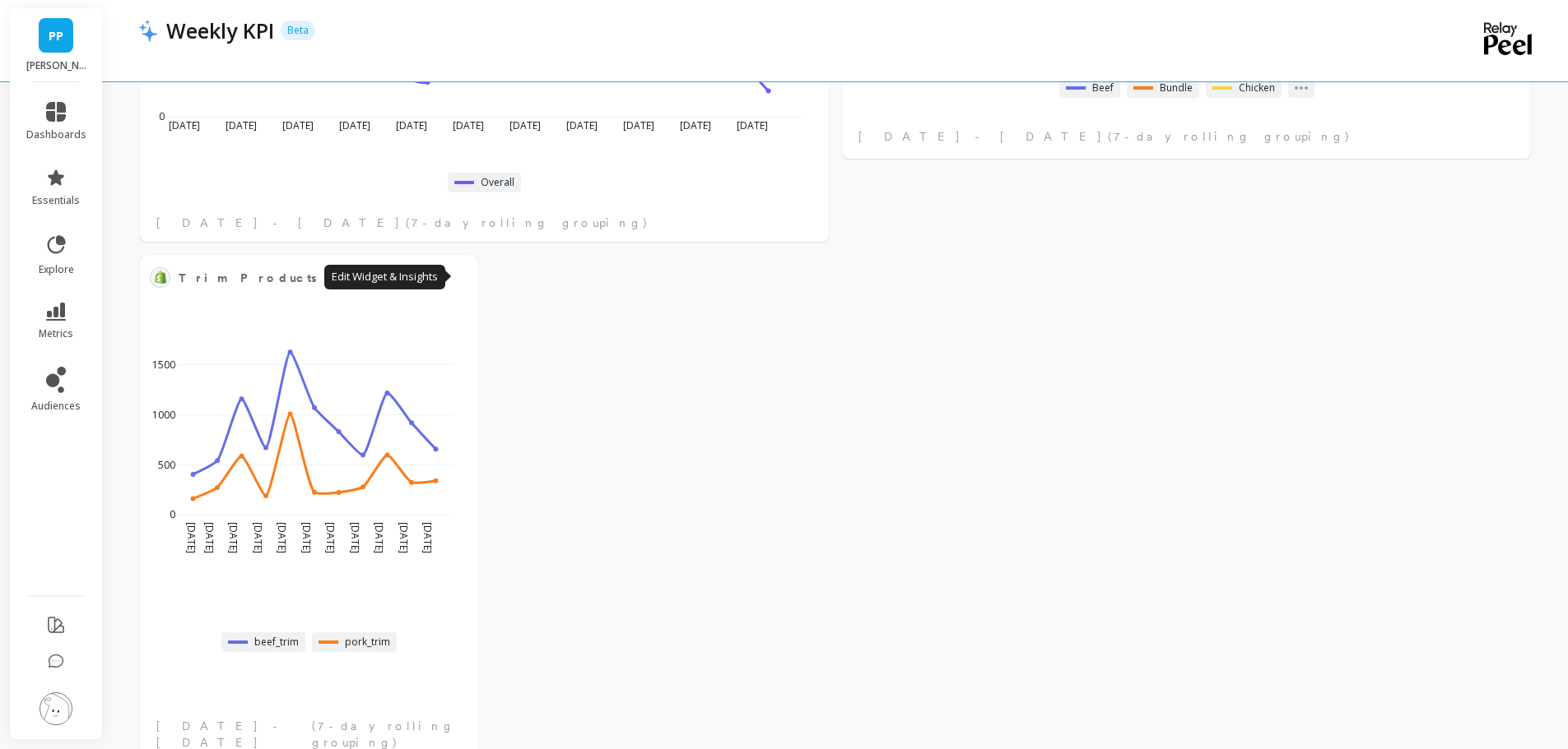
click at [466, 272] on button at bounding box center [458, 277] width 20 height 23
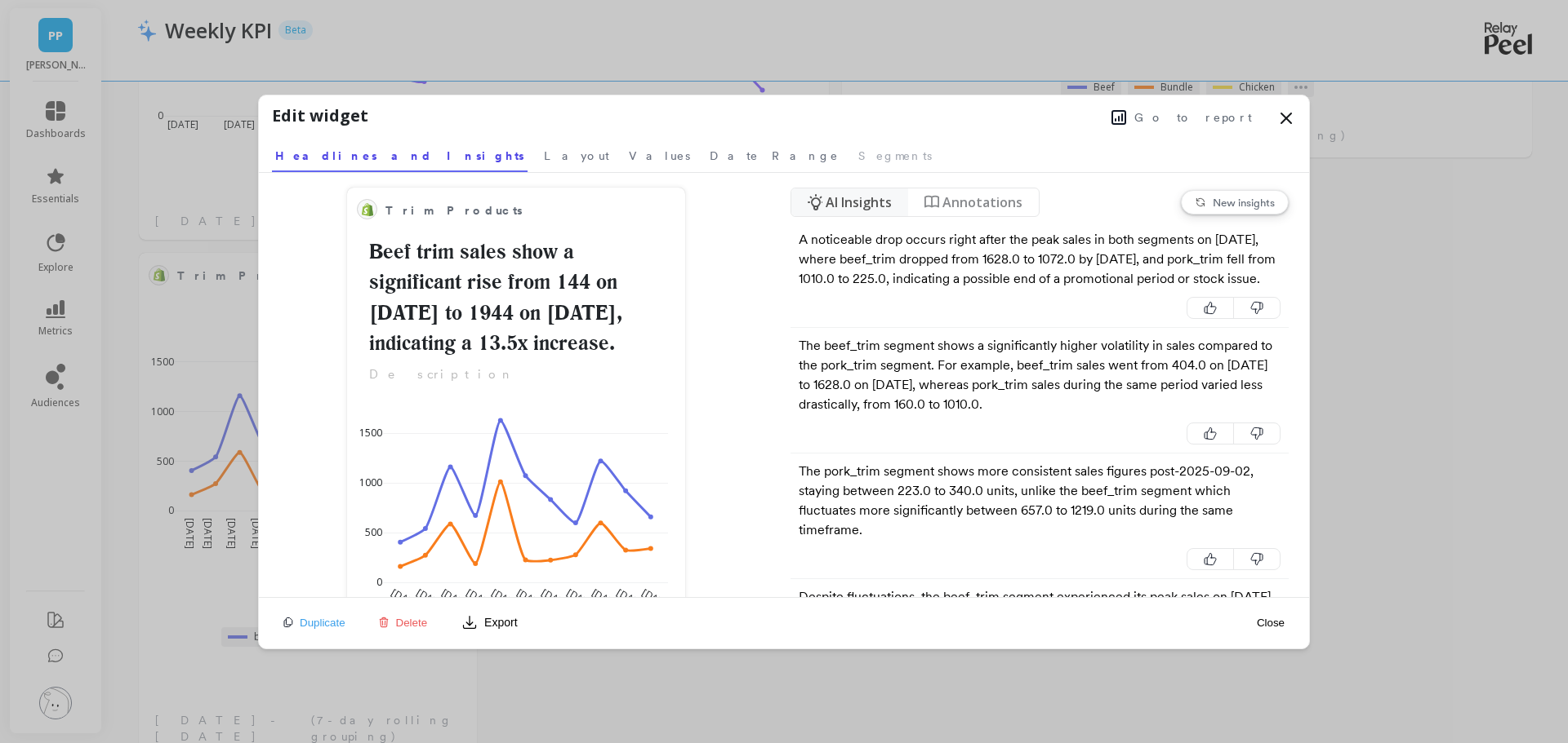
click at [544, 149] on span "Layout" at bounding box center [576, 156] width 65 height 16
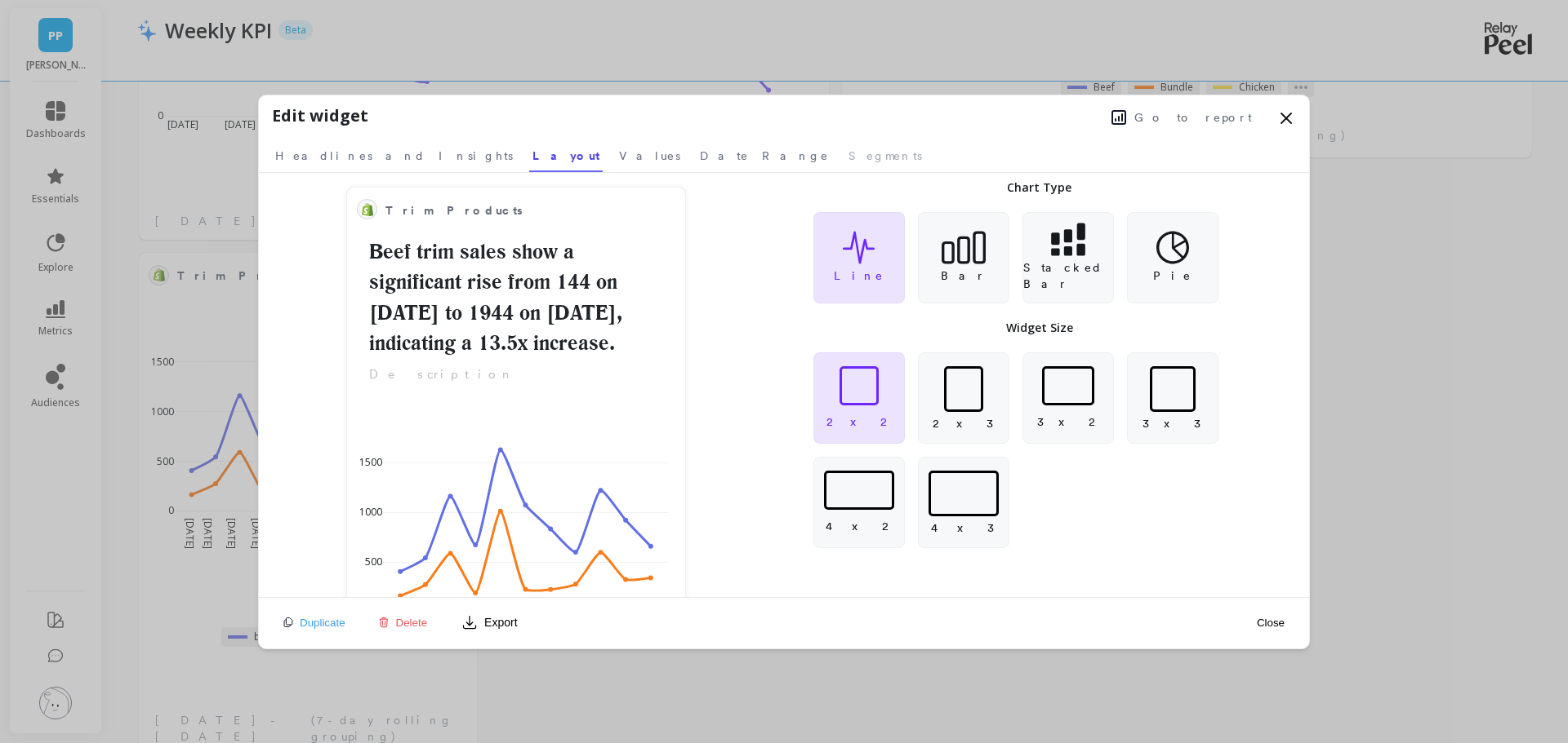
click at [870, 396] on div at bounding box center [858, 386] width 39 height 39
click at [1278, 626] on button "Close" at bounding box center [1270, 623] width 37 height 14
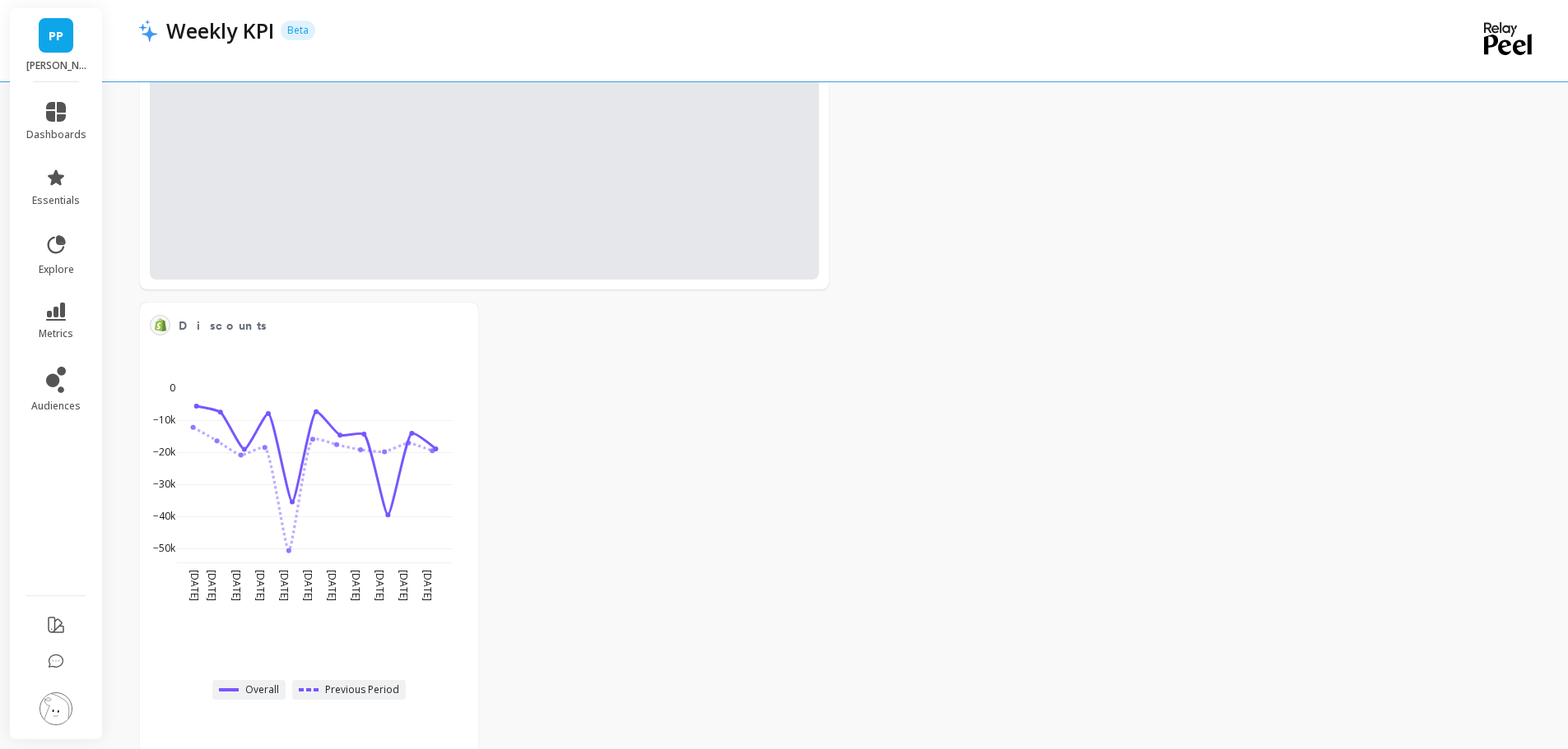
scroll to position [2304, 0]
click at [299, 371] on div "Aug 3 2025 Aug 10 Aug 17 Aug 24 Aug 31 Sep 7 Sep 14 Sep 21 Sep 28 Oct 5 Oct 12 …" at bounding box center [302, 484] width 316 height 242
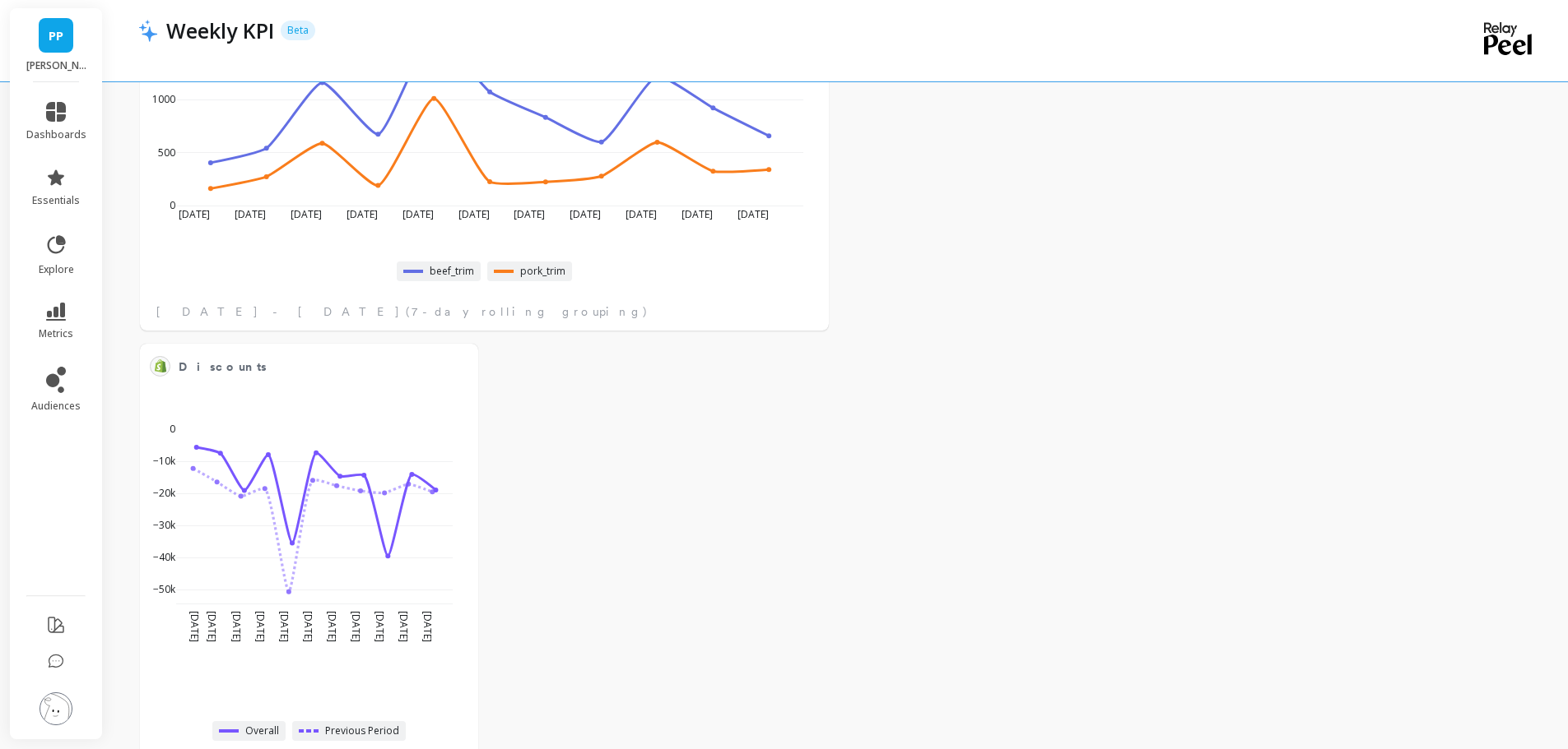
click at [458, 323] on div "Aug 3 2025 Aug 10 Aug 17 Aug 24 Aug 31 Sep 7 Sep 14 Sep 21 Sep 28 Oct 5 Oct 12 …" at bounding box center [483, 165] width 689 height 332
click at [478, 344] on div at bounding box center [478, 344] width 0 height 0
click at [465, 372] on button at bounding box center [458, 366] width 20 height 23
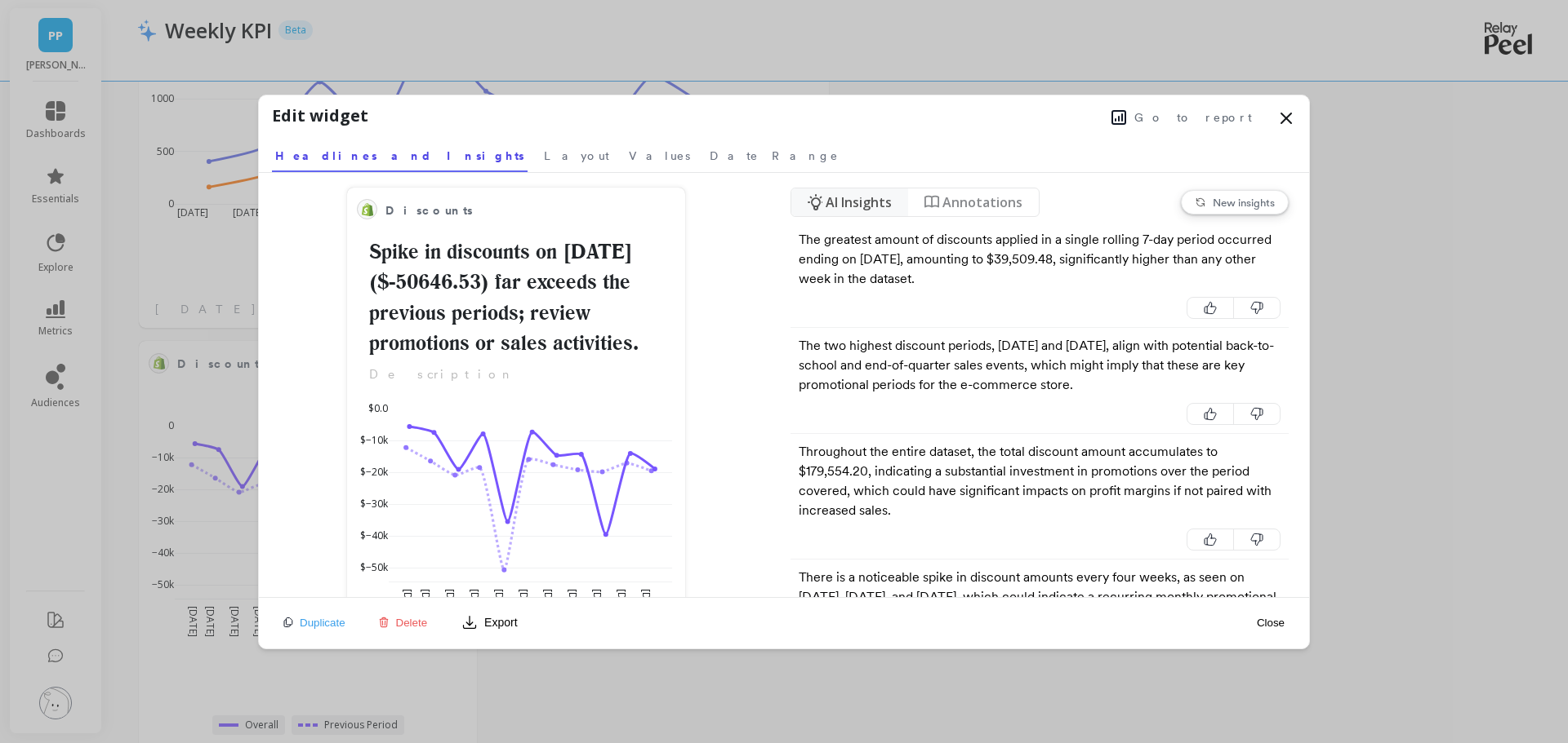
drag, startPoint x: 427, startPoint y: 138, endPoint x: 435, endPoint y: 155, distance: 18.8
click at [541, 143] on link "Layout" at bounding box center [576, 153] width 72 height 37
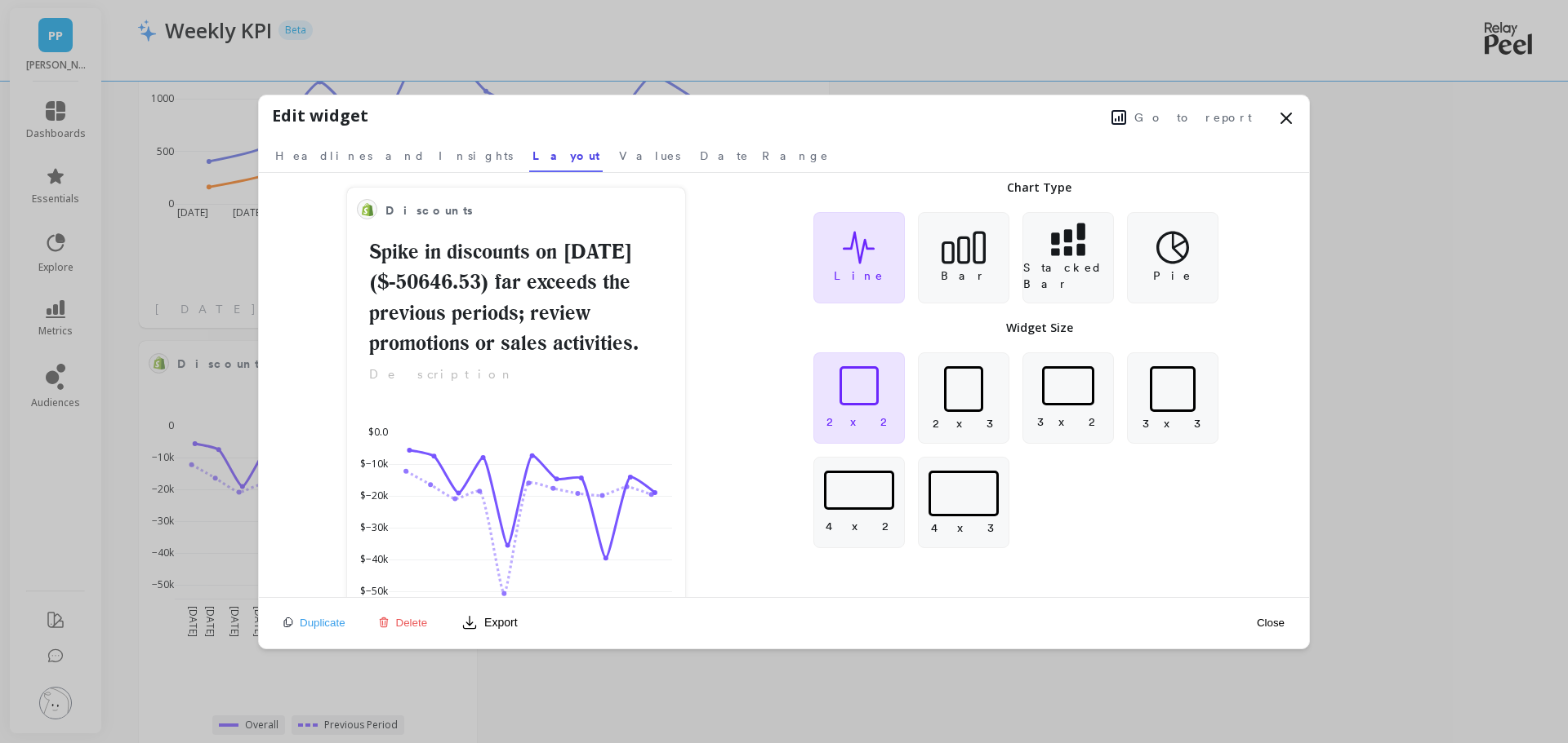
click at [830, 372] on div at bounding box center [859, 386] width 90 height 39
click at [1278, 621] on button "Close" at bounding box center [1270, 623] width 37 height 14
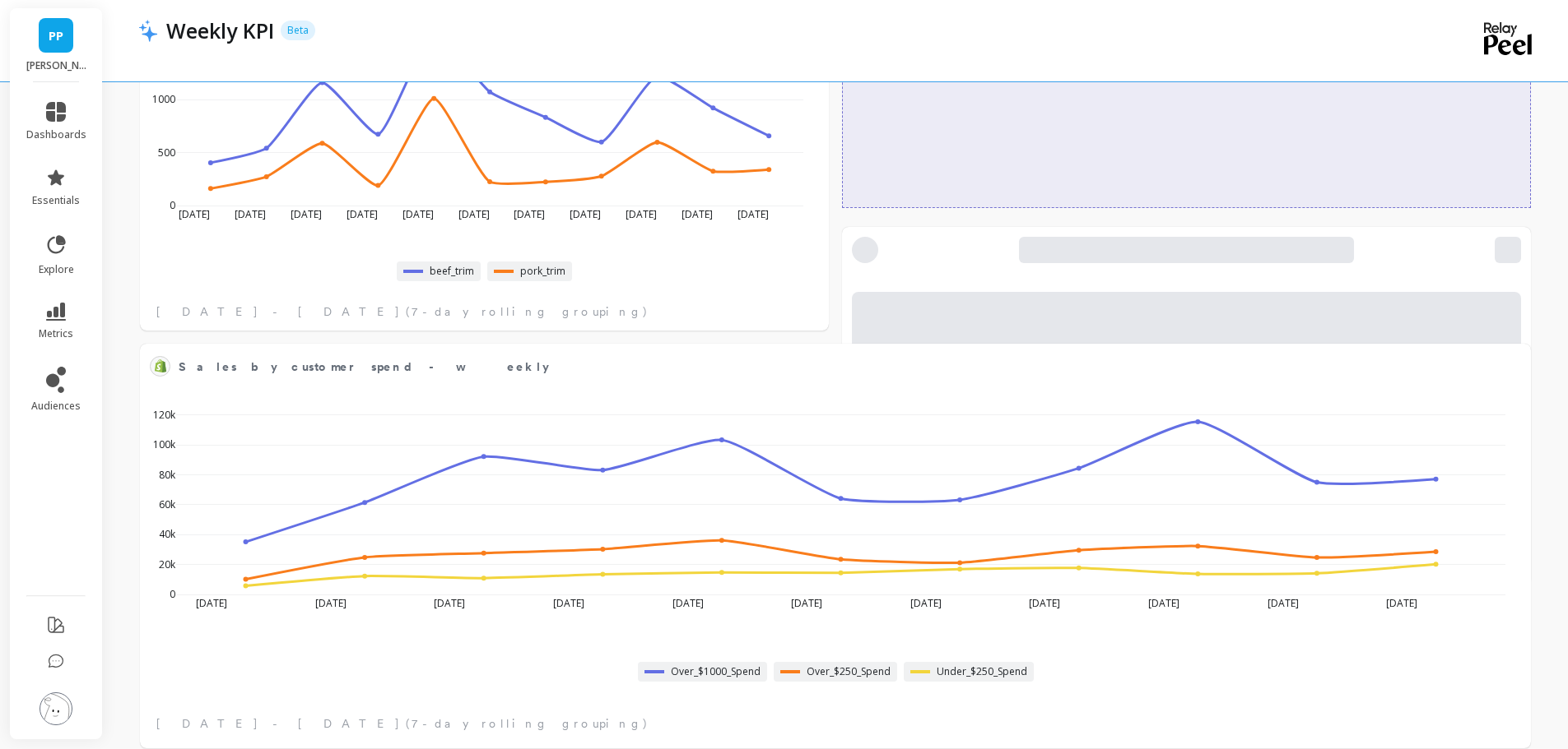
click at [1203, 248] on div at bounding box center [1186, 406] width 689 height 359
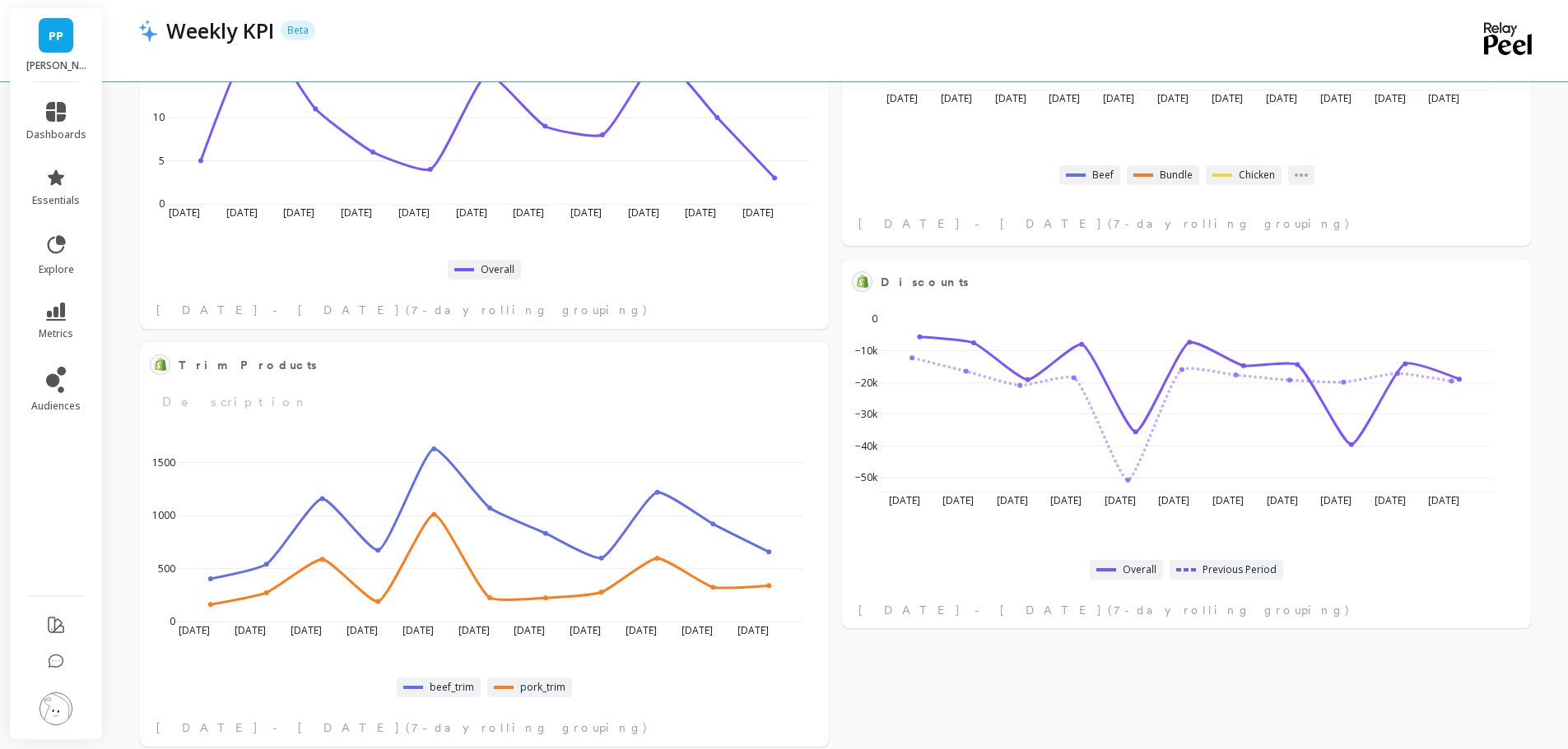
scroll to position [1975, 0]
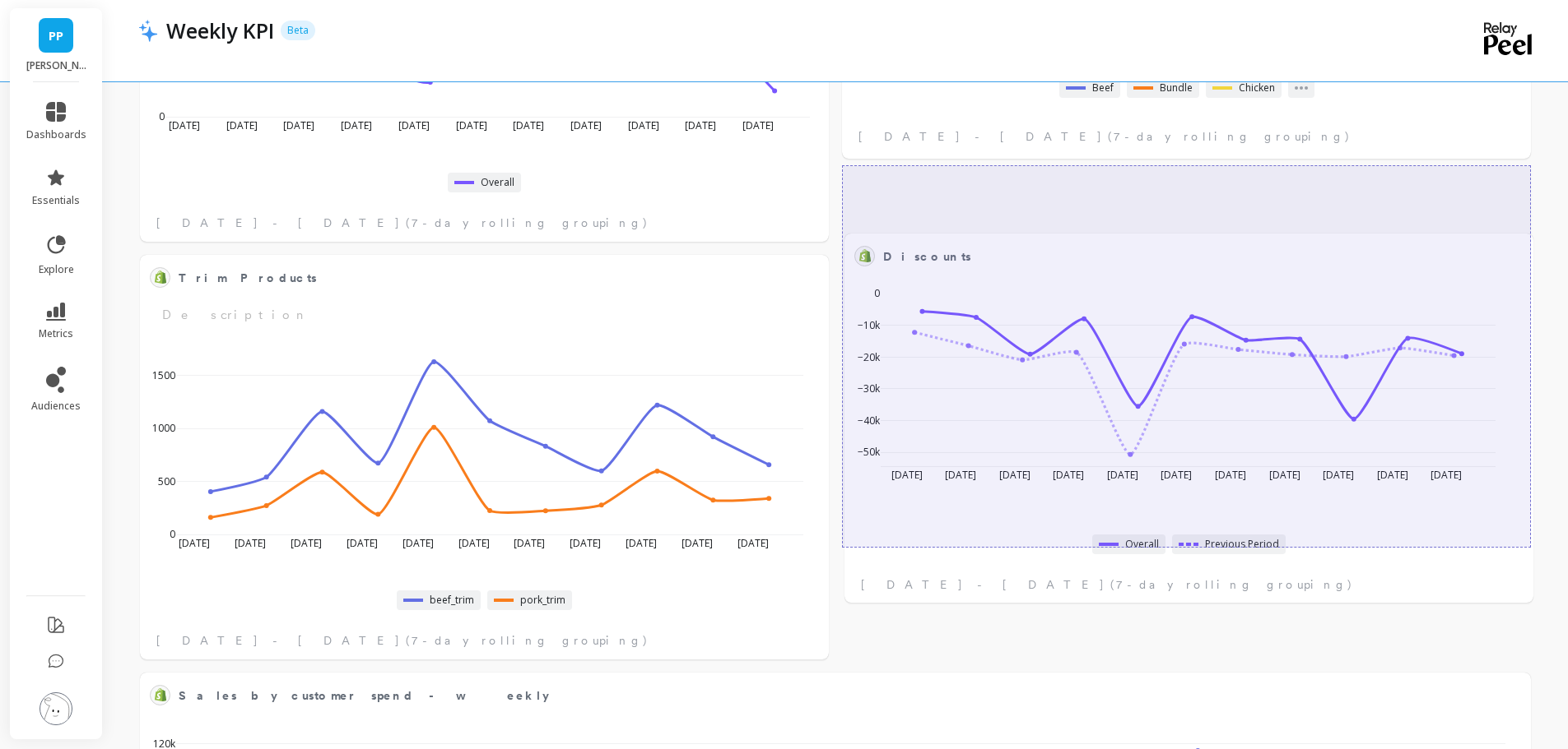
drag, startPoint x: 1219, startPoint y: 212, endPoint x: 1220, endPoint y: 297, distance: 85.0
click at [1220, 297] on div "Aug 3 2025 Aug 10 Aug 17 Aug 24 Aug 31 Sep 7 Sep 14 Sep 21 Sep 28 Oct 5 Oct 12 …" at bounding box center [1176, 389] width 654 height 229
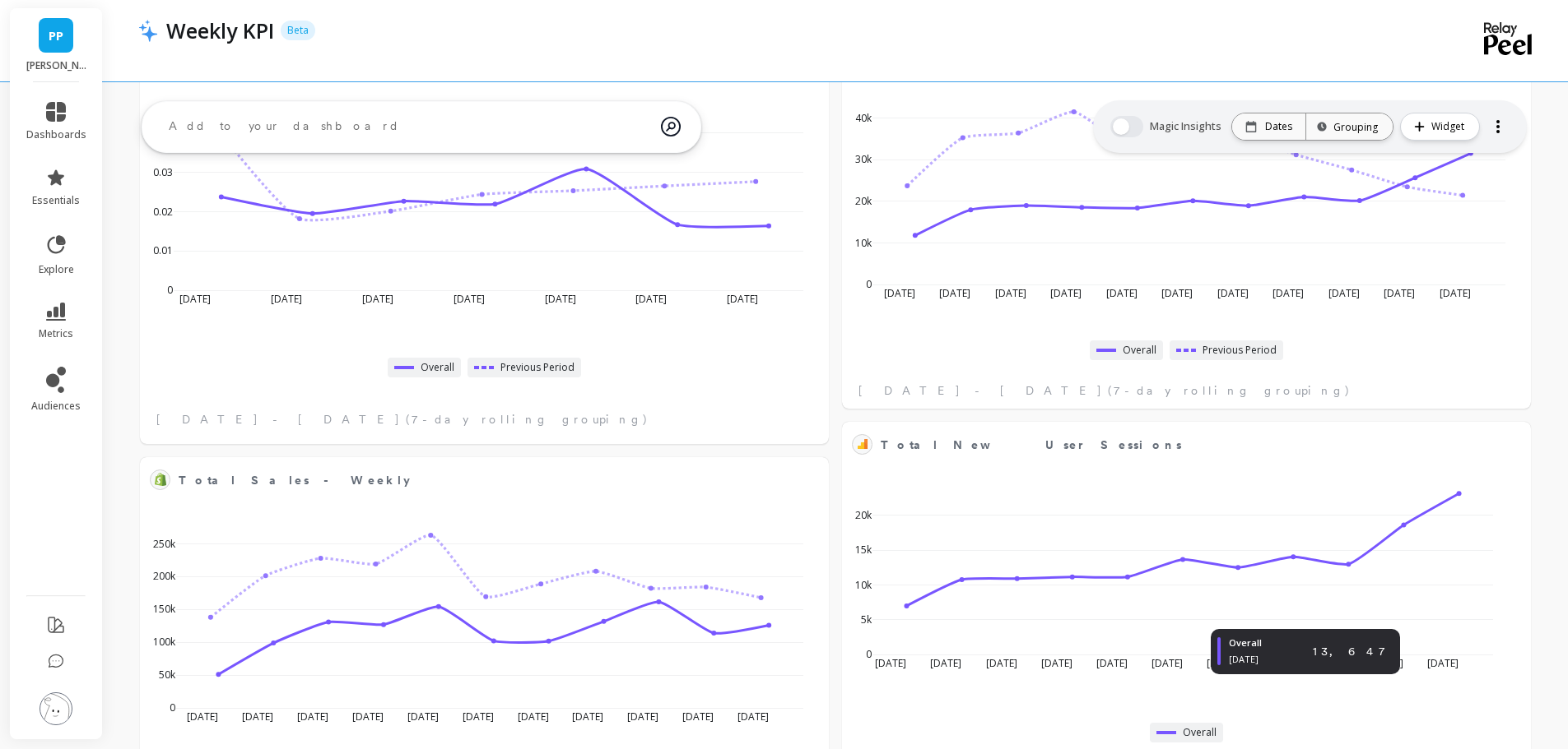
scroll to position [0, 0]
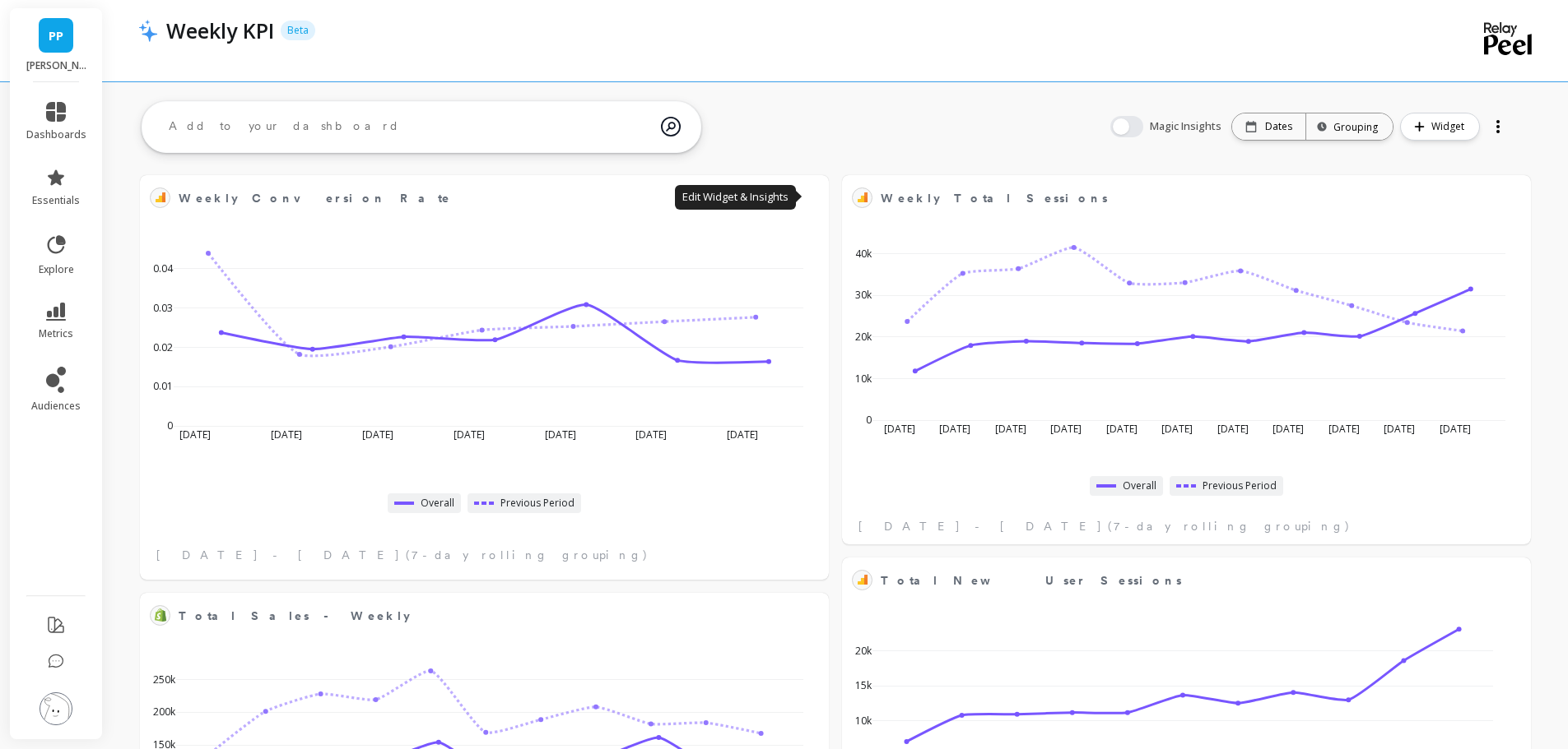
click at [800, 195] on button at bounding box center [809, 197] width 20 height 23
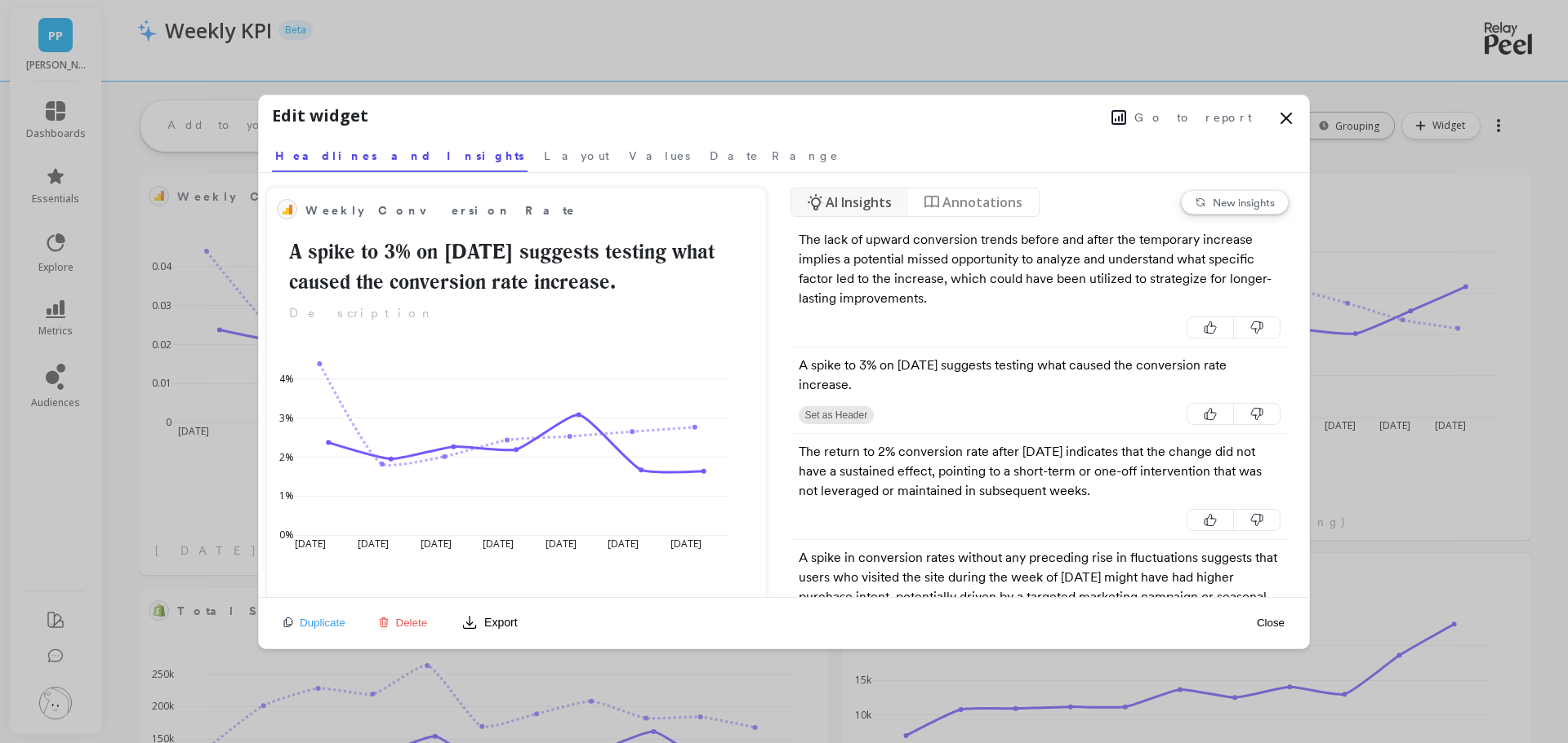
click at [407, 153] on nav "Headlines and Insights Layout Values Date Range" at bounding box center [784, 153] width 1024 height 37
click at [544, 155] on span "Layout" at bounding box center [576, 156] width 65 height 16
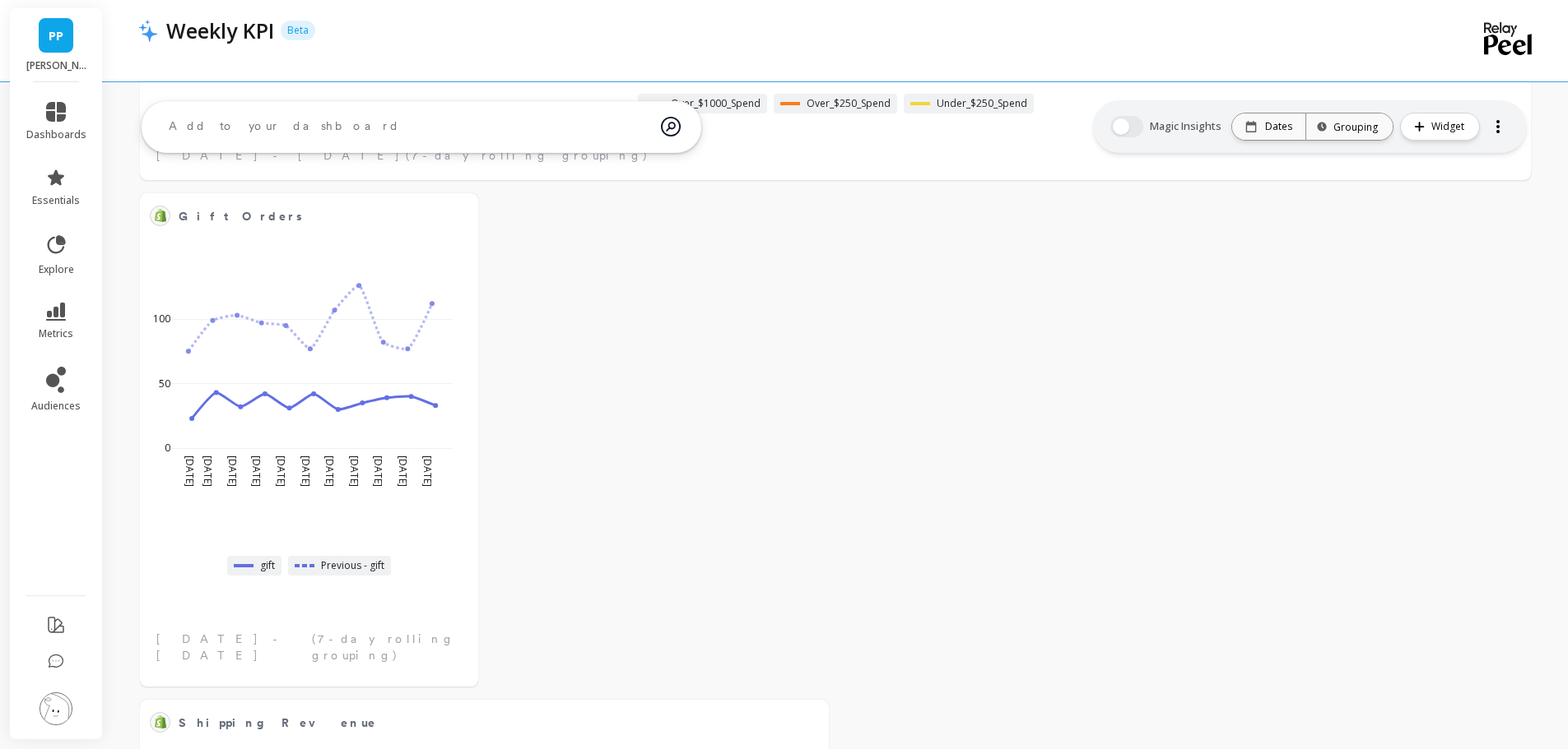
scroll to position [2384, 0]
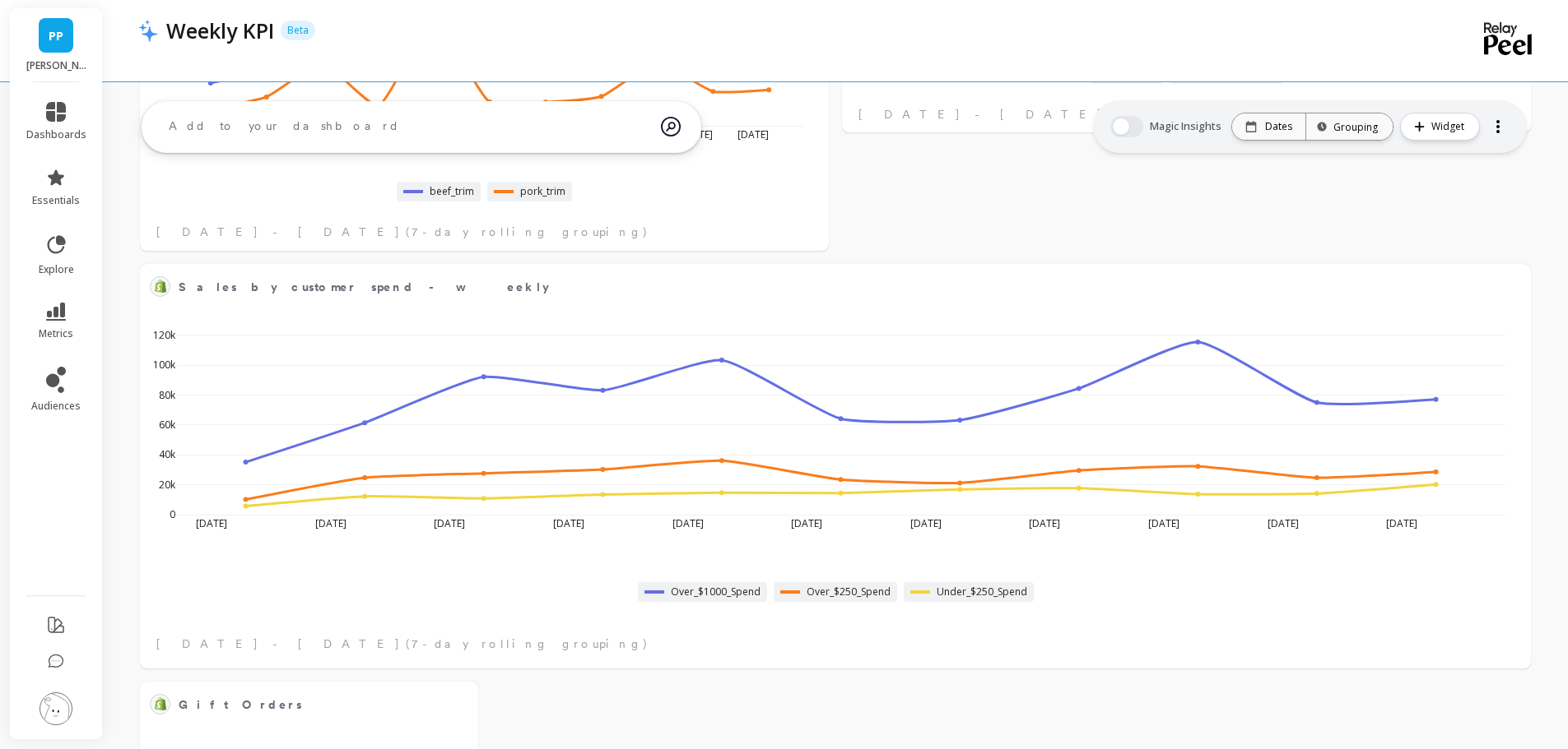
click at [1530, 264] on div at bounding box center [1530, 264] width 0 height 0
click at [1515, 282] on button at bounding box center [1511, 286] width 20 height 23
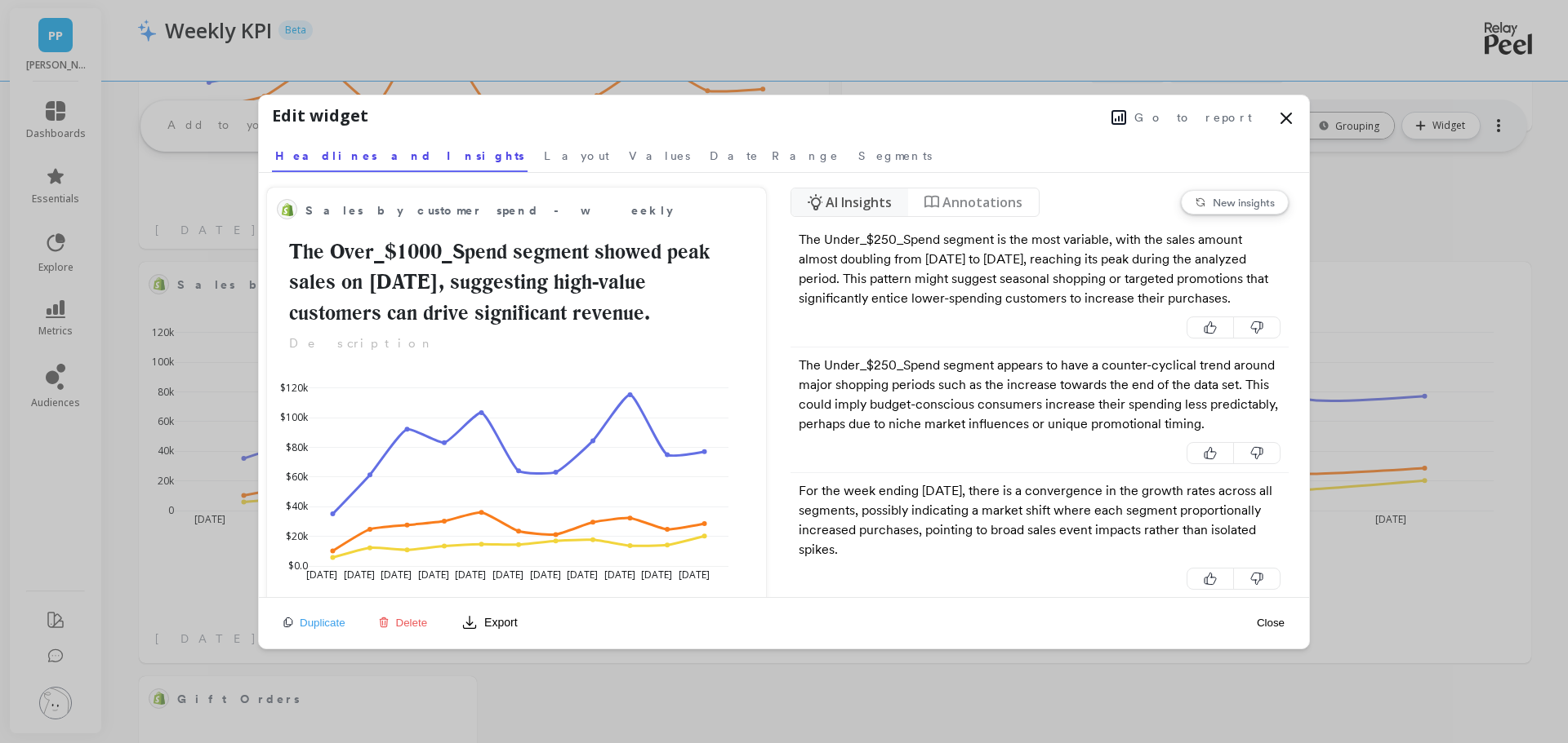
click at [544, 159] on span "Layout" at bounding box center [576, 156] width 65 height 16
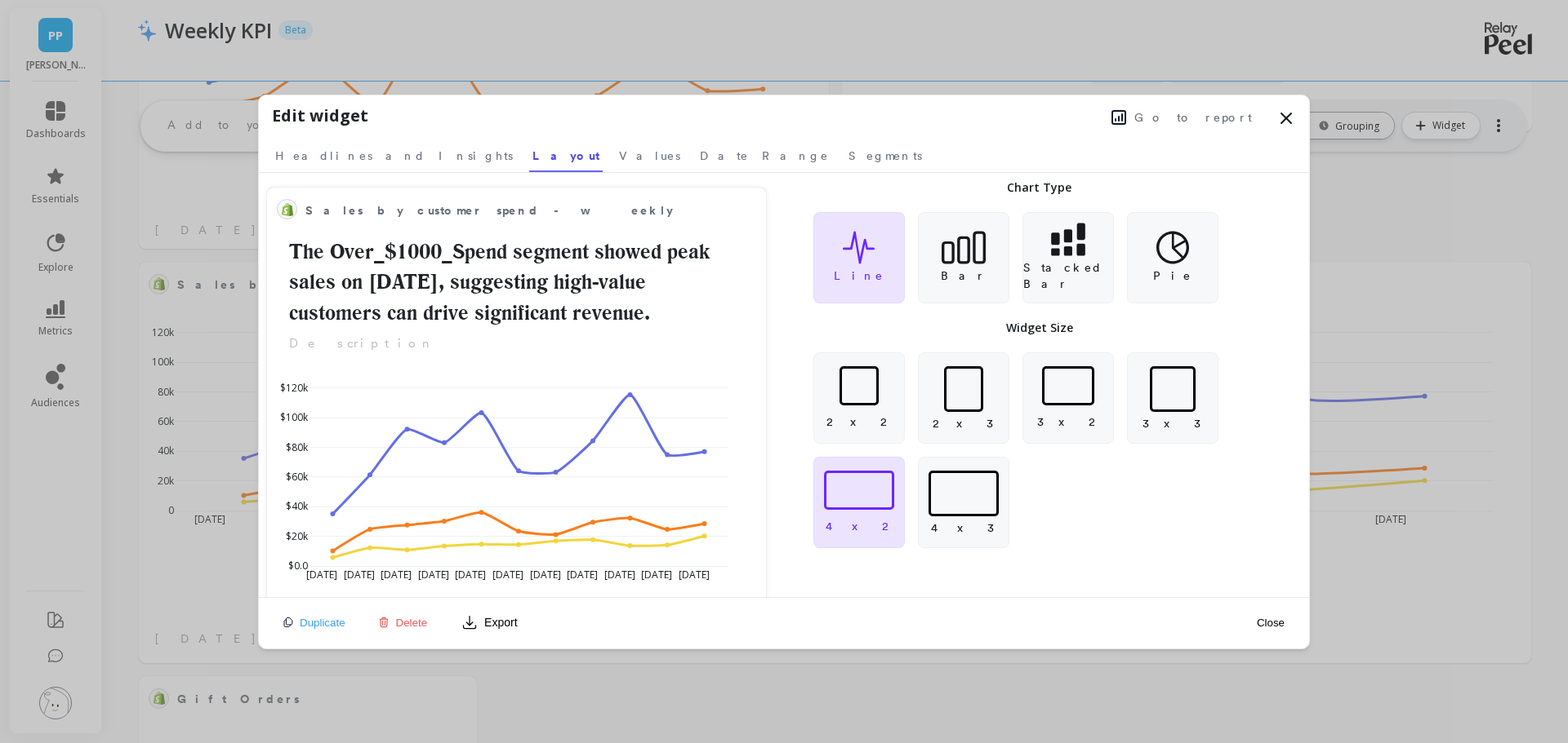
click at [863, 419] on p "2 x 2" at bounding box center [859, 421] width 65 height 16
click at [1271, 620] on button "Close" at bounding box center [1270, 623] width 37 height 14
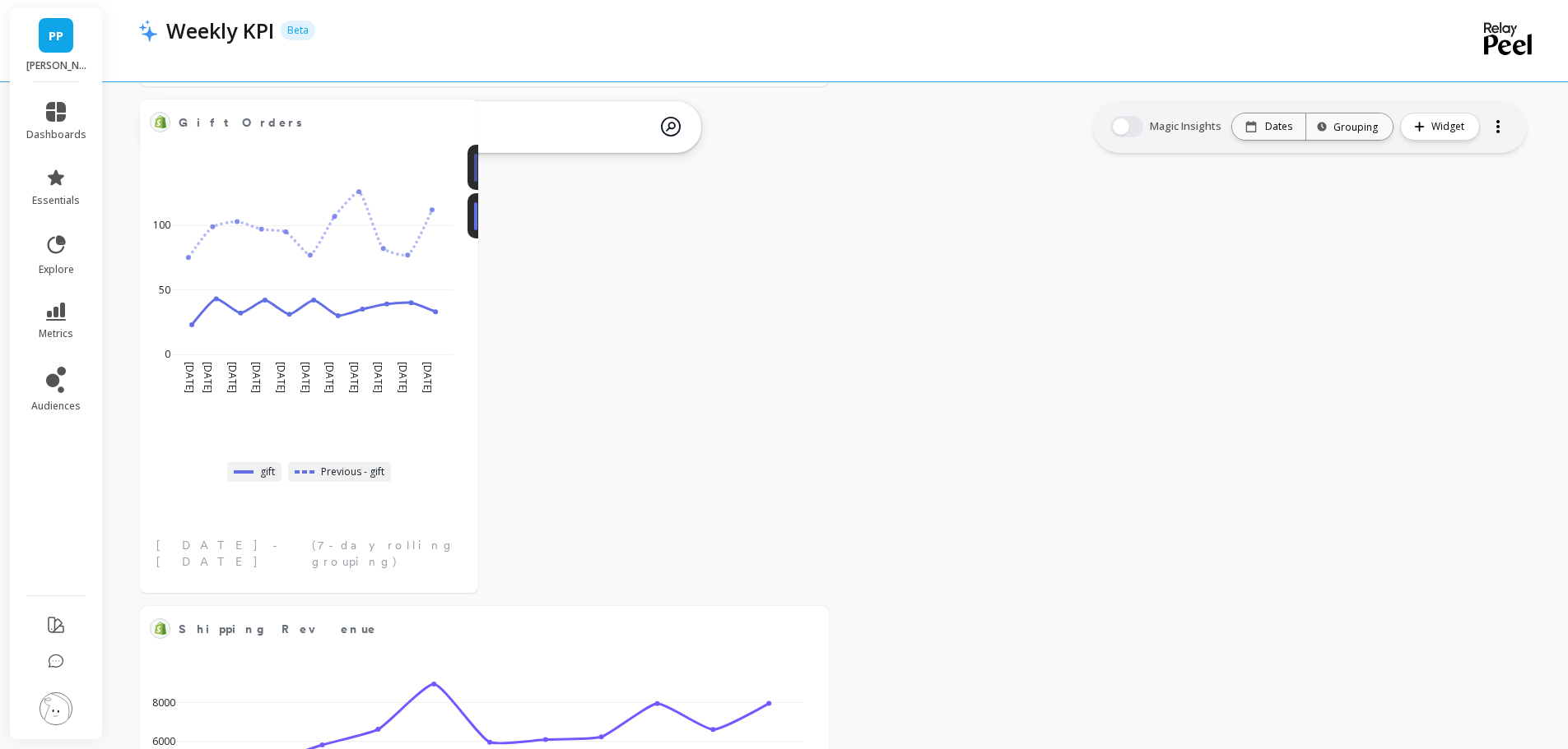
scroll to position [2466, 0]
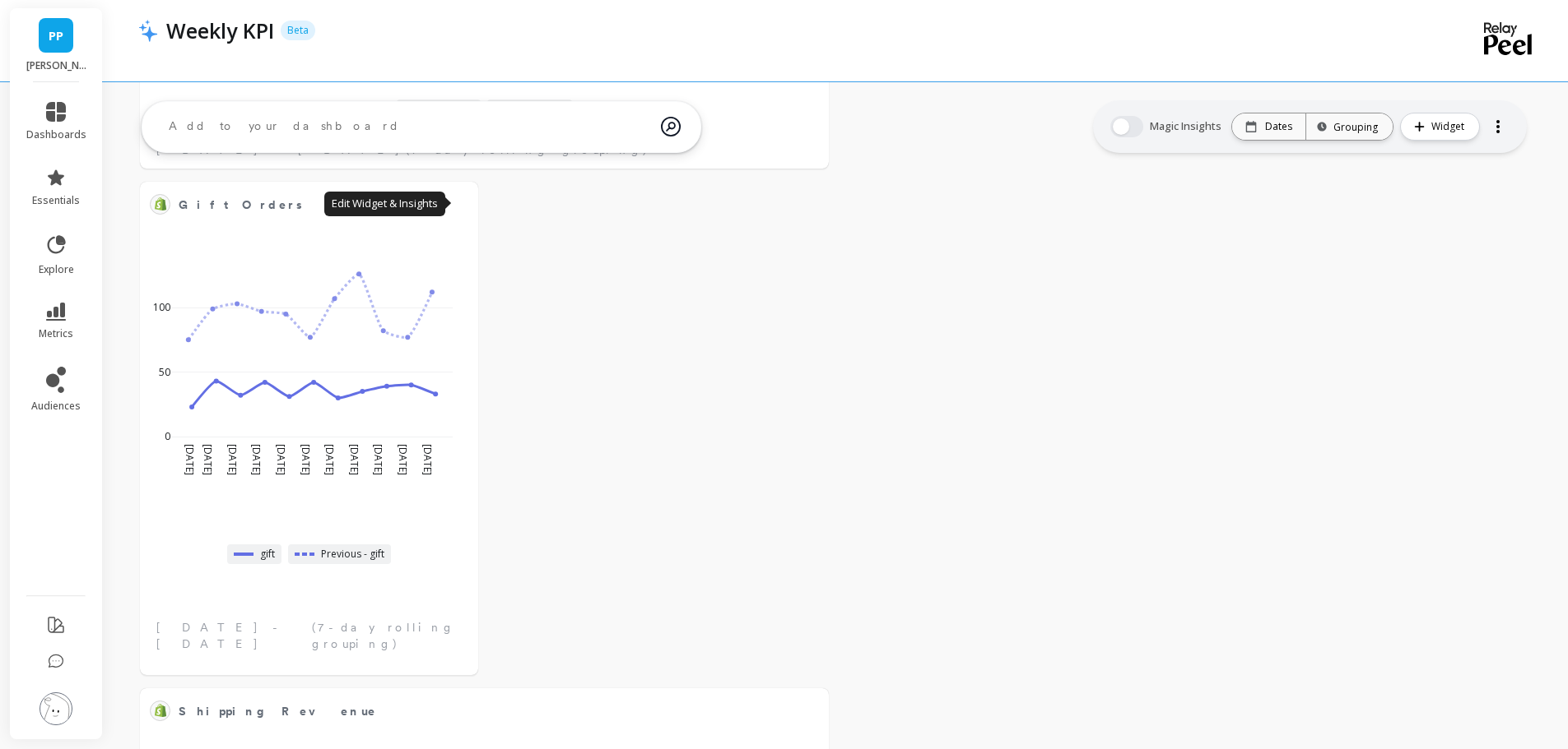
click at [459, 212] on button at bounding box center [458, 204] width 20 height 23
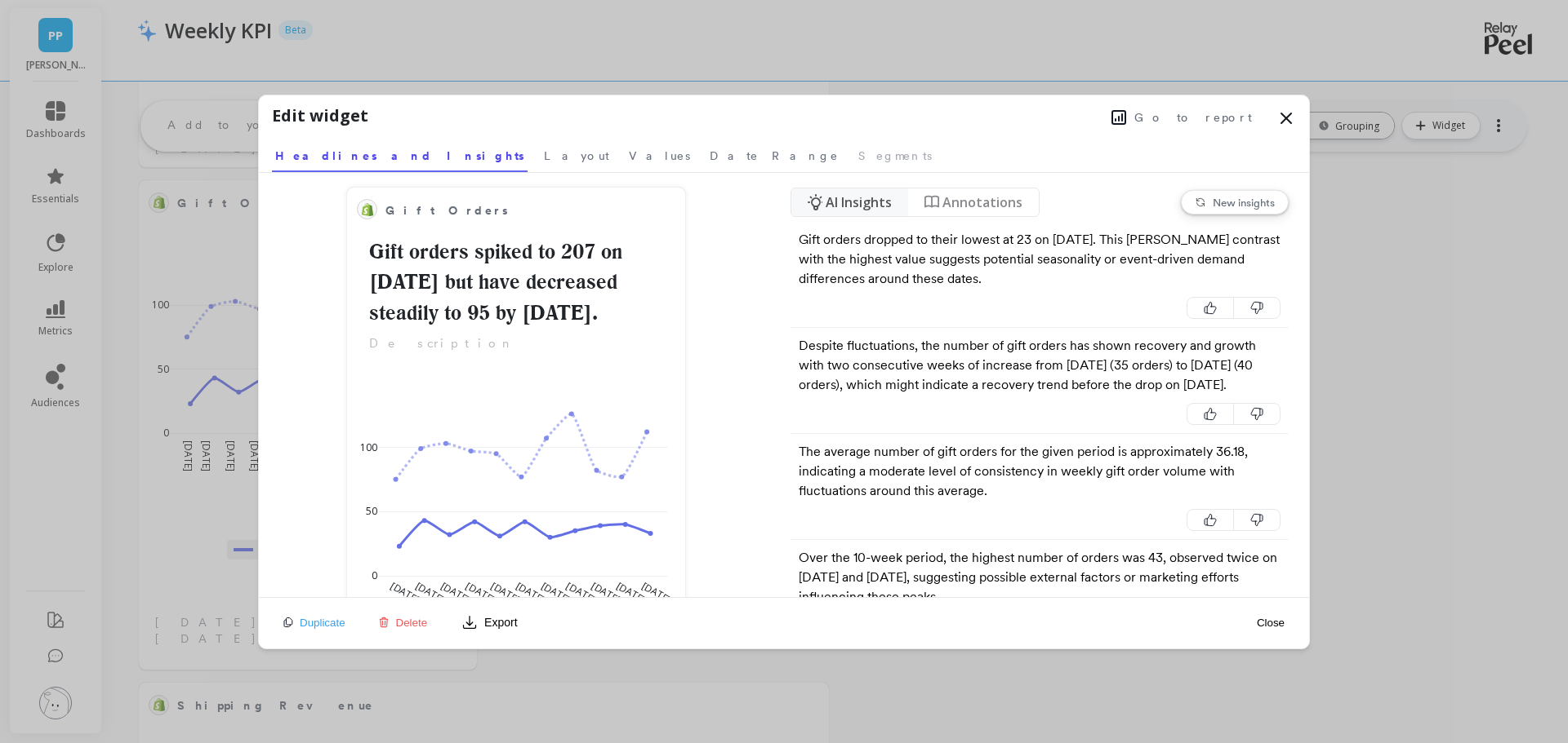
drag, startPoint x: 430, startPoint y: 157, endPoint x: 710, endPoint y: 330, distance: 329.1
click at [544, 158] on span "Layout" at bounding box center [576, 156] width 65 height 16
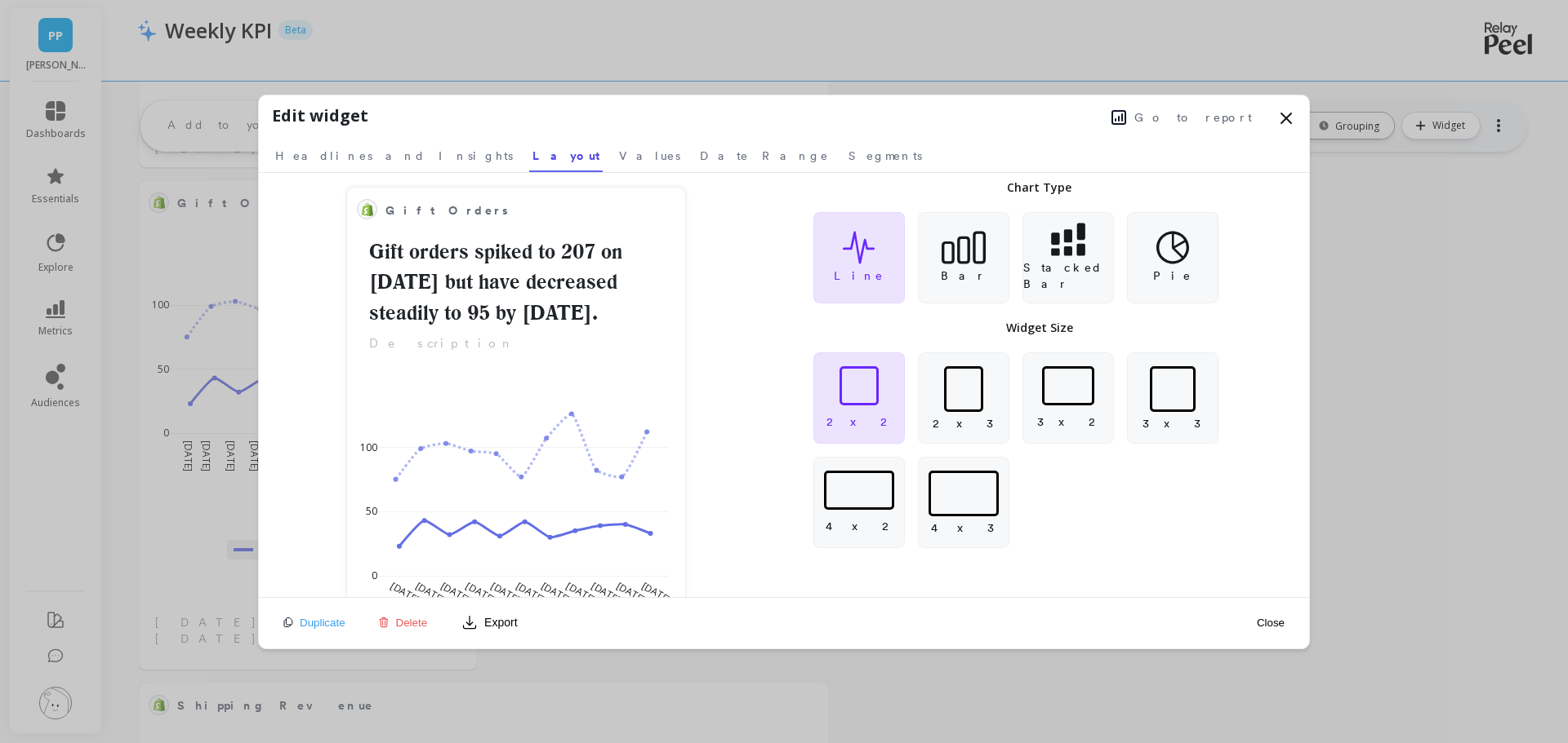
click at [870, 402] on div at bounding box center [858, 386] width 39 height 39
click at [1262, 623] on button "Close" at bounding box center [1270, 623] width 37 height 14
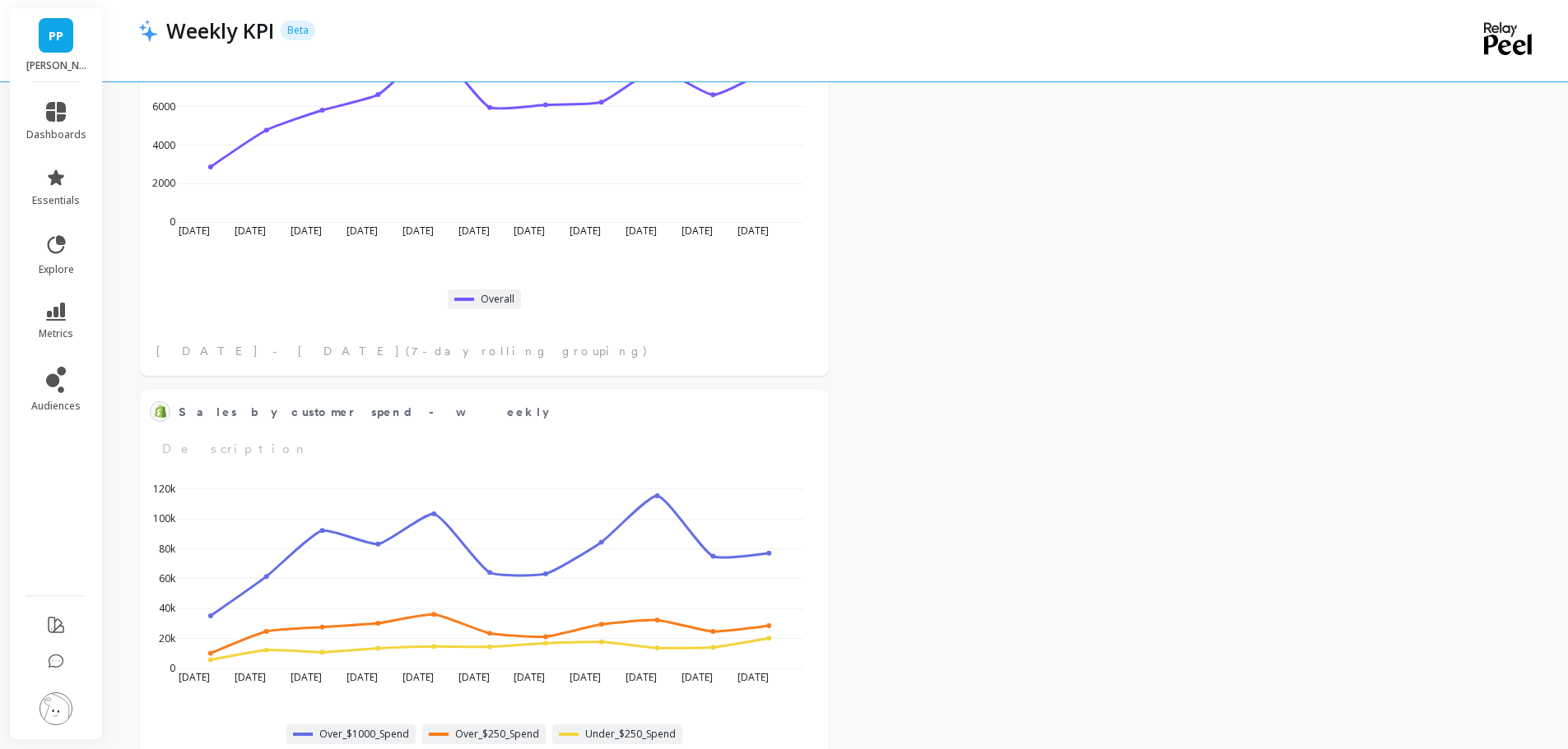
scroll to position [2795, 0]
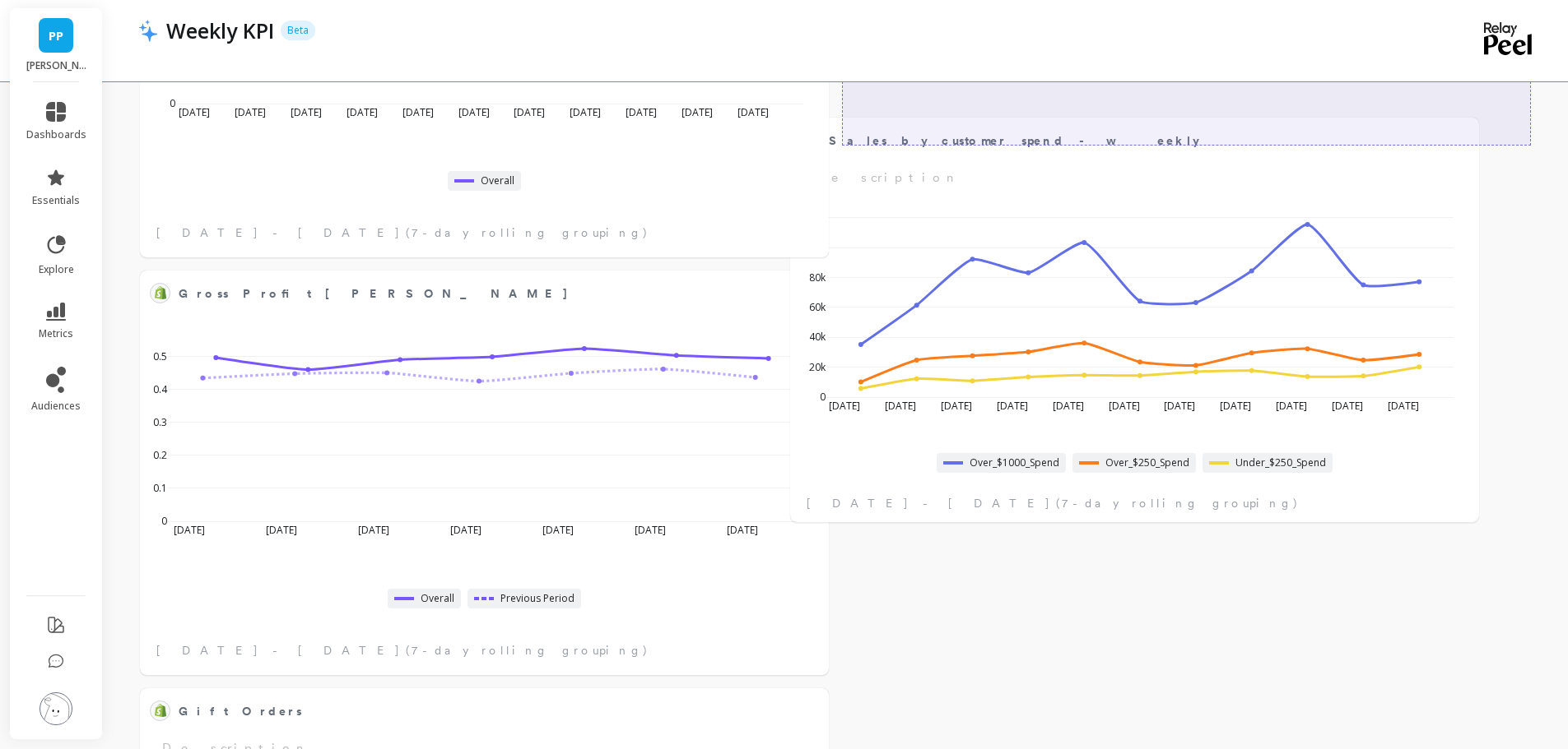
drag, startPoint x: 630, startPoint y: 317, endPoint x: 1280, endPoint y: 164, distance: 667.8
click at [1280, 164] on div "Sales by customer spend - weekly Edit Widget & Insights Description" at bounding box center [1135, 157] width 669 height 60
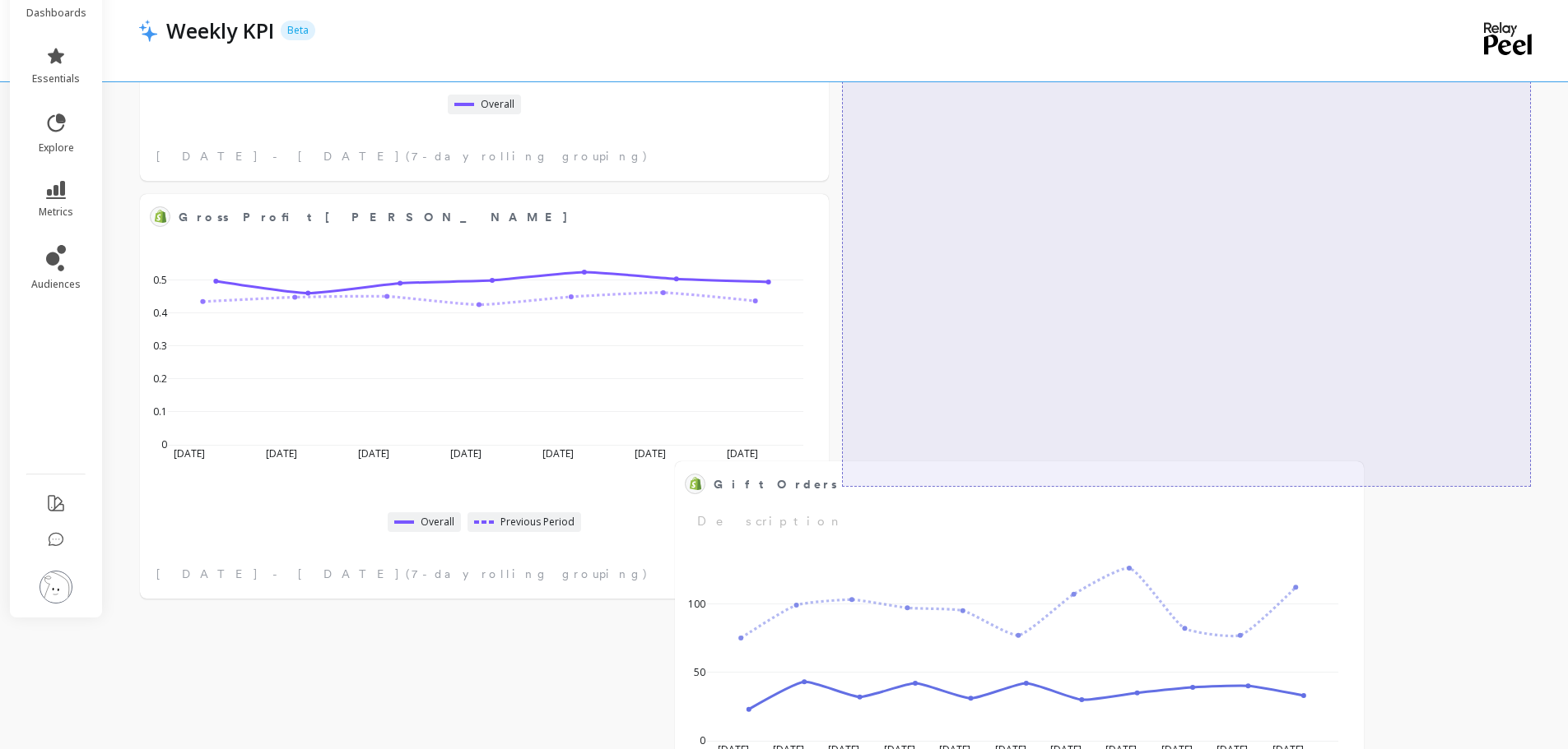
scroll to position [2748, 0]
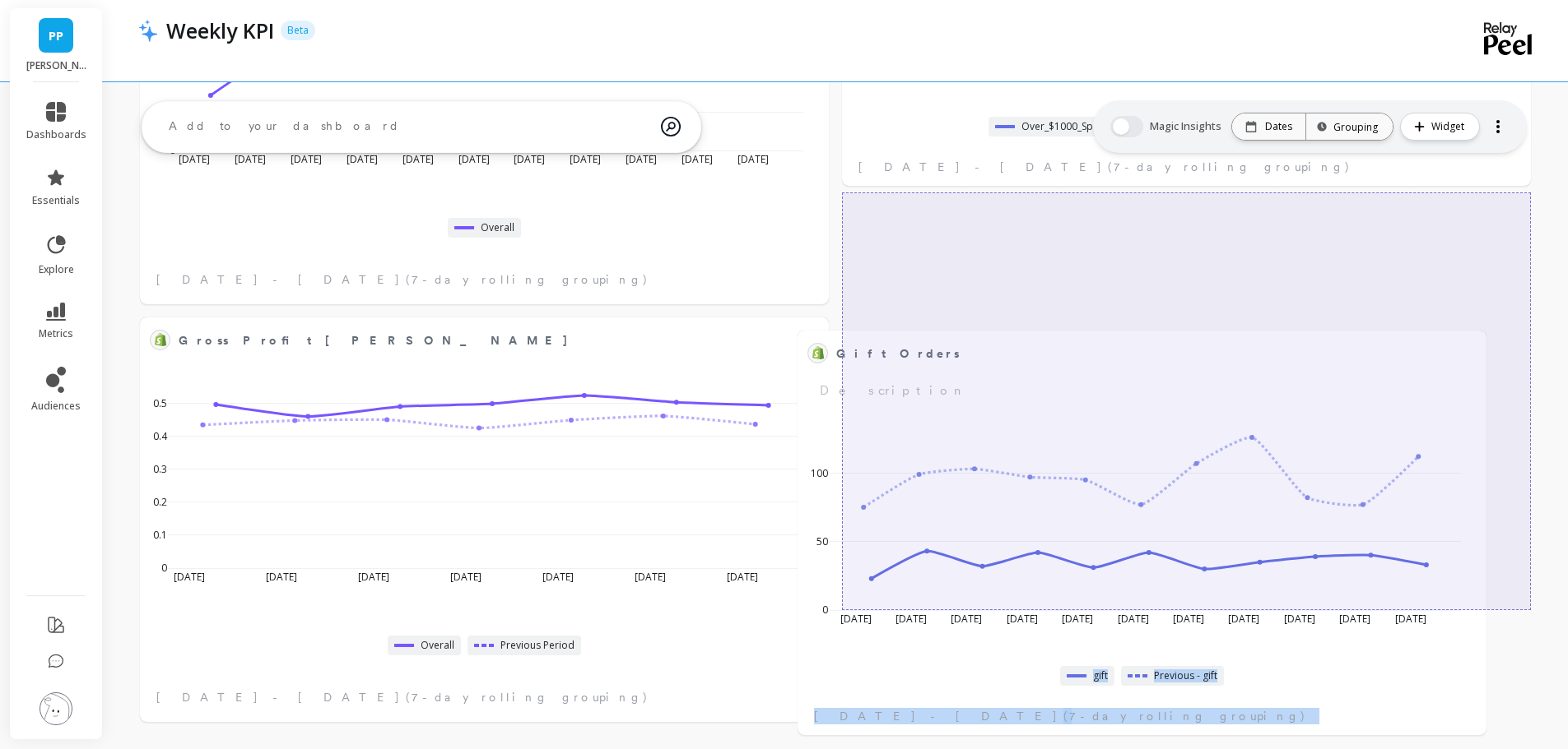
drag, startPoint x: 519, startPoint y: 365, endPoint x: 1194, endPoint y: 358, distance: 675.0
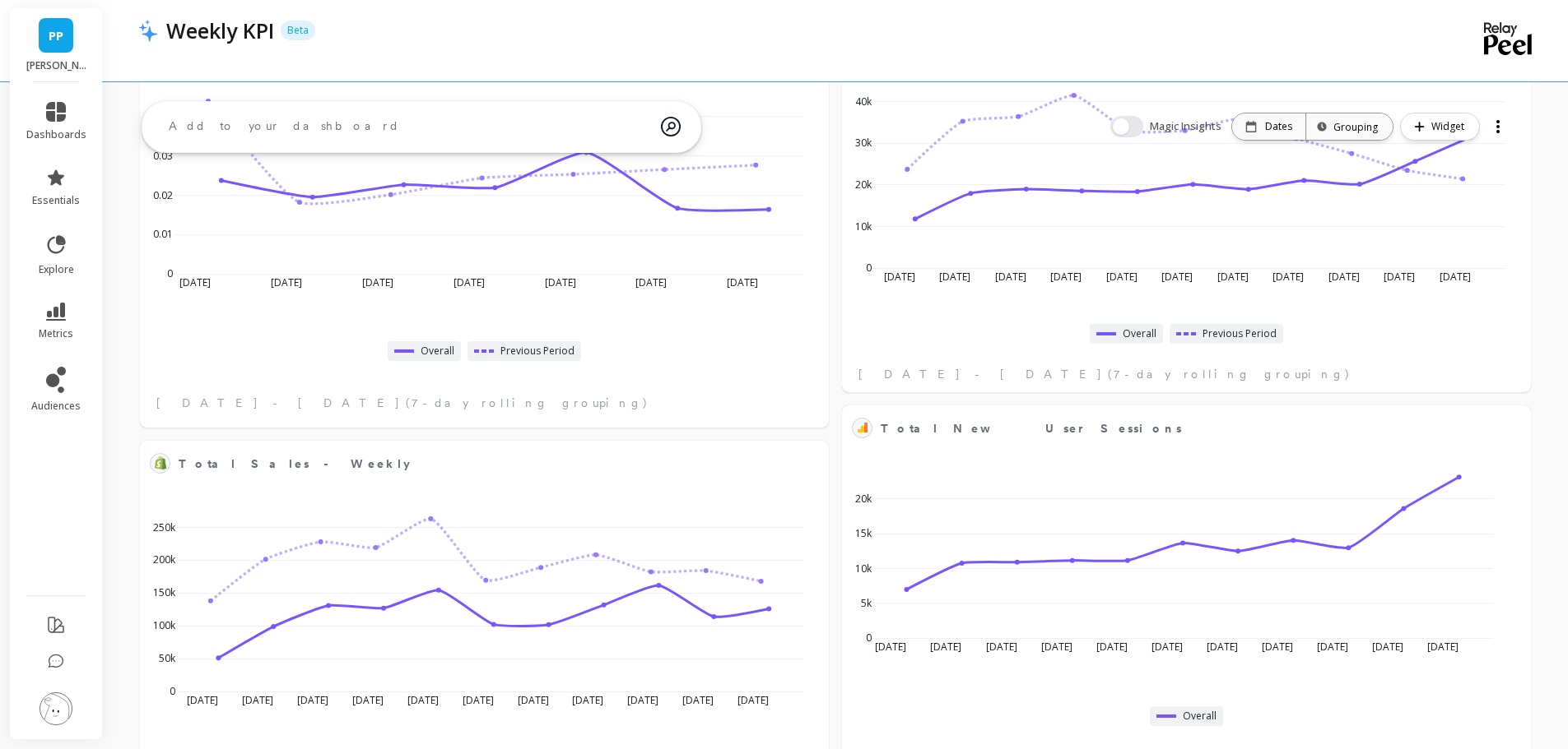
scroll to position [0, 0]
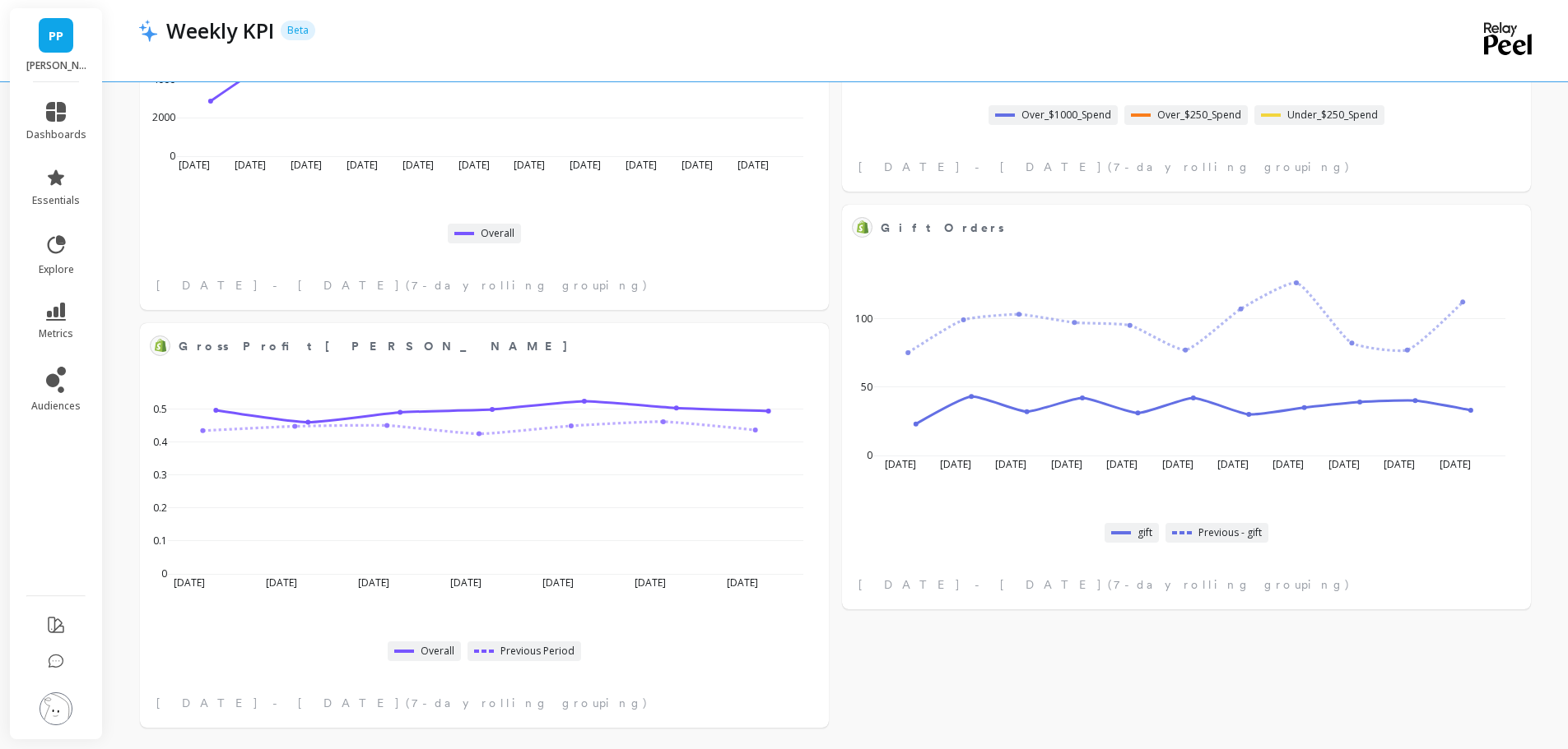
scroll to position [2748, 0]
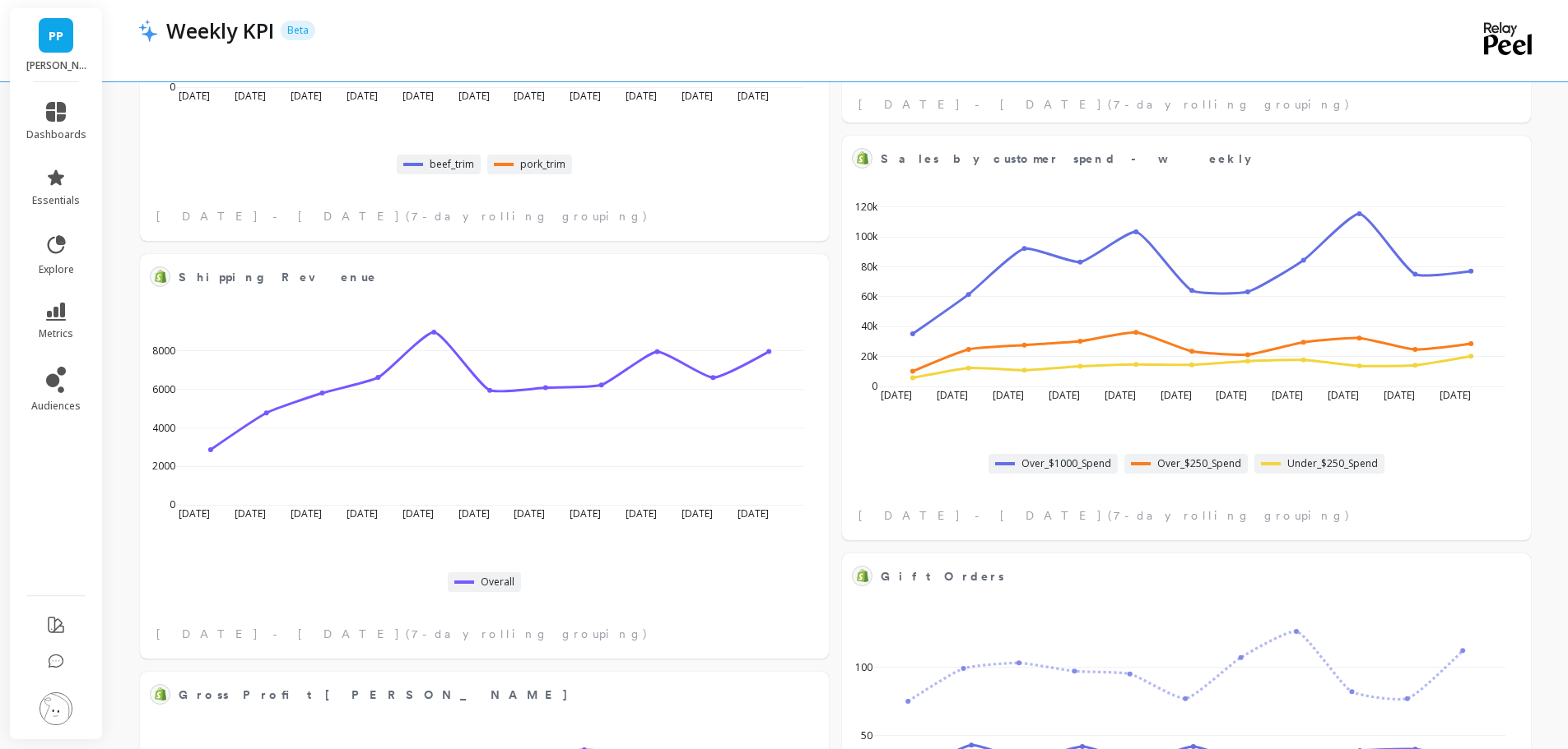
scroll to position [2748, 0]
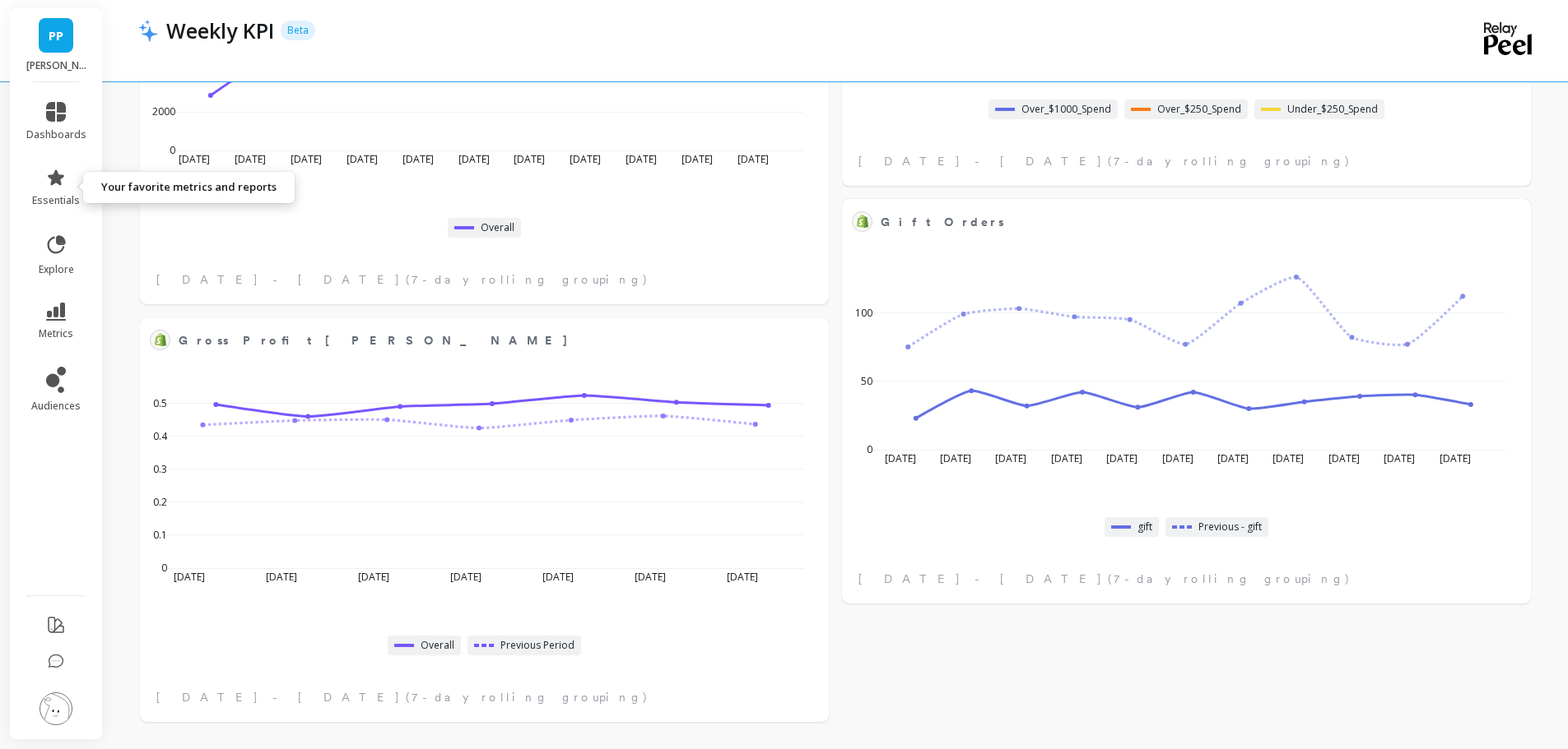
click at [46, 198] on span "essentials" at bounding box center [56, 201] width 48 height 13
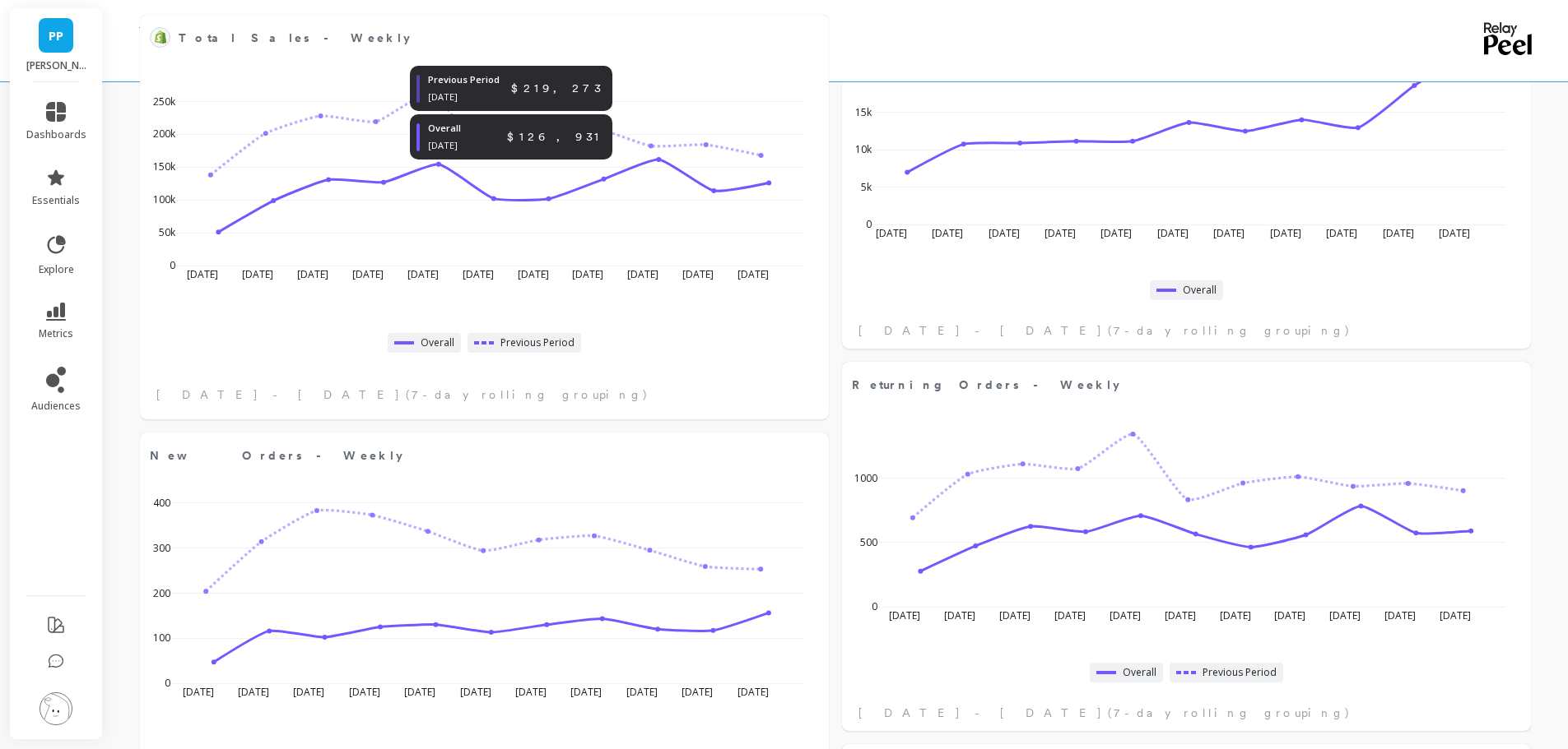
scroll to position [740, 0]
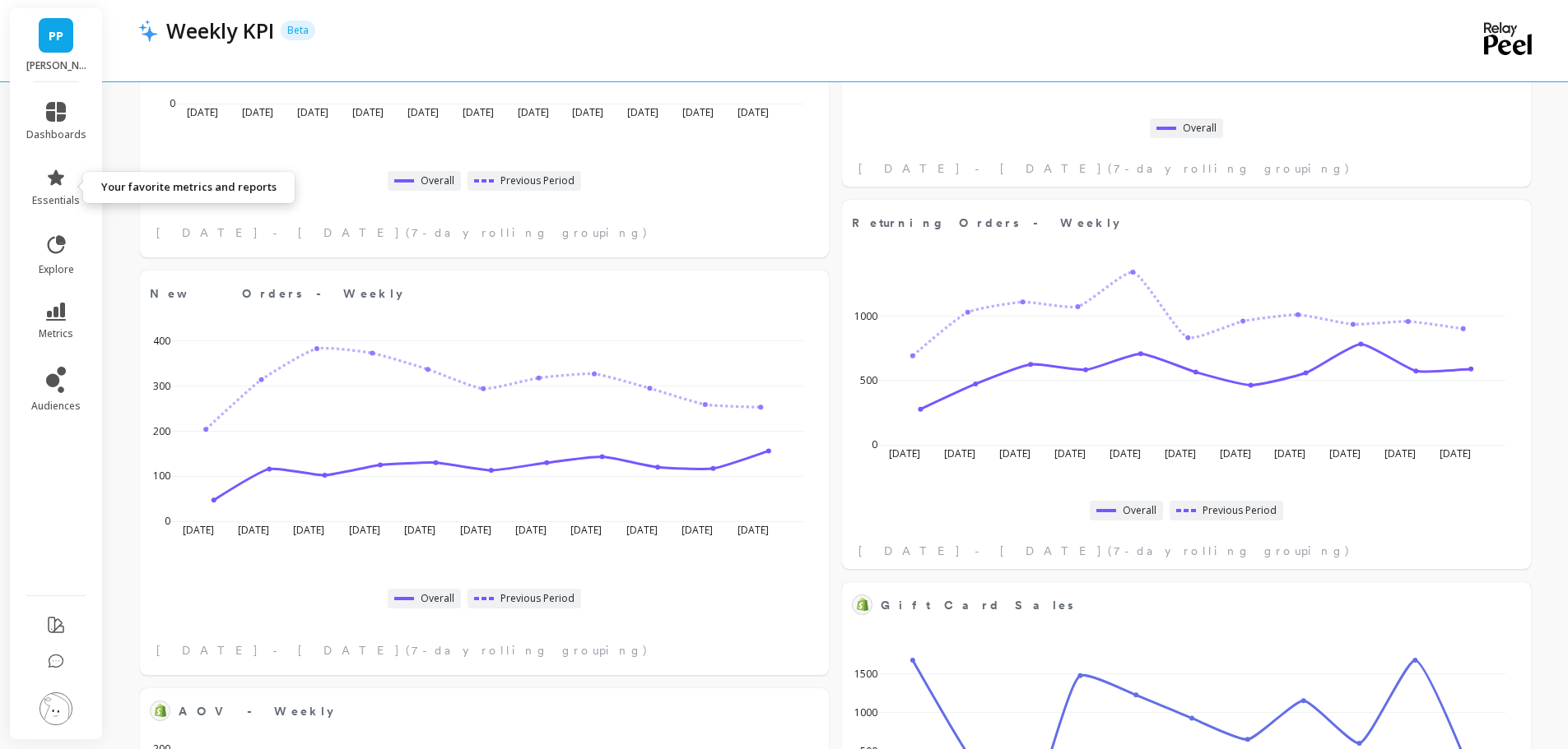
click at [60, 178] on icon at bounding box center [56, 177] width 16 height 15
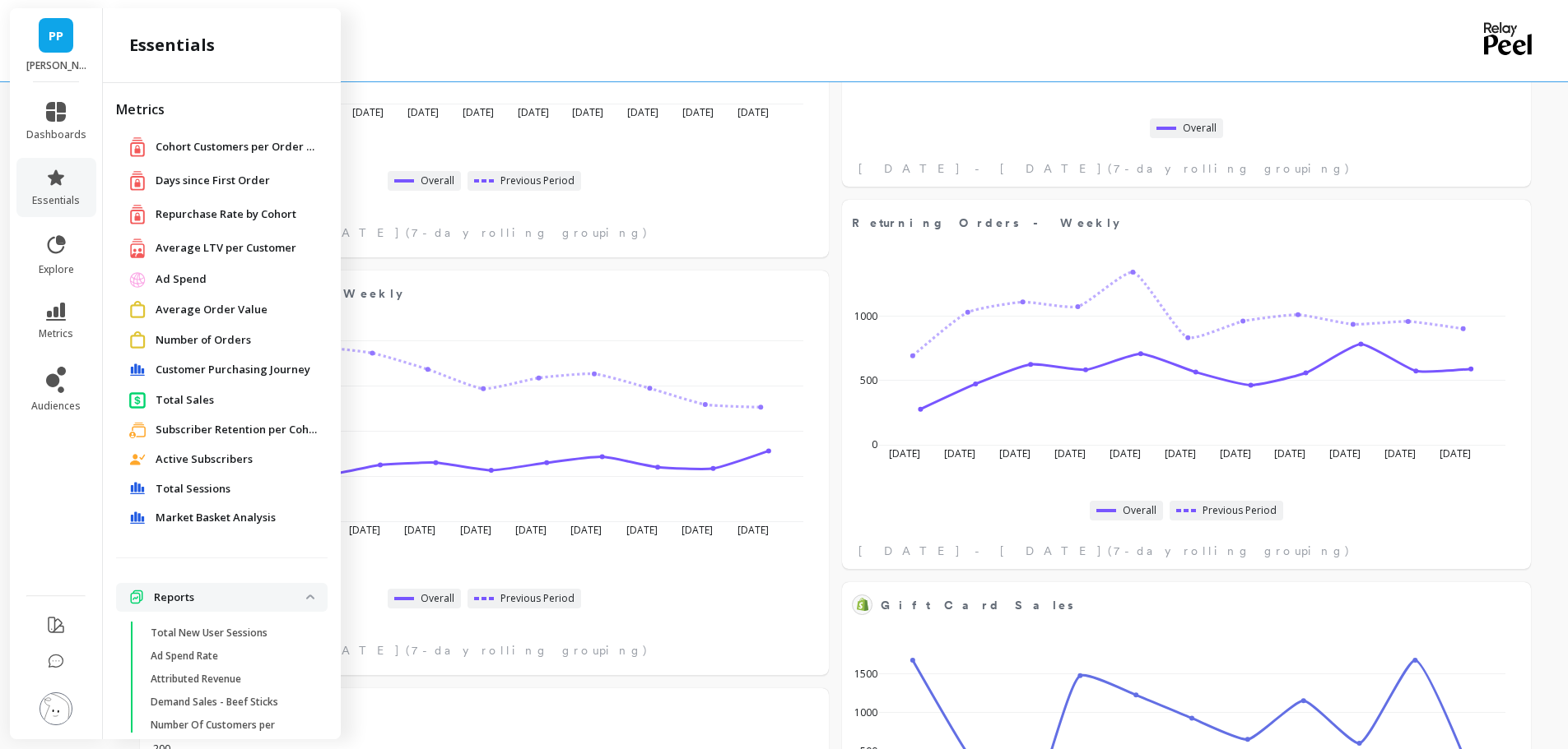
click at [65, 706] on img at bounding box center [56, 710] width 33 height 33
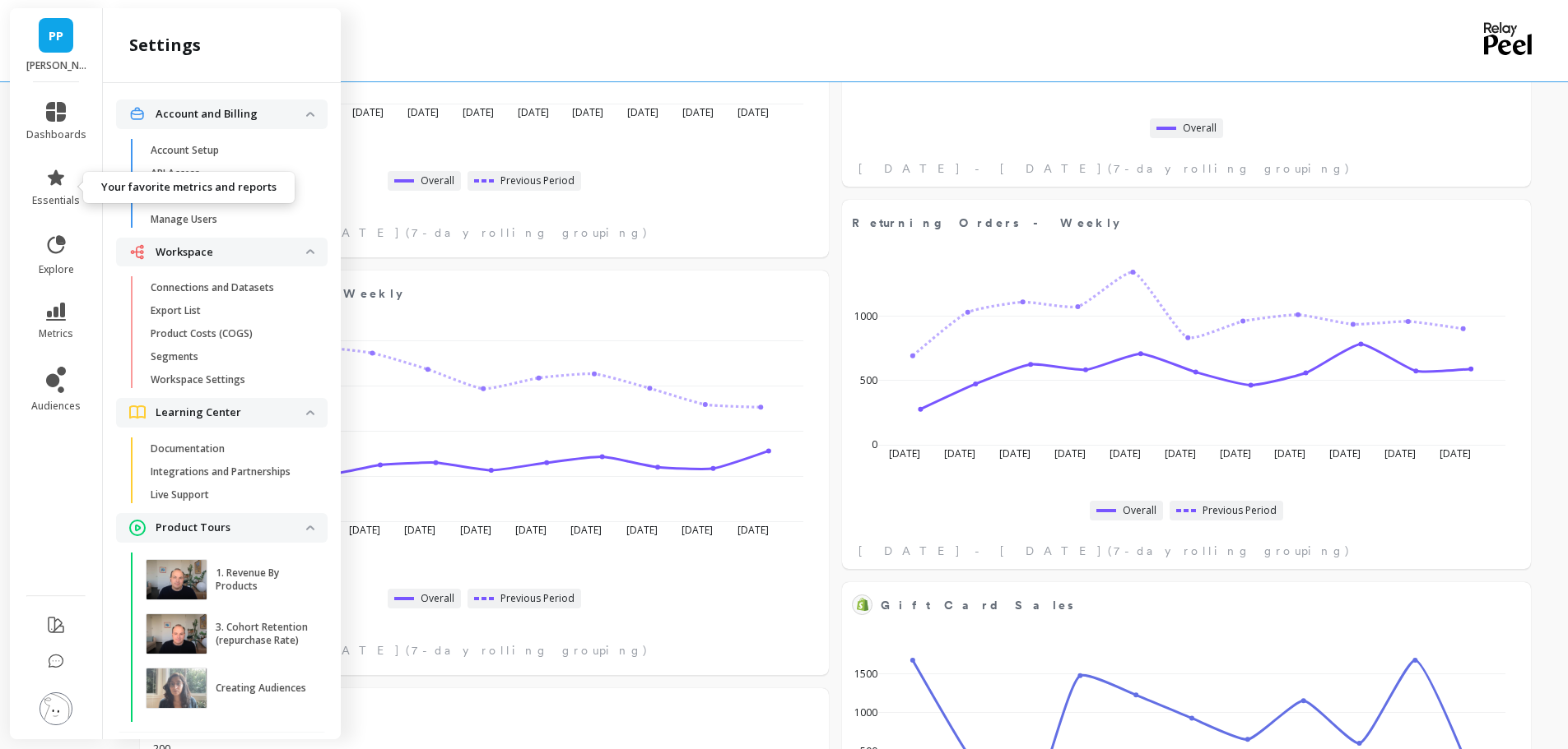
click at [69, 188] on link "essentials" at bounding box center [56, 187] width 60 height 39
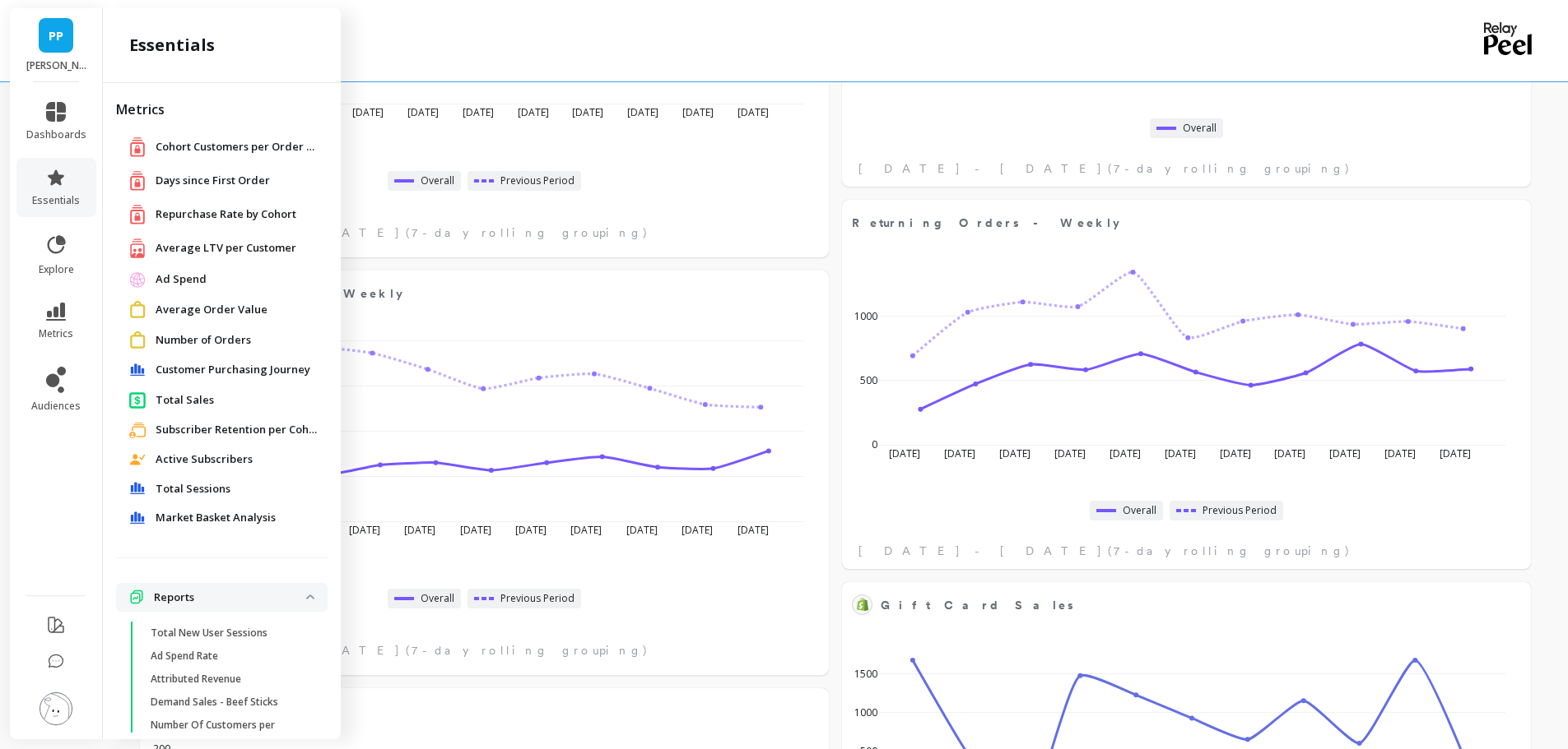
click at [196, 400] on span "Total Sales" at bounding box center [185, 400] width 59 height 16
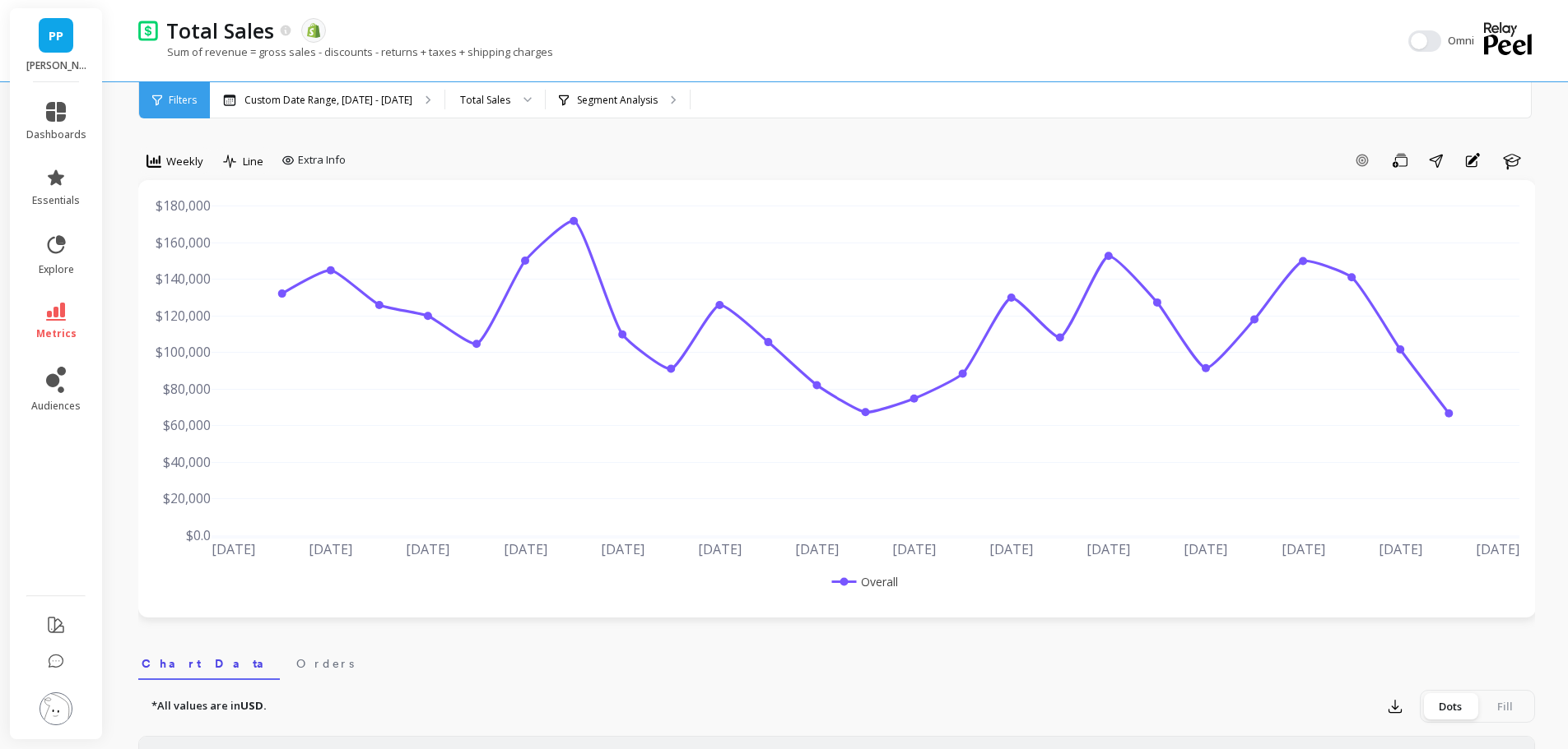
click at [189, 161] on span "Weekly" at bounding box center [185, 162] width 37 height 15
click at [186, 388] on div "Yearly" at bounding box center [198, 386] width 93 height 15
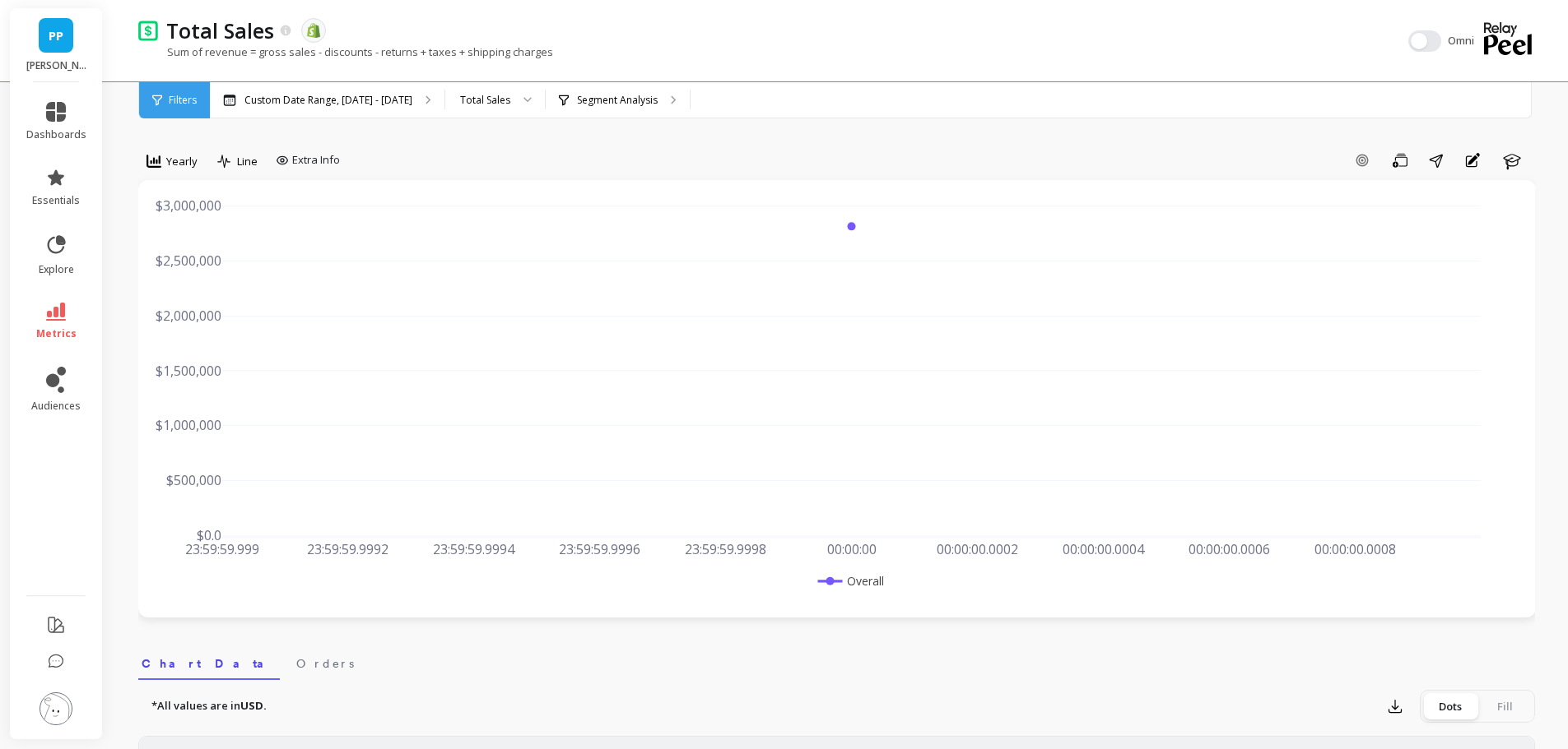
click at [323, 92] on div "Custom Date Range, May 1 - Oct 14" at bounding box center [327, 100] width 235 height 37
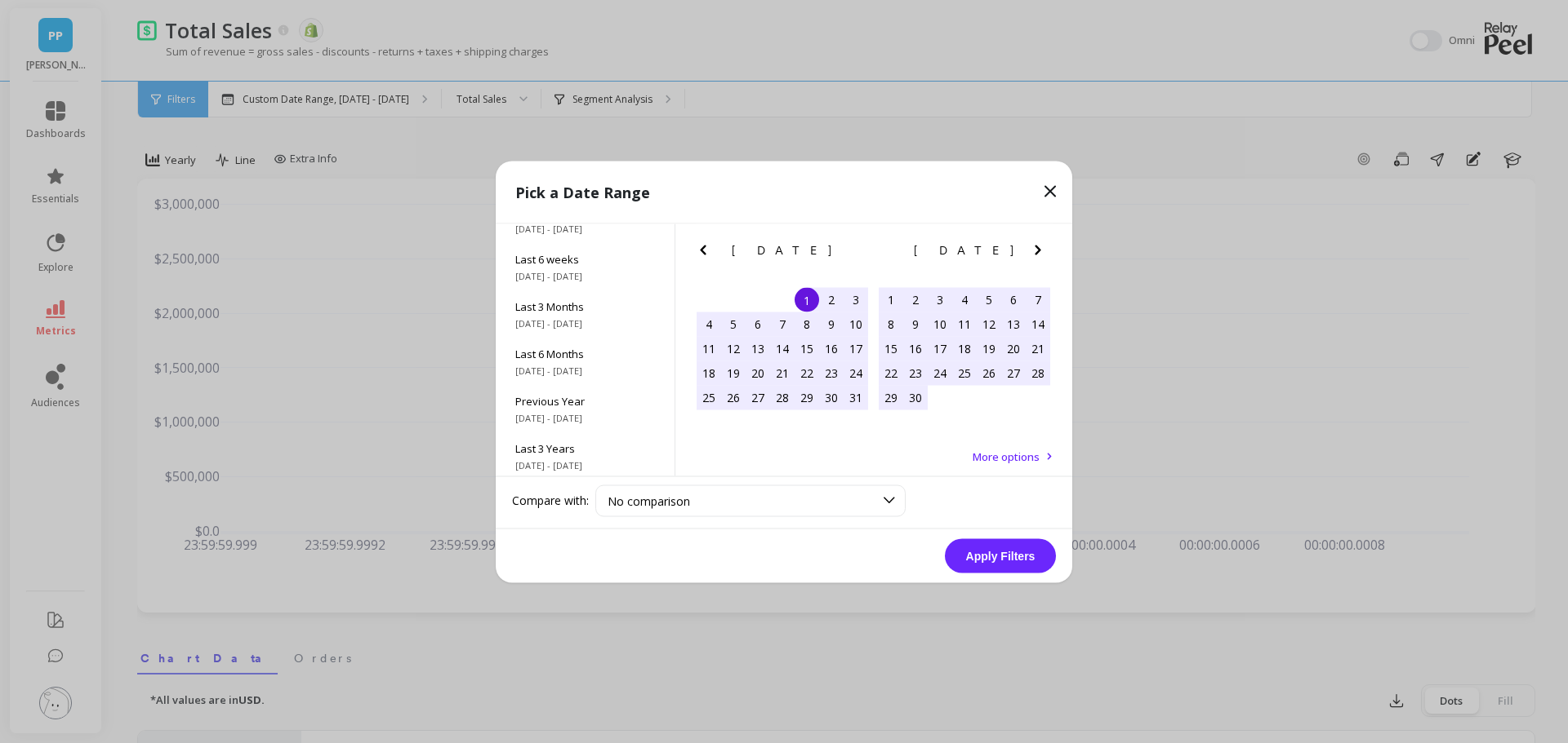
scroll to position [222, 0]
click at [570, 444] on span "All Data" at bounding box center [585, 443] width 140 height 14
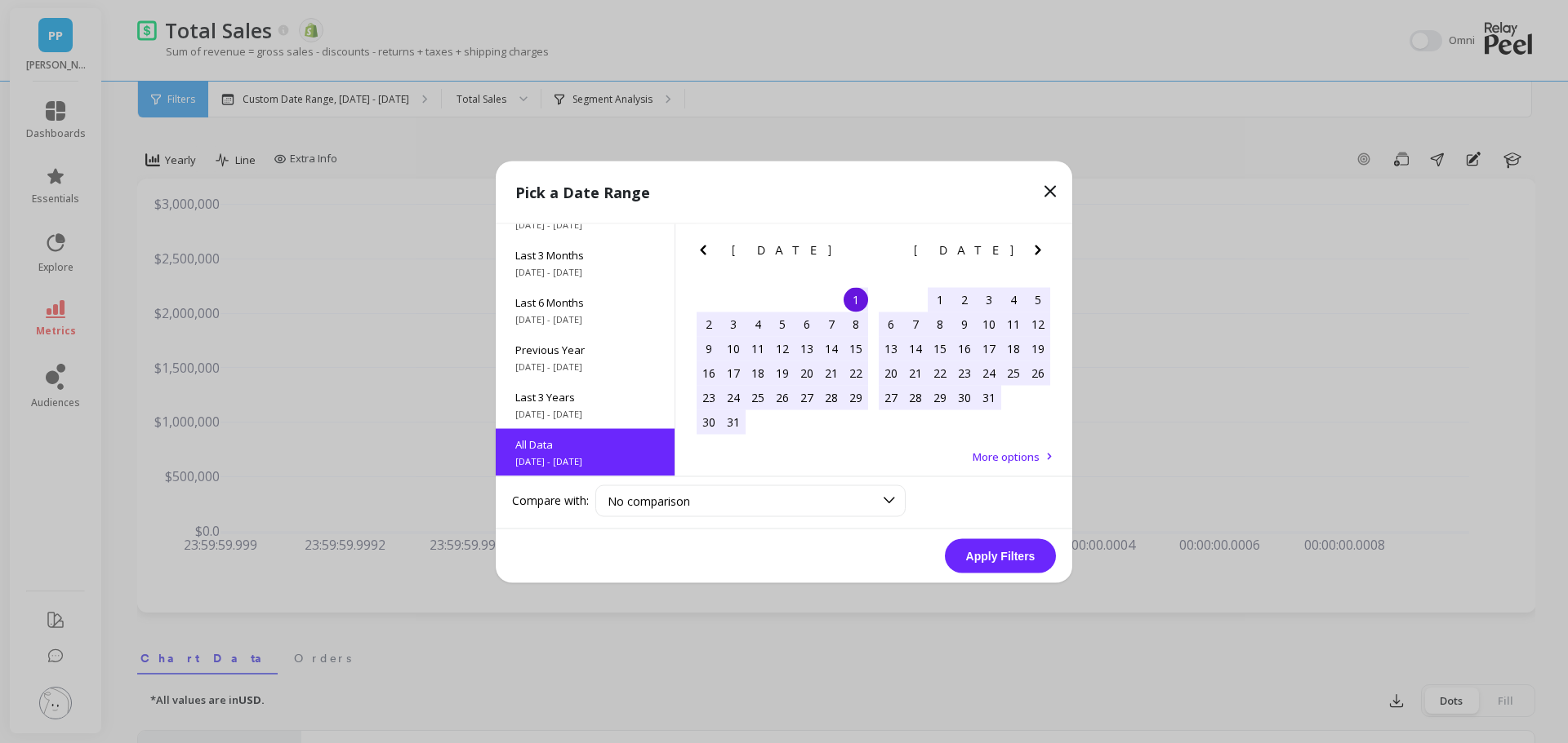
scroll to position [1, 0]
click at [996, 556] on button "Apply Filters" at bounding box center [1000, 556] width 111 height 34
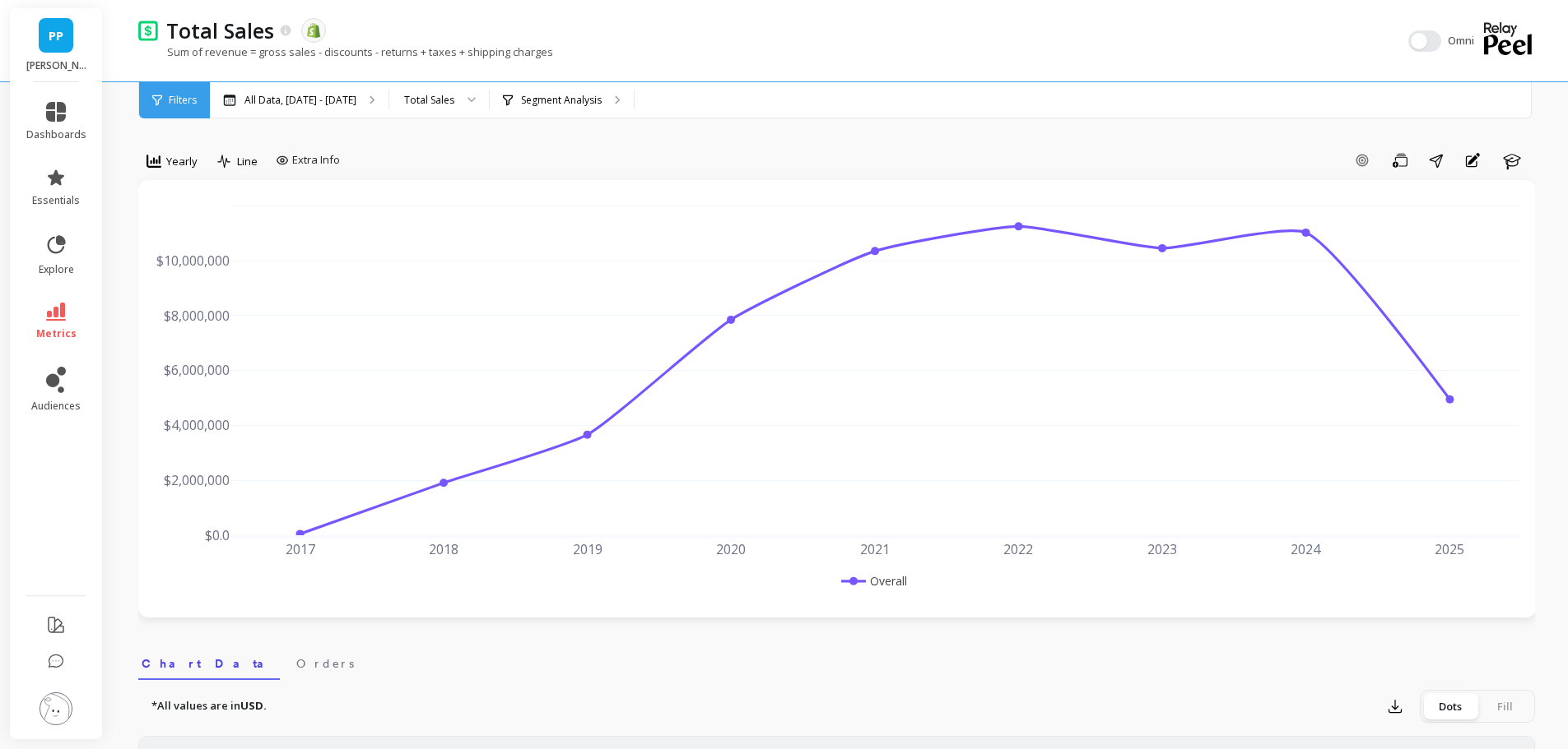
click at [191, 167] on span "Yearly" at bounding box center [182, 162] width 31 height 15
click at [301, 78] on div "Total Sales The data you are viewing comes from: Shopify Sum of revenue = gross…" at bounding box center [770, 40] width 1262 height 82
click at [301, 90] on div "All Data, Jul 1, 2017 - Oct 31, 2025" at bounding box center [299, 100] width 178 height 37
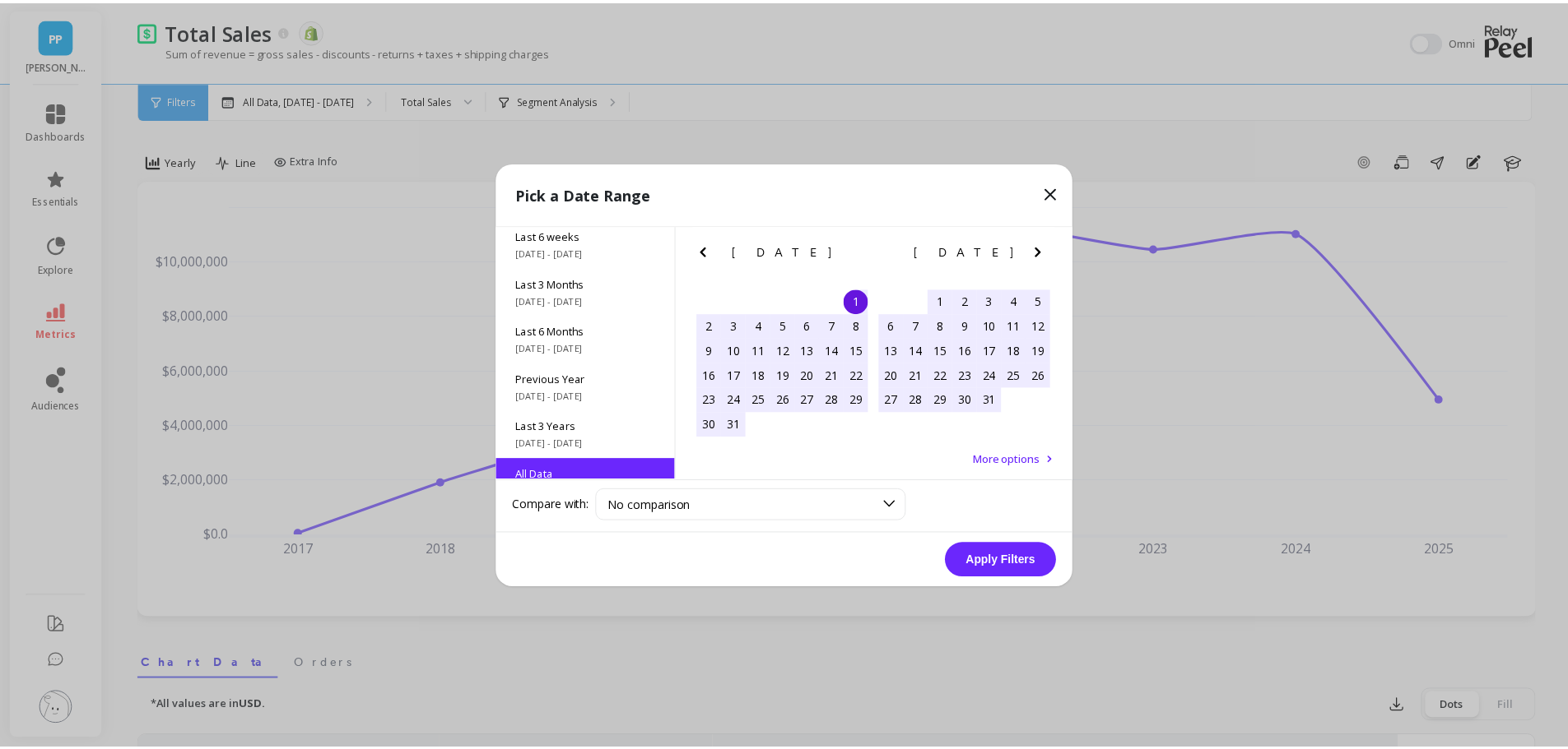
scroll to position [223, 0]
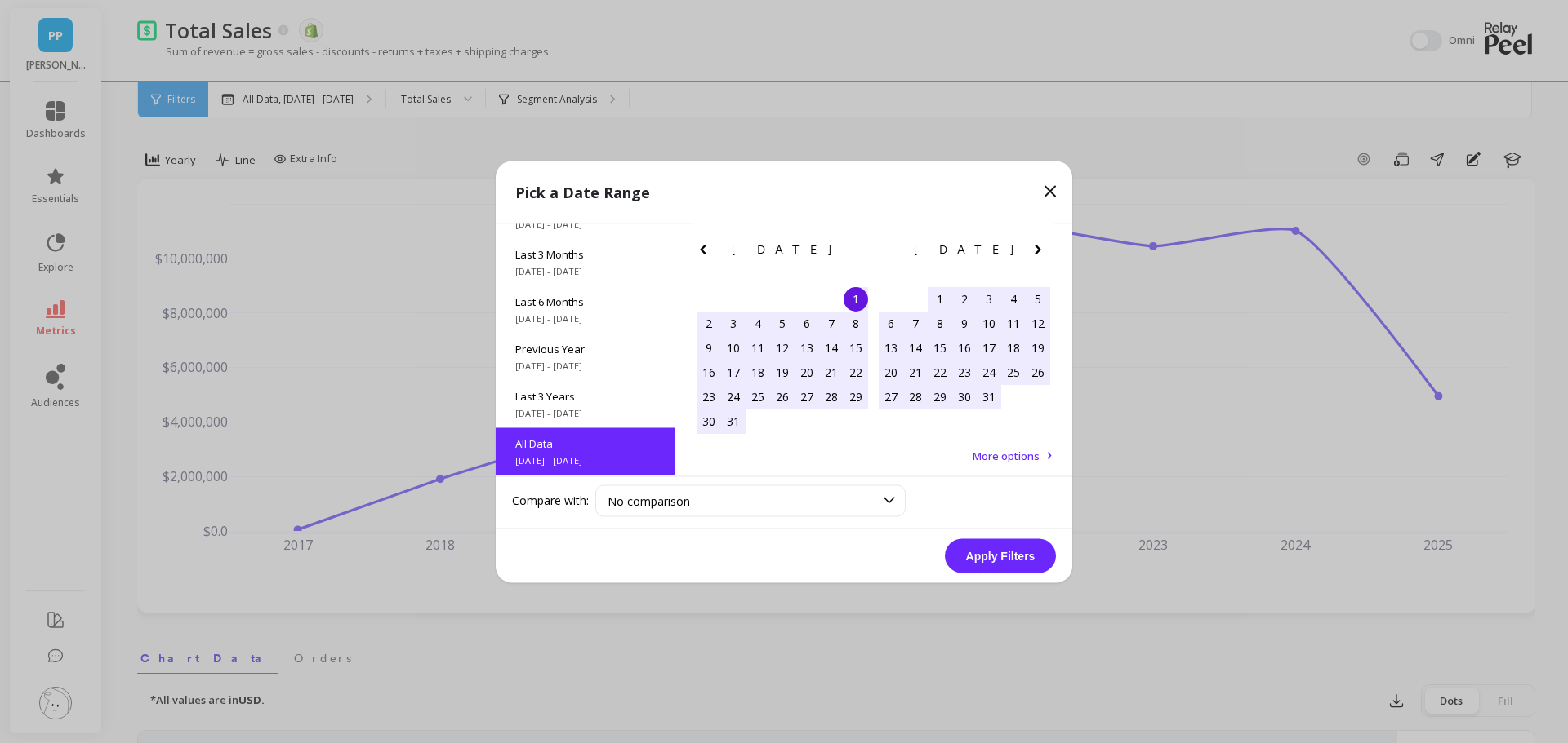
click at [578, 401] on span "Last 3 Years" at bounding box center [585, 395] width 140 height 14
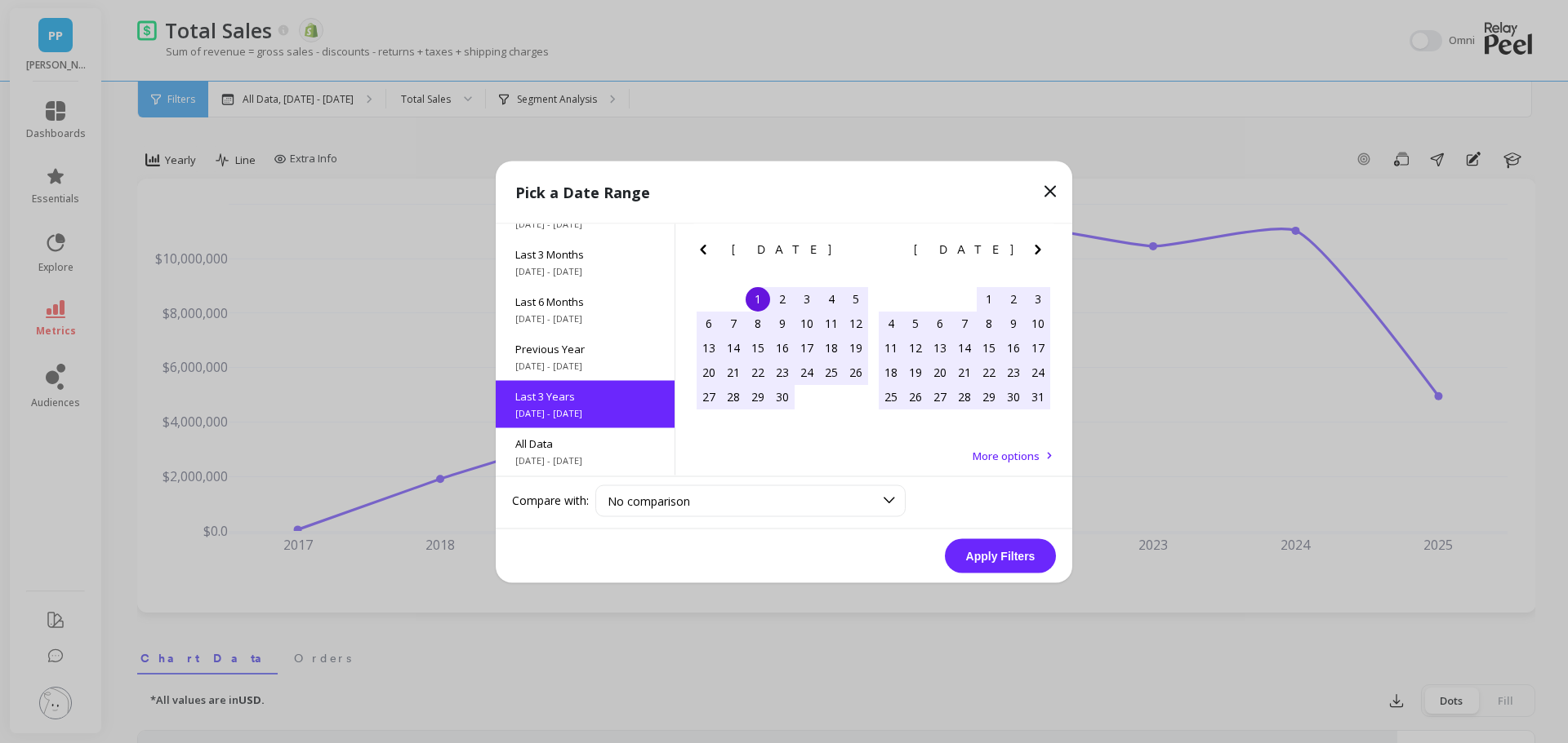
click at [983, 558] on button "Apply Filters" at bounding box center [1000, 556] width 111 height 34
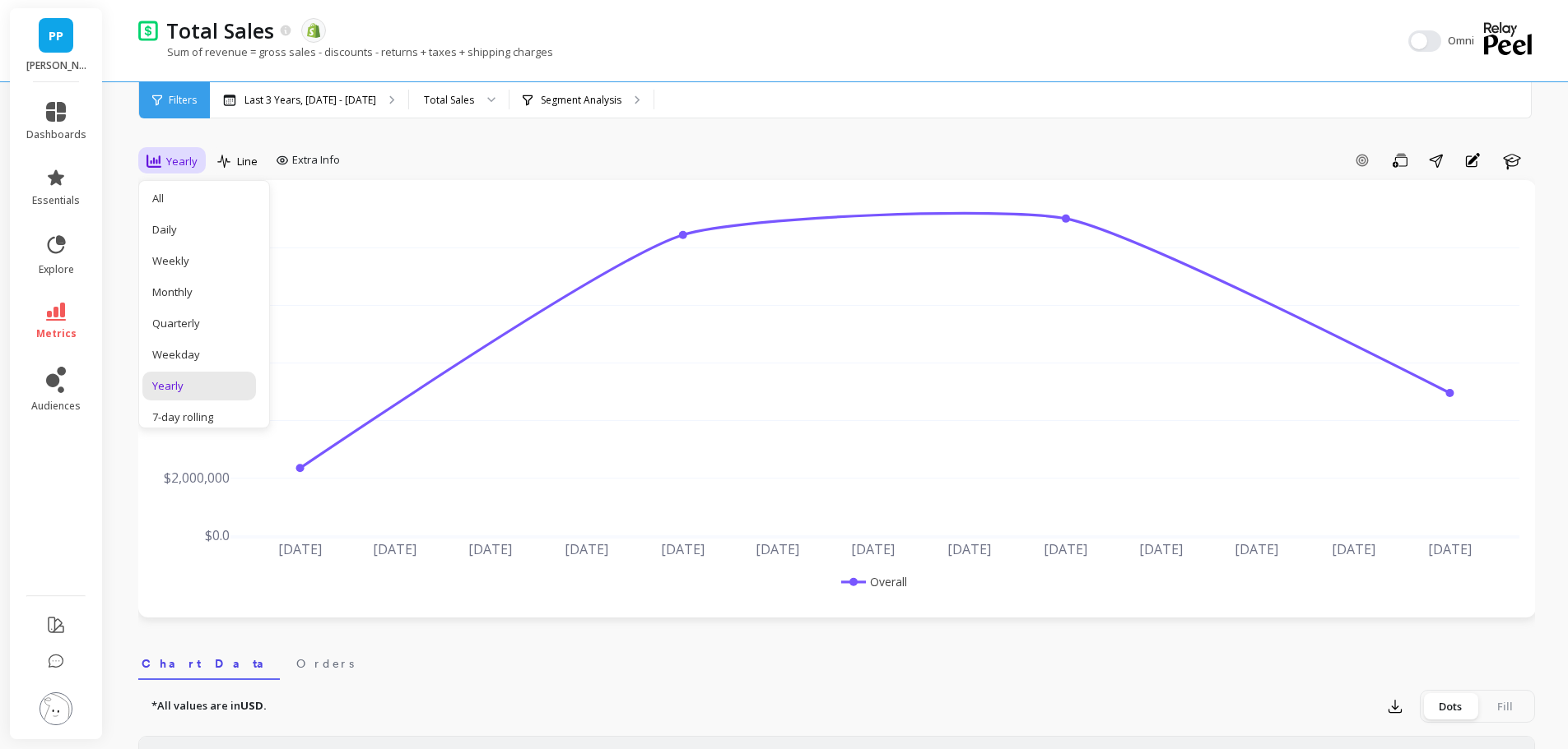
click at [205, 295] on div "Monthly" at bounding box center [198, 293] width 93 height 15
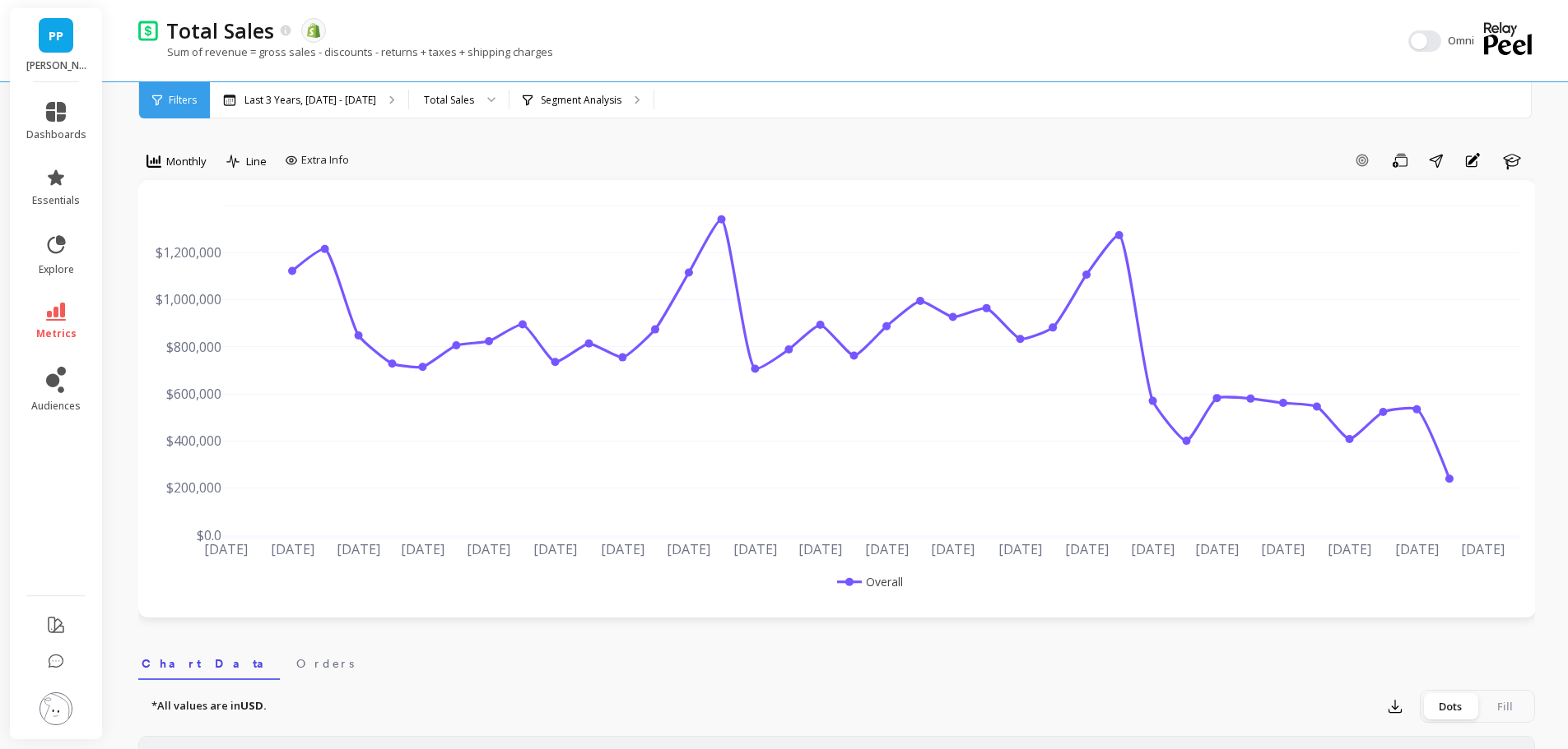
click at [248, 163] on span "Line" at bounding box center [256, 162] width 20 height 15
click at [279, 225] on div "Bar" at bounding box center [278, 230] width 93 height 15
